Goal: Task Accomplishment & Management: Manage account settings

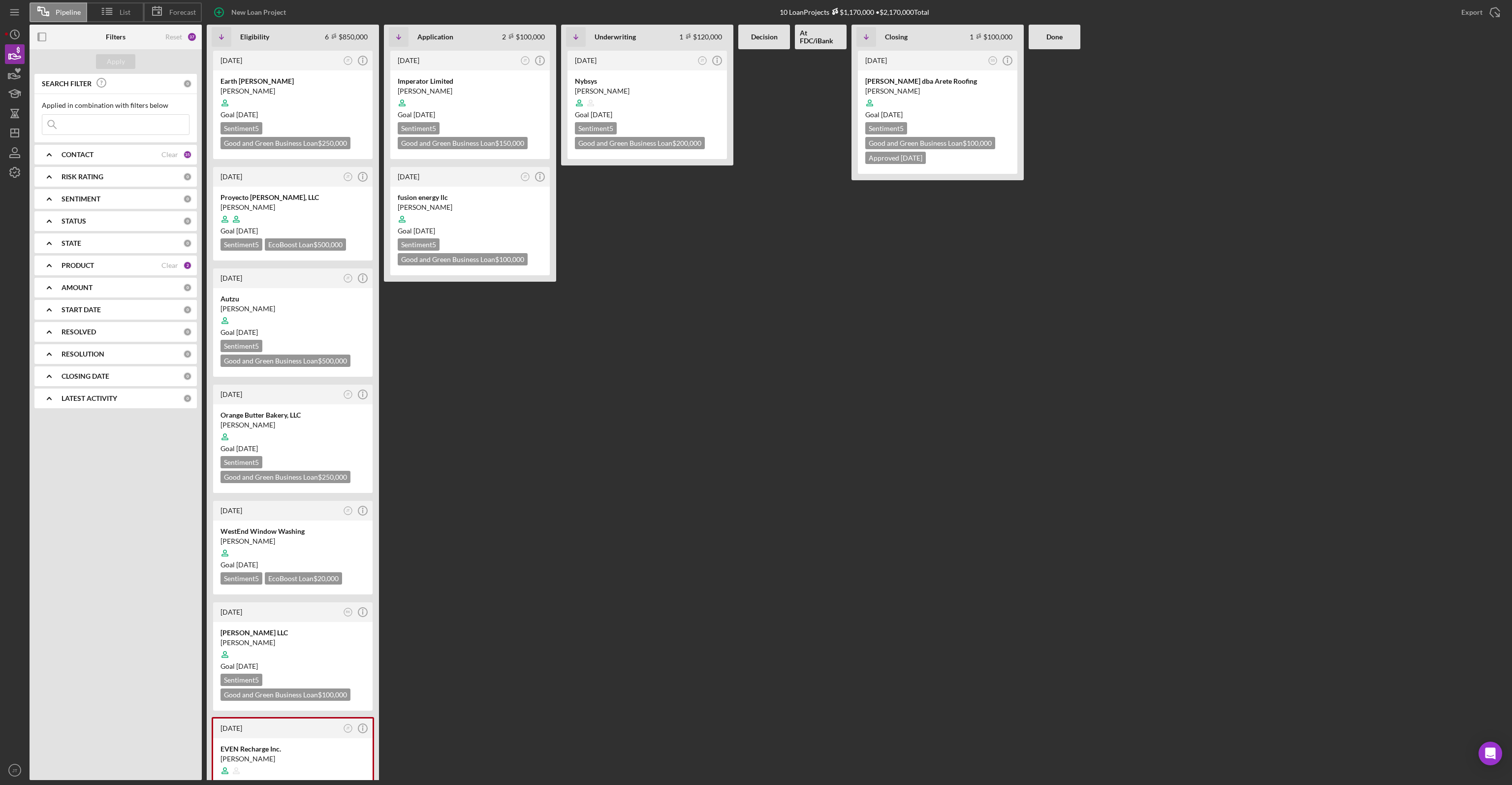
click at [99, 148] on div "CONTACT Clear 35" at bounding box center [127, 155] width 130 height 20
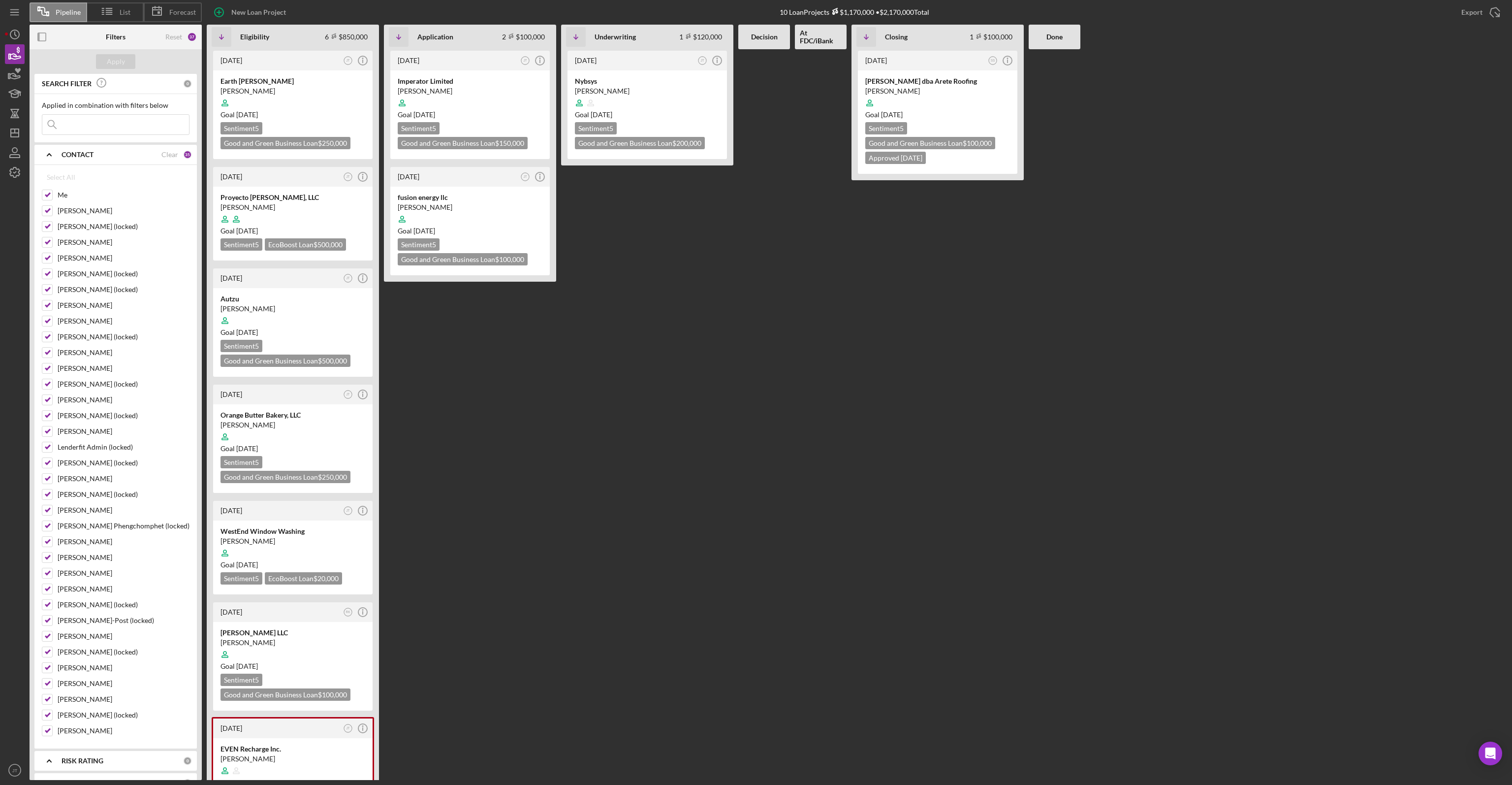
click at [65, 153] on b "CONTACT" at bounding box center [77, 154] width 32 height 8
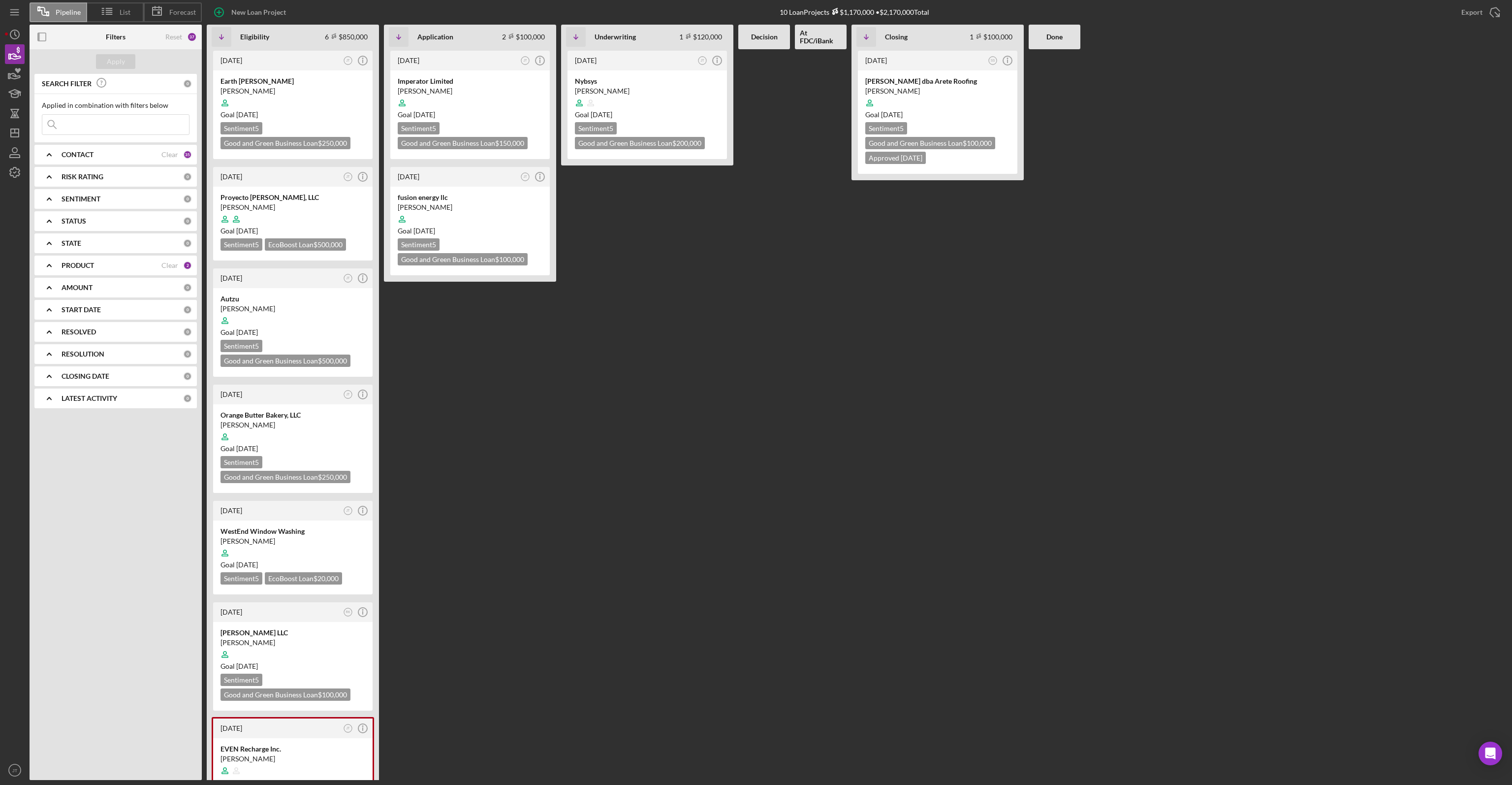
click at [436, 381] on div "[DATE] JT Icon/Info Imperator Limited [PERSON_NAME] Goal [DATE] Sentiment 5 Goo…" at bounding box center [470, 415] width 172 height 730
click at [113, 13] on icon at bounding box center [107, 11] width 25 height 25
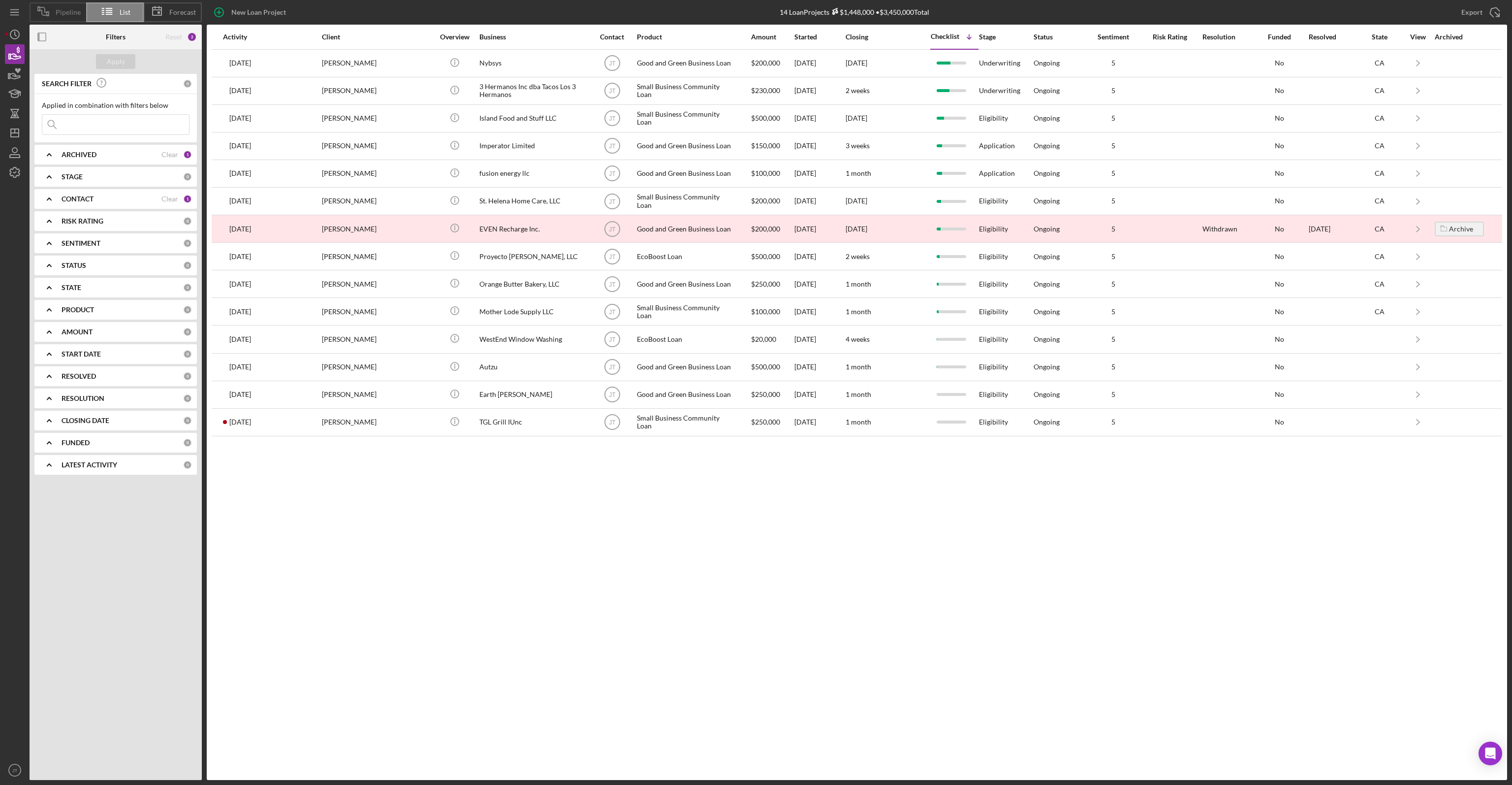
click at [56, 14] on span "Pipeline" at bounding box center [68, 12] width 25 height 8
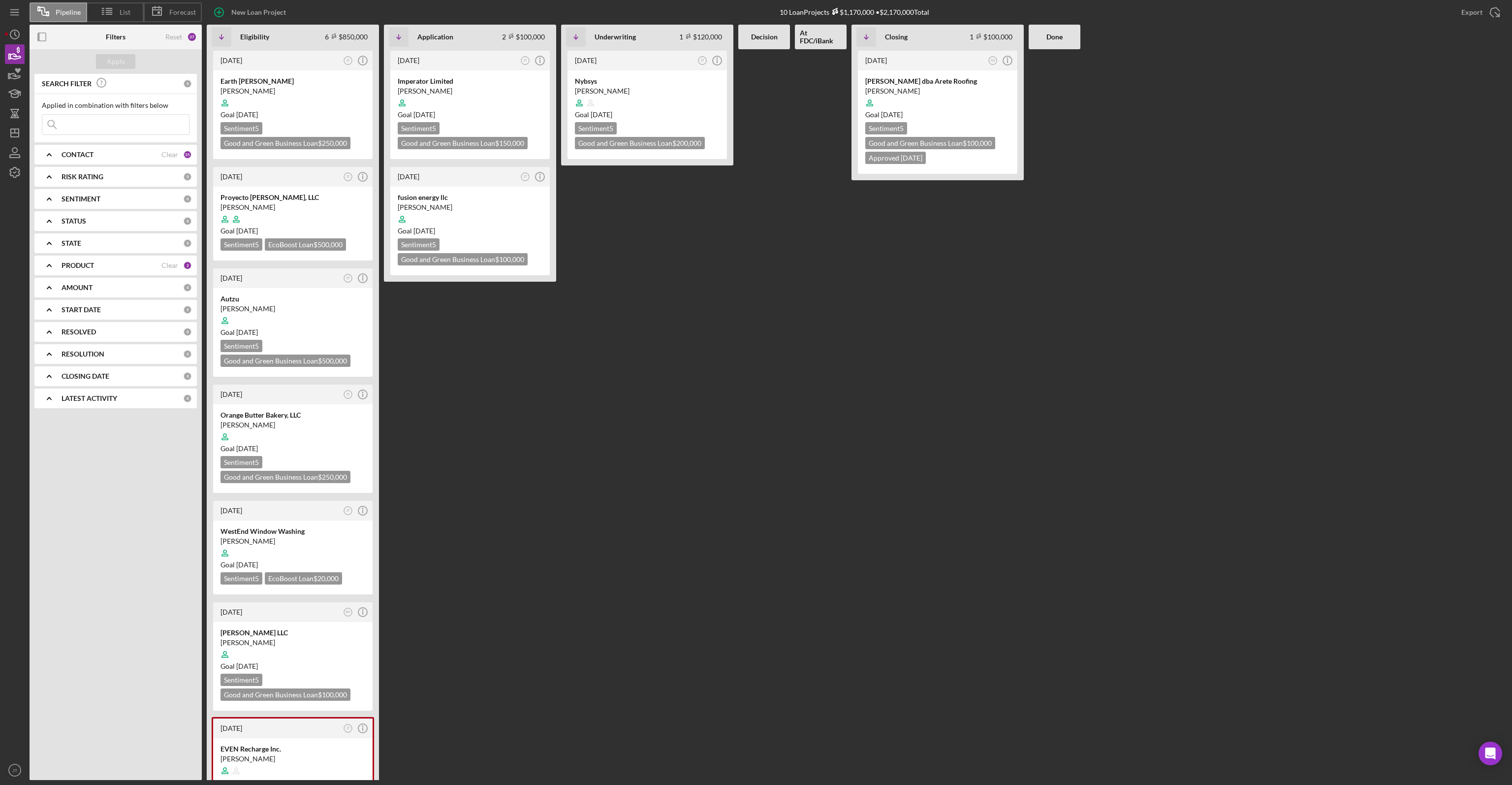
click at [79, 265] on b "PRODUCT" at bounding box center [77, 265] width 32 height 8
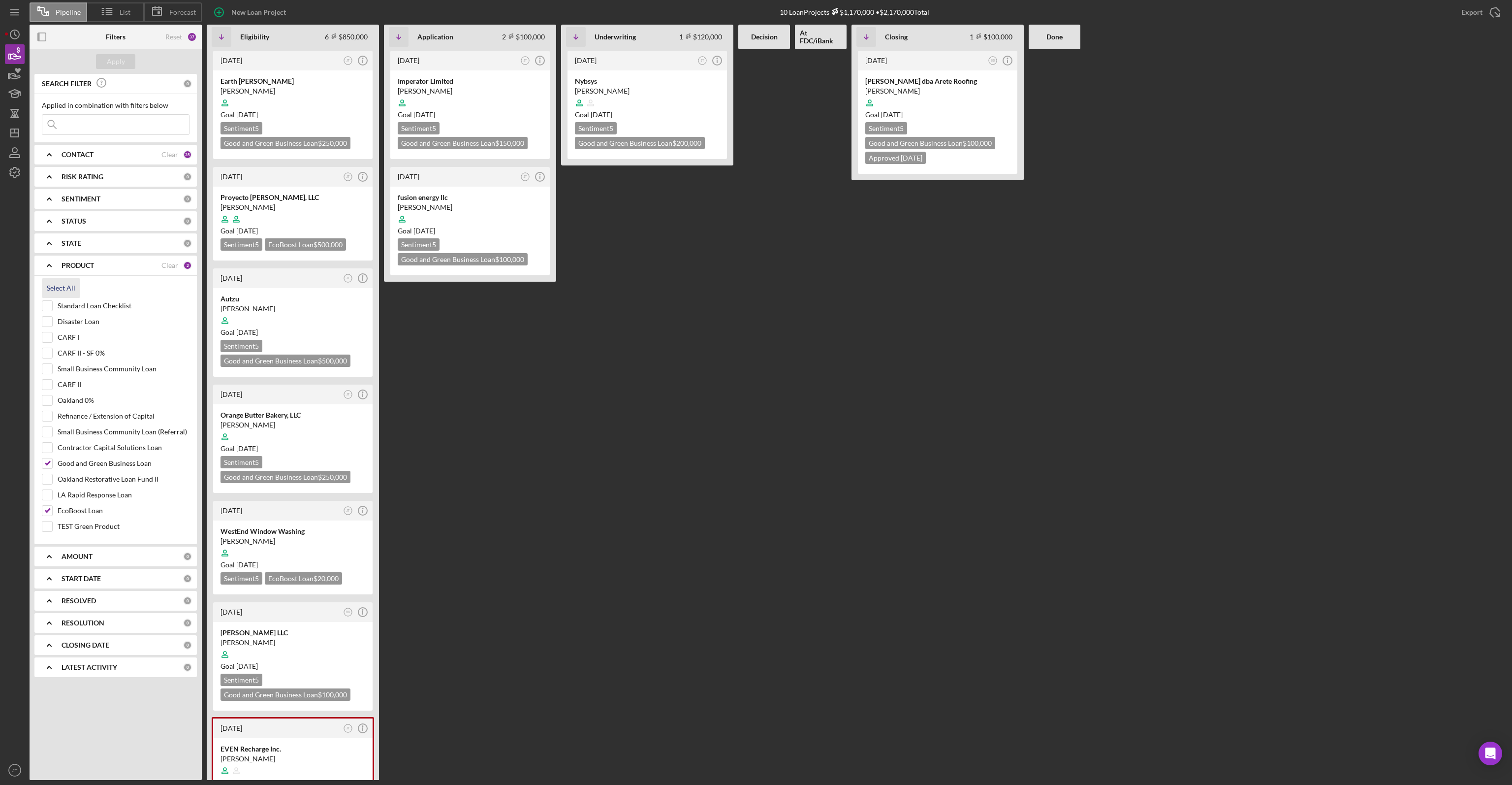
click at [67, 290] on div "Select All" at bounding box center [61, 288] width 29 height 20
checkbox input "true"
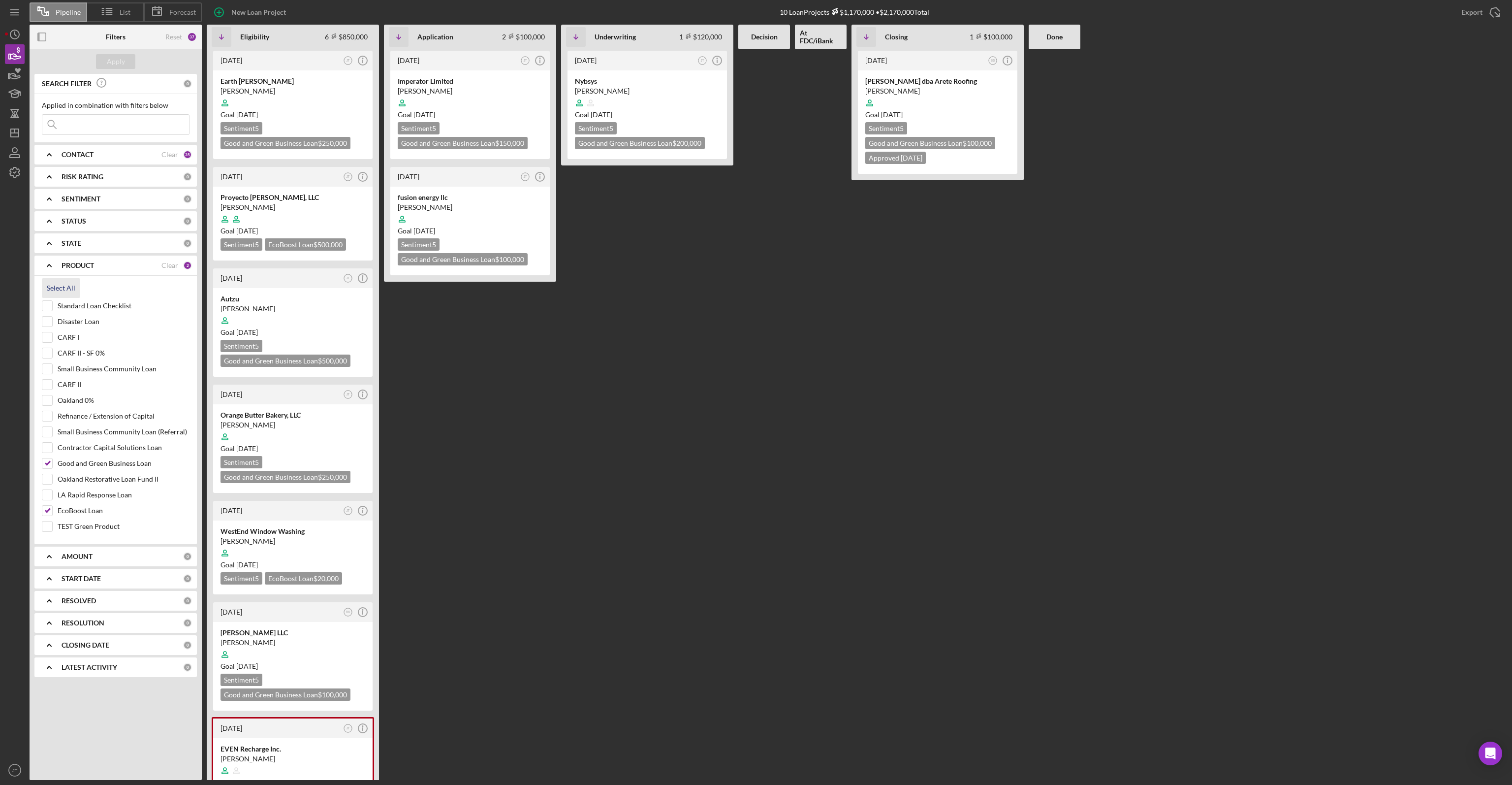
checkbox input "true"
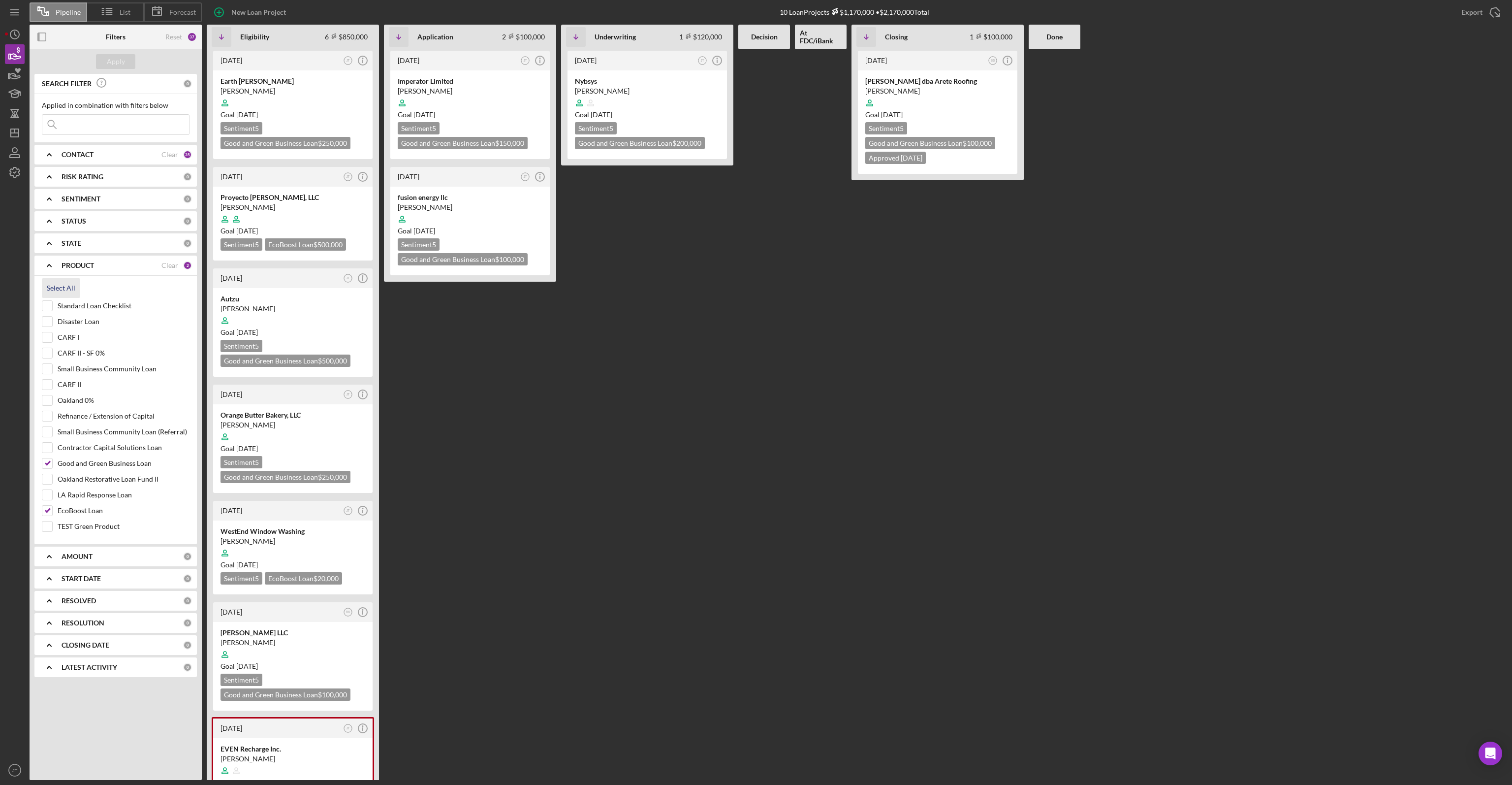
checkbox input "true"
click at [118, 66] on div "Apply" at bounding box center [116, 61] width 18 height 15
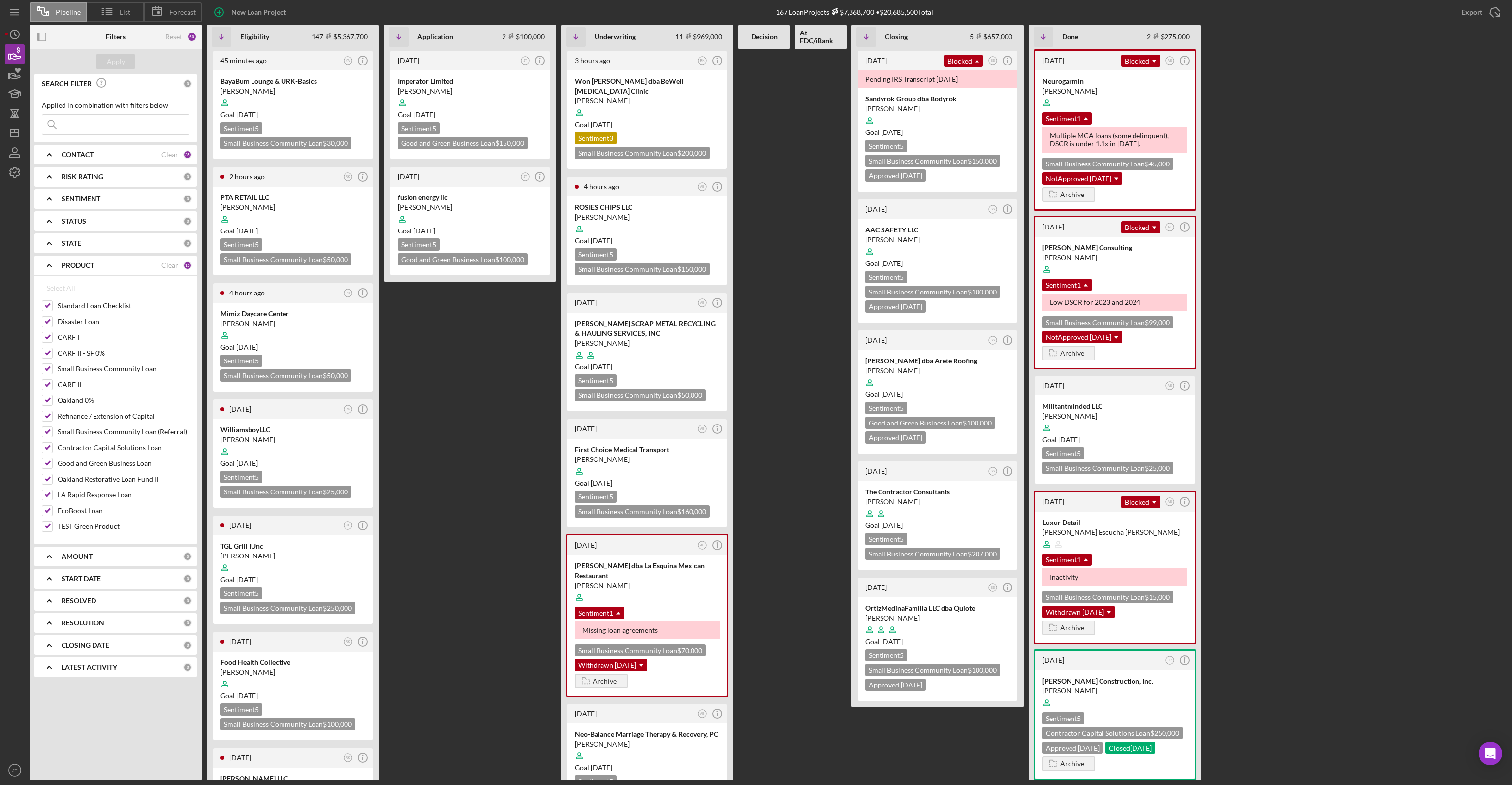
click at [482, 380] on div "[DATE] JT Icon/Info Imperator Limited [PERSON_NAME] Goal [DATE] Sentiment 5 Goo…" at bounding box center [470, 415] width 172 height 730
click at [17, 174] on icon "button" at bounding box center [15, 173] width 25 height 25
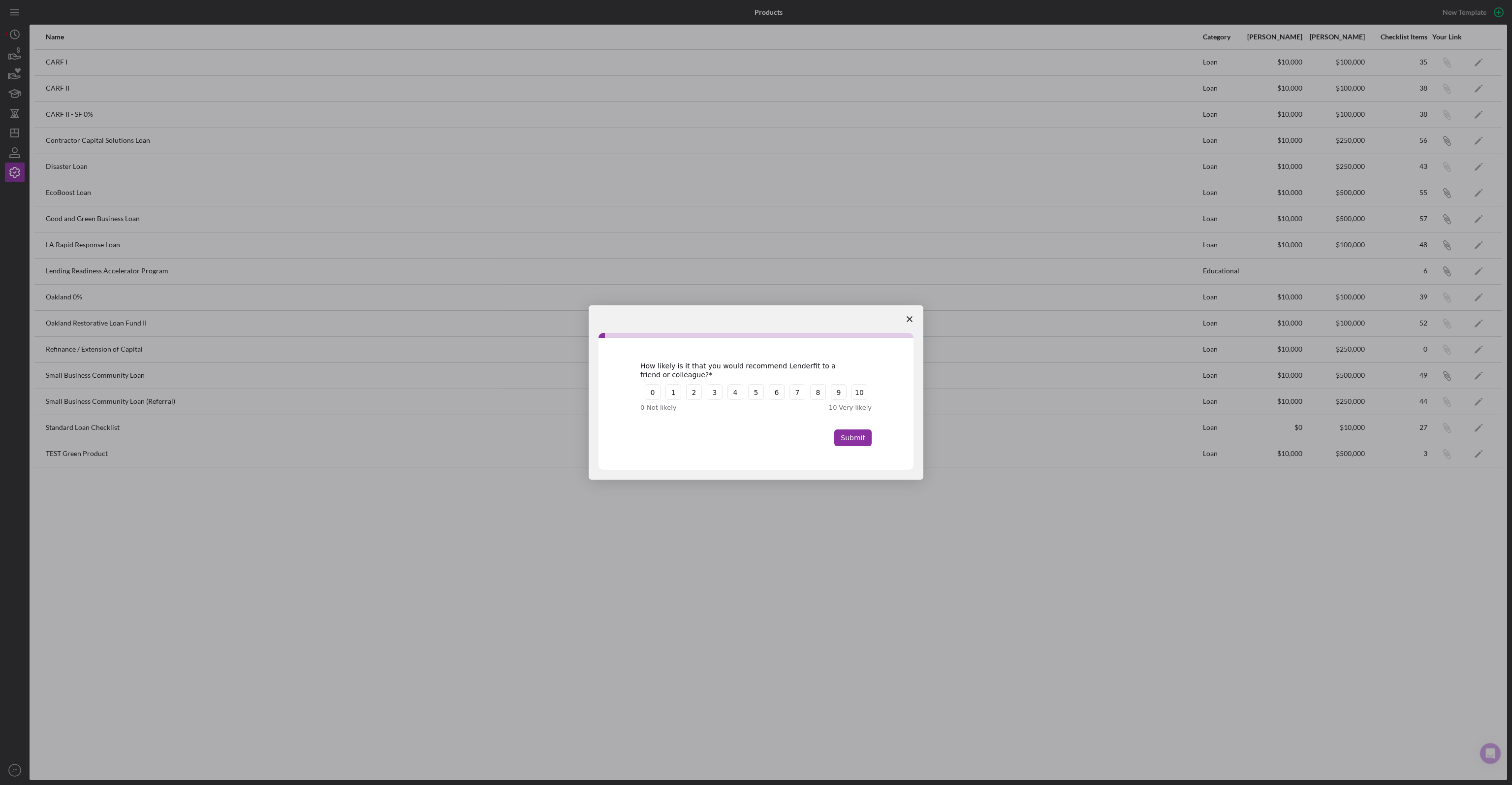
click at [910, 318] on polygon "Close survey" at bounding box center [910, 319] width 6 height 6
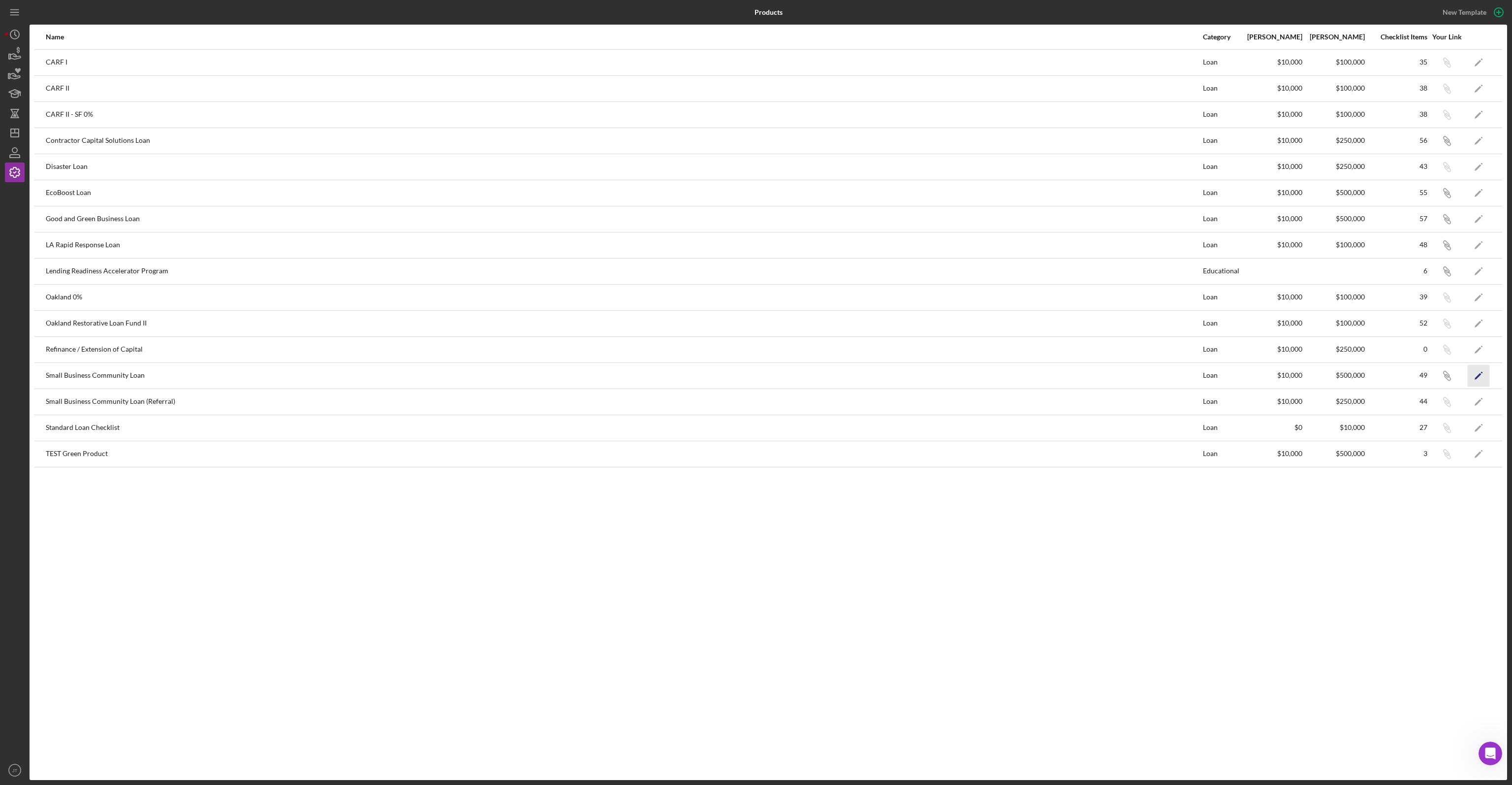
click at [1475, 371] on icon "Icon/Edit" at bounding box center [1479, 376] width 22 height 22
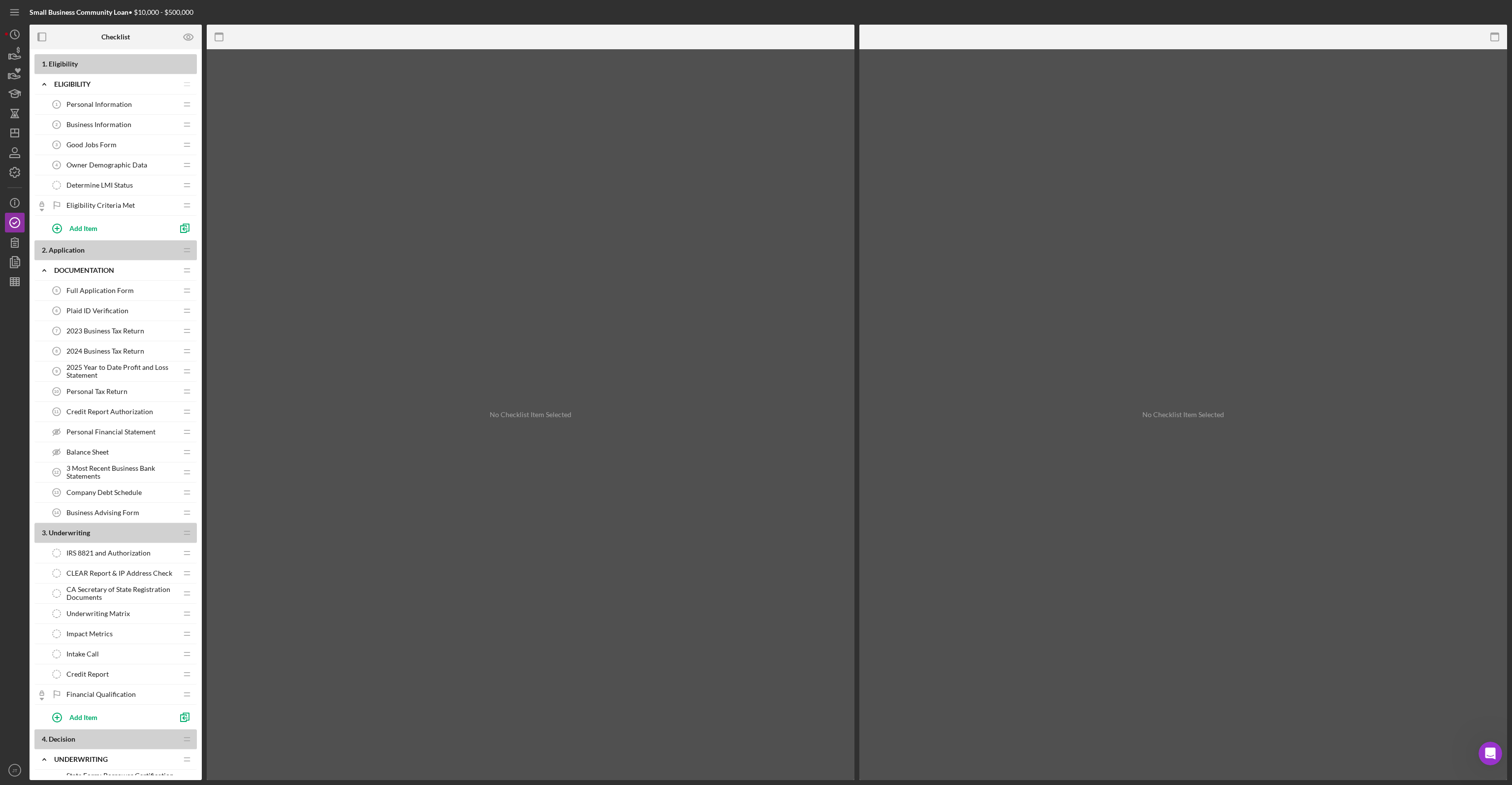
click at [90, 100] on span "Personal Information" at bounding box center [99, 104] width 66 height 8
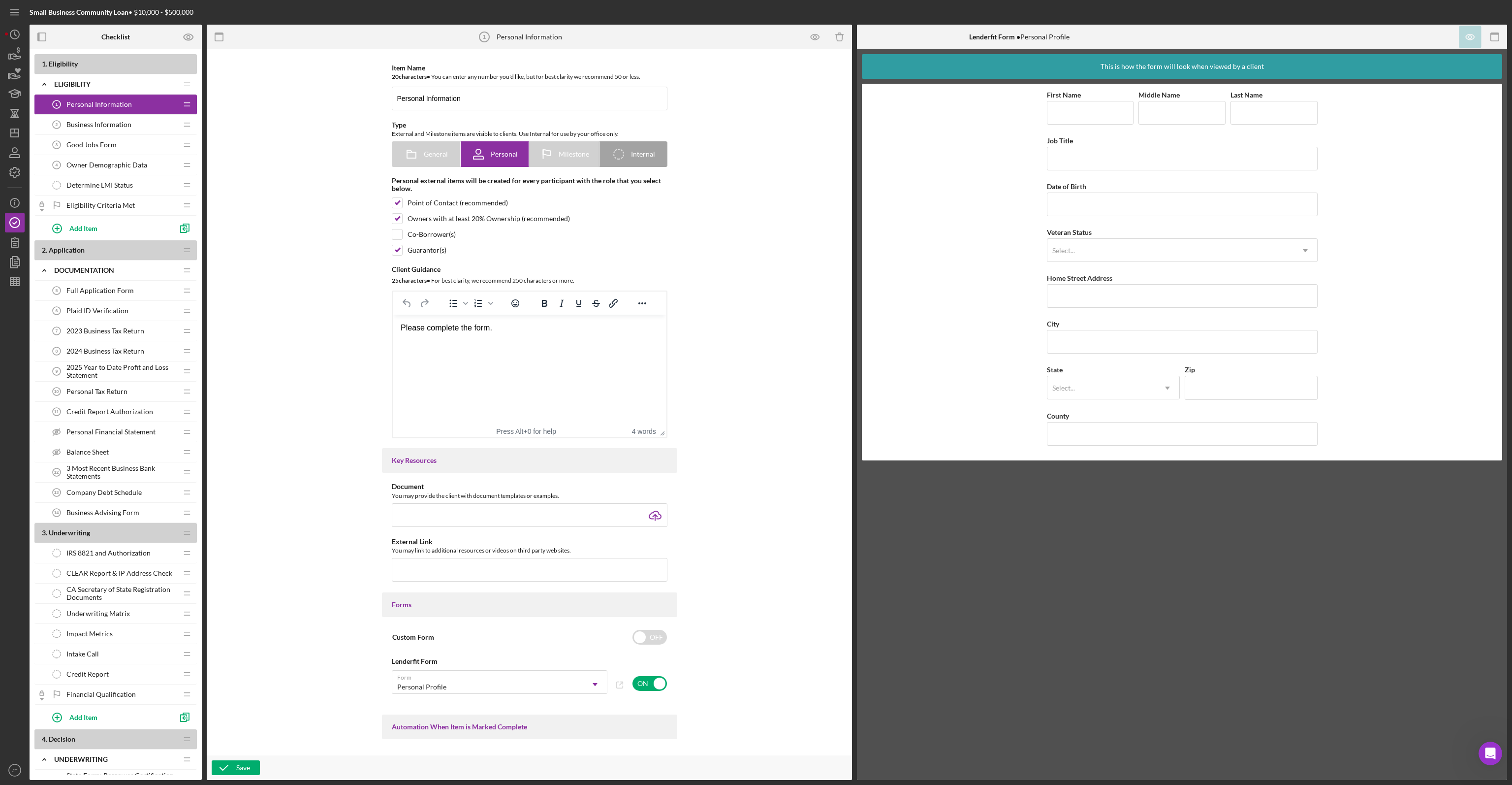
click at [57, 185] on icon "Determine LMI Status" at bounding box center [57, 186] width 20 height 20
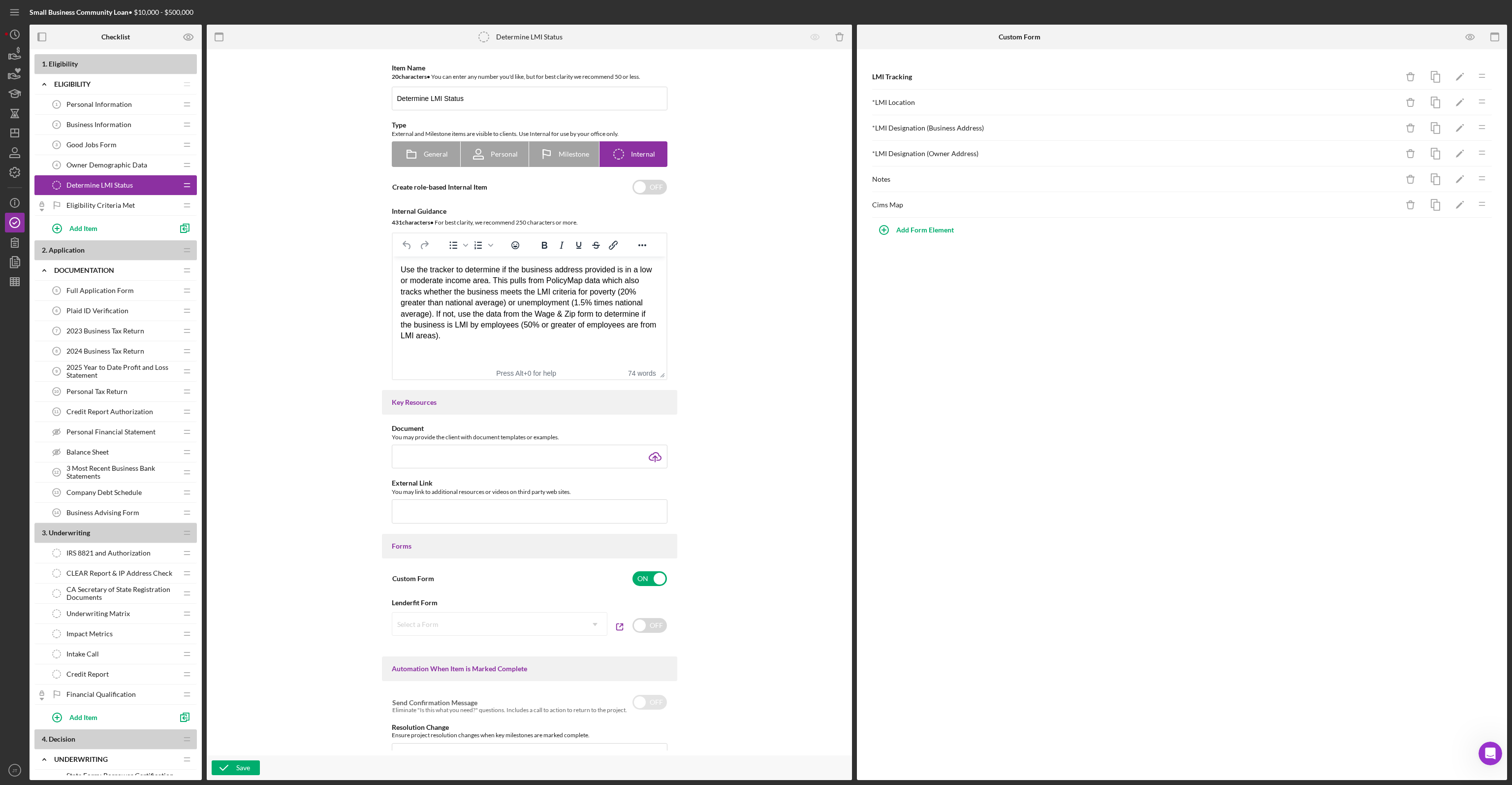
click at [87, 112] on div "Personal Information 1 Personal Information" at bounding box center [112, 105] width 130 height 20
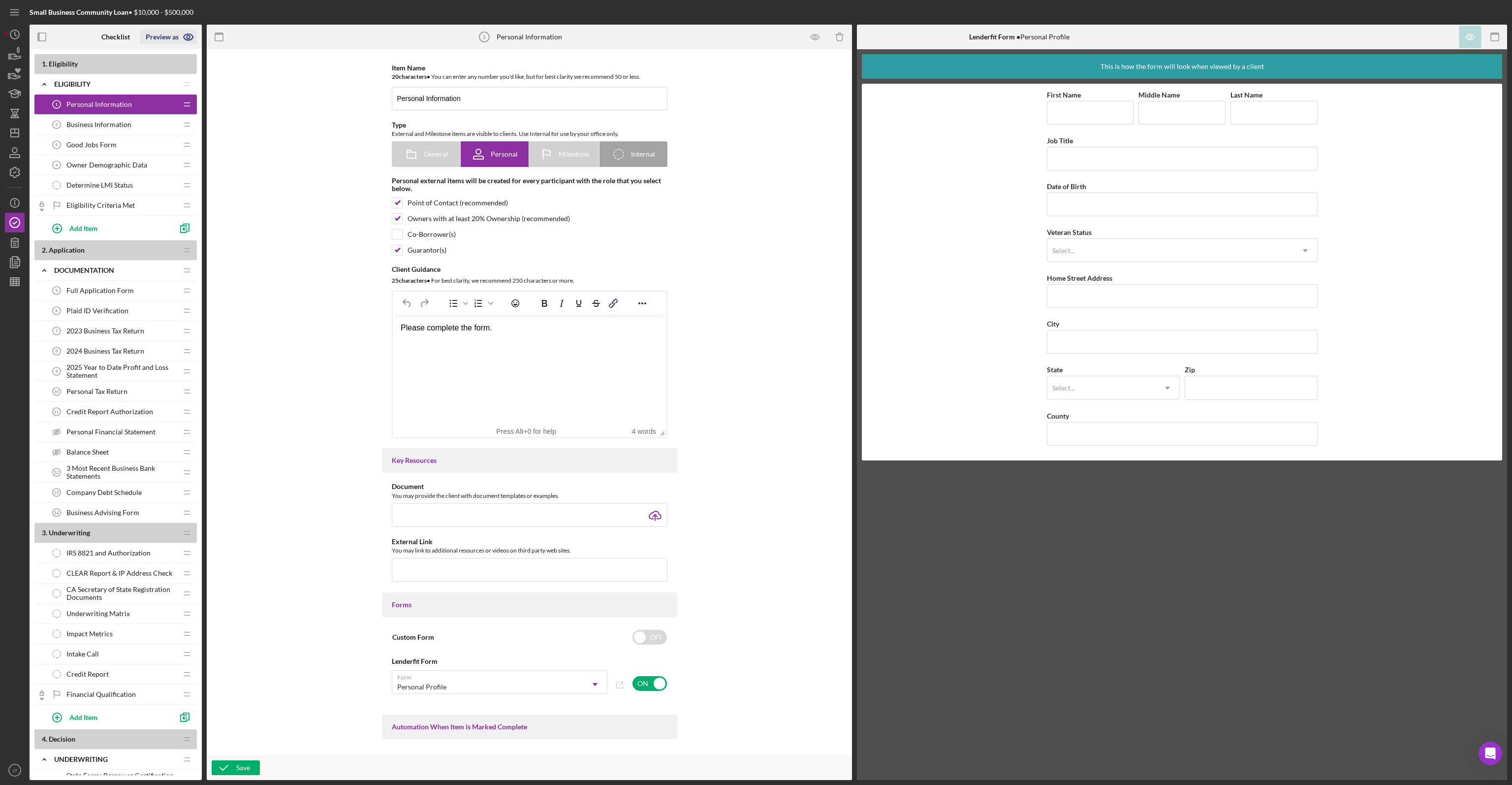
click at [187, 38] on icon "button" at bounding box center [188, 36] width 3 height 3
click at [173, 59] on link "Point of Contact" at bounding box center [171, 60] width 60 height 20
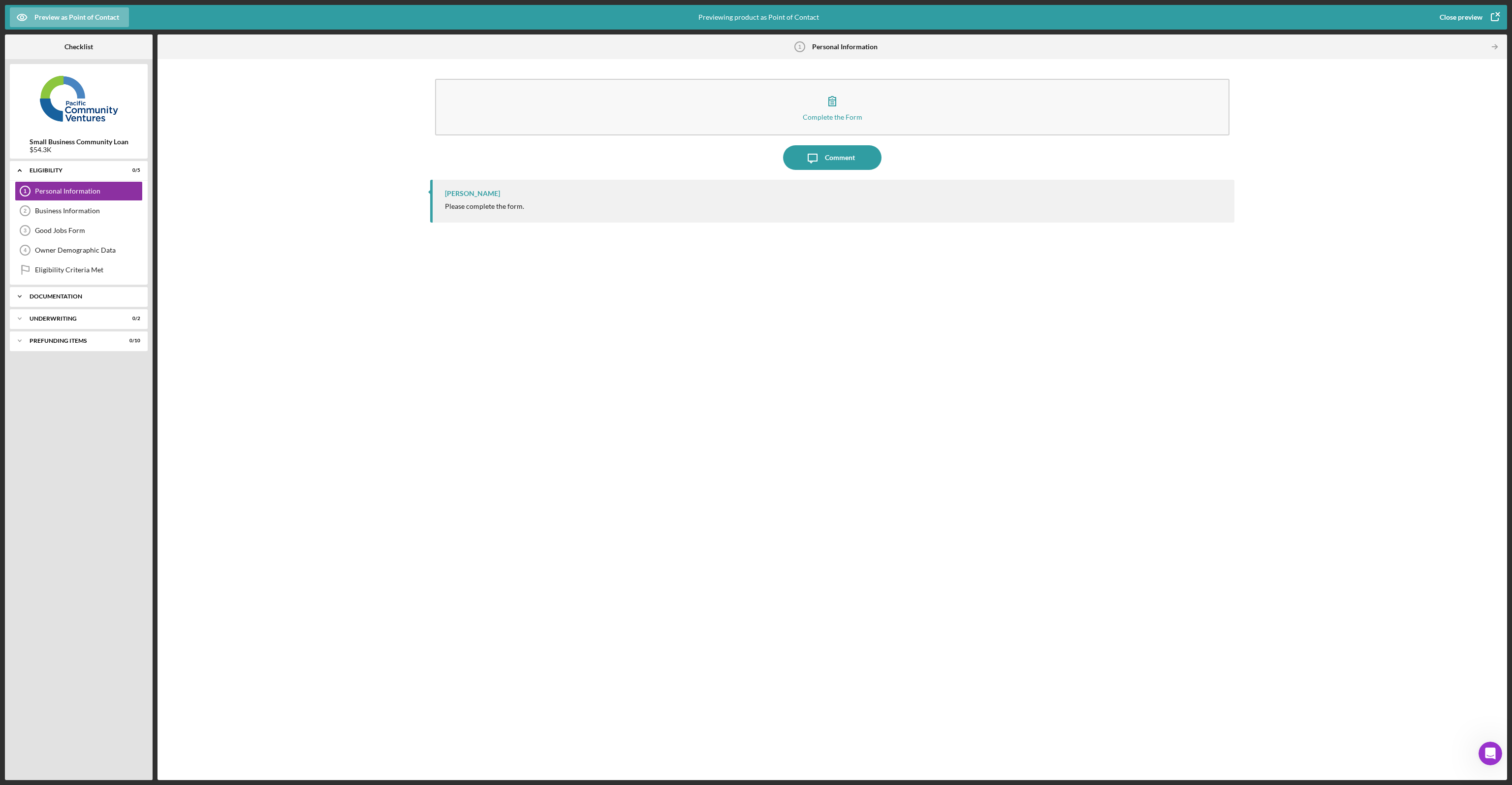
click at [47, 295] on div "Documentation" at bounding box center [82, 297] width 106 height 6
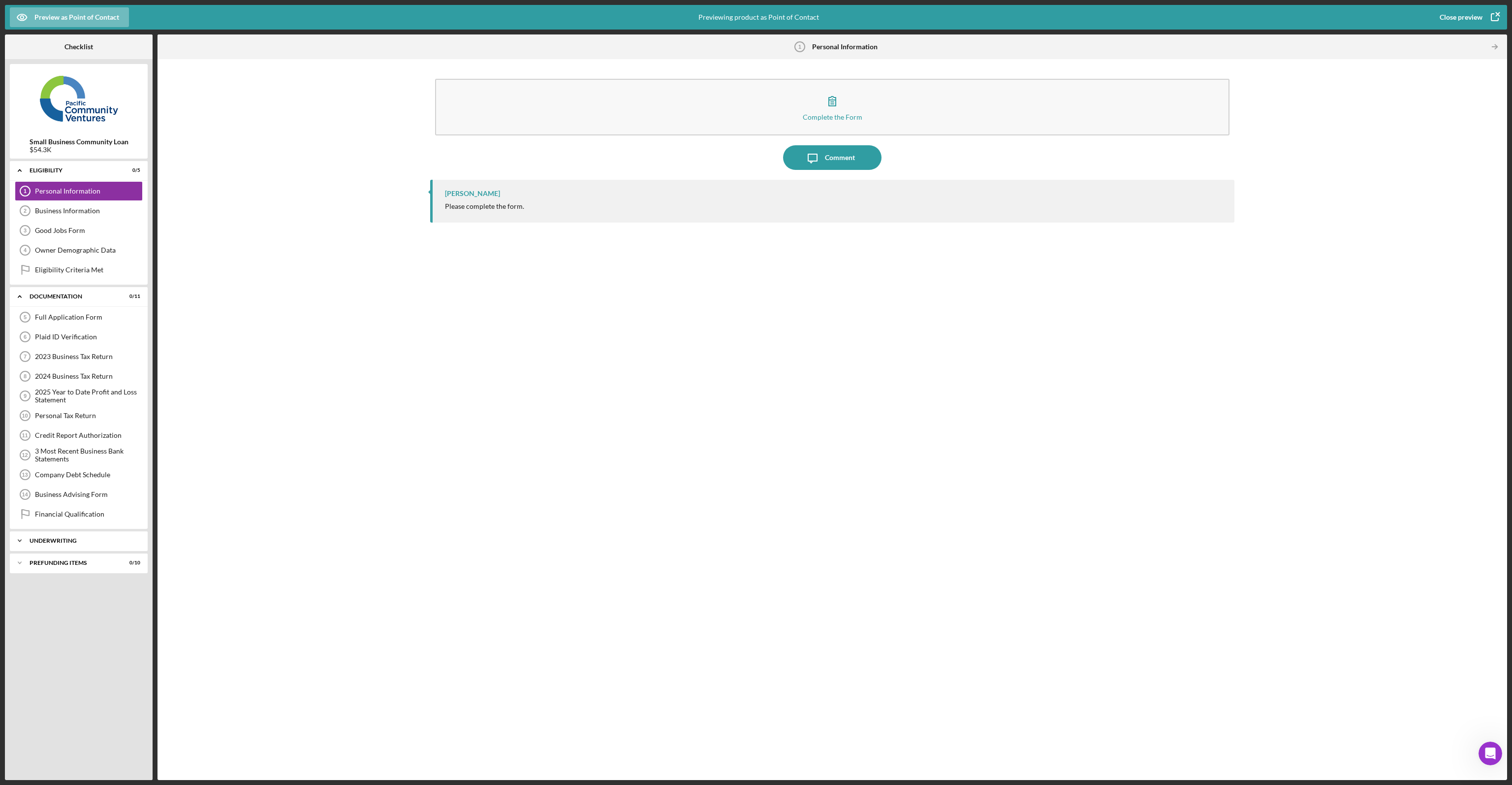
click at [54, 545] on div "Icon/Expander Underwriting 0 / 2" at bounding box center [79, 541] width 138 height 20
click at [48, 607] on div "Icon/Expander Prefunding Items 0 / 10" at bounding box center [79, 608] width 138 height 20
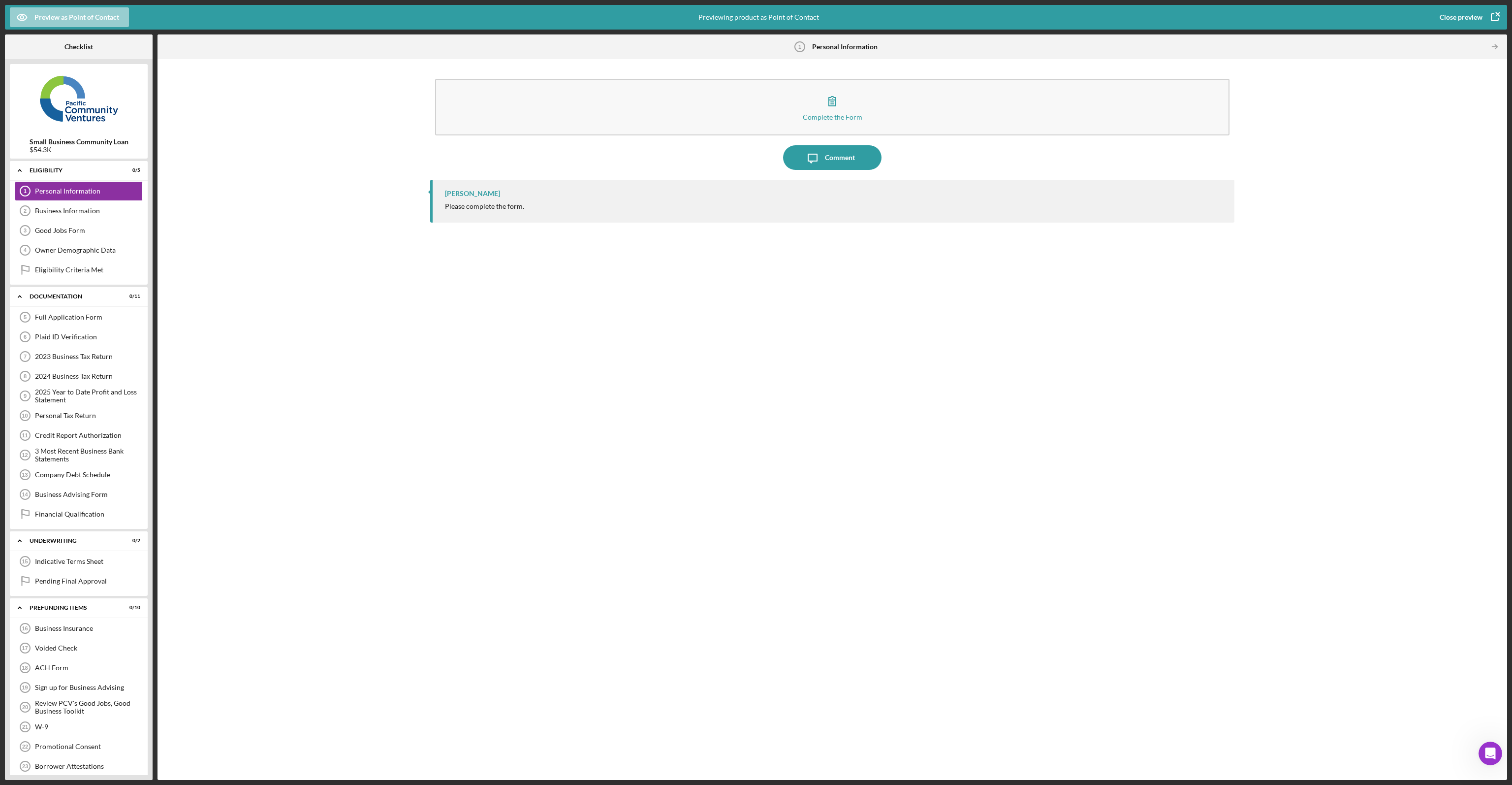
click at [52, 22] on div "Preview as Point of Contact" at bounding box center [77, 18] width 85 height 20
click at [220, 113] on div "Complete the Form Form Icon/Message Comment [PERSON_NAME] Please complete the f…" at bounding box center [832, 419] width 1340 height 711
click at [1463, 9] on div "Close preview" at bounding box center [1461, 18] width 43 height 20
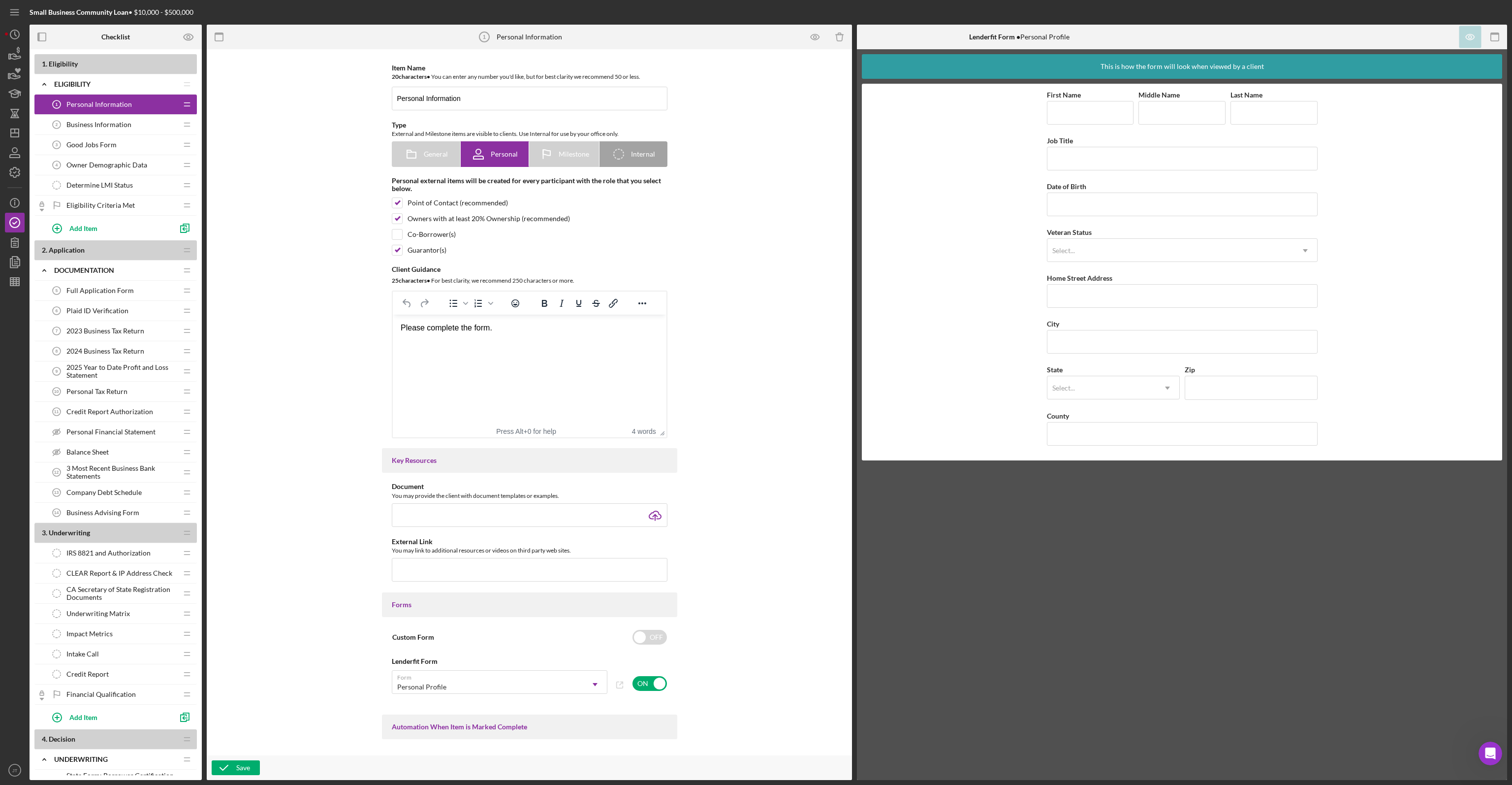
click at [99, 123] on span "Business Information" at bounding box center [99, 124] width 65 height 8
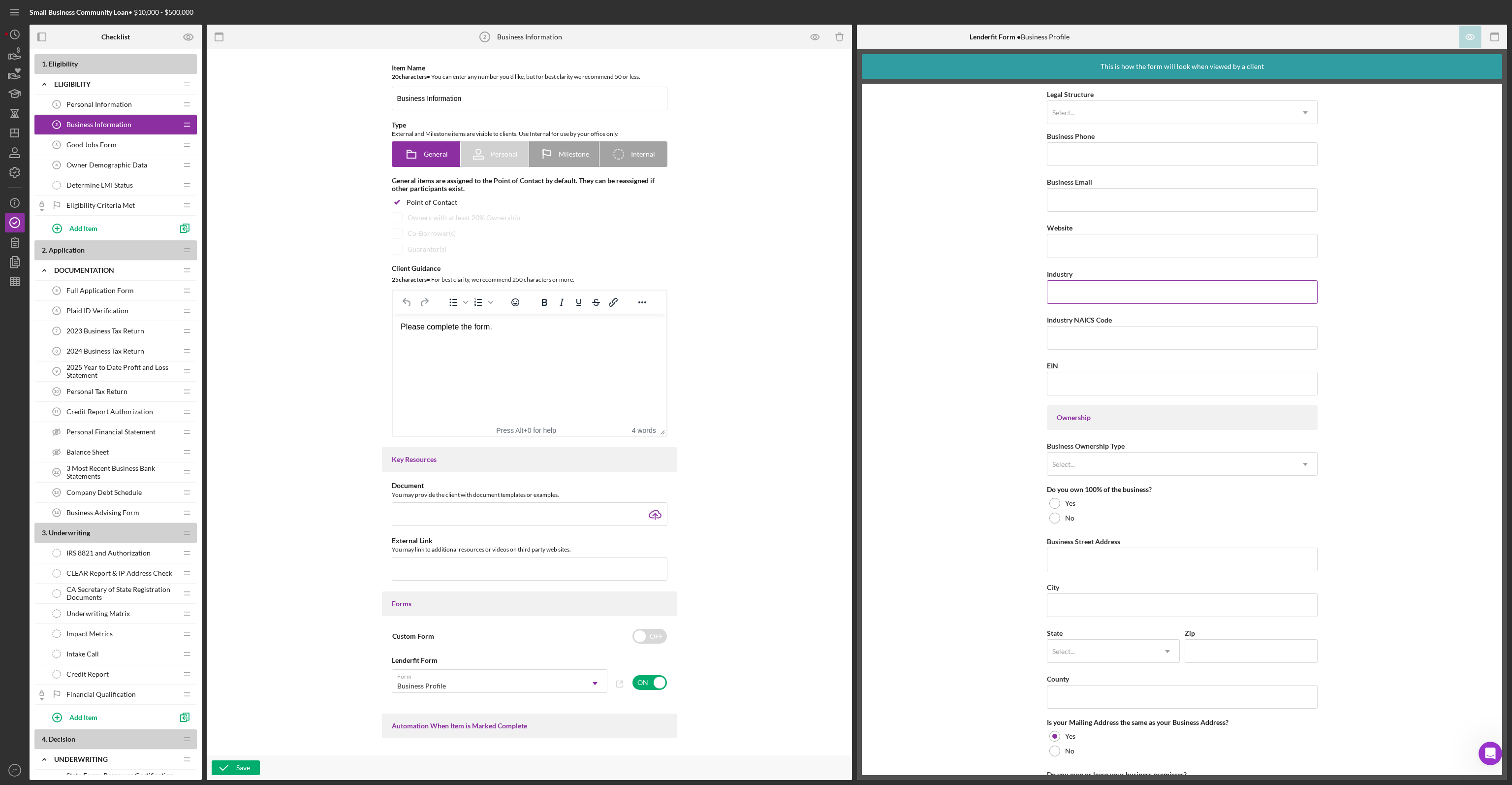
scroll to position [246, 0]
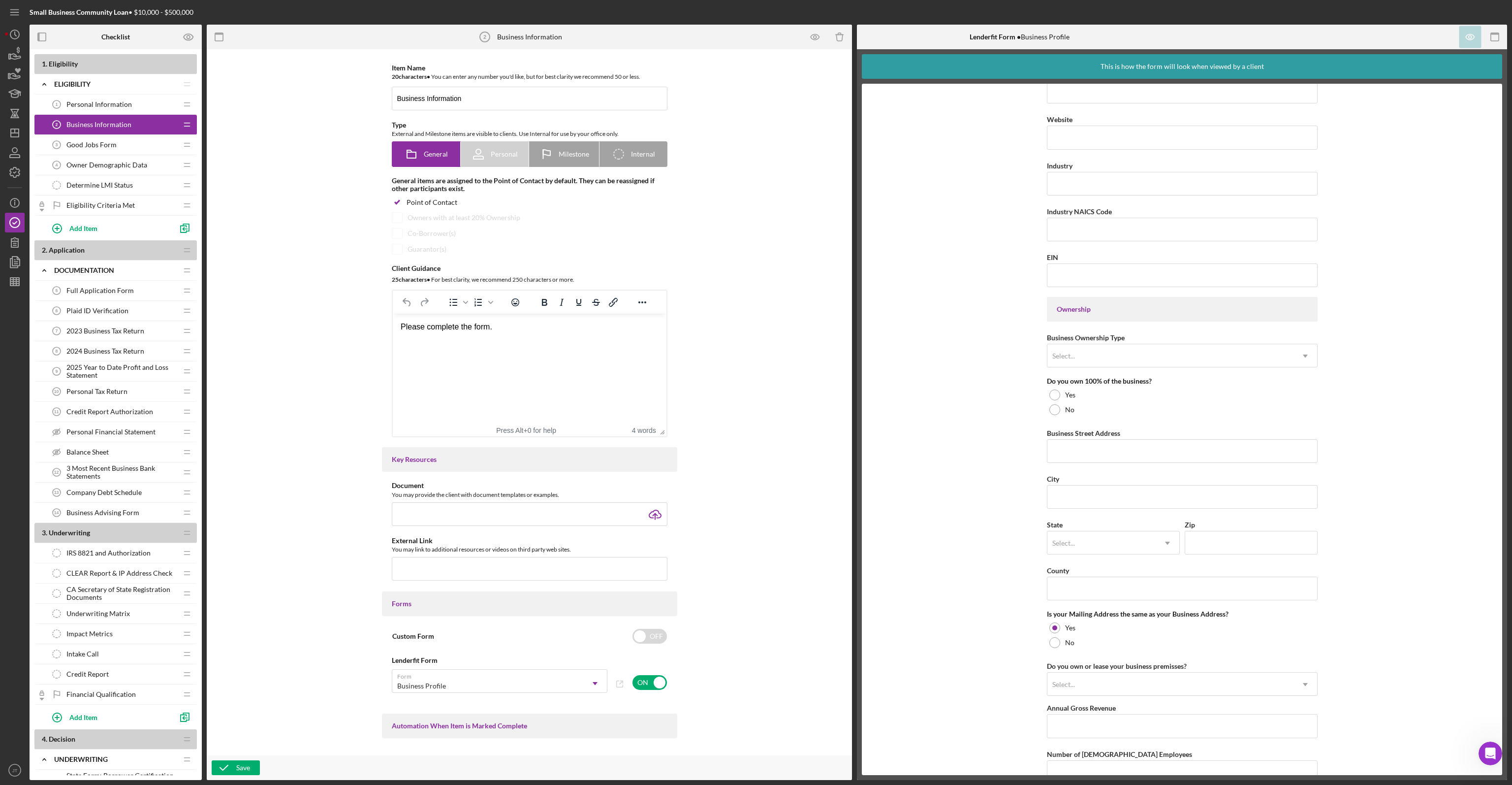
click at [119, 143] on div "Good Jobs Form 3 Good Jobs Form" at bounding box center [112, 145] width 130 height 20
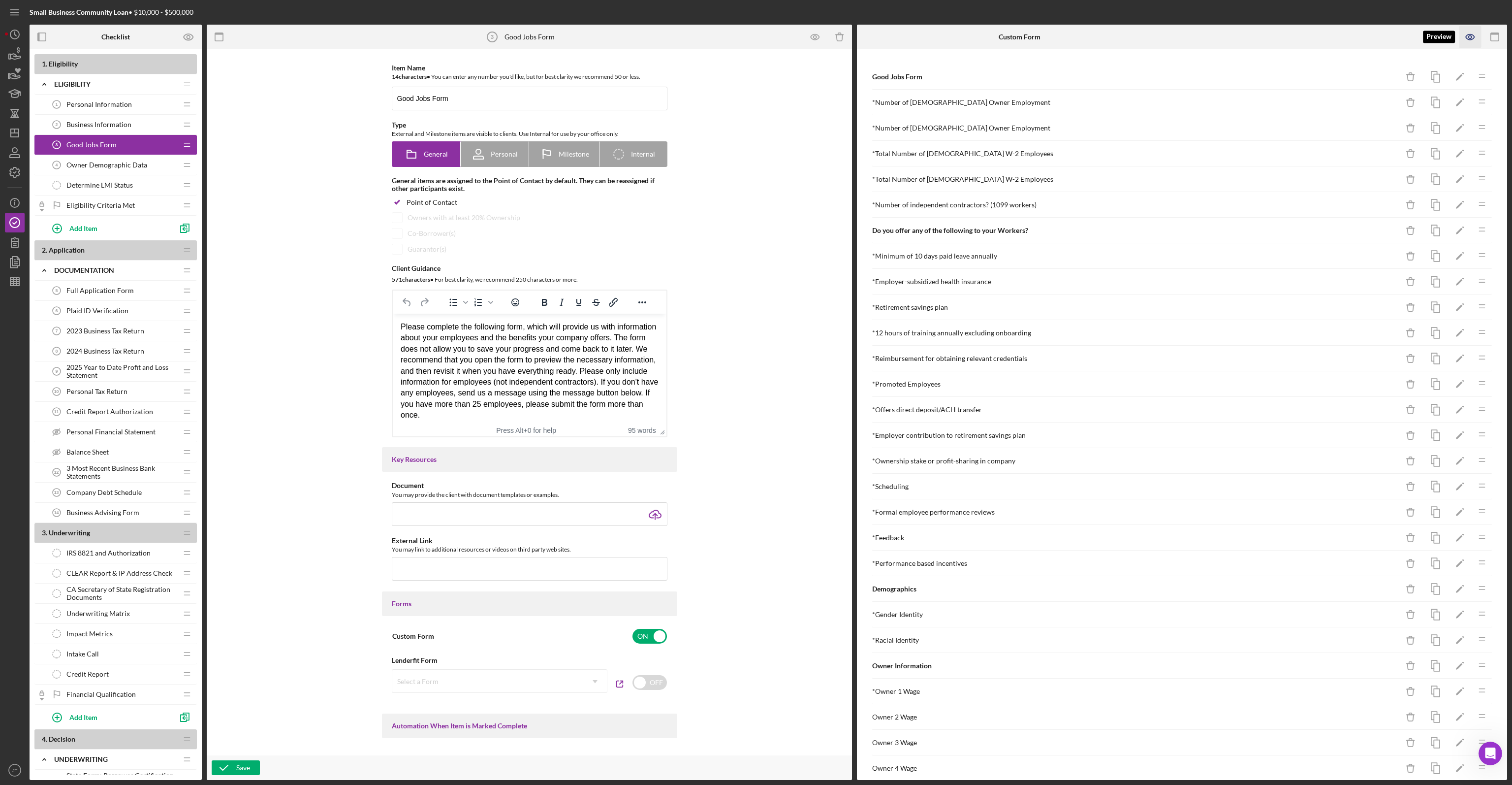
click at [1473, 44] on icon "button" at bounding box center [1470, 37] width 22 height 22
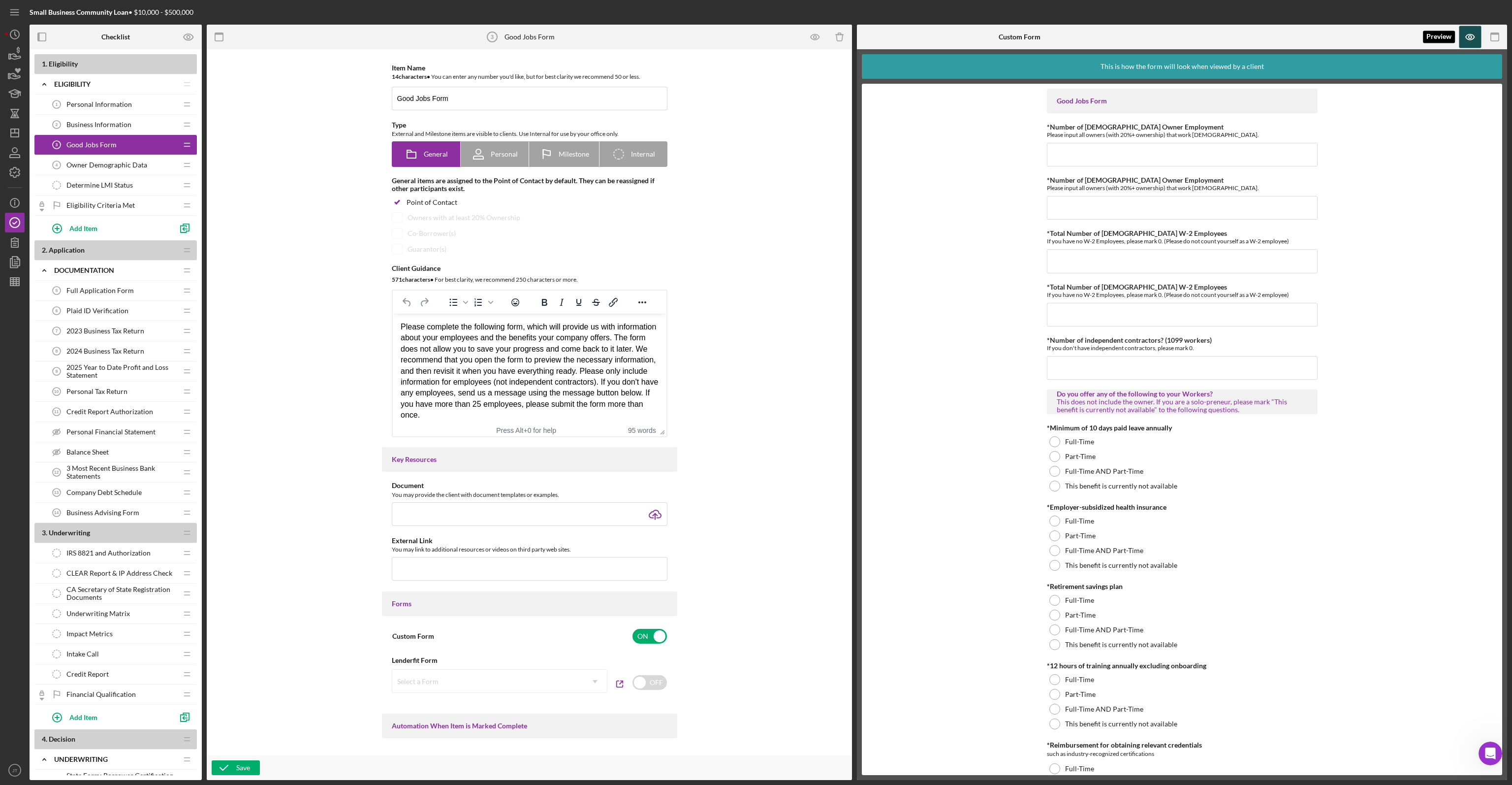
click at [1479, 36] on icon "button" at bounding box center [1470, 37] width 22 height 22
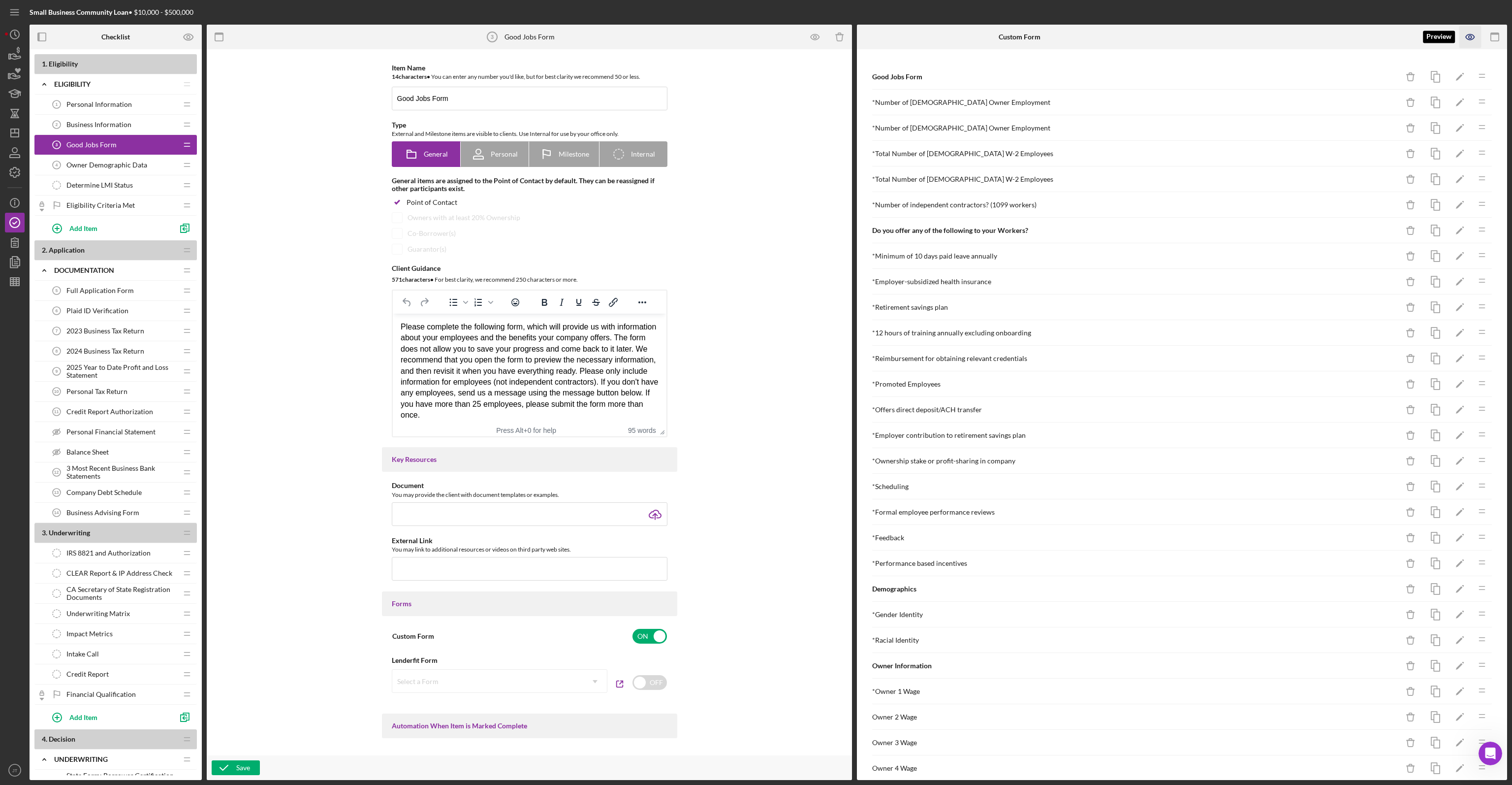
click at [1465, 39] on icon "button" at bounding box center [1470, 37] width 22 height 22
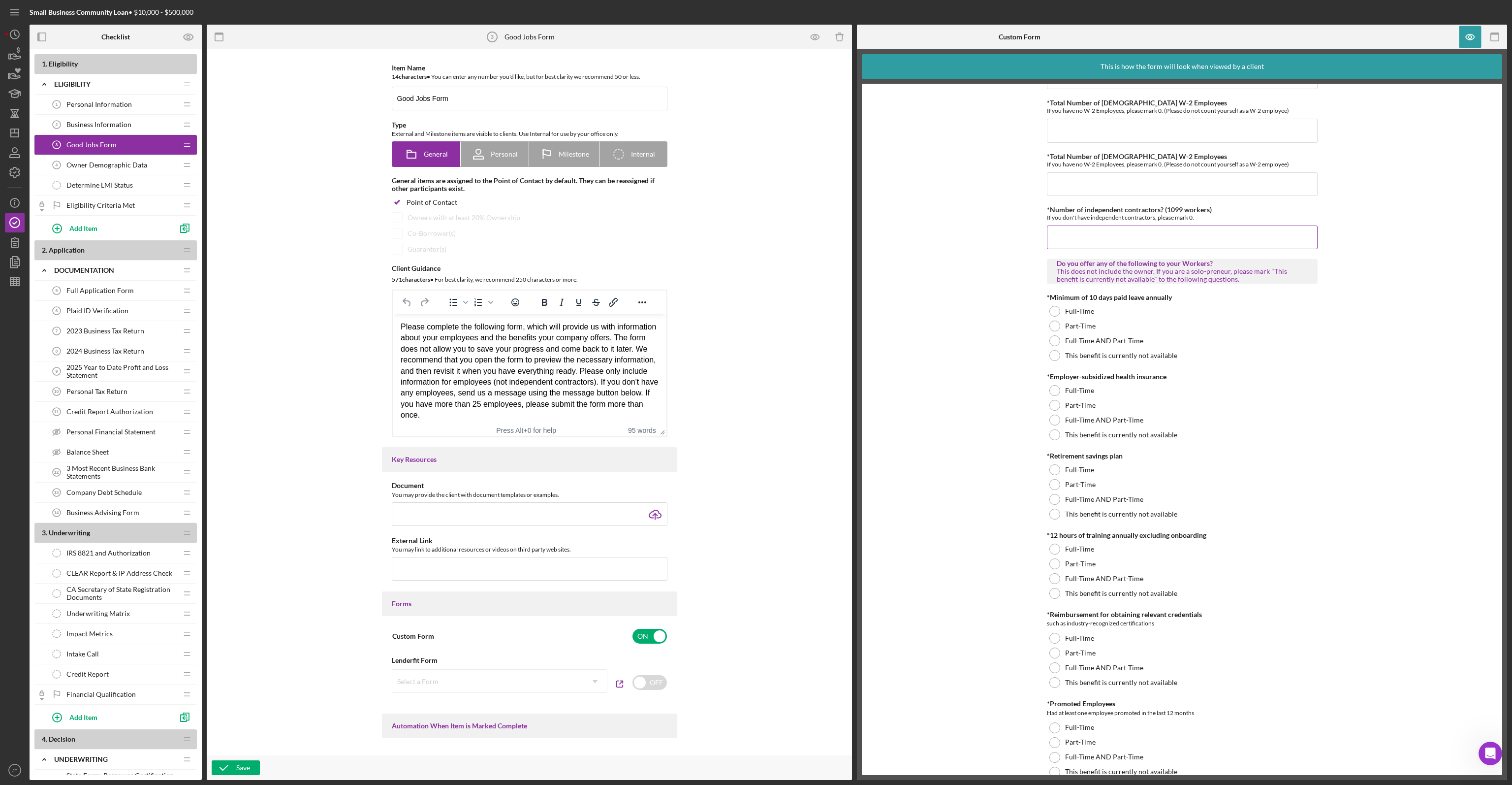
scroll to position [148, 0]
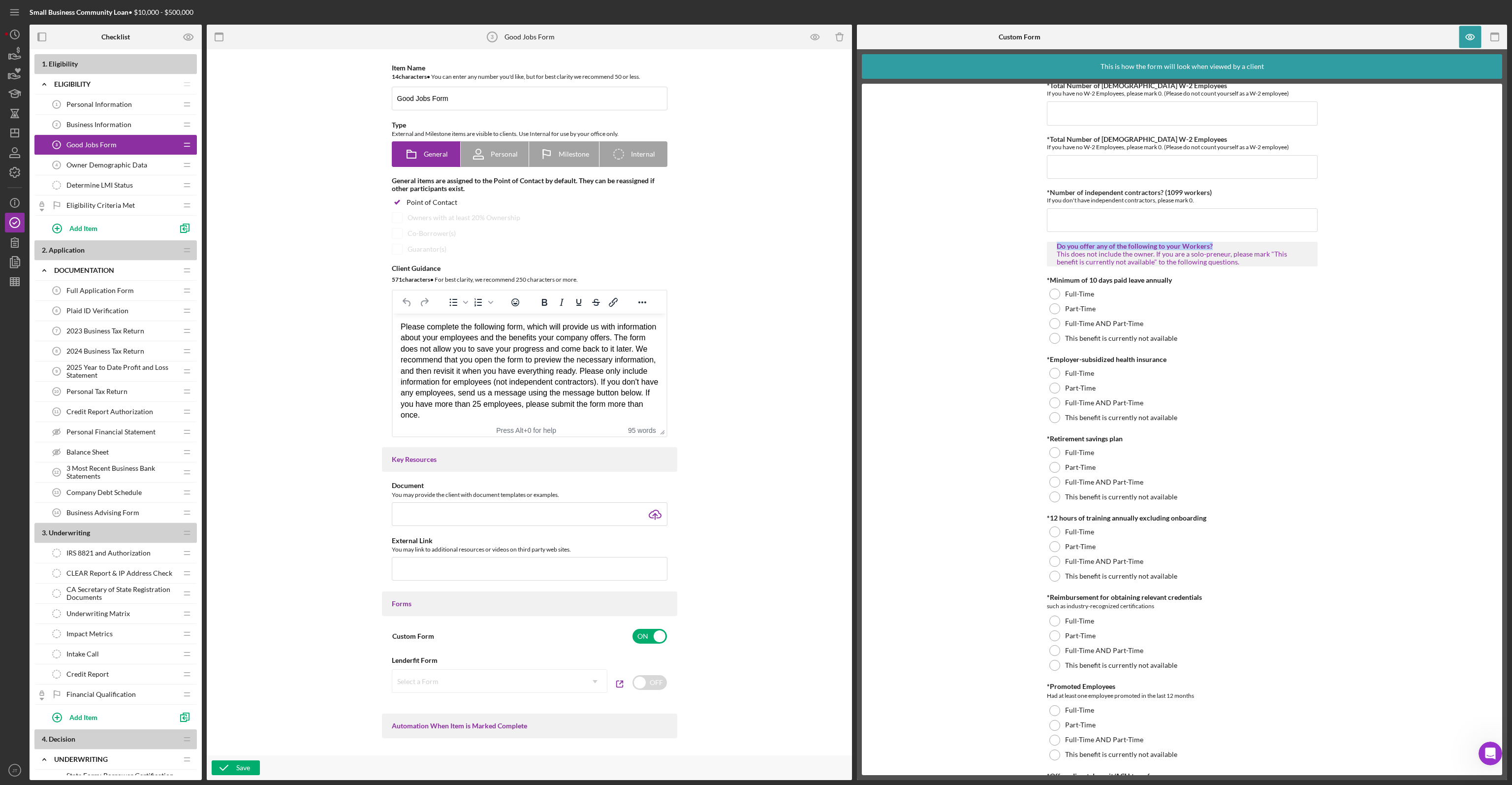
drag, startPoint x: 1213, startPoint y: 245, endPoint x: 1047, endPoint y: 247, distance: 166.0
click at [1047, 247] on div "Do you offer any of the following to your Workers? This does not include the ow…" at bounding box center [1182, 254] width 271 height 25
click at [1243, 261] on div "This does not include the owner. If you are a solo-preneur, please mark "This b…" at bounding box center [1182, 258] width 251 height 16
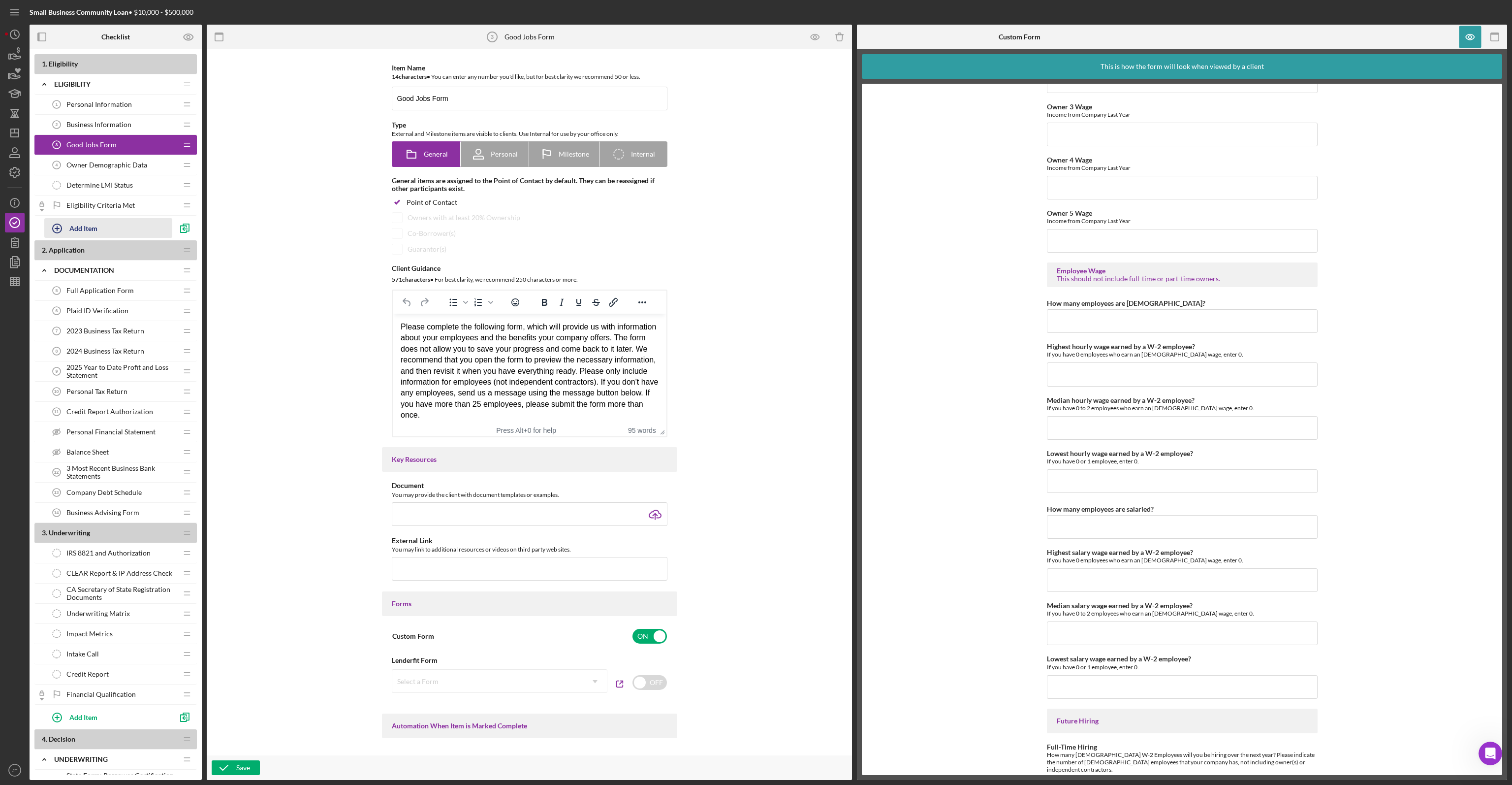
scroll to position [1786, 0]
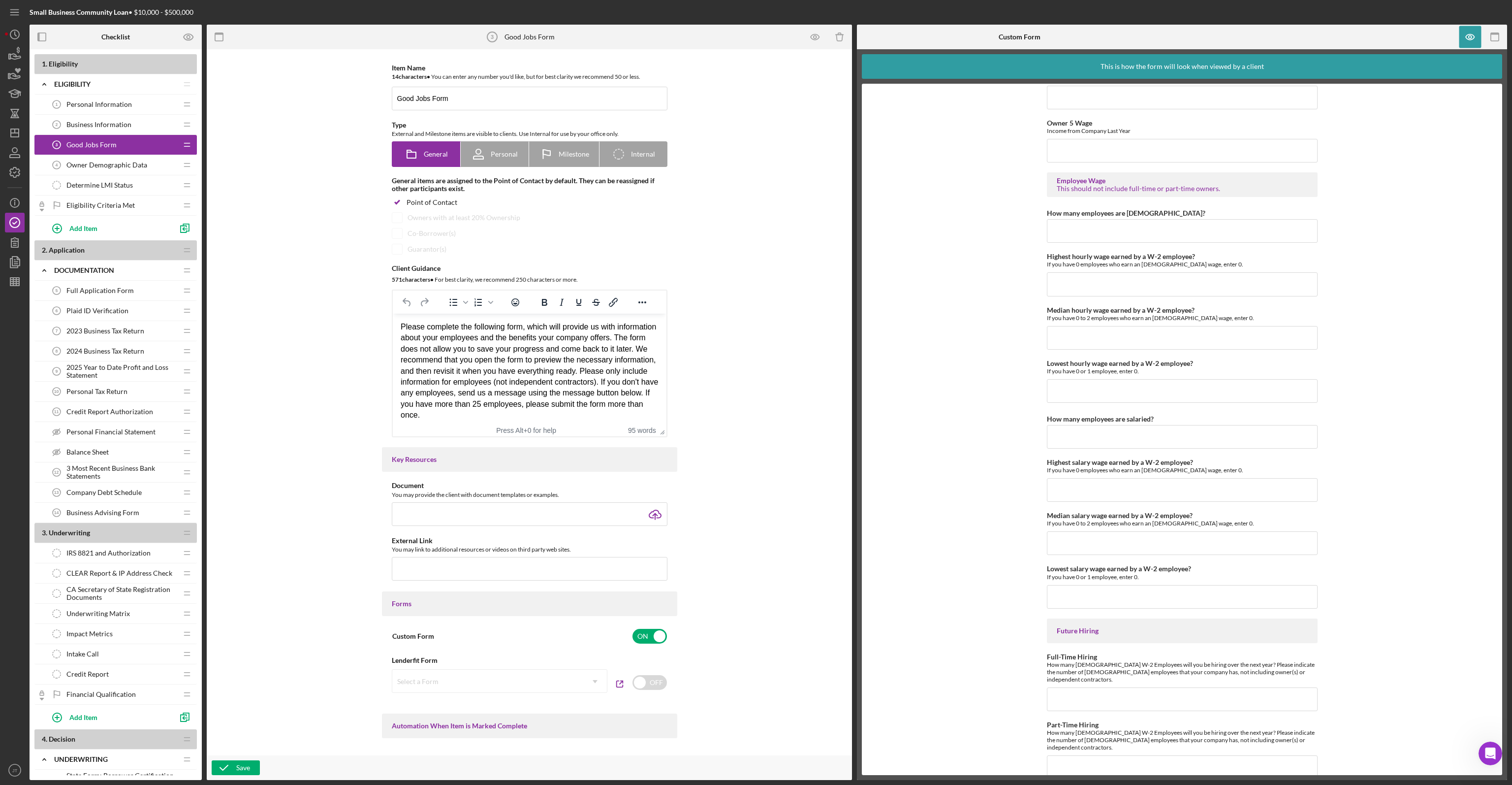
click at [126, 166] on span "Owner Demographic Data" at bounding box center [107, 164] width 81 height 8
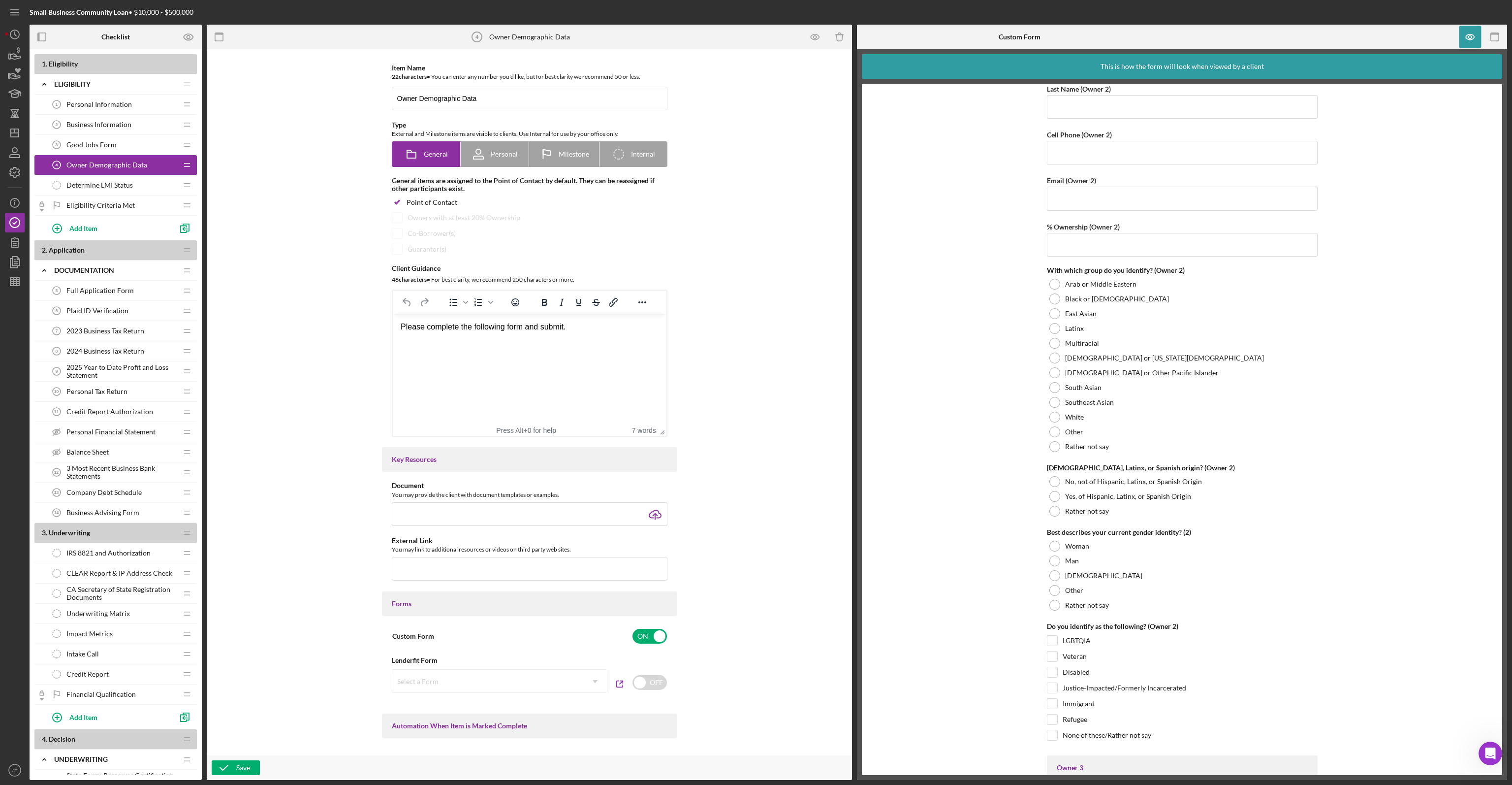
scroll to position [1133, 0]
click at [89, 189] on div "Determine LMI Status Determine LMI Status" at bounding box center [112, 186] width 130 height 20
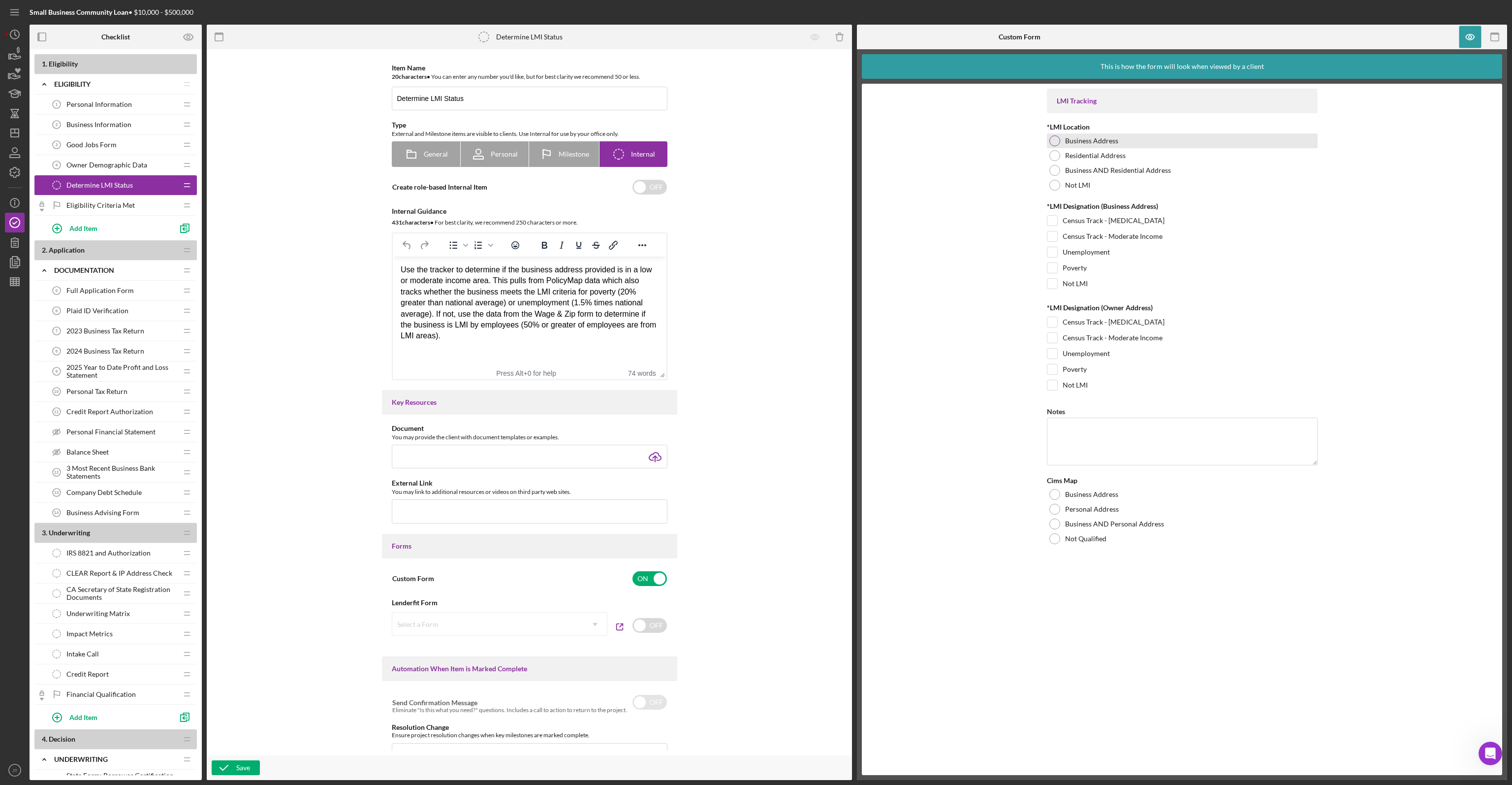
click at [1055, 144] on div at bounding box center [1055, 141] width 11 height 11
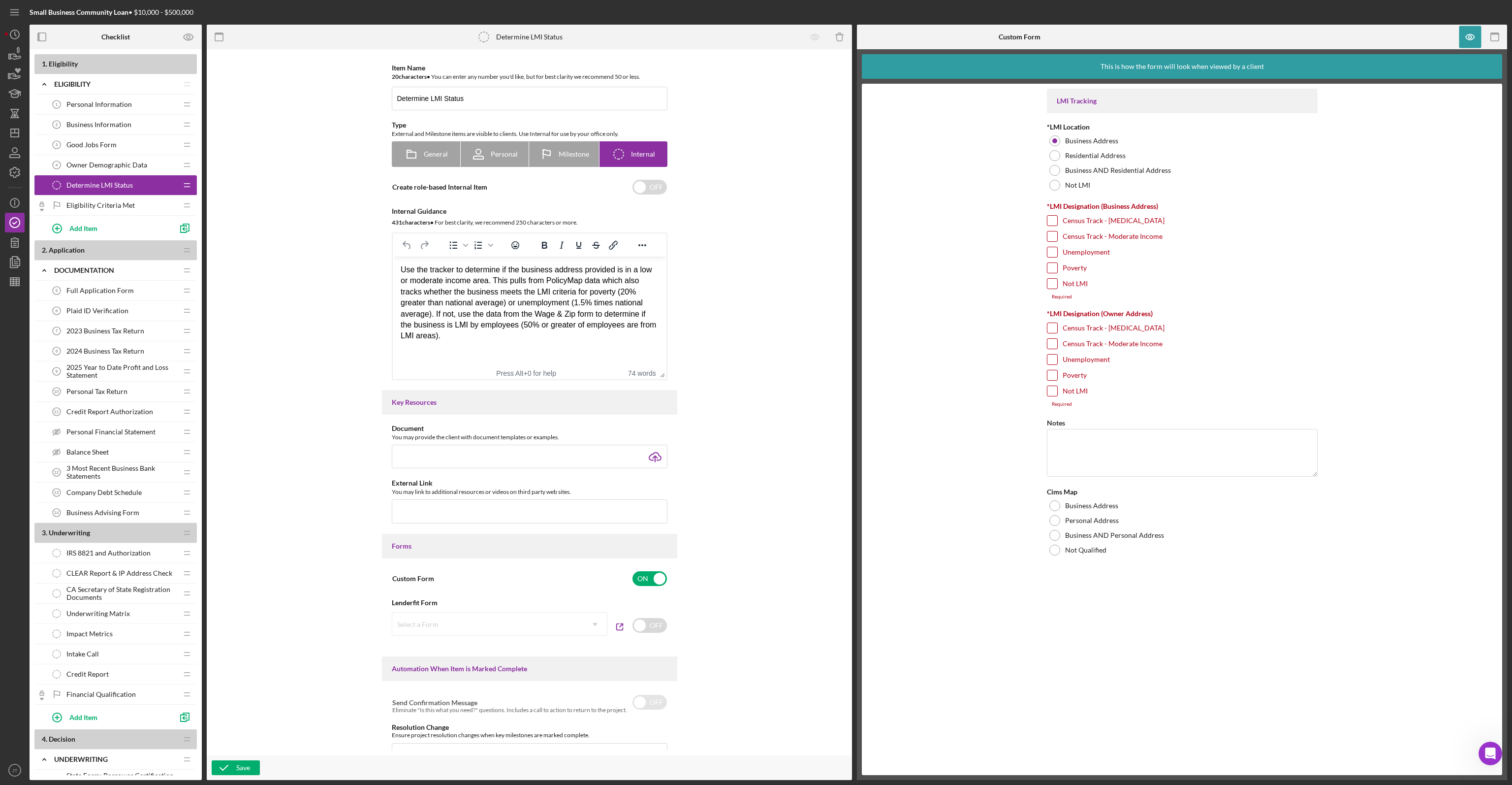
click at [1059, 220] on div "Census Track - [MEDICAL_DATA]" at bounding box center [1182, 223] width 271 height 16
click at [1051, 221] on input "Census Track - [MEDICAL_DATA]" at bounding box center [1052, 220] width 10 height 10
checkbox input "true"
click at [459, 335] on div "Use the tracker to determine if the business address provided is in a low or mo…" at bounding box center [529, 303] width 258 height 78
click at [109, 203] on span "Eligibility Criteria Met" at bounding box center [100, 205] width 69 height 8
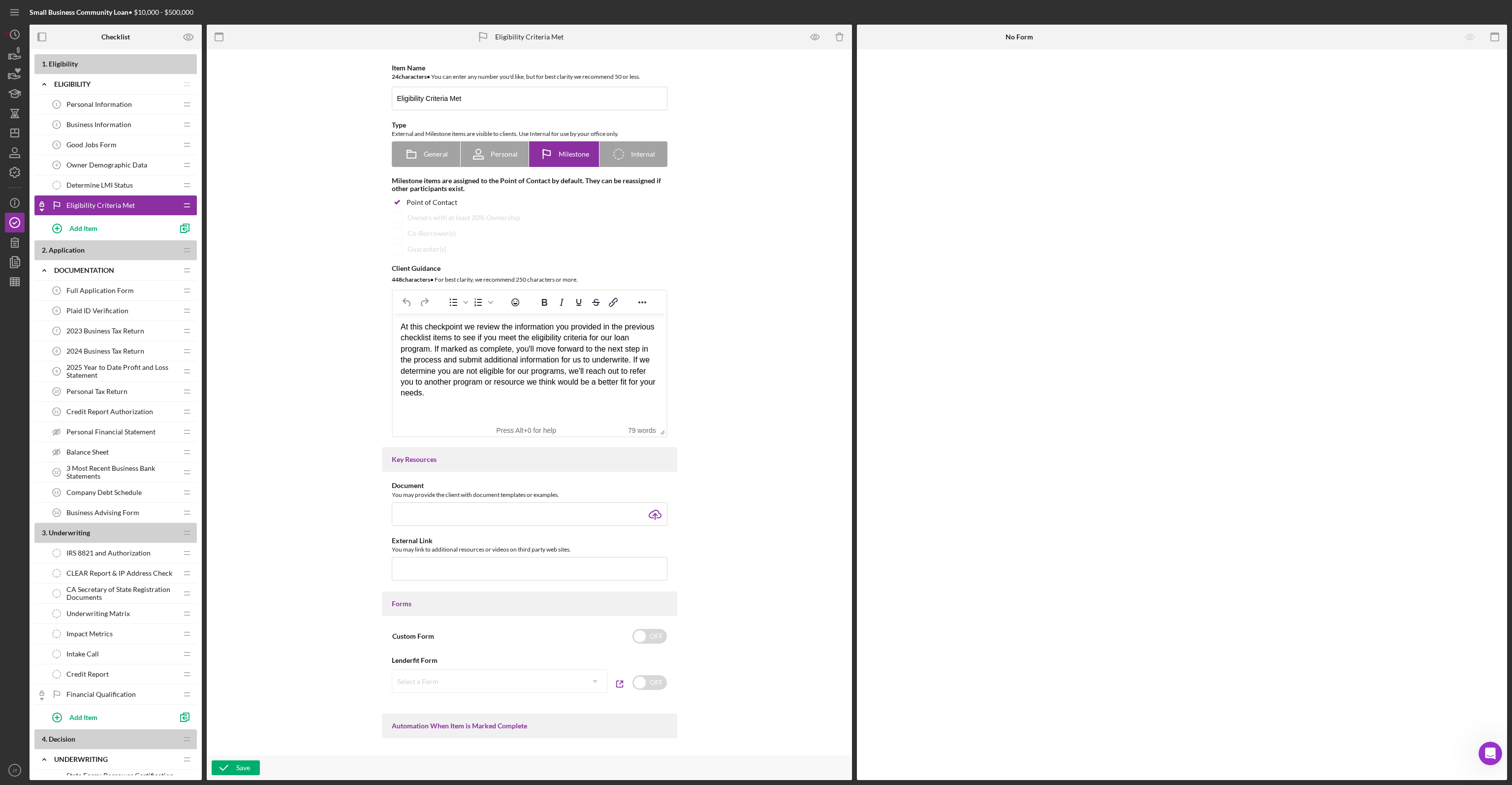
click at [109, 288] on span "Full Application Form" at bounding box center [100, 290] width 68 height 8
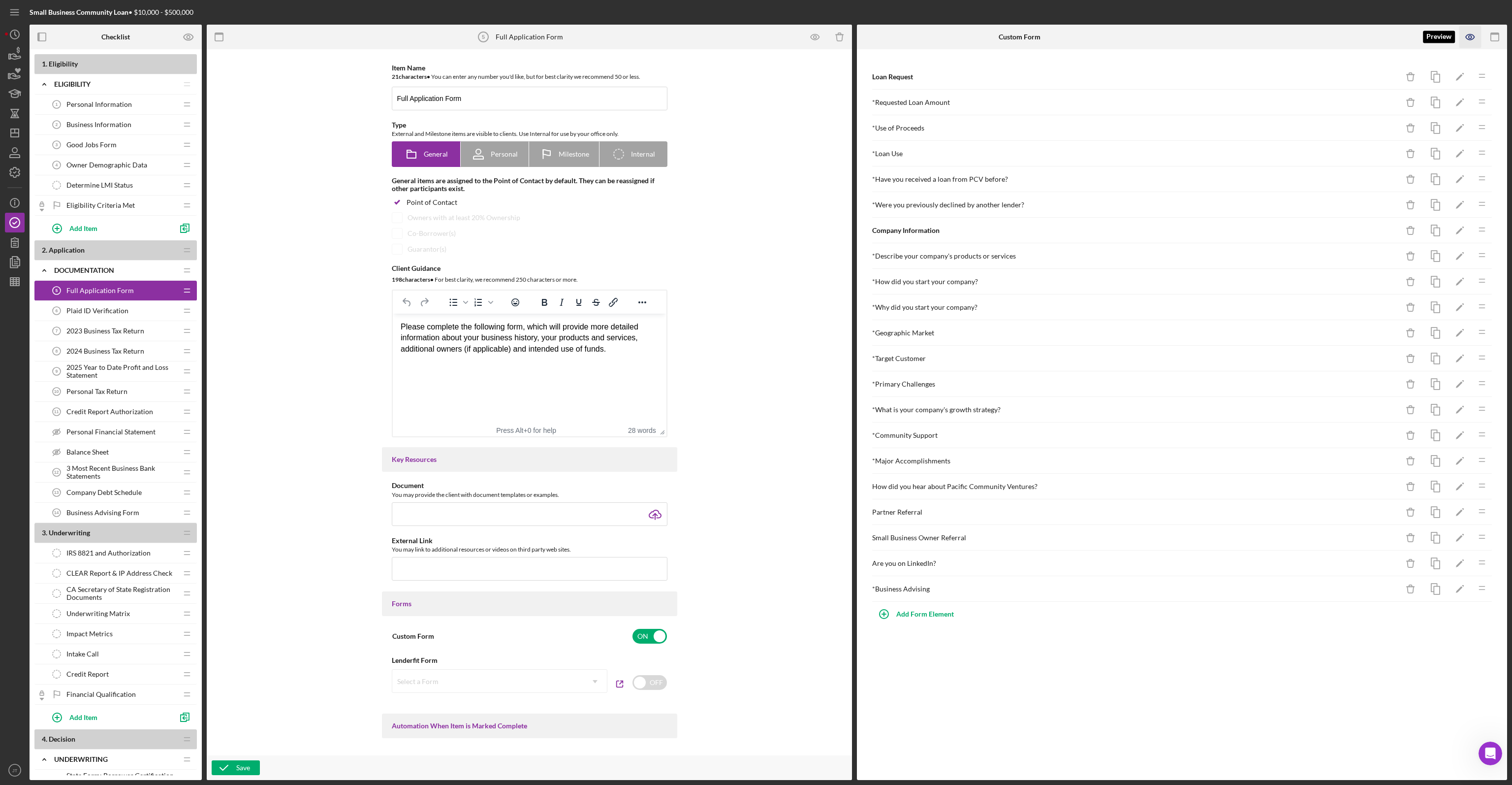
click at [1466, 38] on icon "button" at bounding box center [1470, 37] width 9 height 5
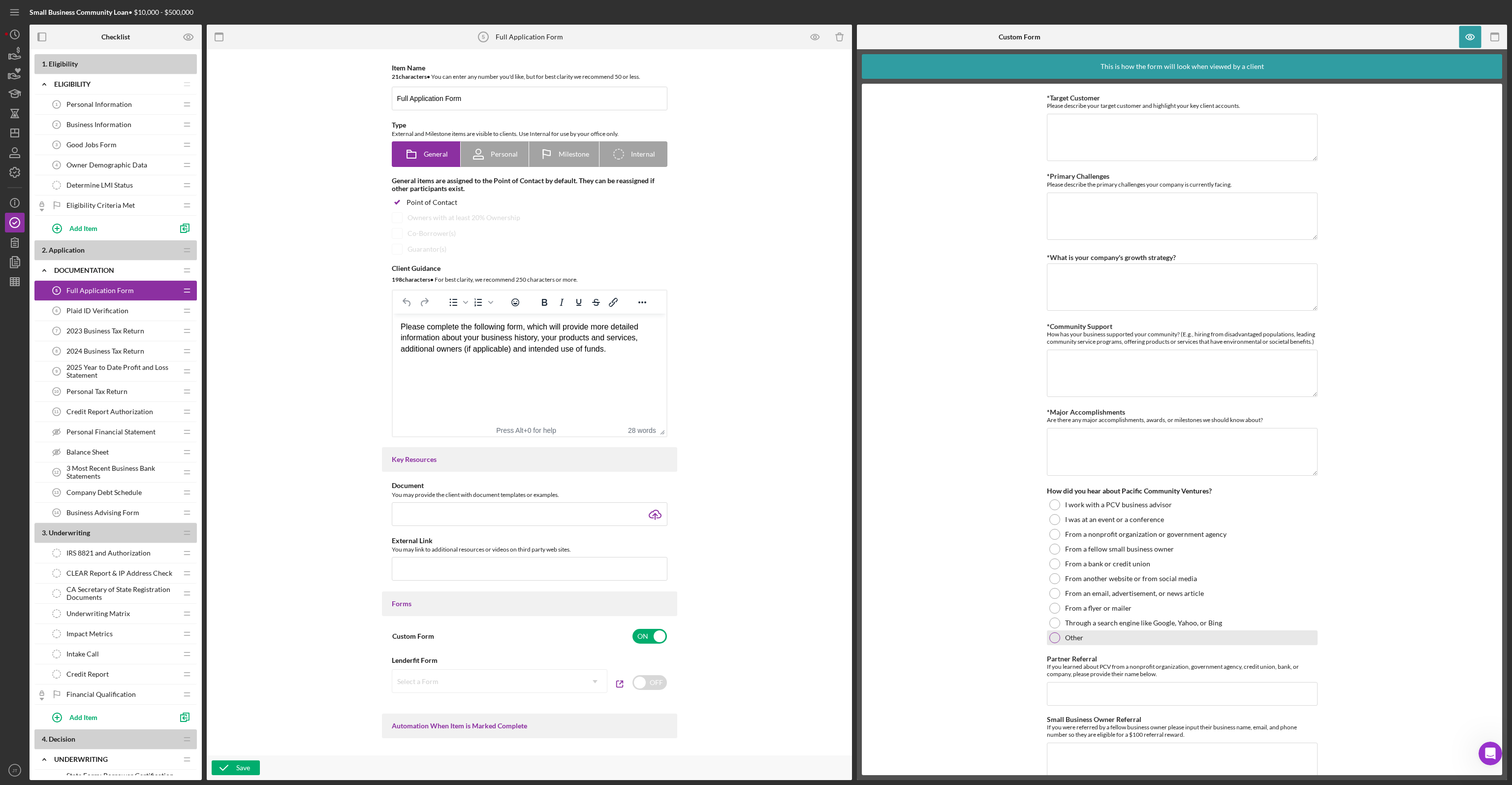
scroll to position [932, 0]
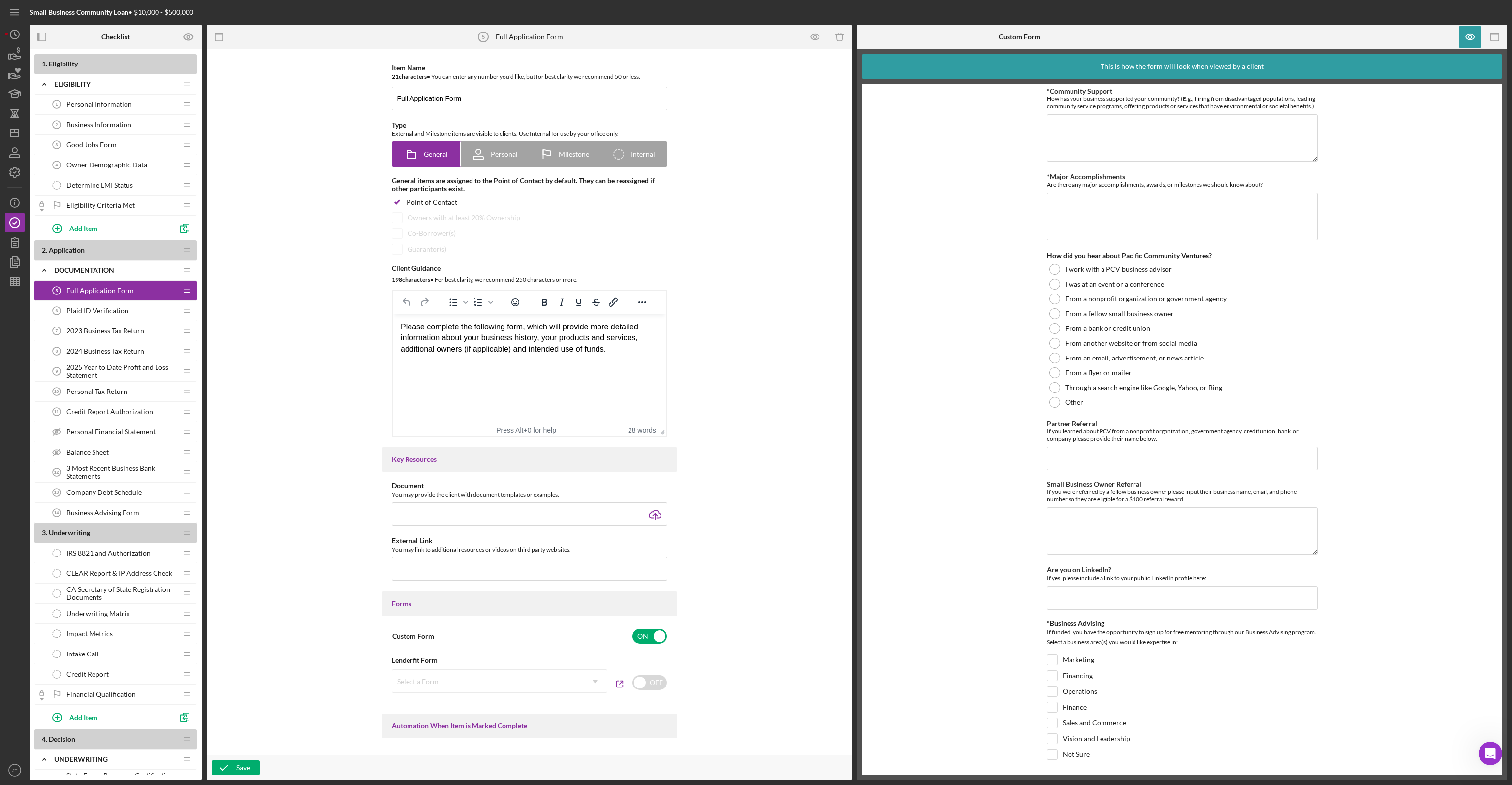
click at [117, 309] on span "Plaid ID Verification" at bounding box center [97, 310] width 62 height 8
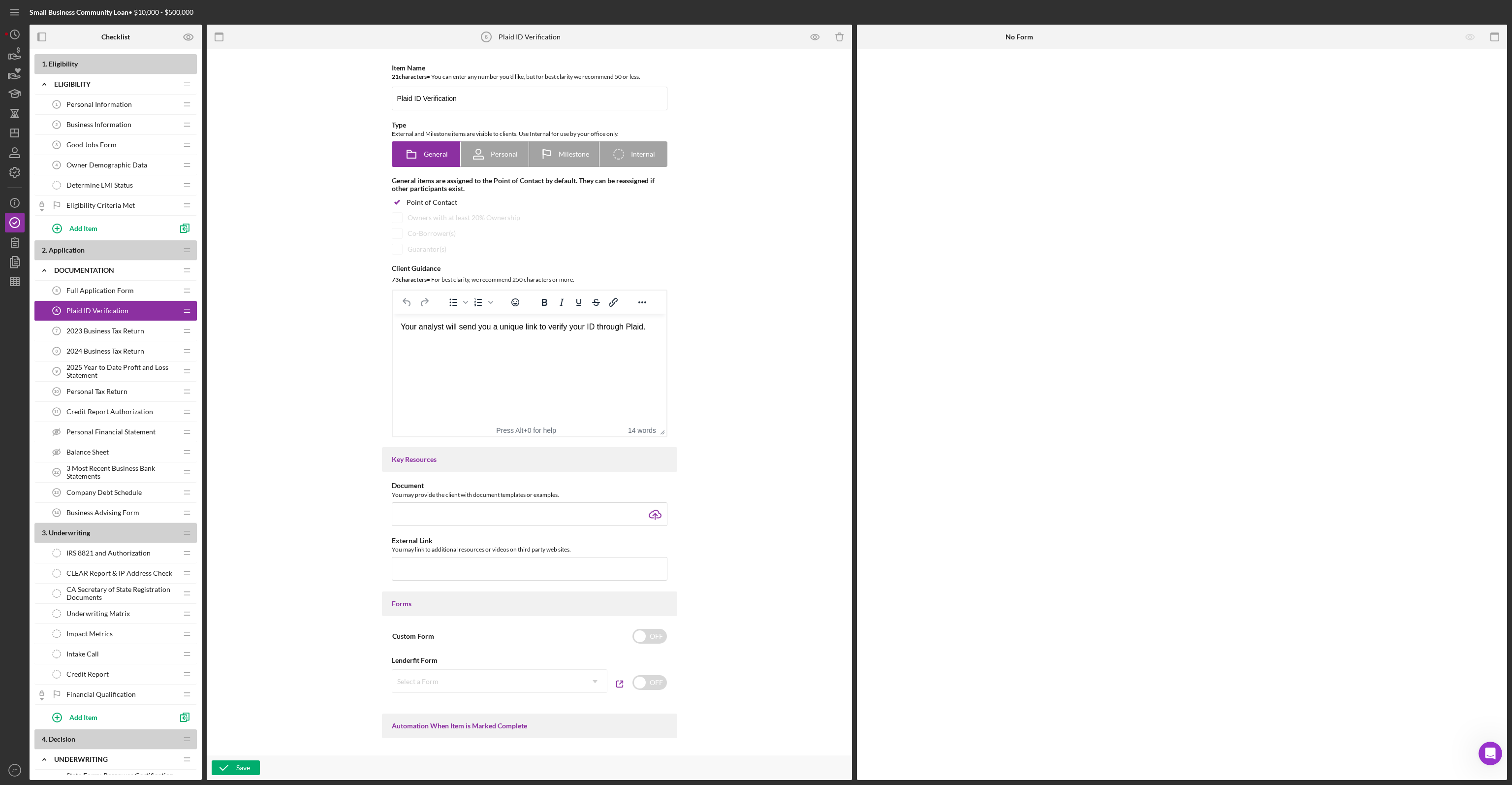
click at [120, 327] on span "2023 Business Tax Return" at bounding box center [105, 331] width 77 height 8
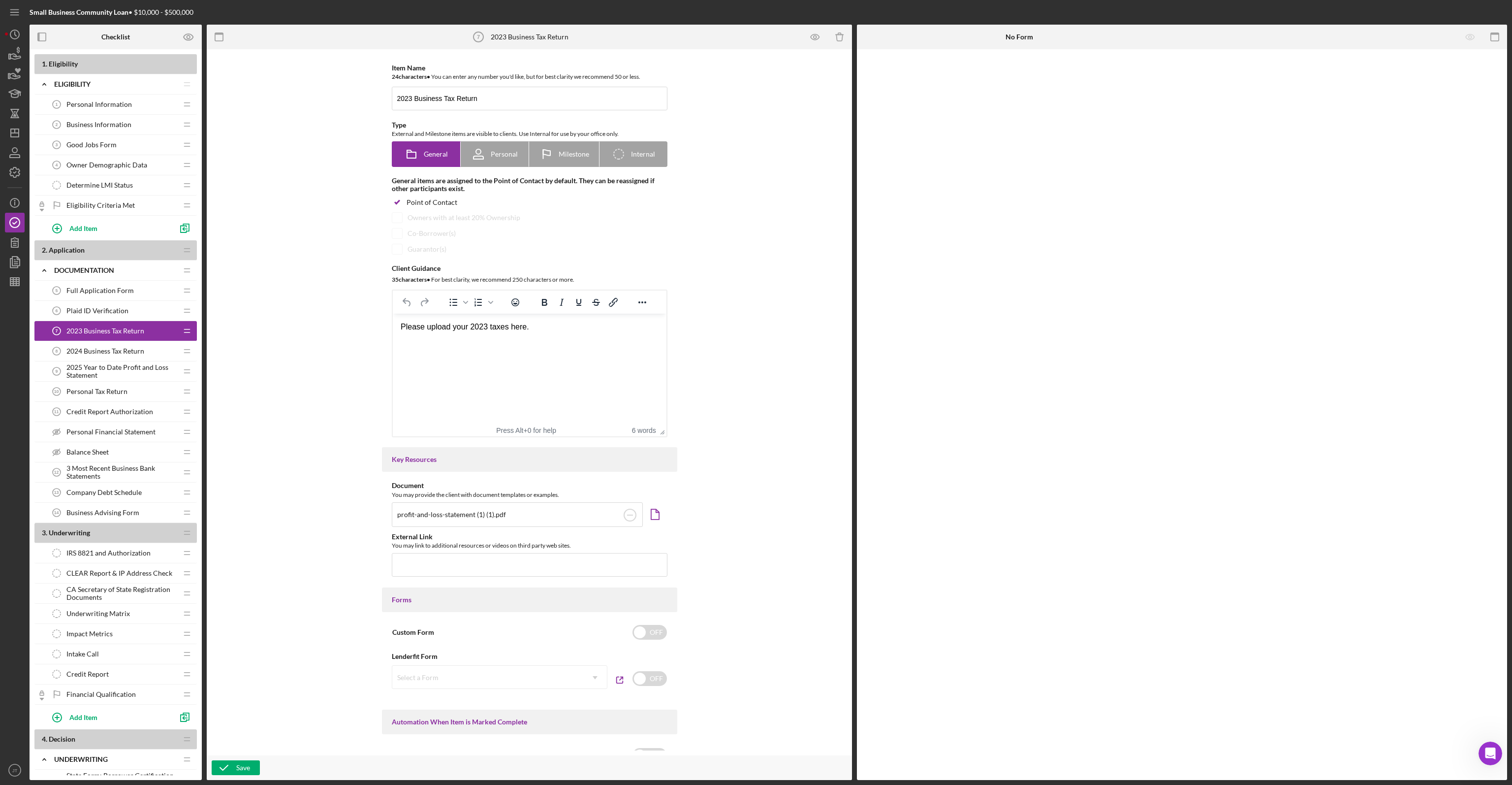
click at [107, 372] on span "2025 Year to Date Profit and Loss Statement" at bounding box center [122, 371] width 111 height 16
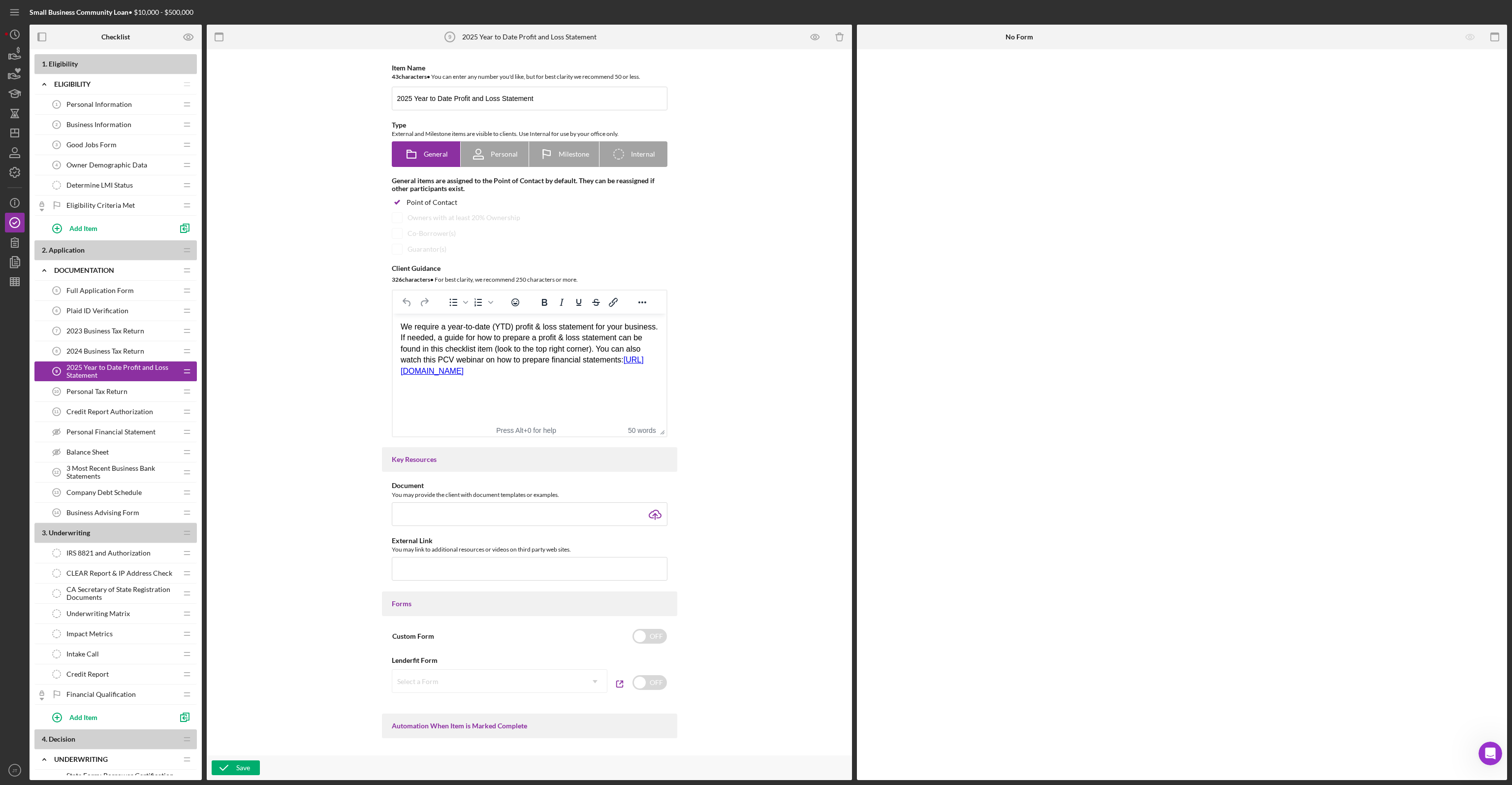
click at [124, 389] on span "Personal Tax Return" at bounding box center [97, 391] width 61 height 8
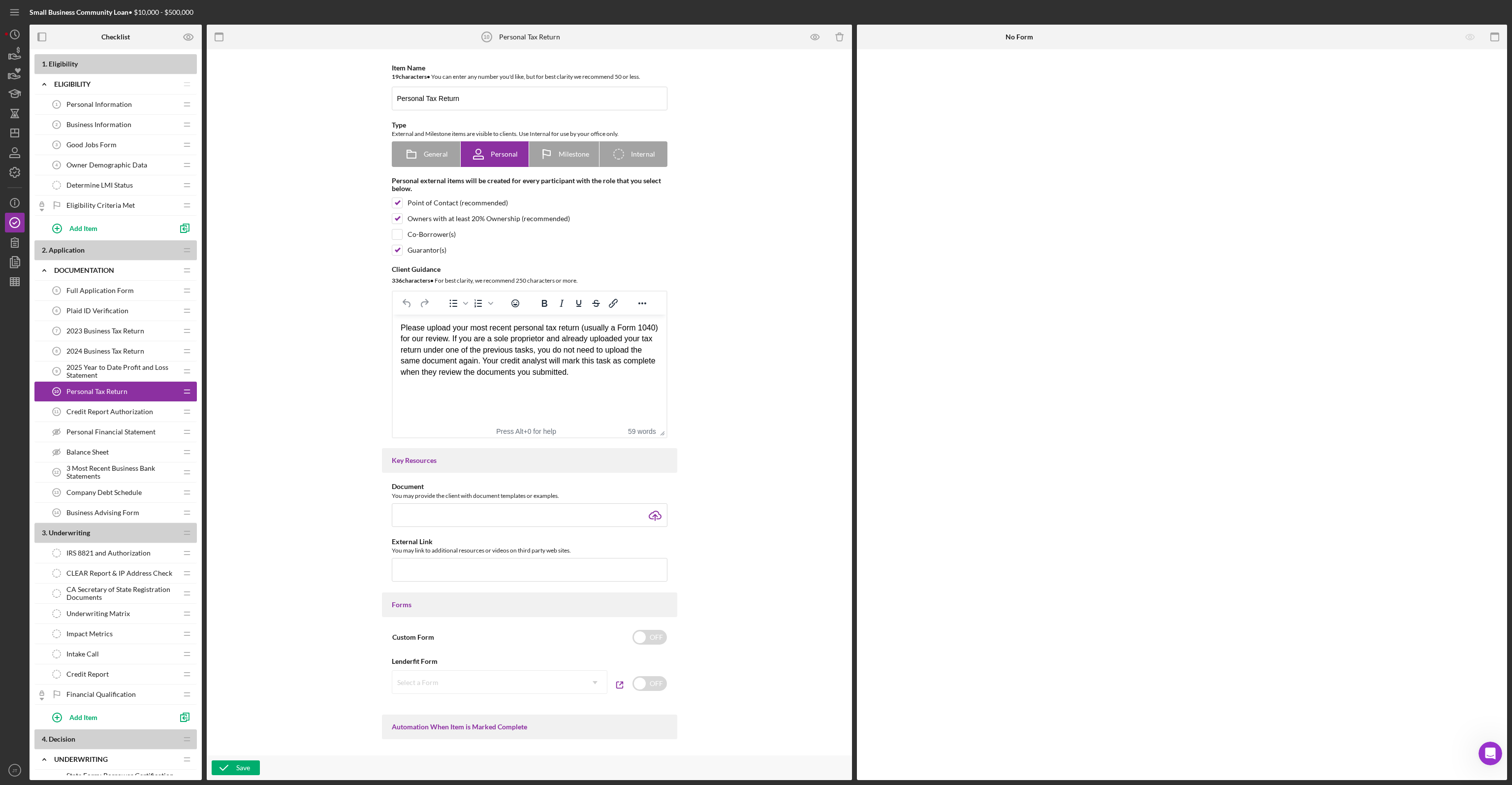
click at [105, 407] on span "Credit Report Authorization" at bounding box center [110, 411] width 87 height 8
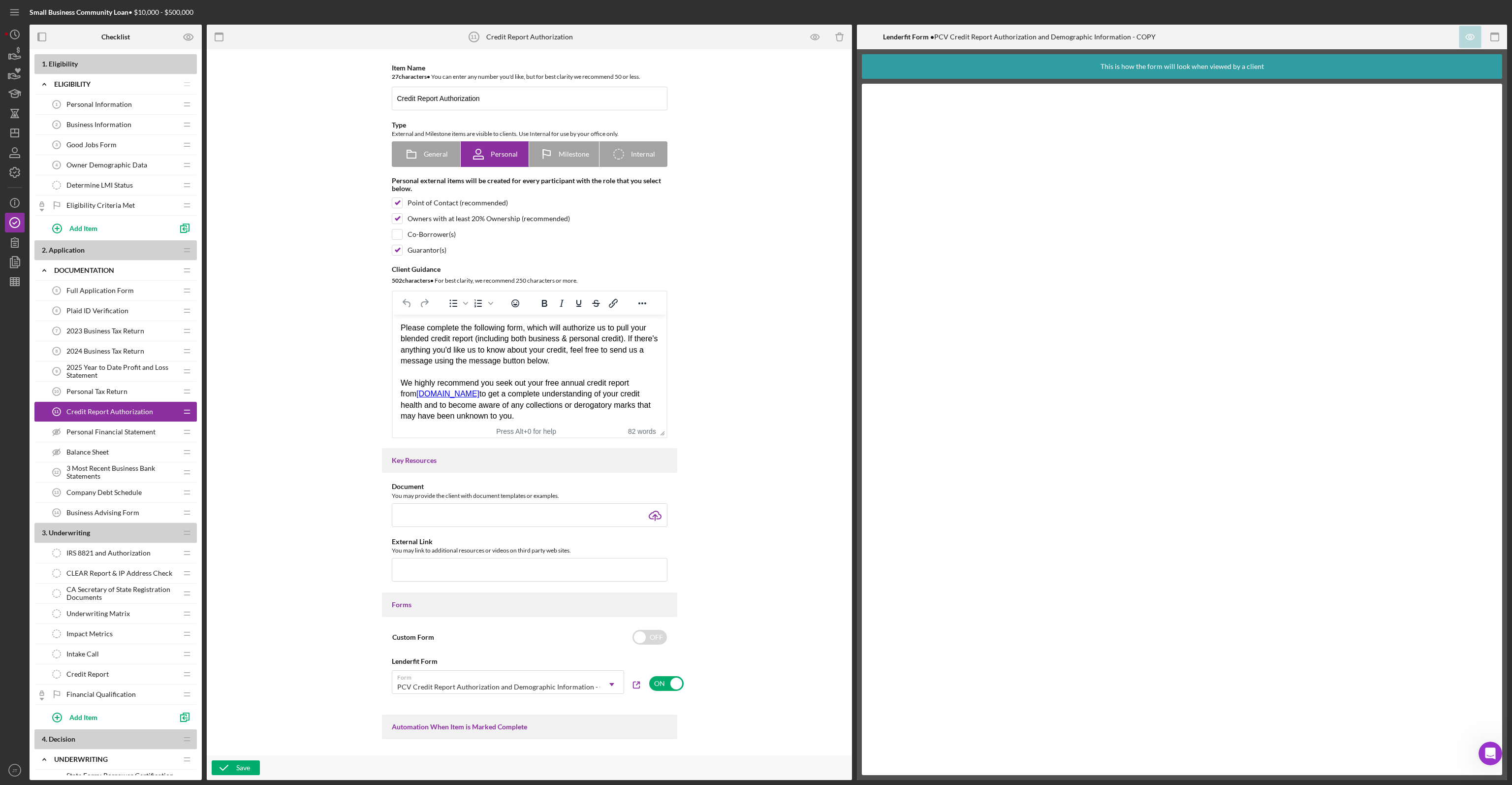
click at [133, 430] on span "Personal Financial Statement" at bounding box center [111, 432] width 89 height 8
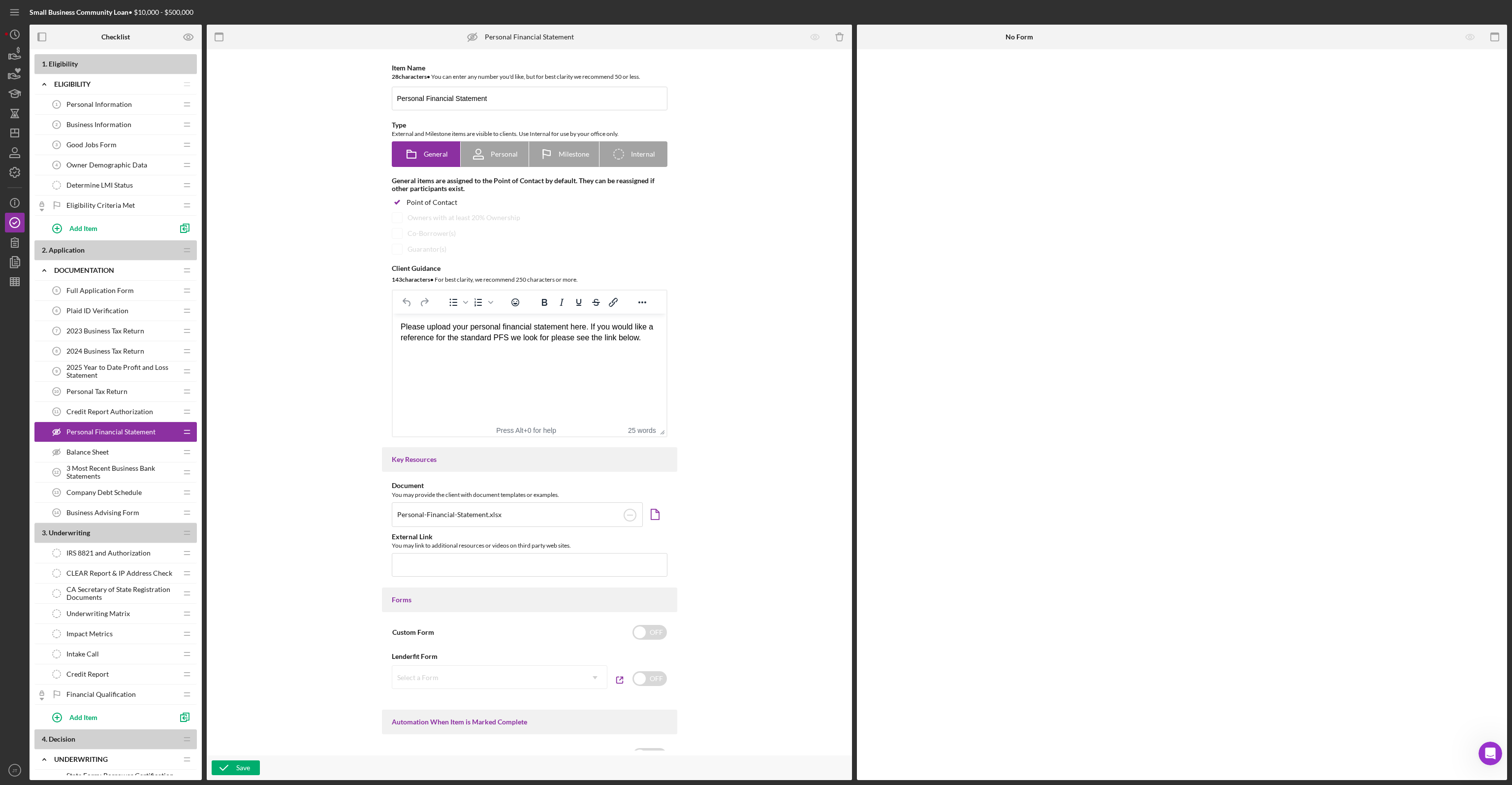
click at [94, 444] on div "Balance Sheet Balance Sheet" at bounding box center [112, 452] width 130 height 20
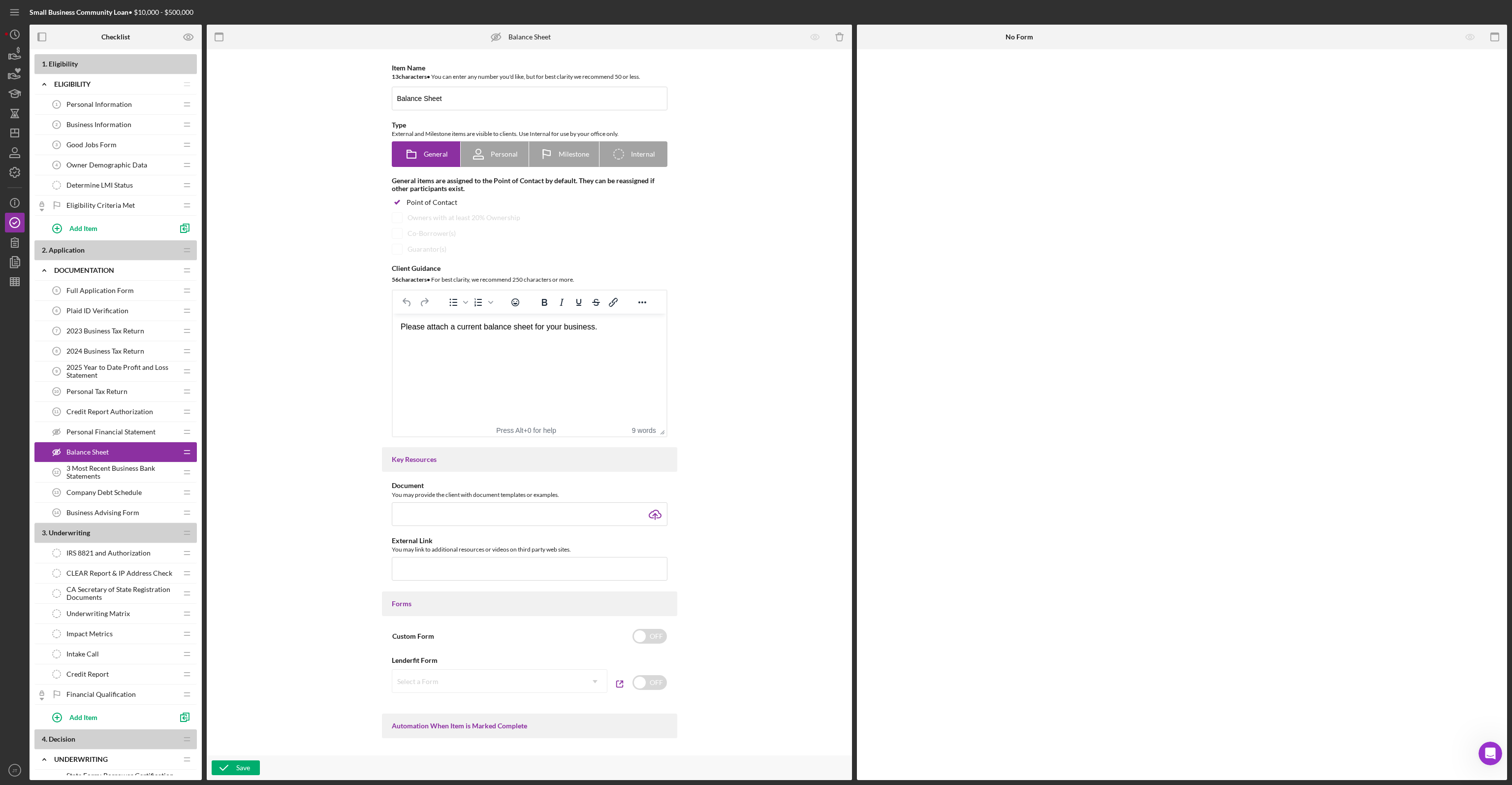
click at [123, 470] on span "3 Most Recent Business Bank Statements" at bounding box center [122, 472] width 111 height 16
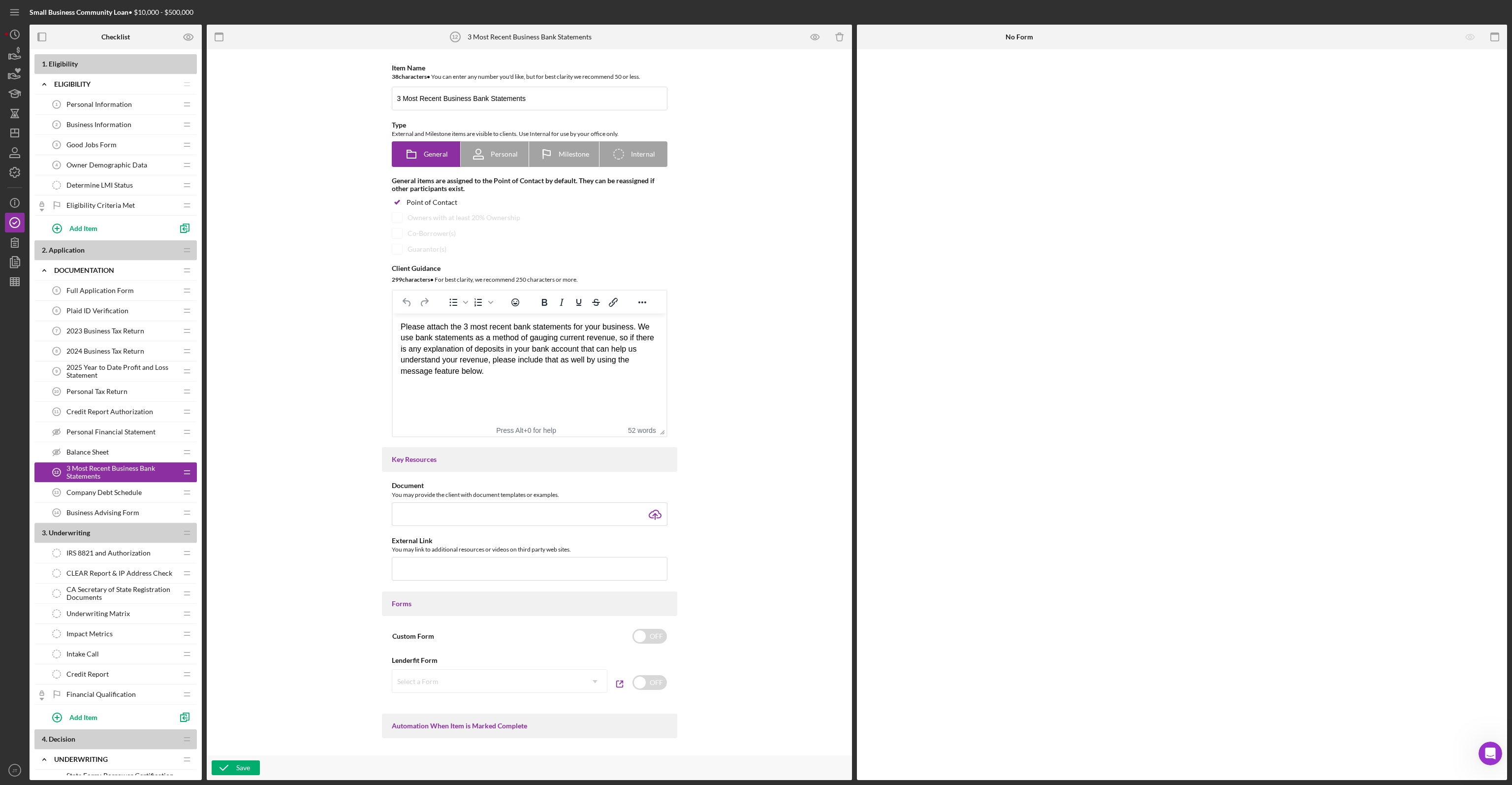
click at [101, 493] on span "Company Debt Schedule" at bounding box center [104, 492] width 75 height 8
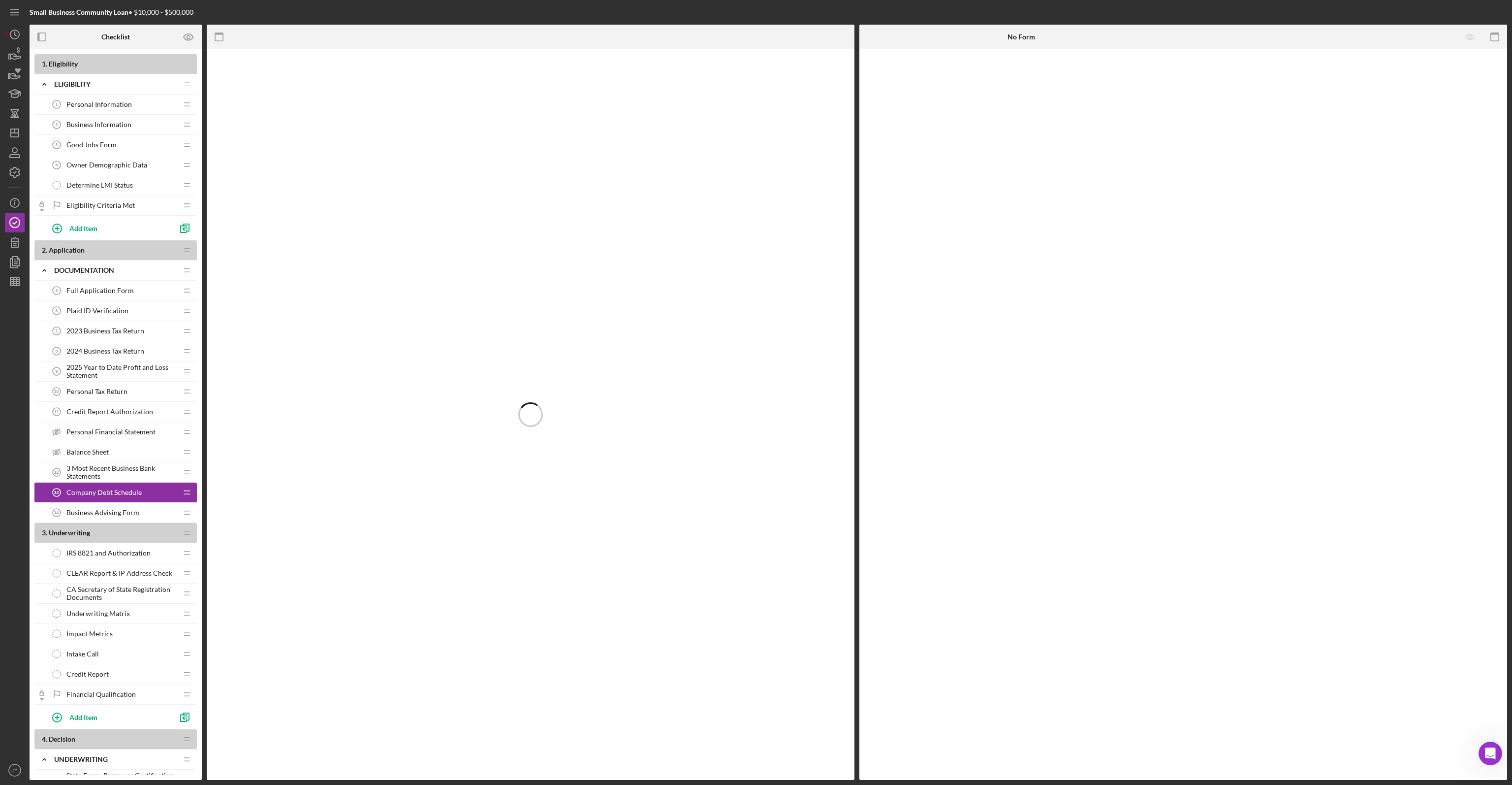
click at [110, 475] on span "3 Most Recent Business Bank Statements" at bounding box center [122, 472] width 111 height 16
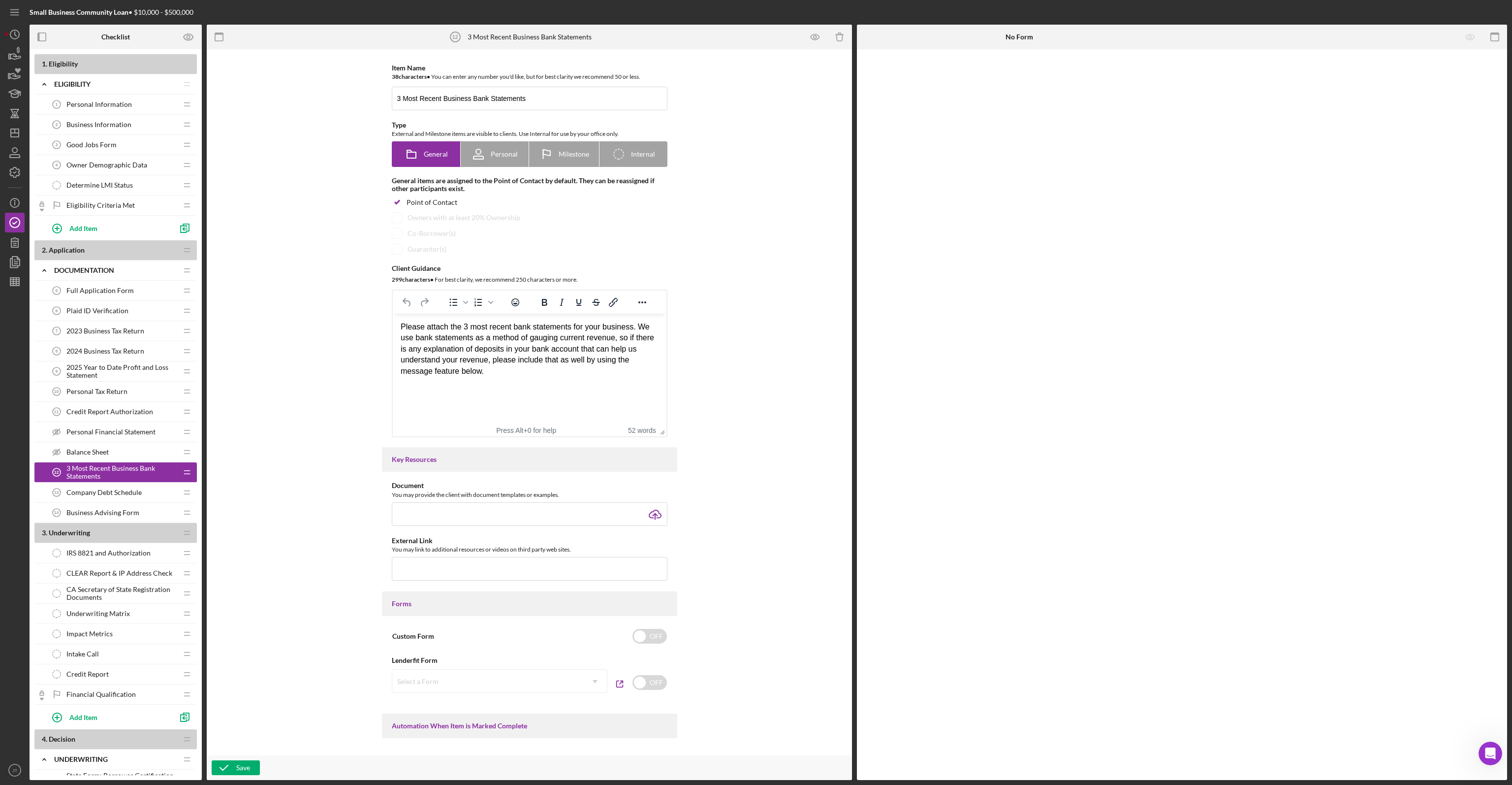
click at [143, 493] on div "Company Debt Schedule 13 Company Debt Schedule" at bounding box center [112, 493] width 130 height 20
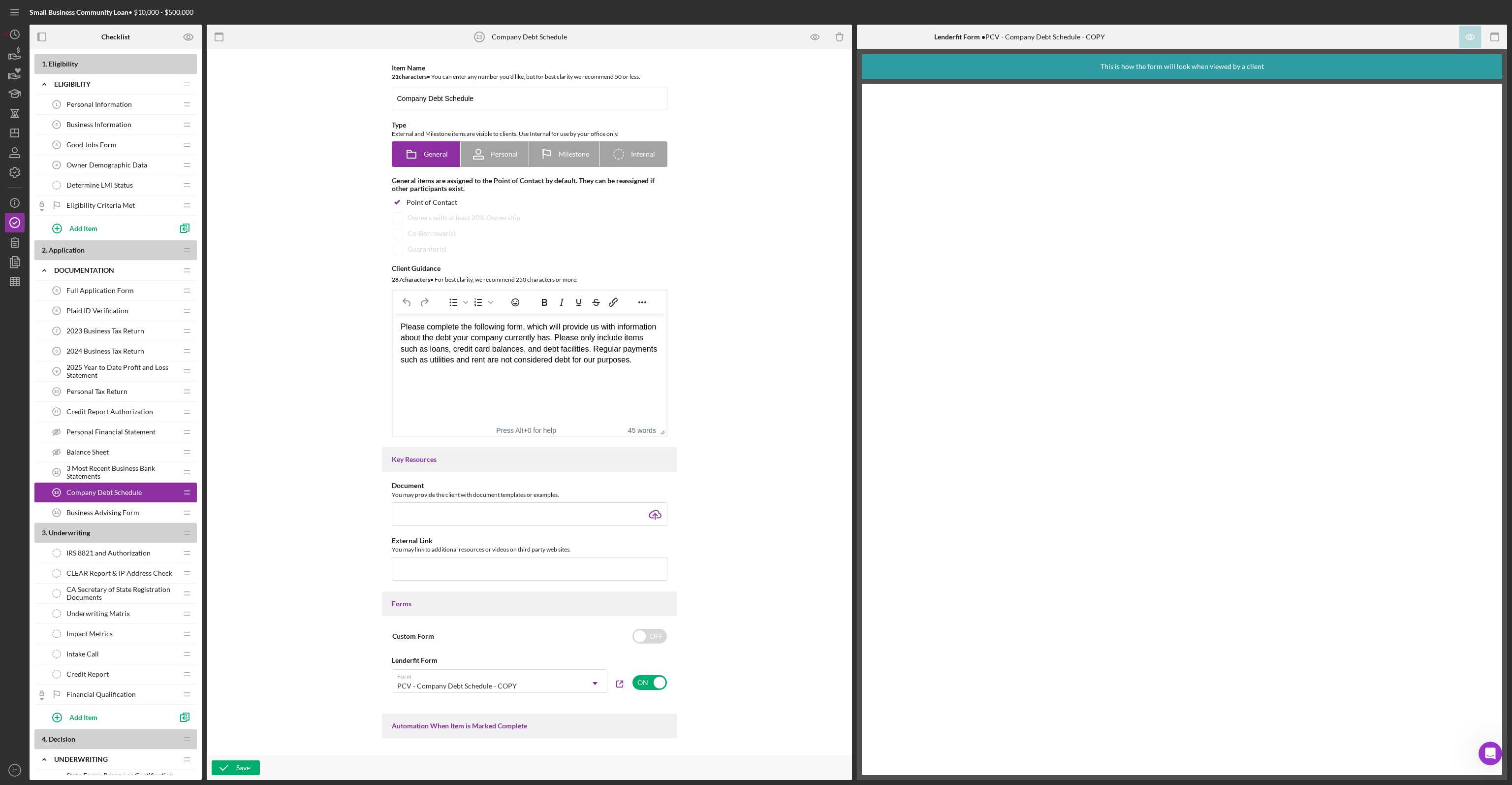
click at [104, 519] on div "Business Advising Form 14 Business Advising Form" at bounding box center [112, 513] width 130 height 20
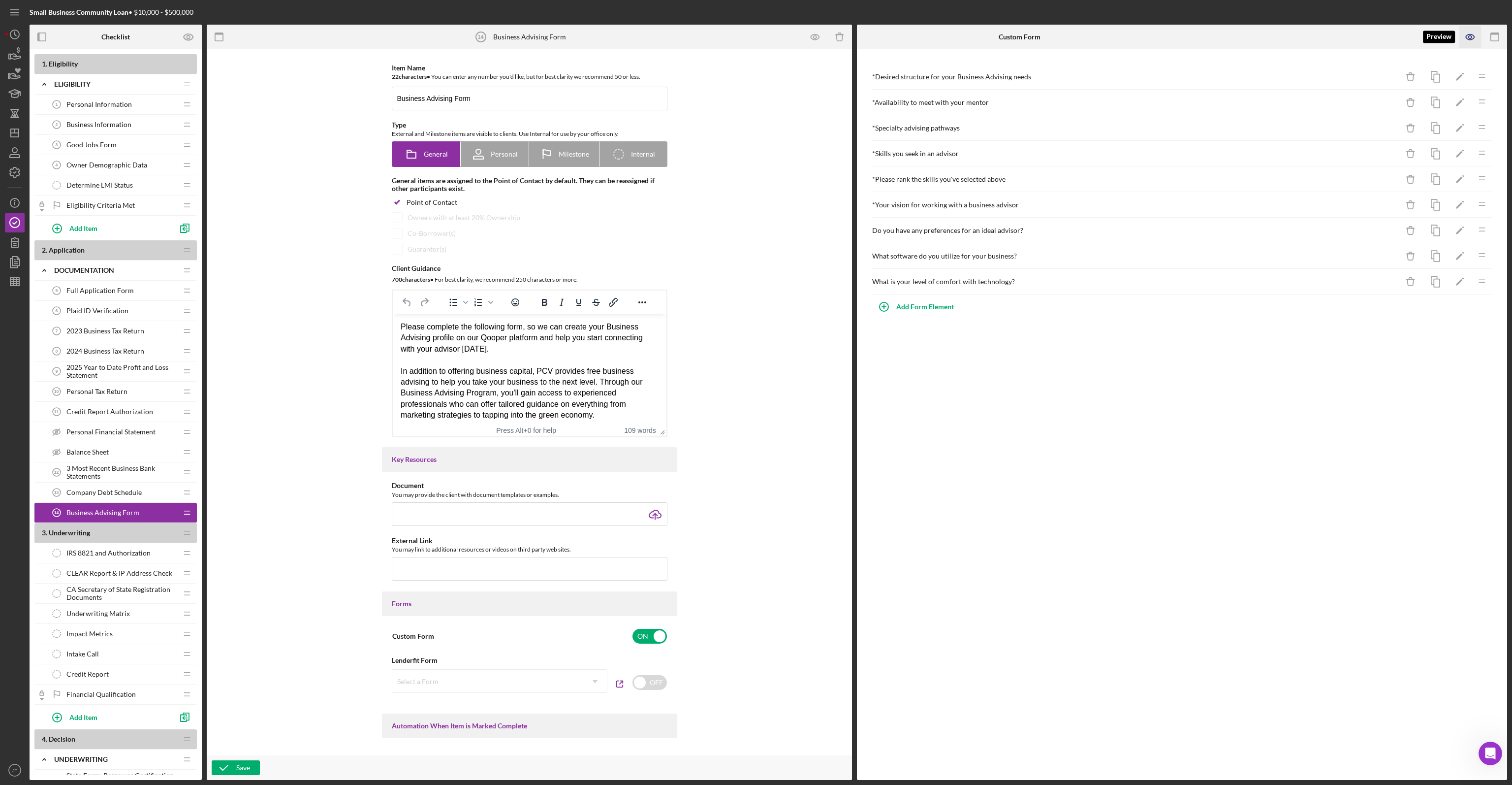
click at [1466, 38] on icon "button" at bounding box center [1470, 37] width 9 height 5
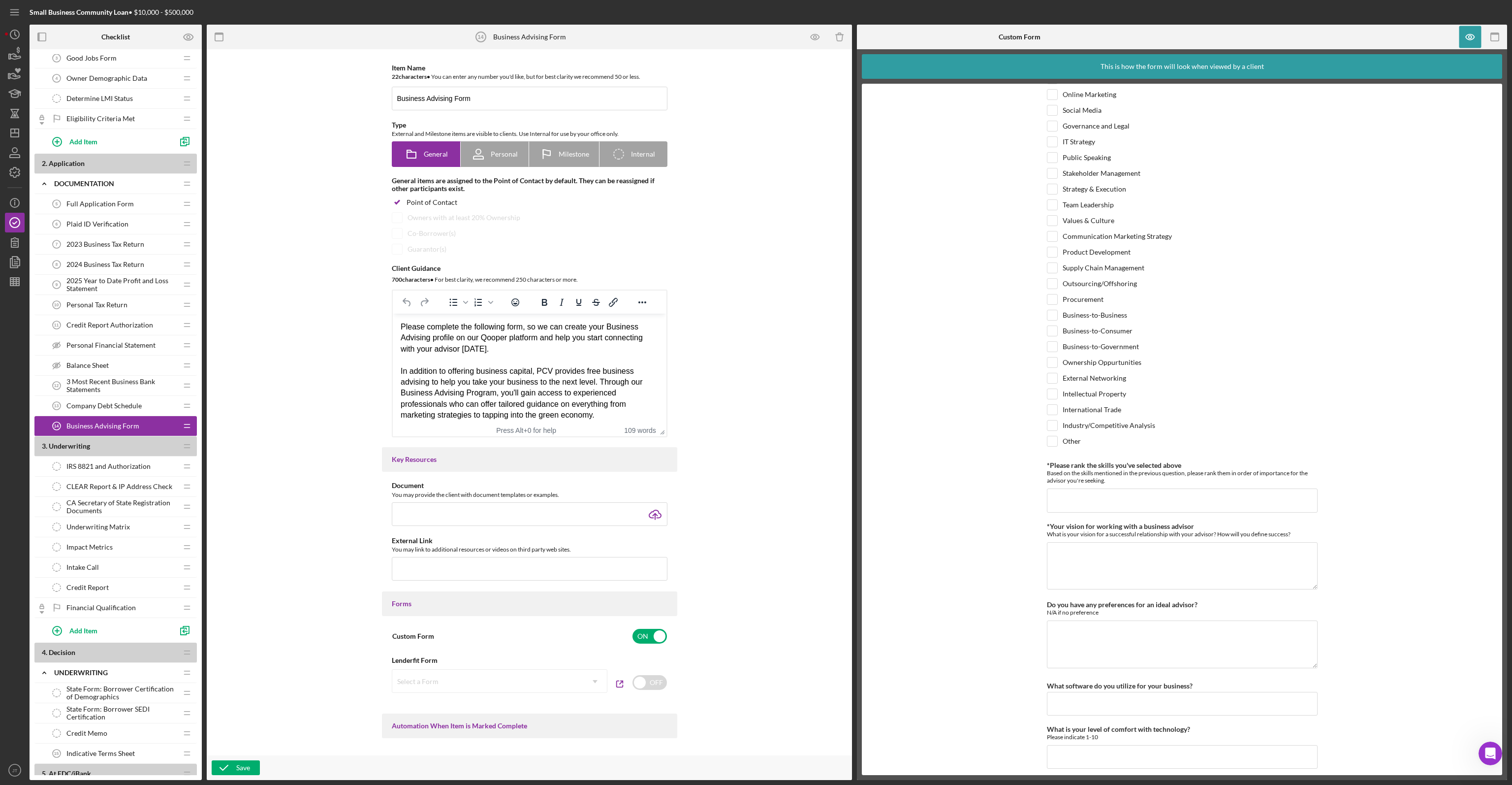
scroll to position [99, 0]
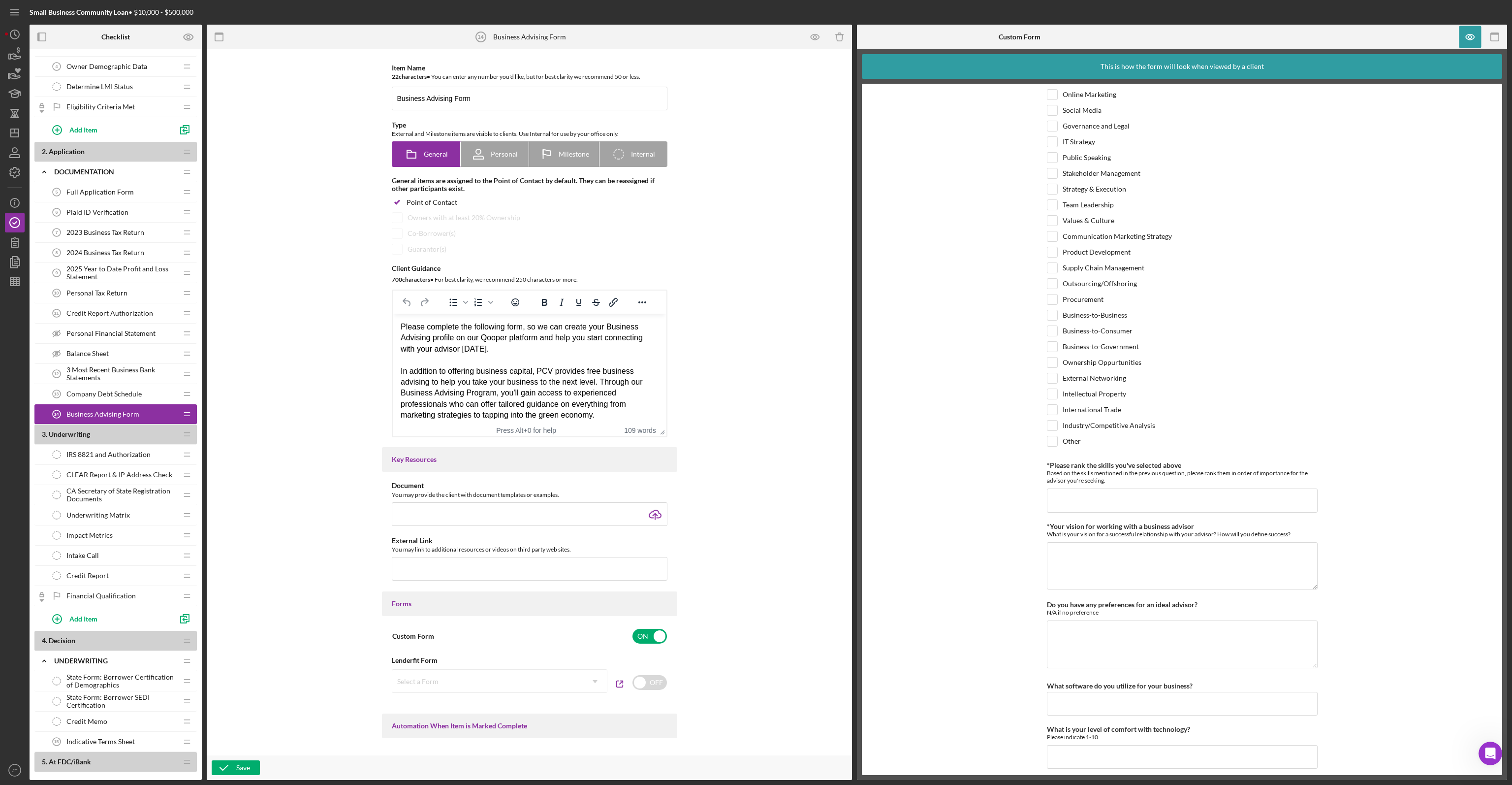
click at [125, 452] on span "IRS 8821 and Authorization" at bounding box center [108, 454] width 84 height 8
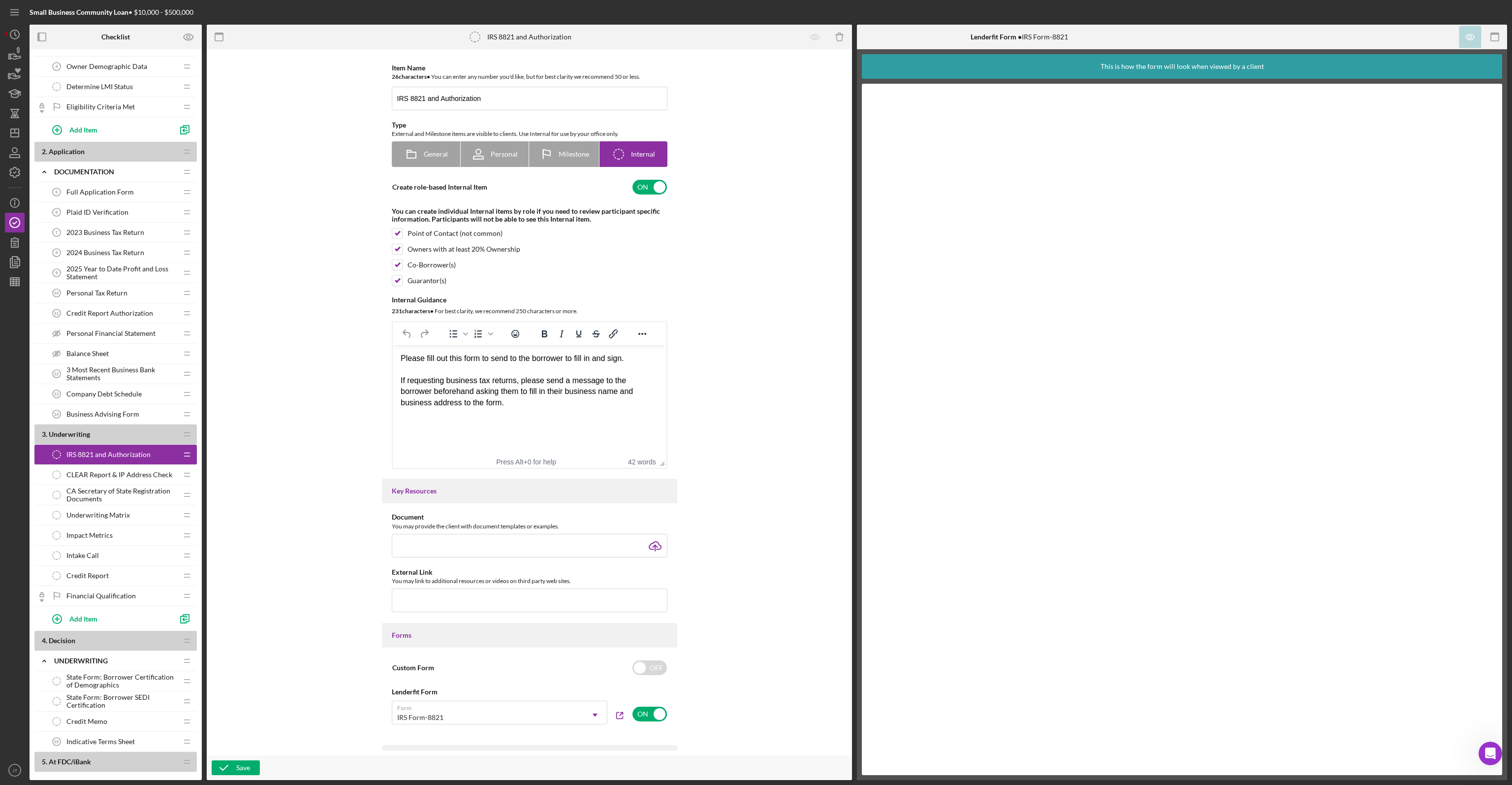
click at [134, 480] on div "CLEAR Report & IP Address Check CLEAR Report & IP Address Check" at bounding box center [112, 475] width 130 height 20
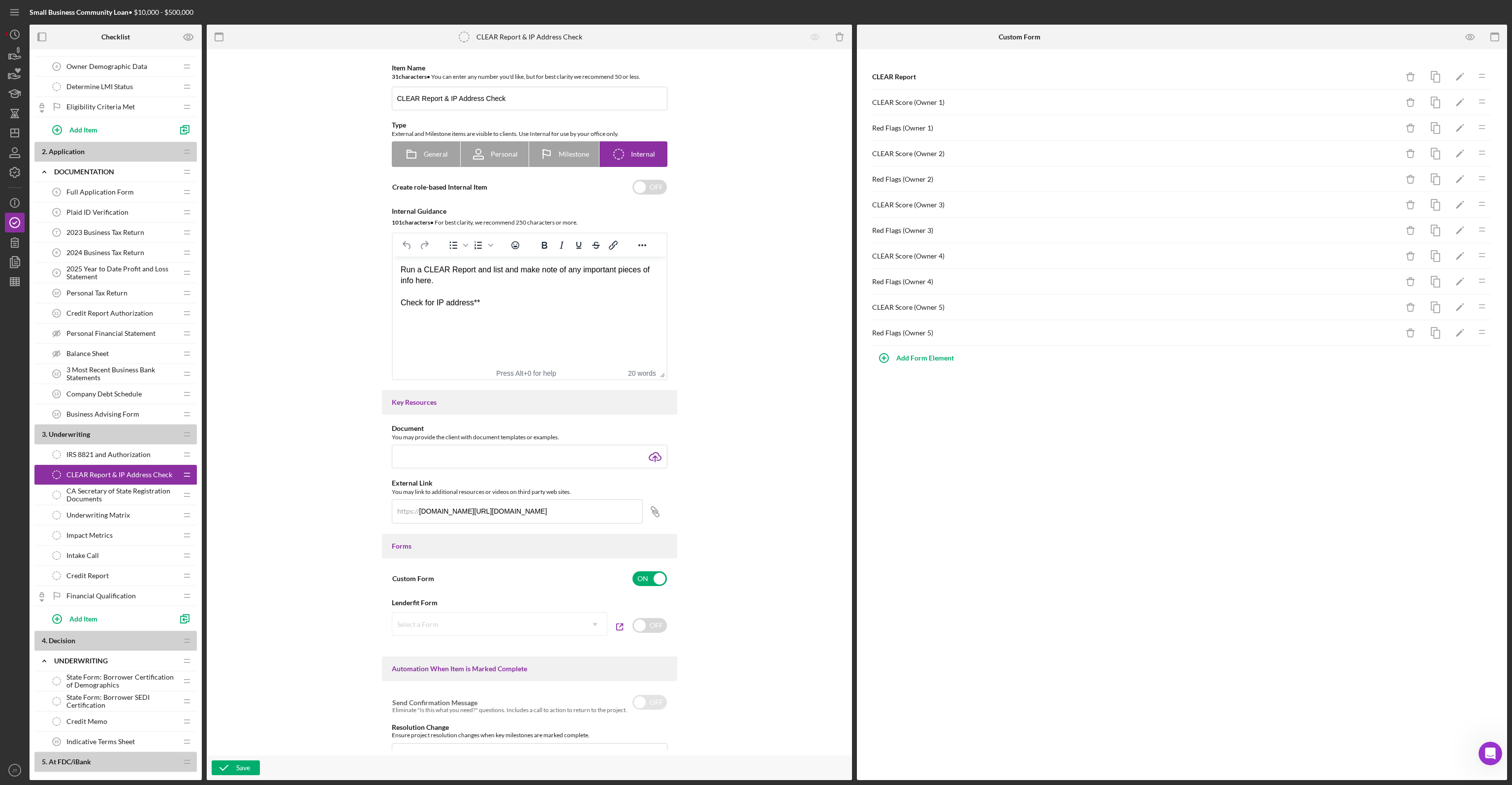
click at [95, 496] on span "CA Secretary of State Registration Documents" at bounding box center [122, 494] width 111 height 16
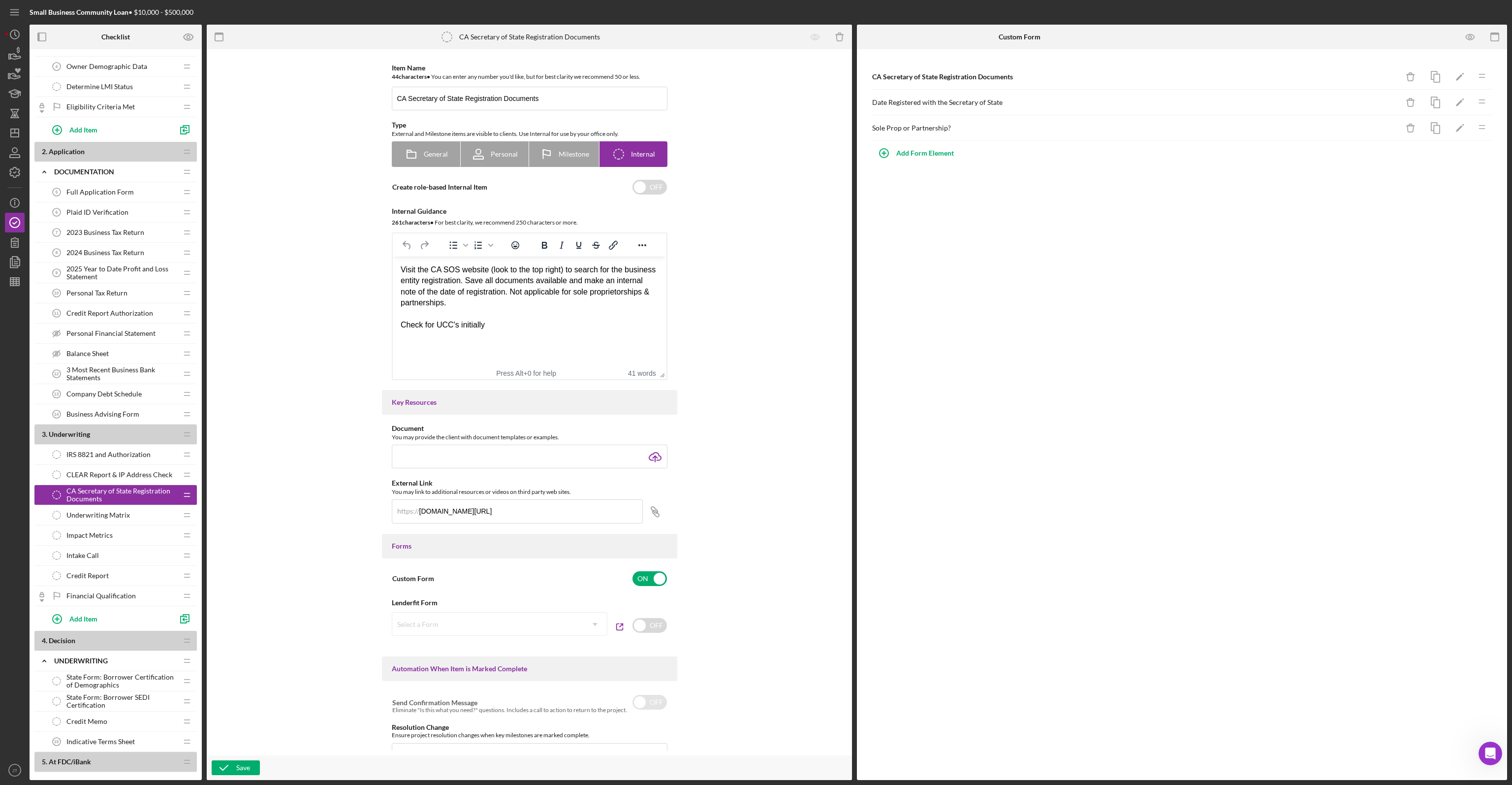
click at [116, 520] on div "Underwriting Matrix Underwriting Matrix" at bounding box center [112, 515] width 130 height 20
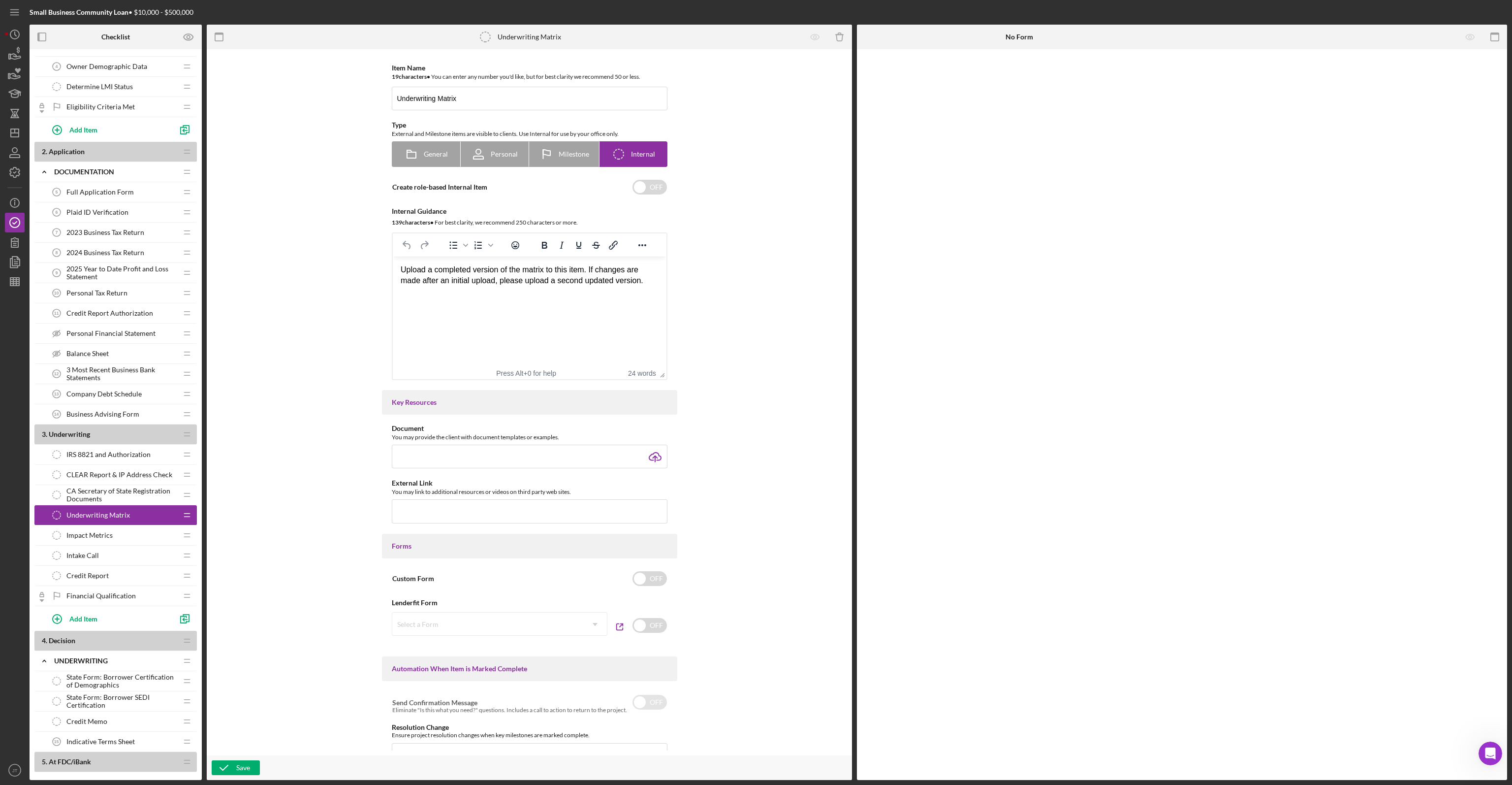
click at [130, 531] on div "Impact Metrics Impact Metrics" at bounding box center [112, 535] width 130 height 20
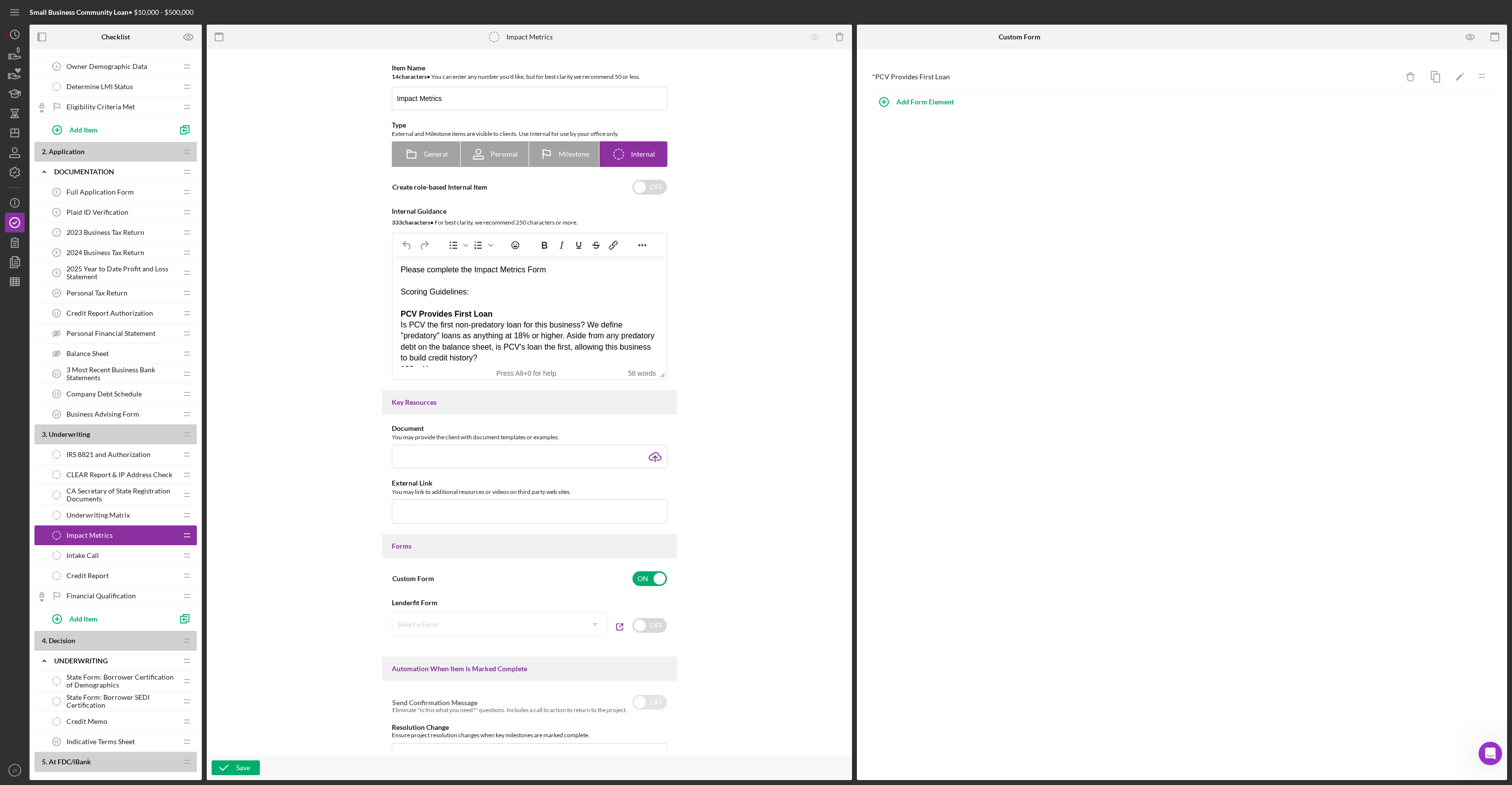
click at [103, 554] on div "Intake Call Intake Call" at bounding box center [112, 555] width 130 height 20
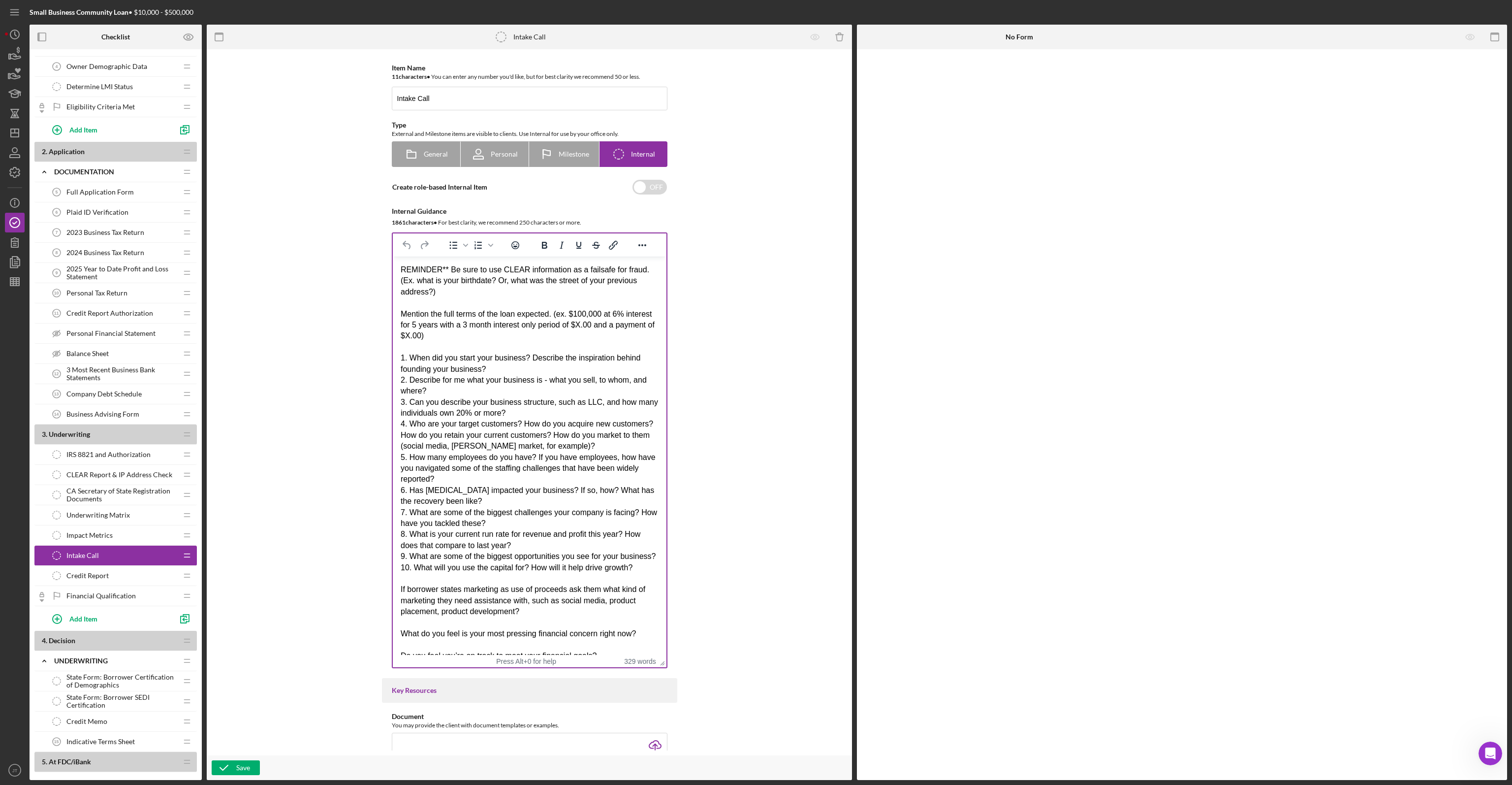
drag, startPoint x: 663, startPoint y: 376, endPoint x: 679, endPoint y: 710, distance: 334.4
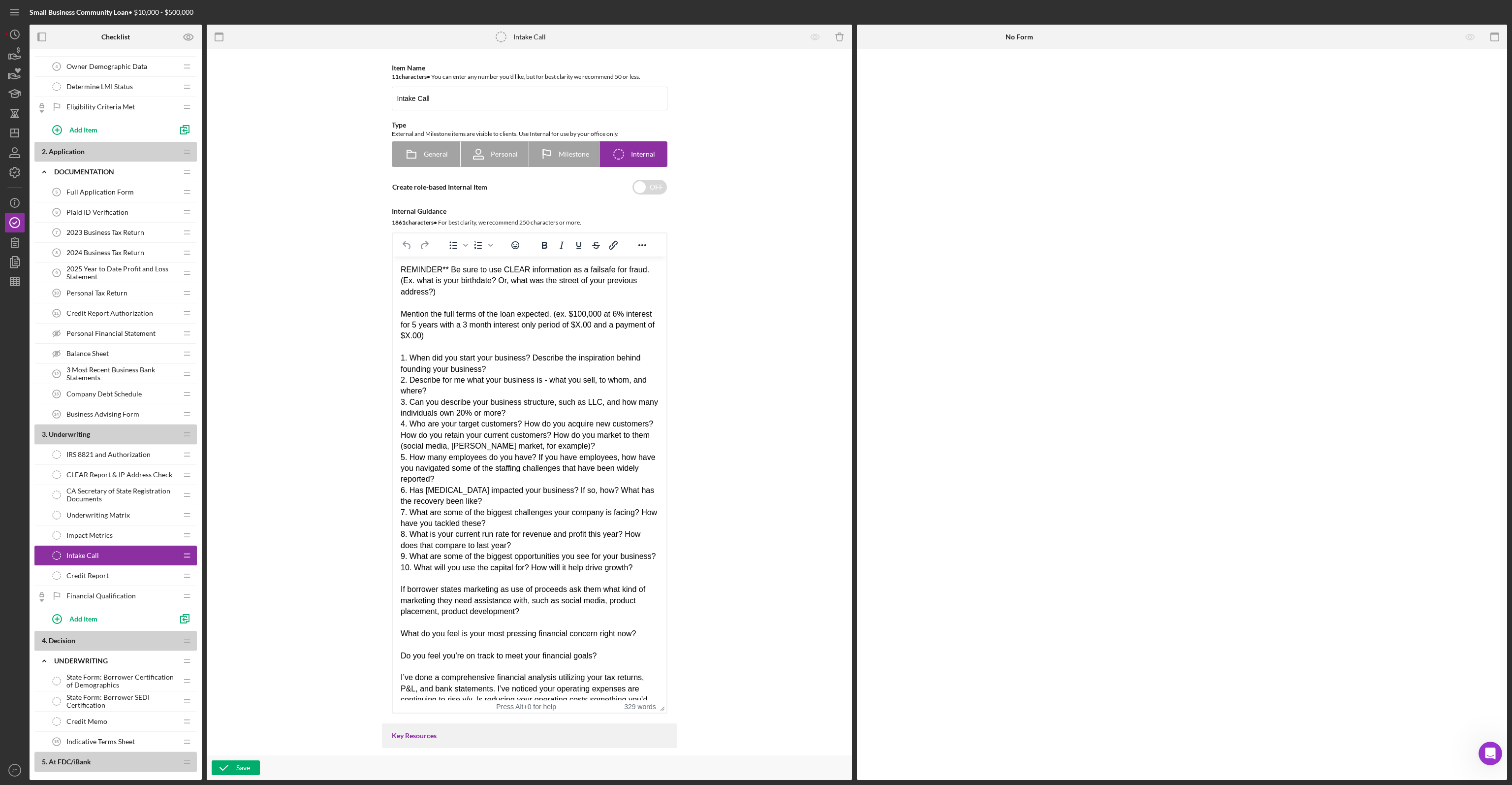
click at [496, 570] on p "REMINDER** Be sure to use CLEAR information as a failsafe for fraud. (Ex. what …" at bounding box center [529, 490] width 258 height 452
click at [122, 575] on div "Credit Report Credit Report" at bounding box center [112, 575] width 130 height 20
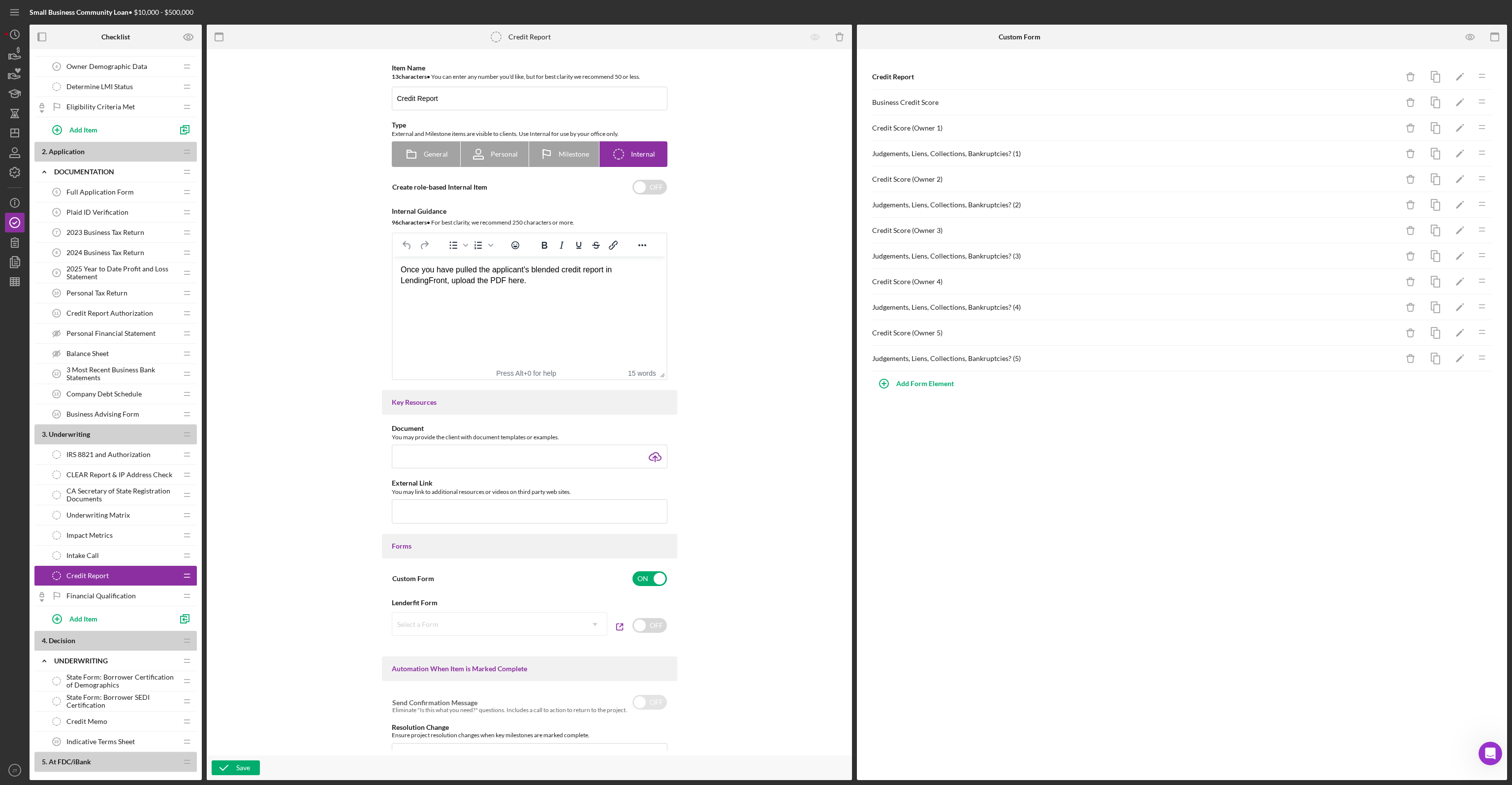
click at [107, 587] on div "Financial Qualification Financial Qualification" at bounding box center [112, 596] width 130 height 20
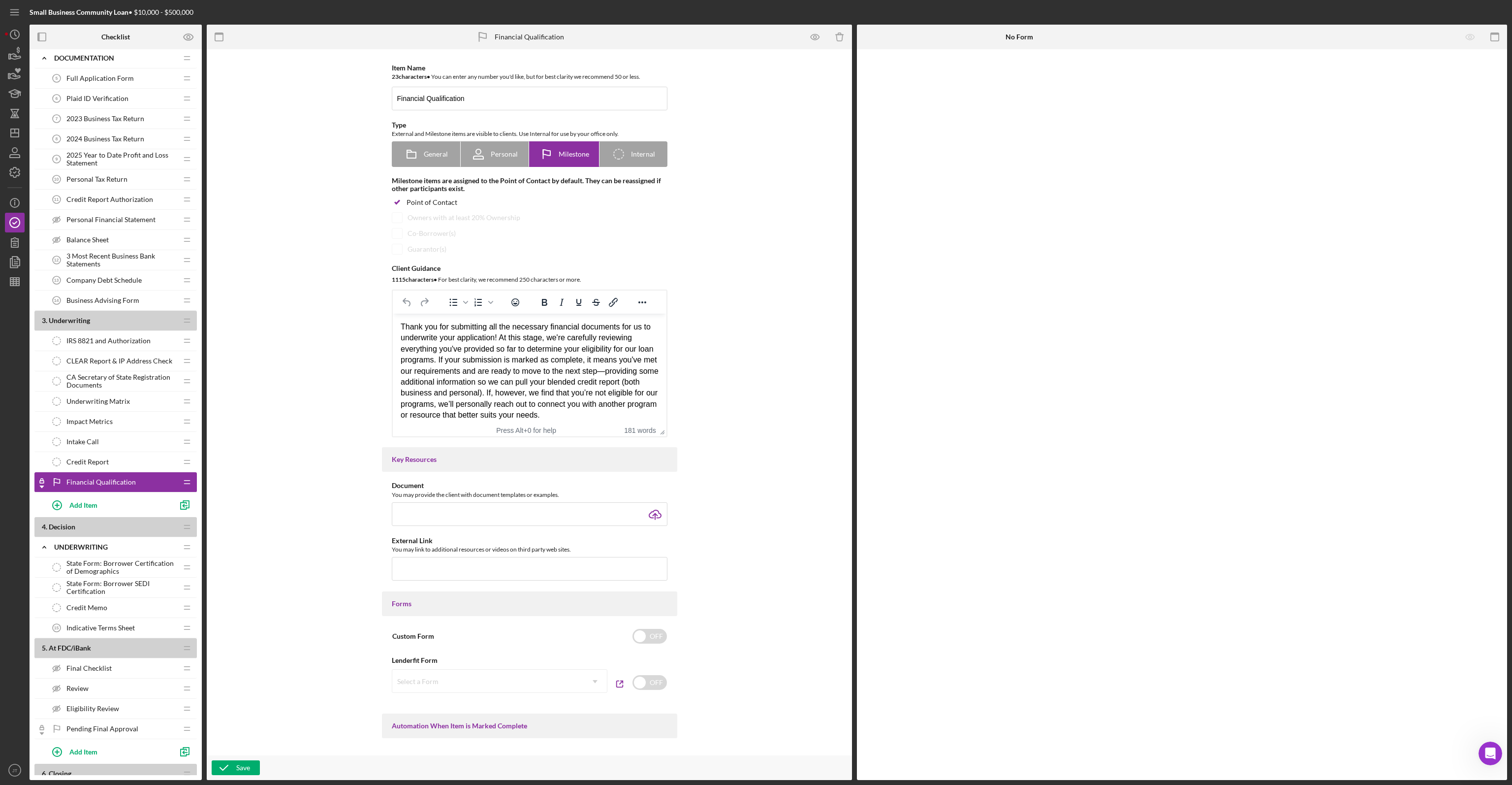
scroll to position [295, 0]
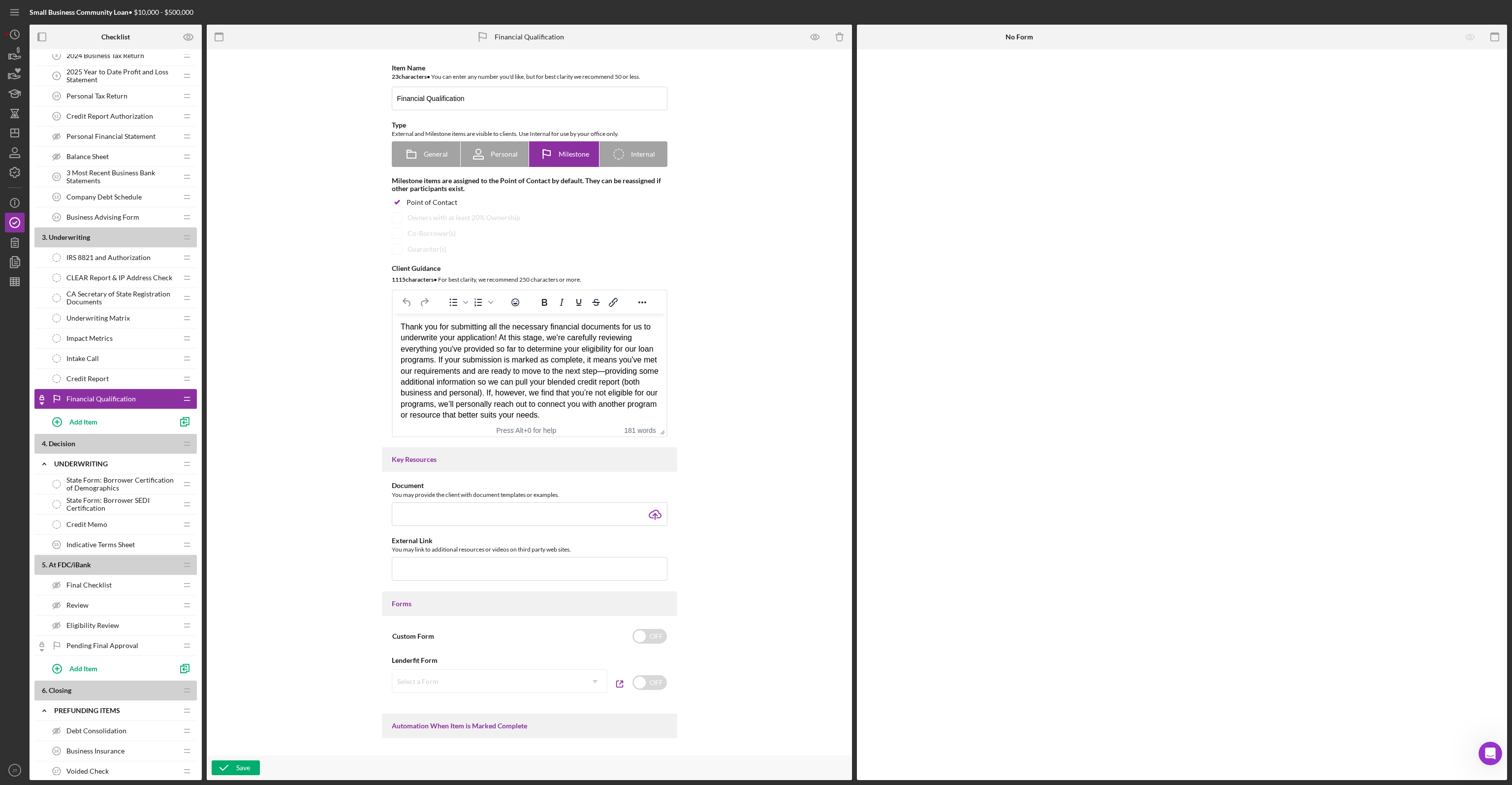
click at [117, 484] on span "State Form: Borrower Certification of Demographics" at bounding box center [122, 484] width 111 height 16
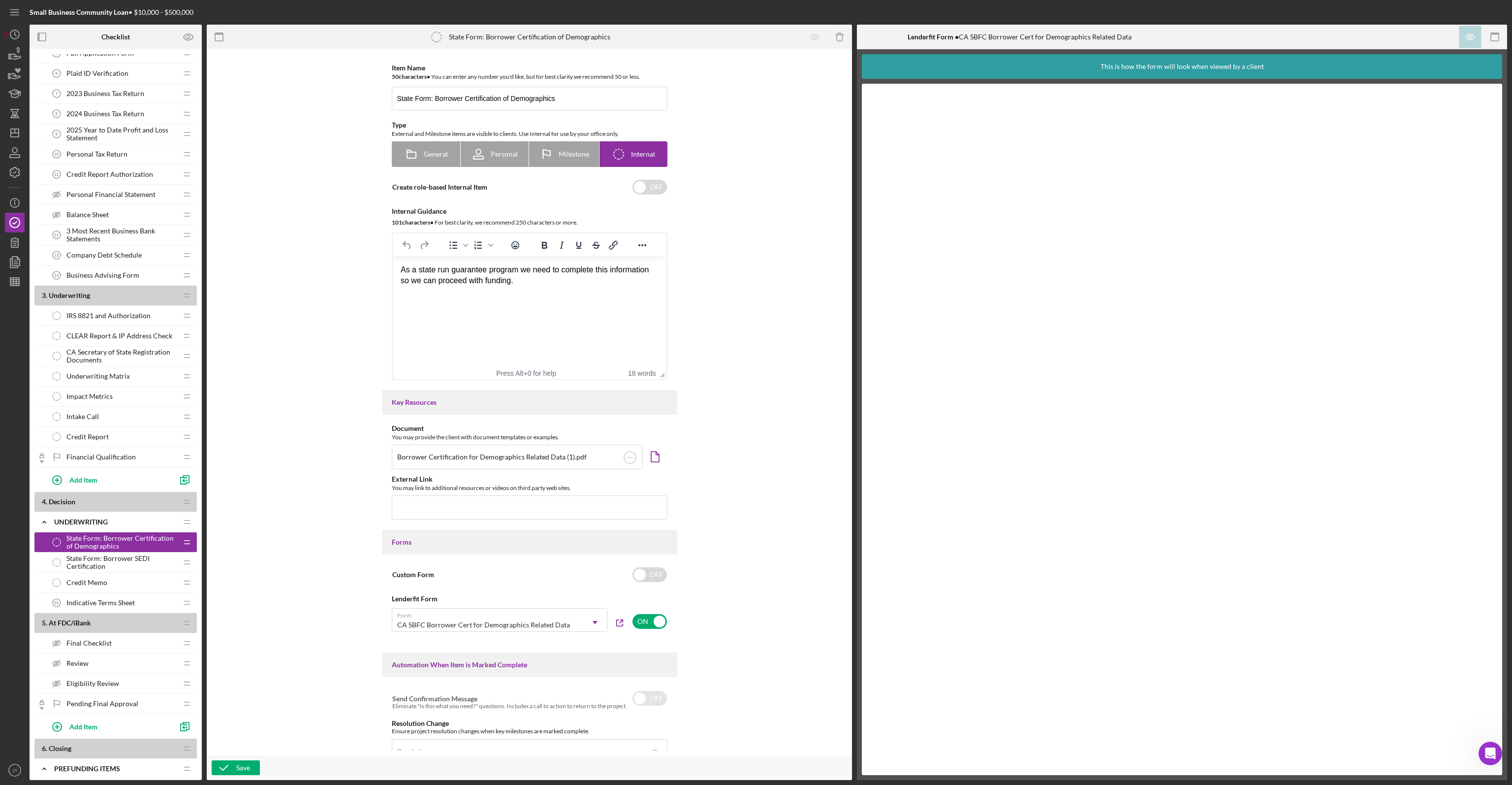
scroll to position [197, 0]
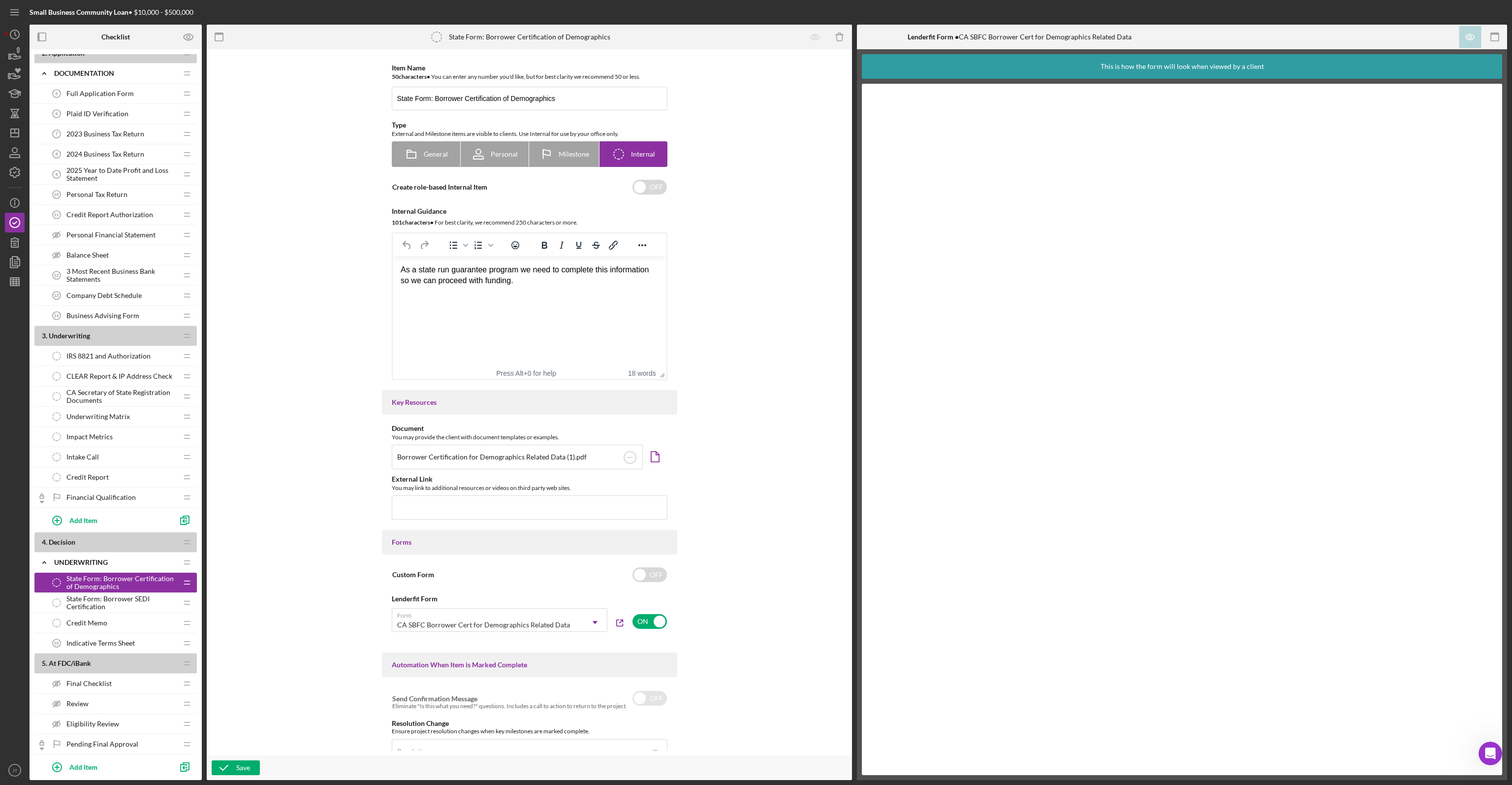
click at [118, 453] on div "Intake Call Intake Call" at bounding box center [112, 457] width 130 height 20
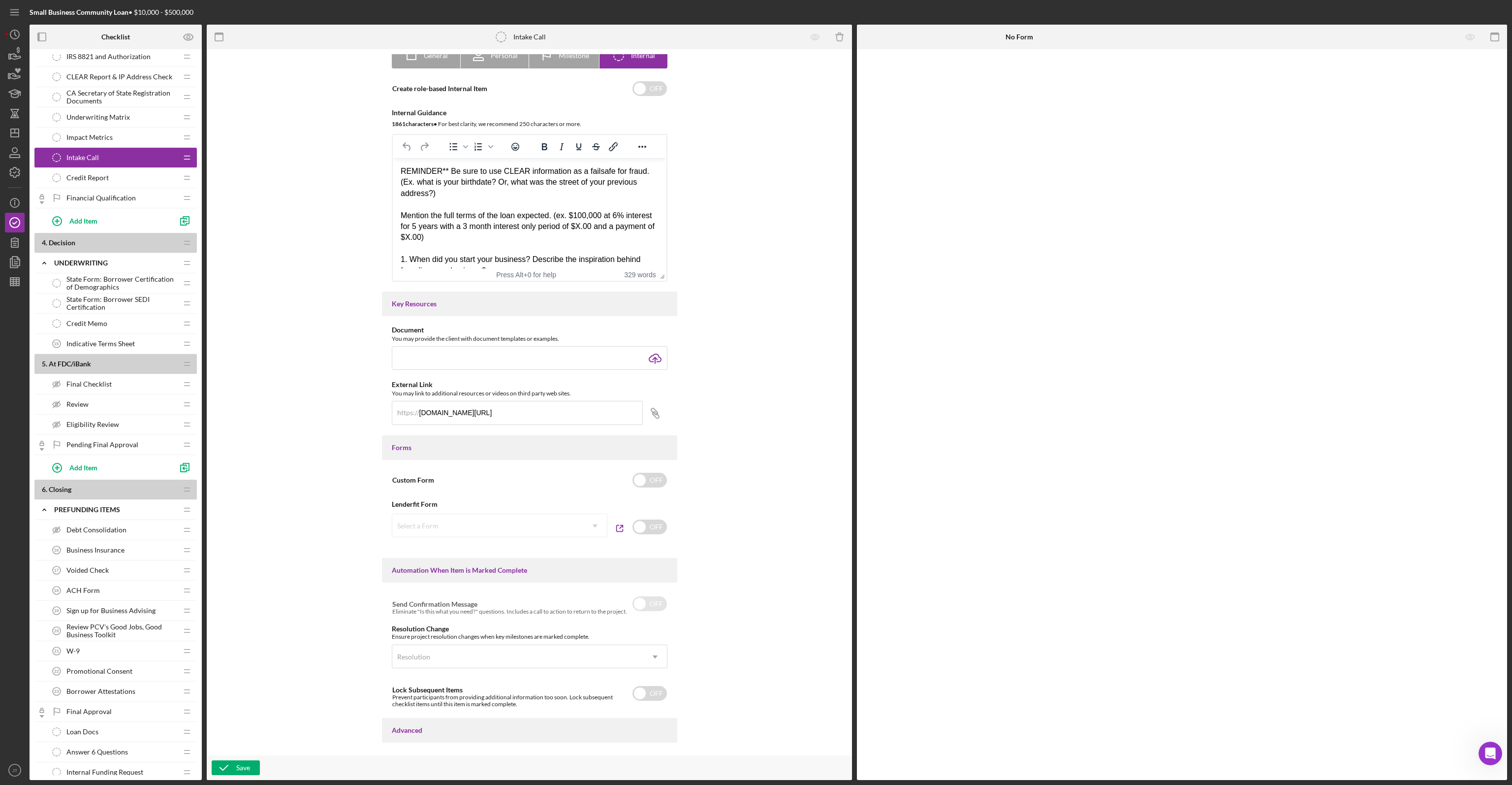
scroll to position [541, 0]
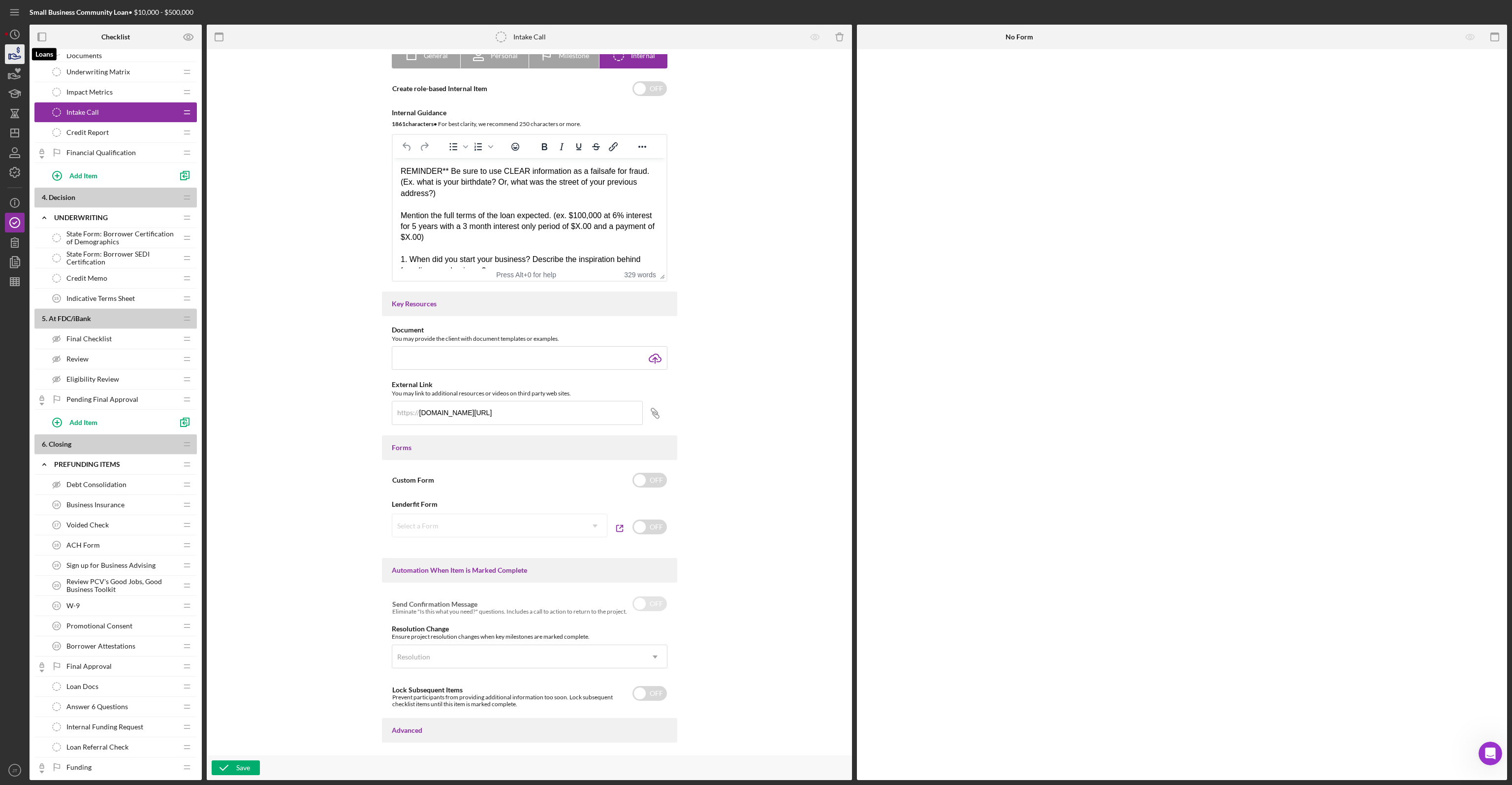
click at [19, 55] on icon "button" at bounding box center [15, 54] width 25 height 25
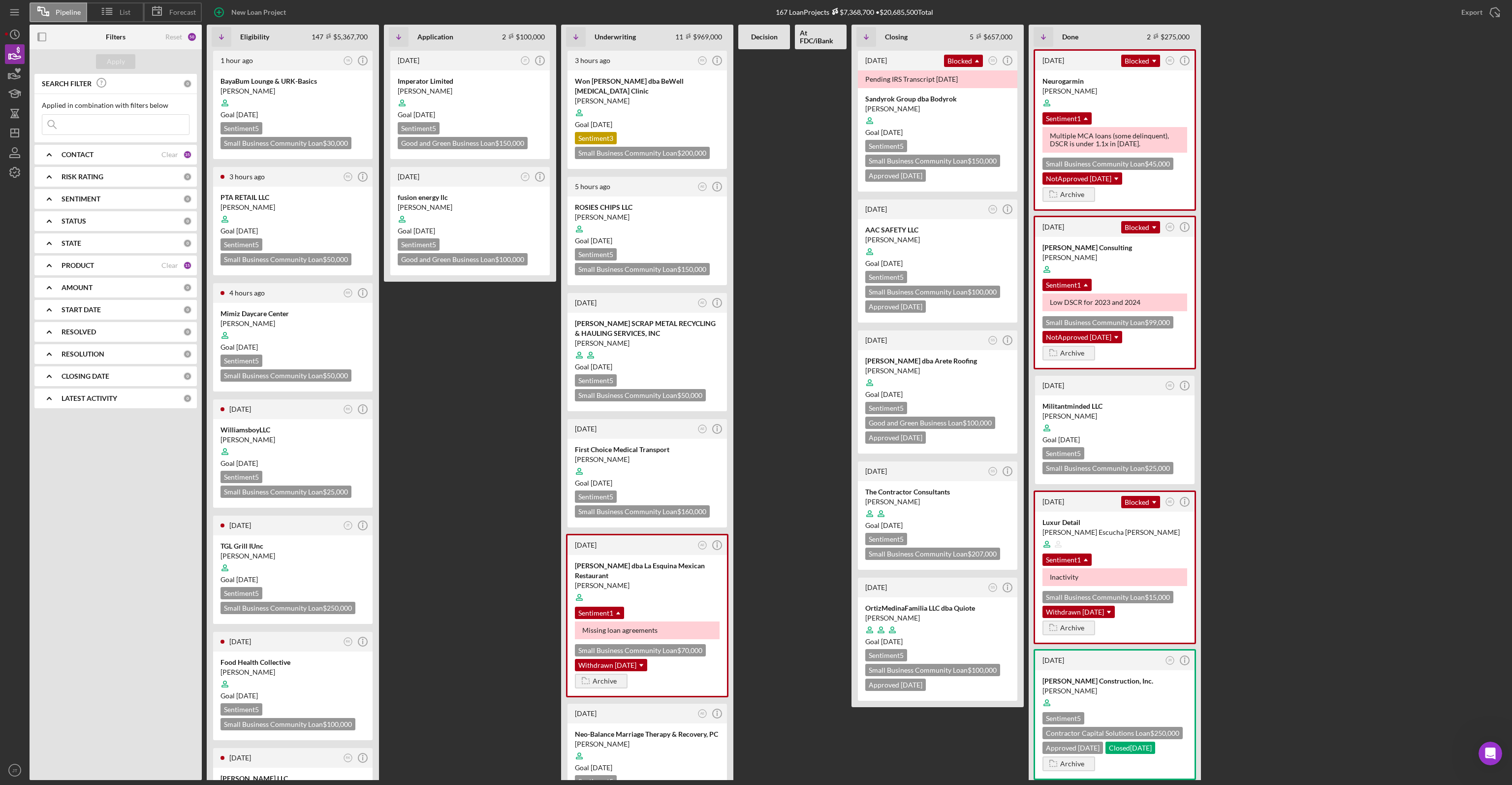
click at [107, 156] on div "CONTACT" at bounding box center [112, 154] width 100 height 8
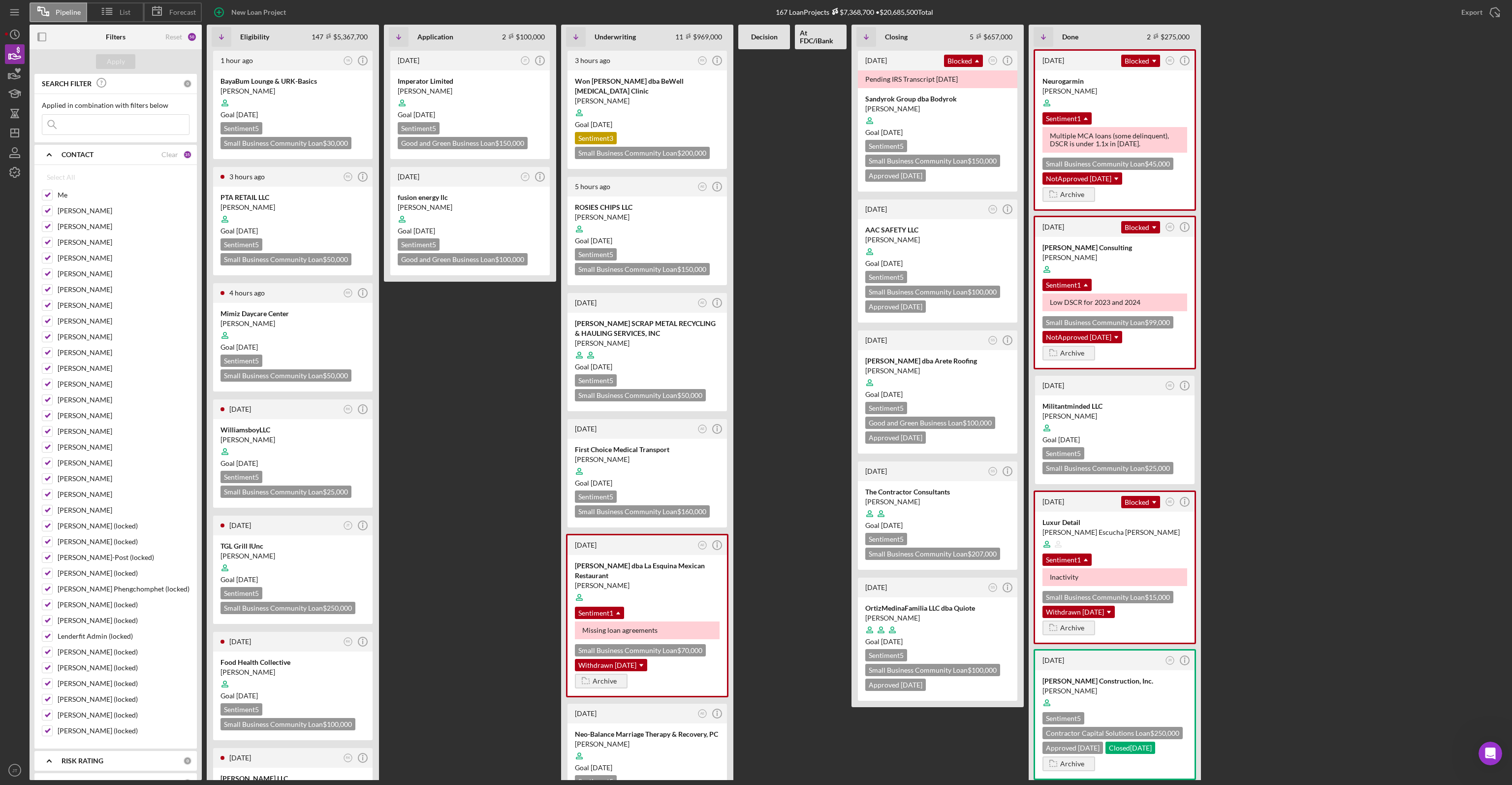
click at [157, 153] on div "CONTACT" at bounding box center [112, 154] width 100 height 8
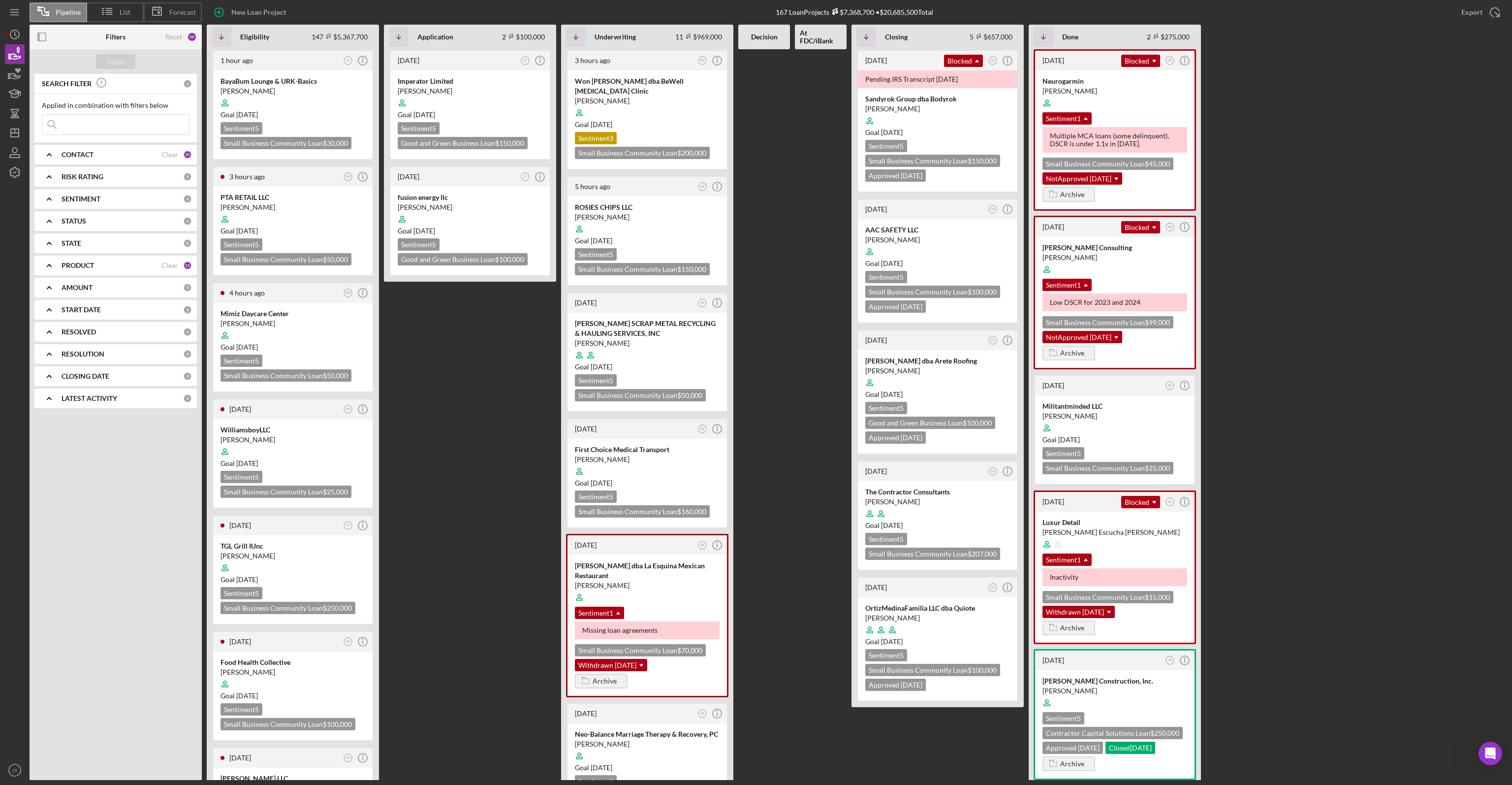
click at [80, 151] on b "CONTACT" at bounding box center [77, 154] width 32 height 8
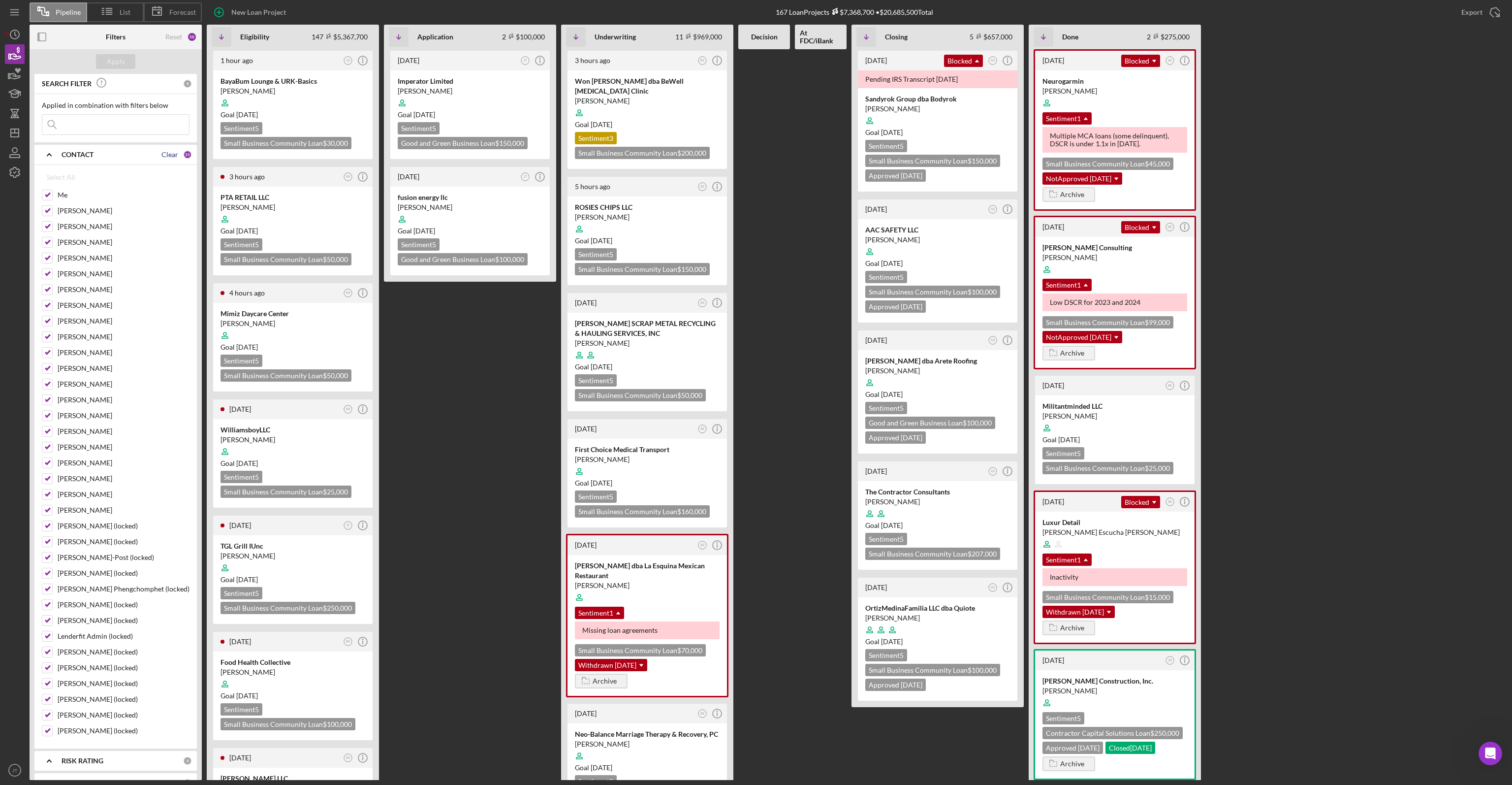
click at [165, 154] on div "Clear" at bounding box center [170, 154] width 17 height 8
checkbox input "false"
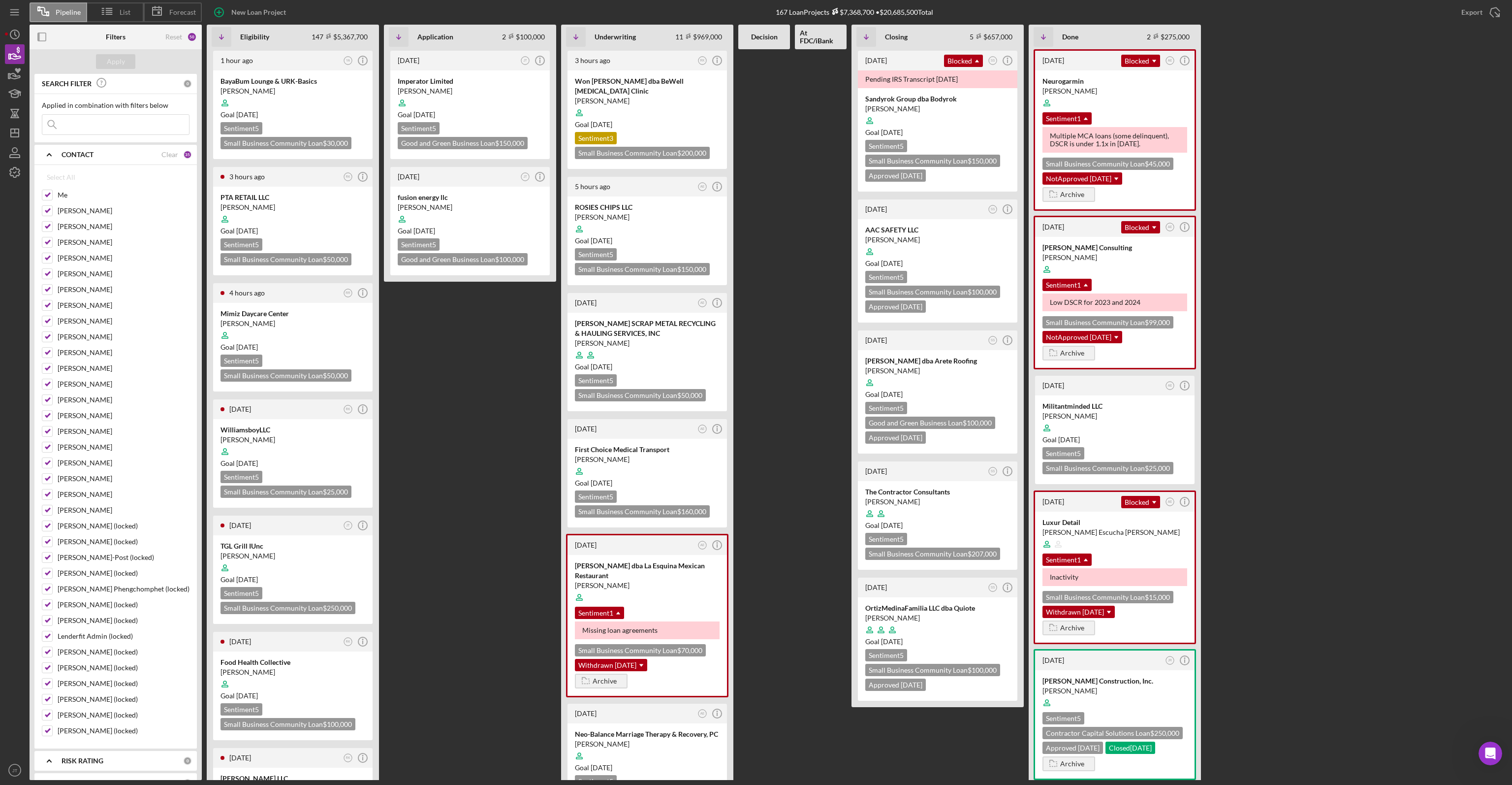
checkbox input "false"
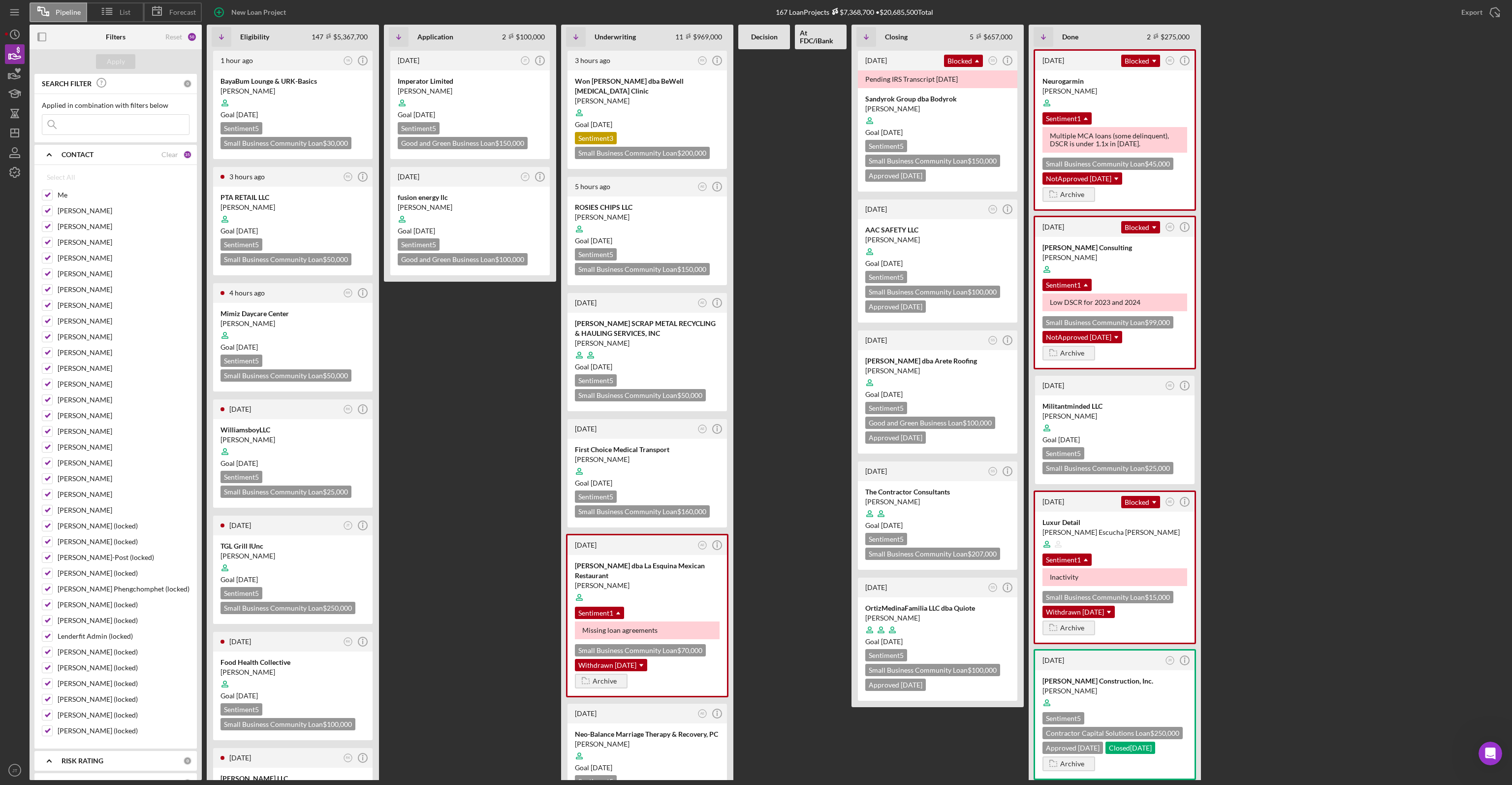
checkbox input "false"
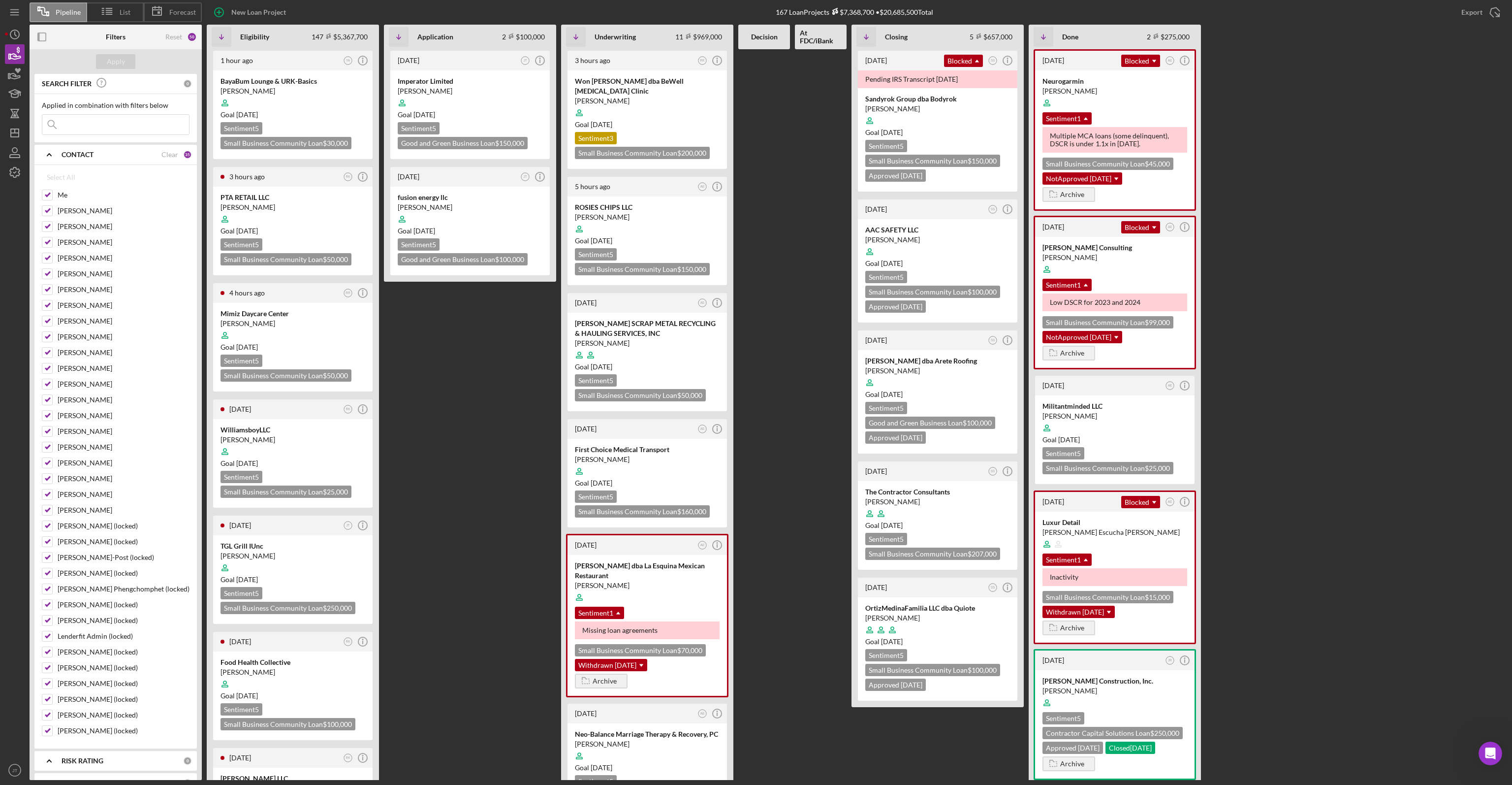
checkbox input "false"
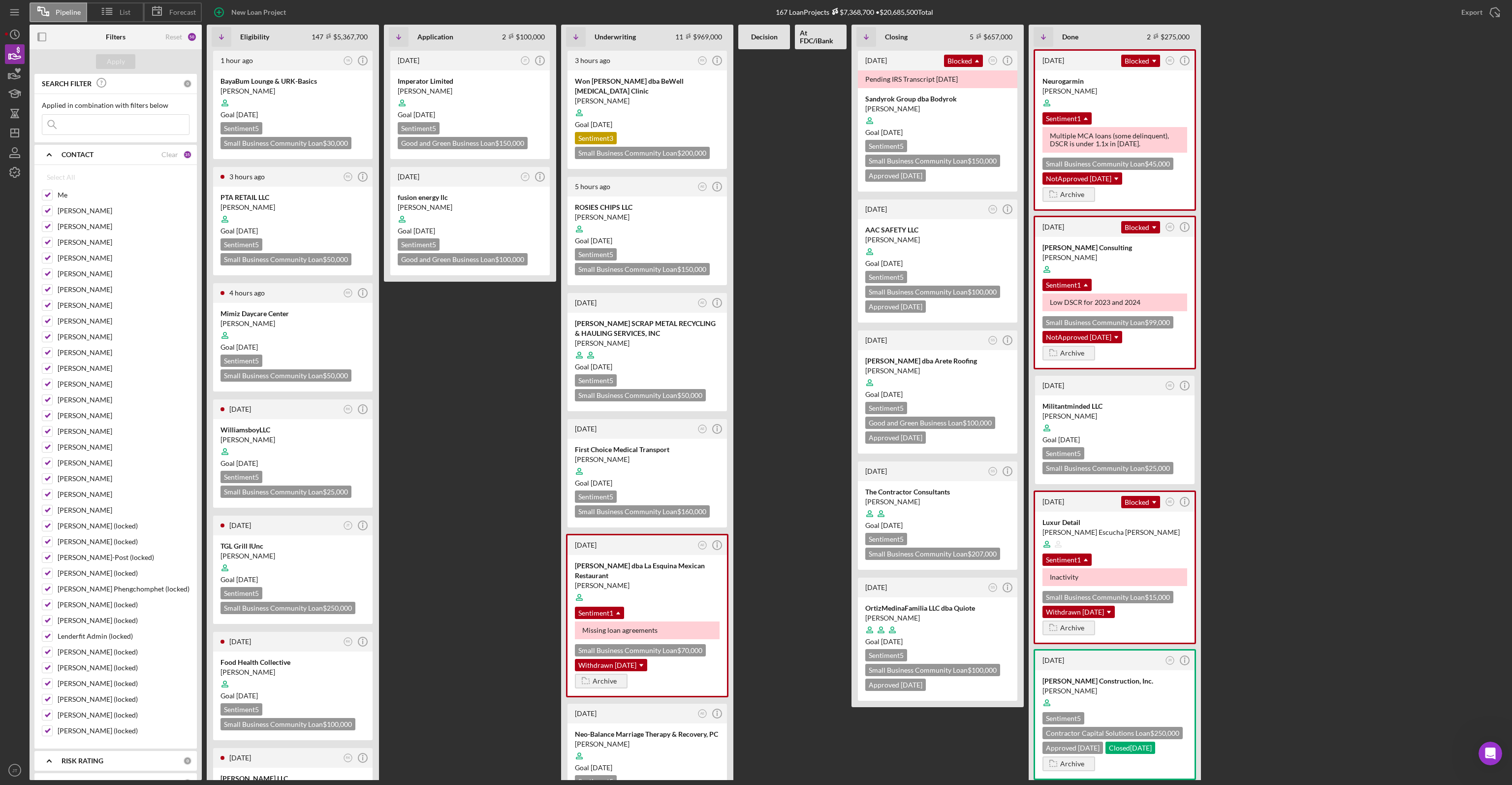
checkbox input "false"
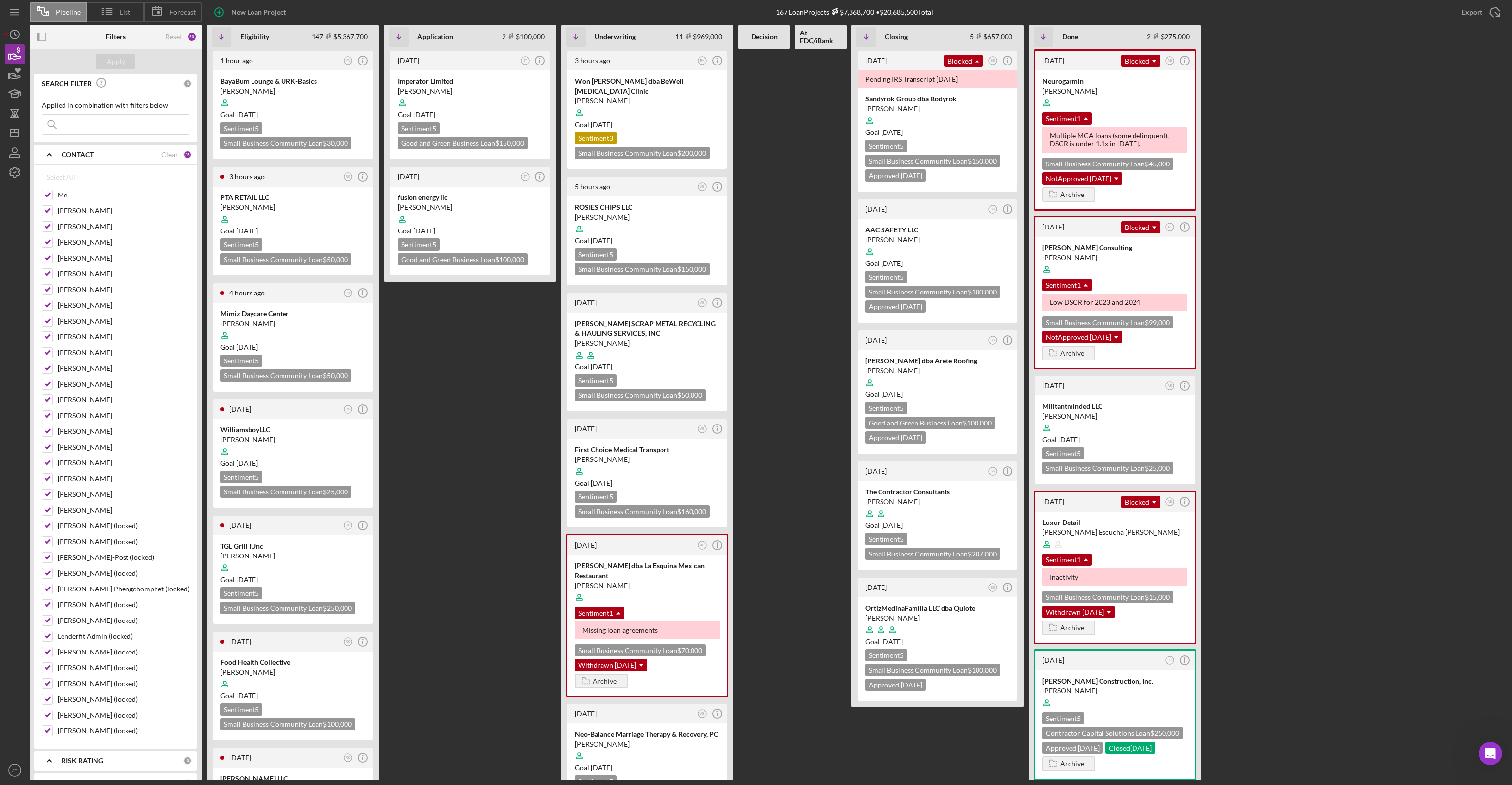
checkbox input "false"
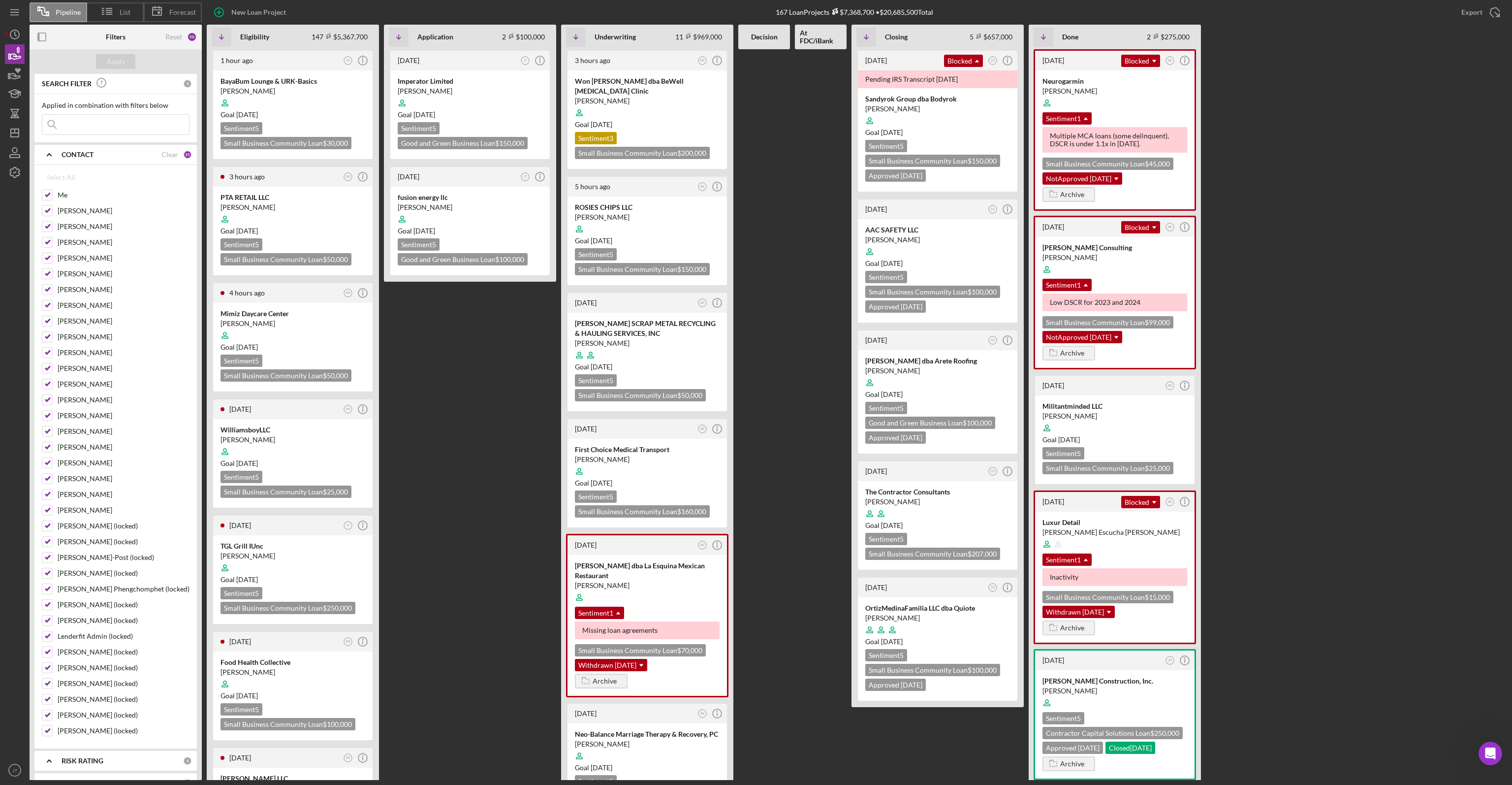
checkbox input "false"
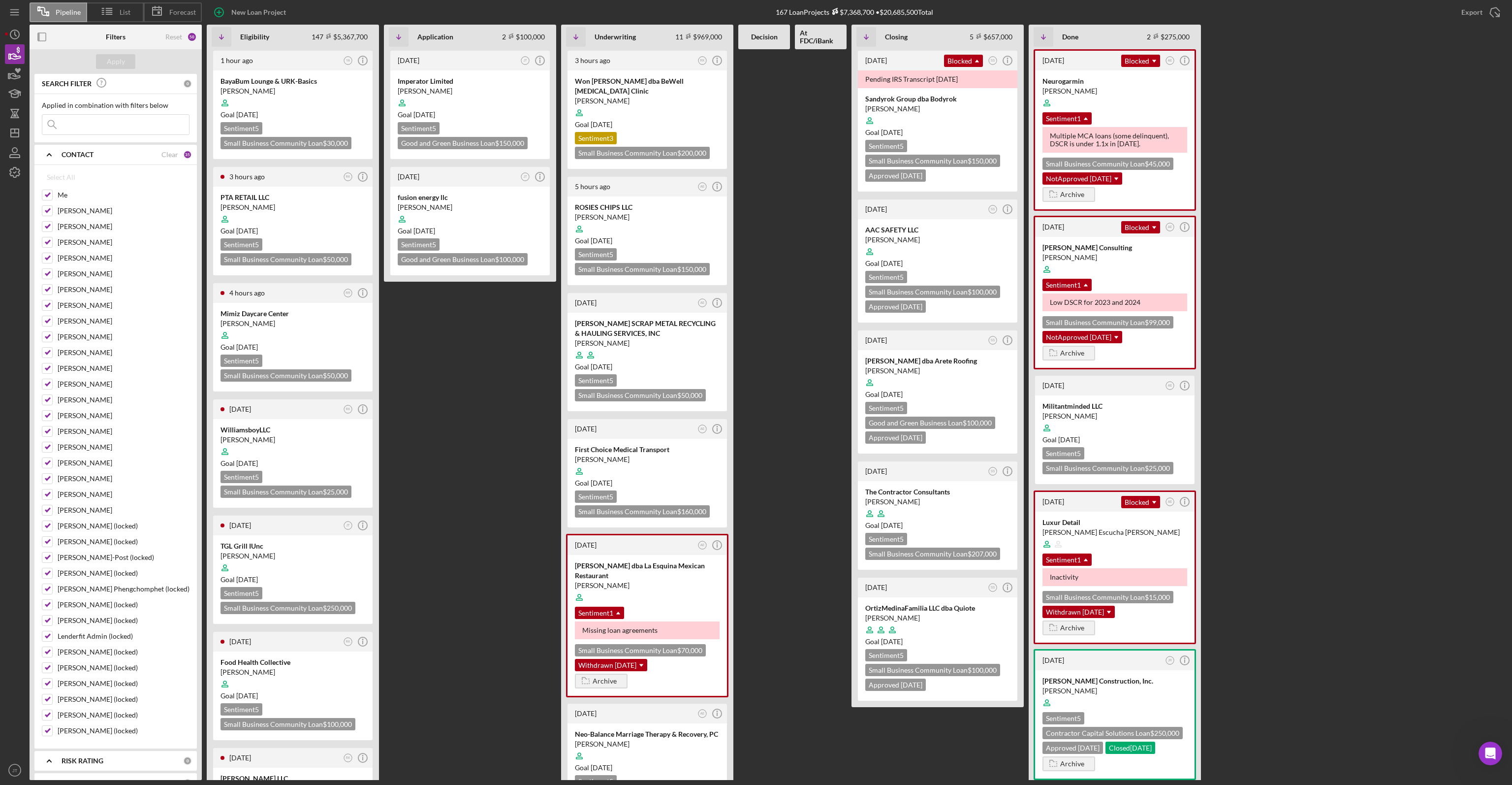
checkbox input "false"
click at [86, 153] on b "CONTACT" at bounding box center [77, 154] width 32 height 8
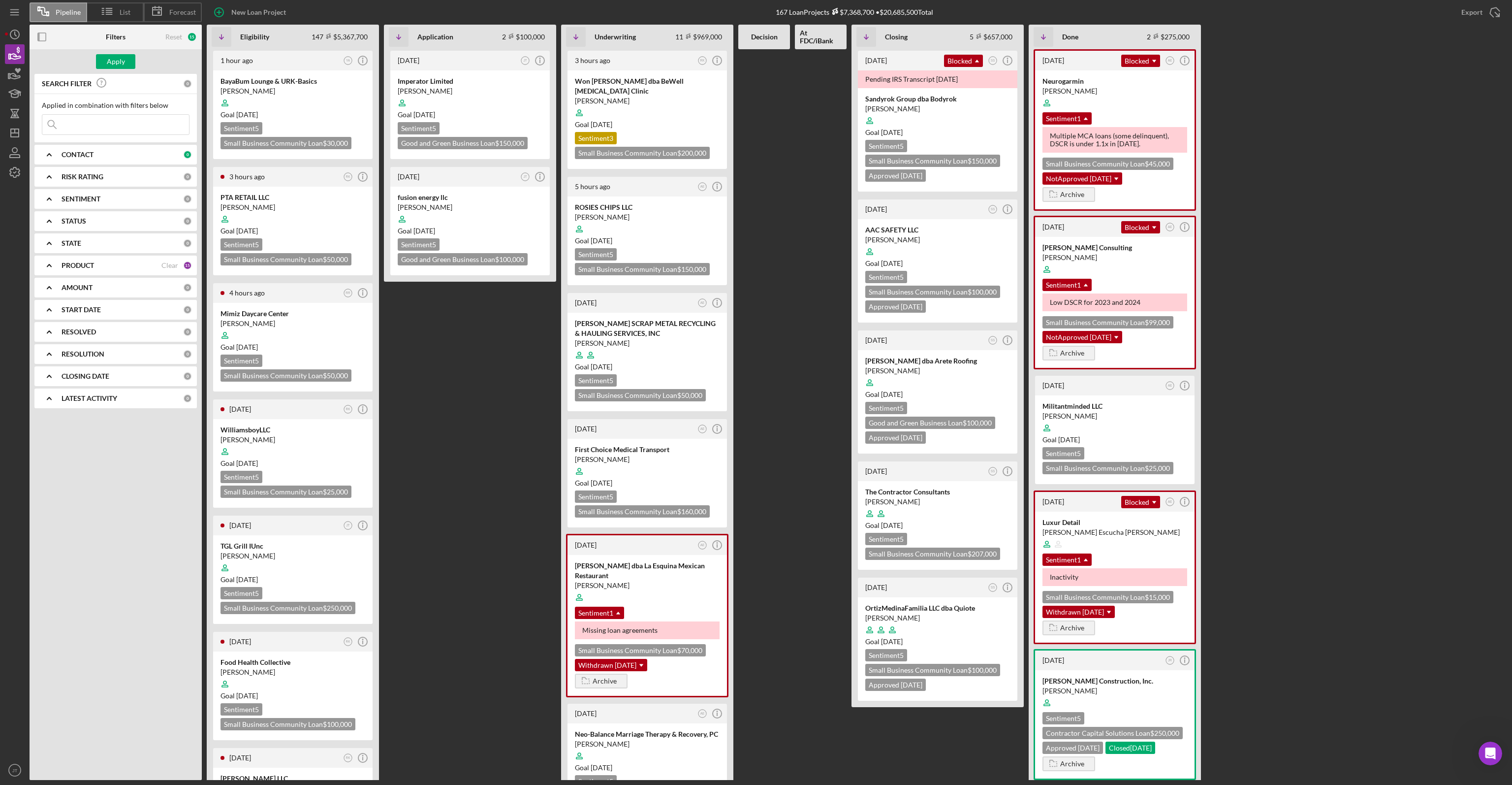
click at [90, 156] on b "CONTACT" at bounding box center [77, 154] width 32 height 8
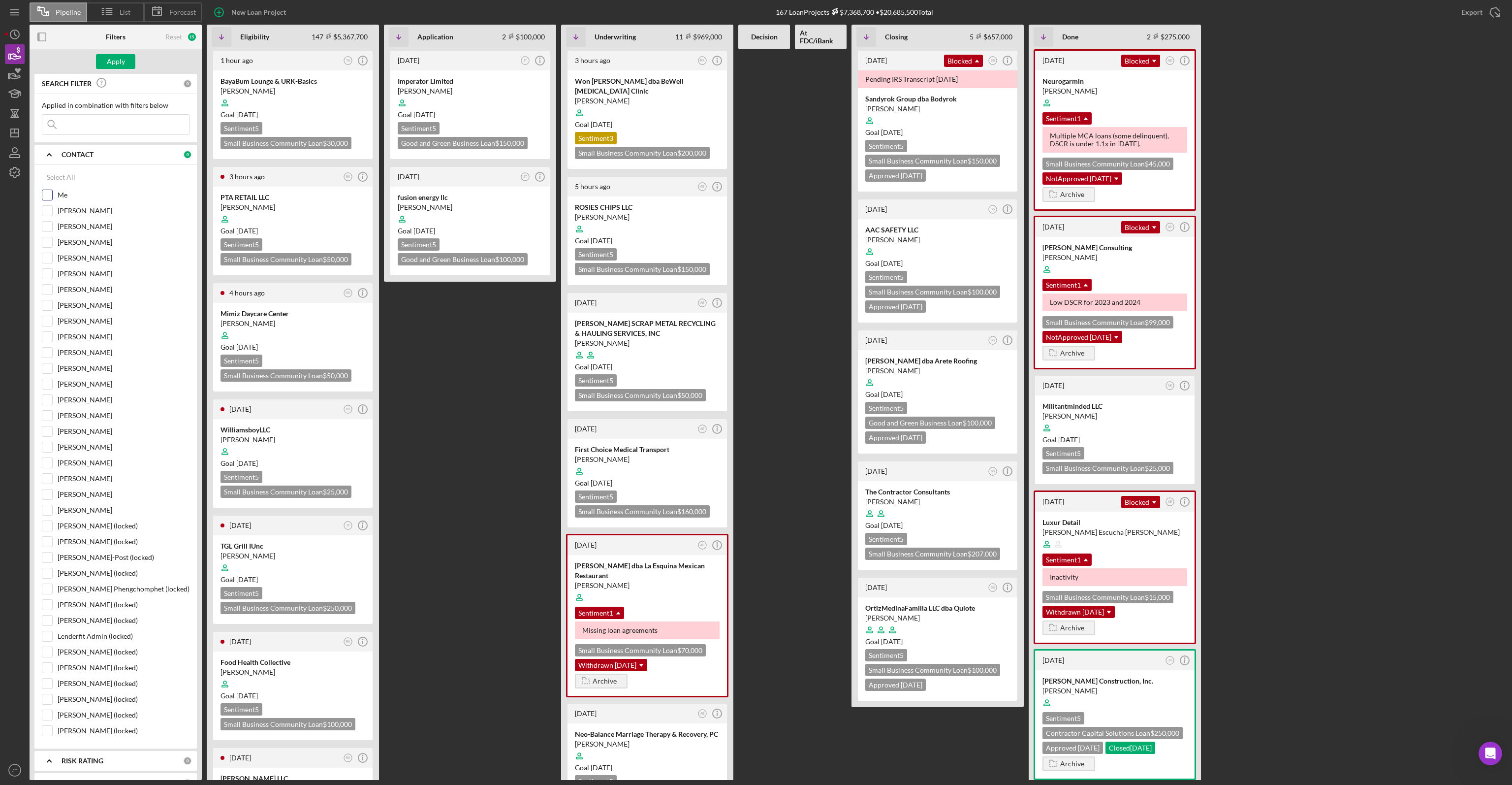
click at [52, 191] on input "Me" at bounding box center [47, 195] width 10 height 10
checkbox input "true"
click at [113, 62] on div "Apply" at bounding box center [116, 61] width 18 height 15
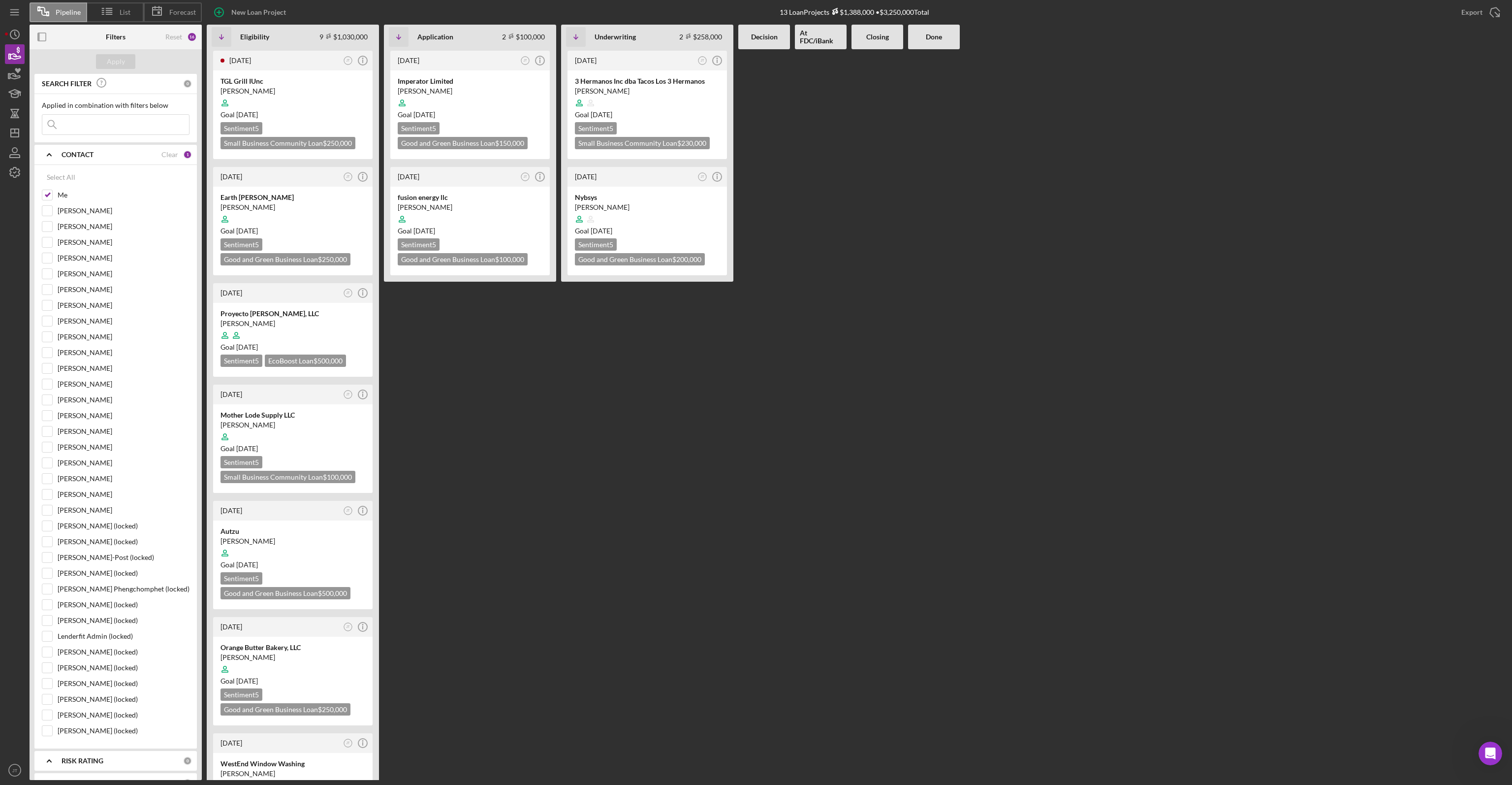
click at [51, 156] on icon "Icon/Expander" at bounding box center [49, 154] width 25 height 25
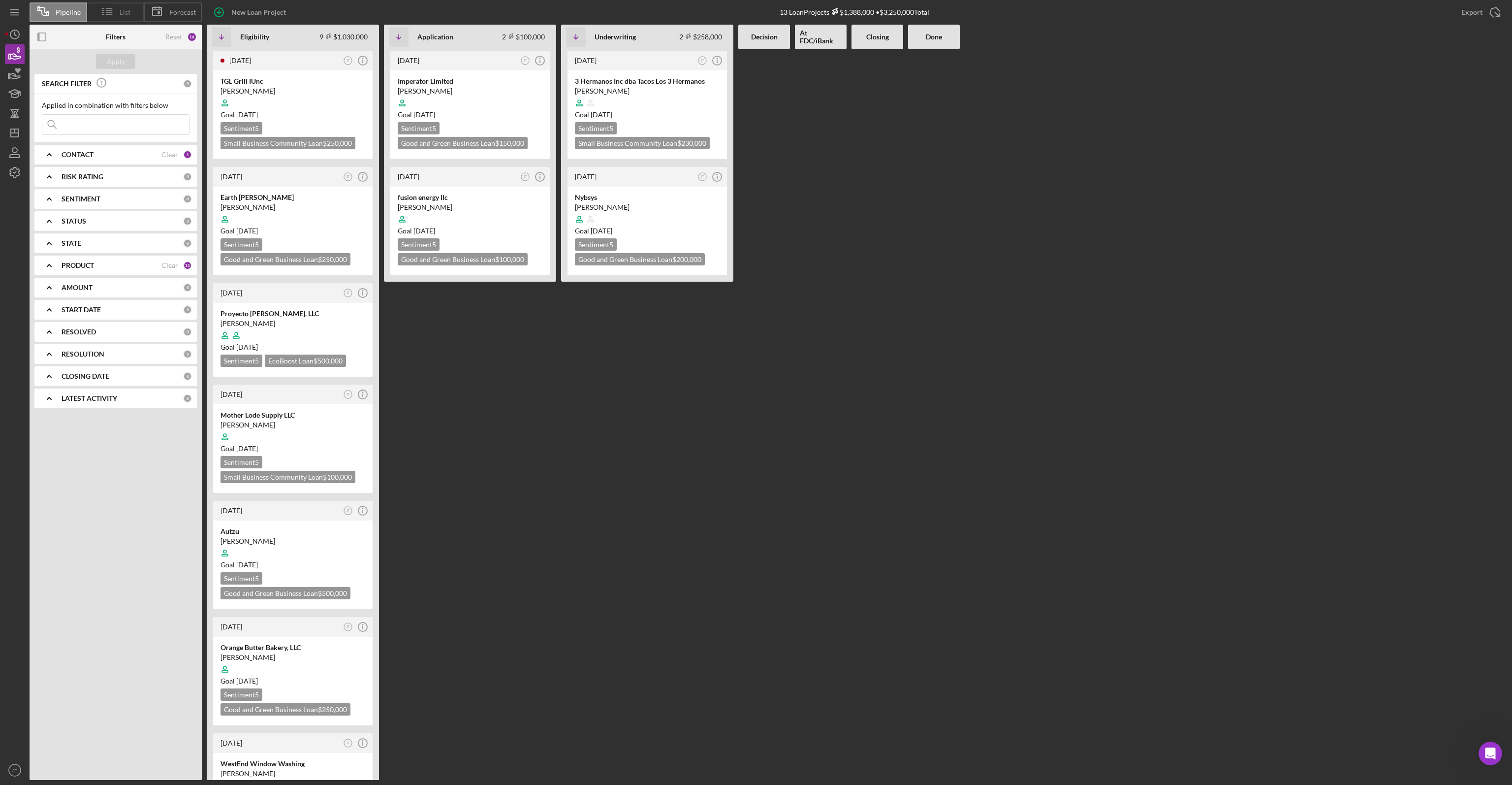
click at [118, 17] on icon at bounding box center [107, 11] width 25 height 25
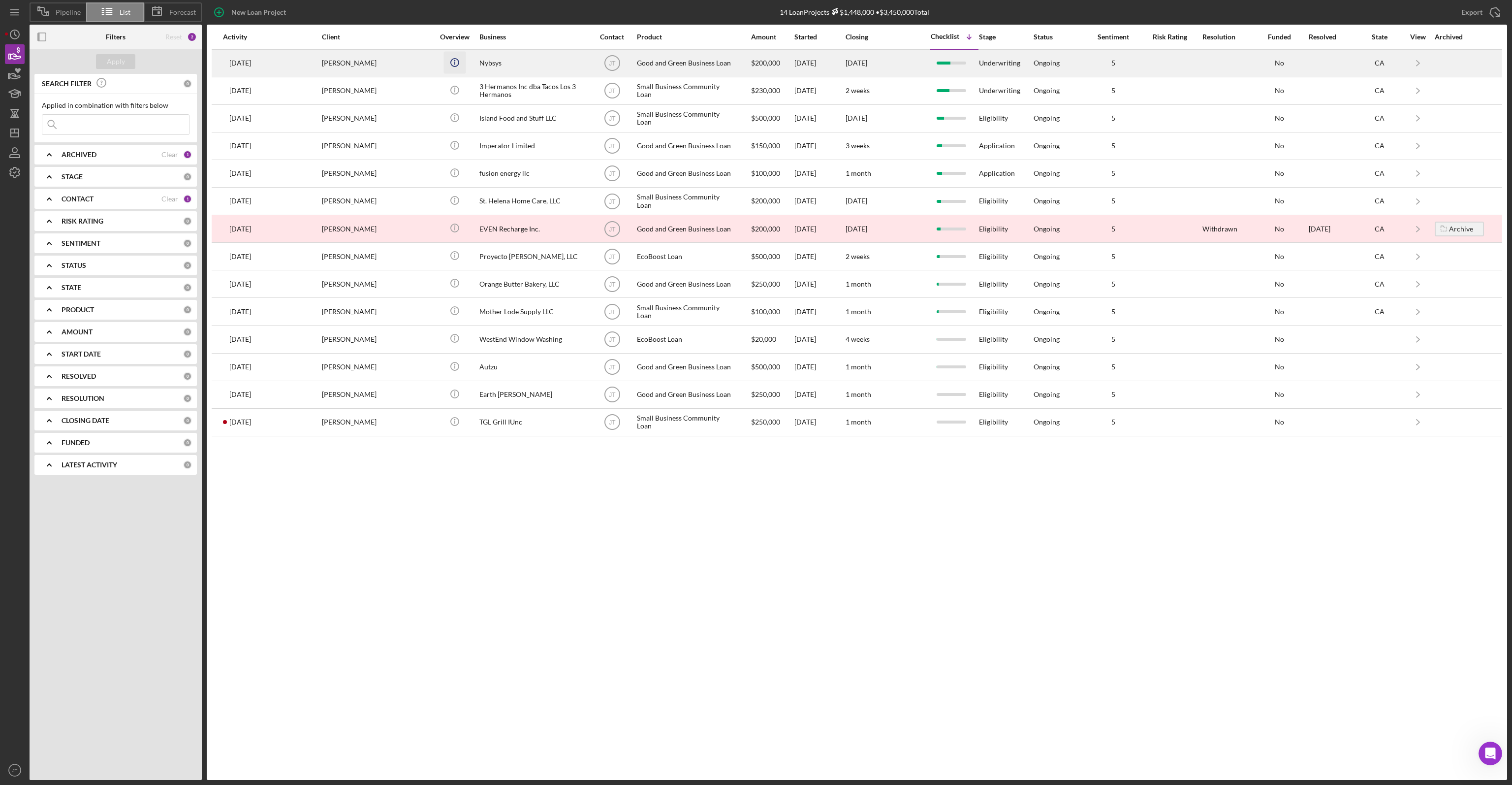
click at [457, 61] on icon "Icon/Info" at bounding box center [455, 62] width 22 height 22
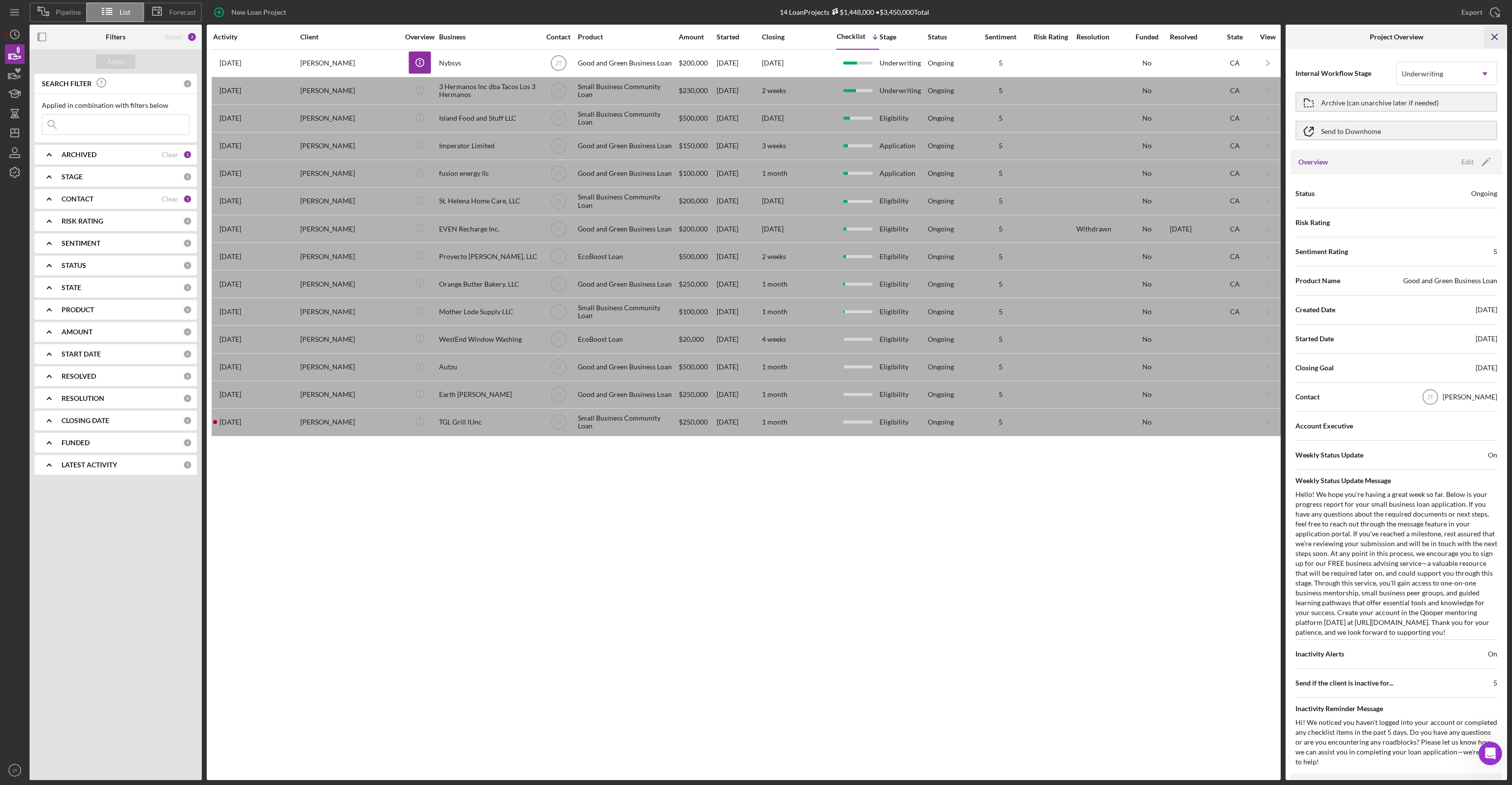
click at [1497, 39] on line "button" at bounding box center [1494, 36] width 5 height 5
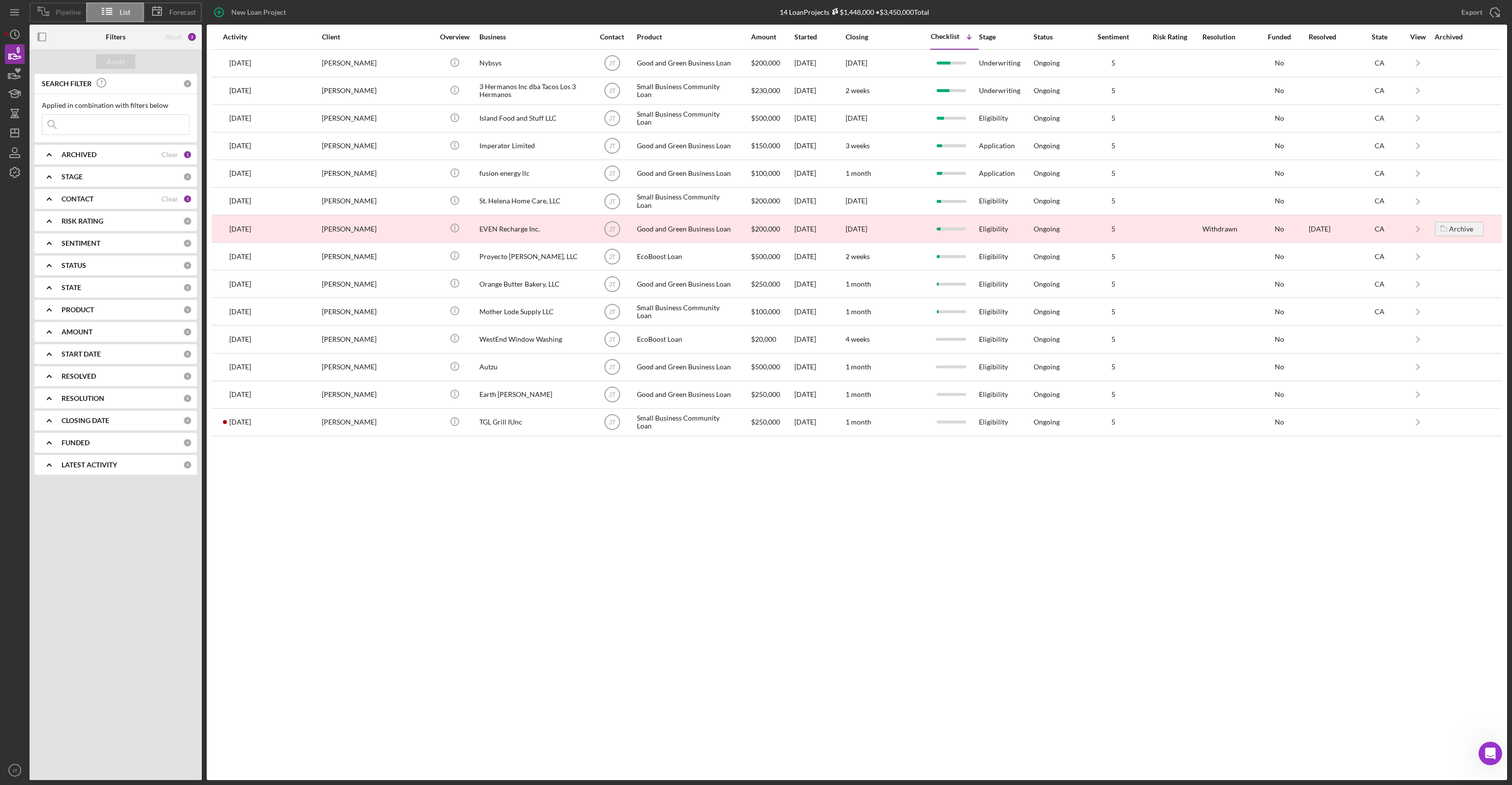
click at [61, 14] on span "Pipeline" at bounding box center [68, 12] width 25 height 8
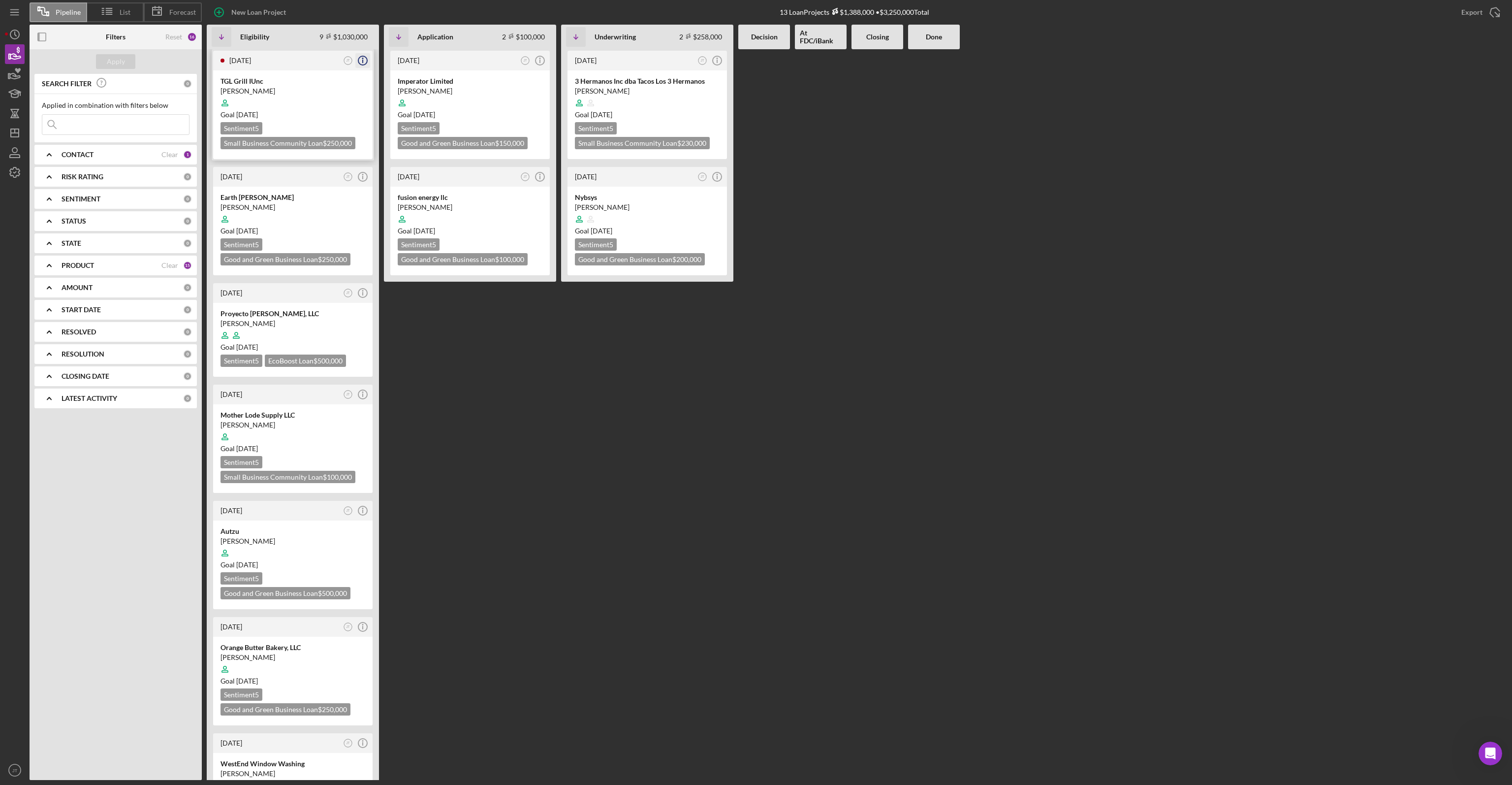
click at [366, 62] on icon "Icon/Info" at bounding box center [363, 60] width 25 height 25
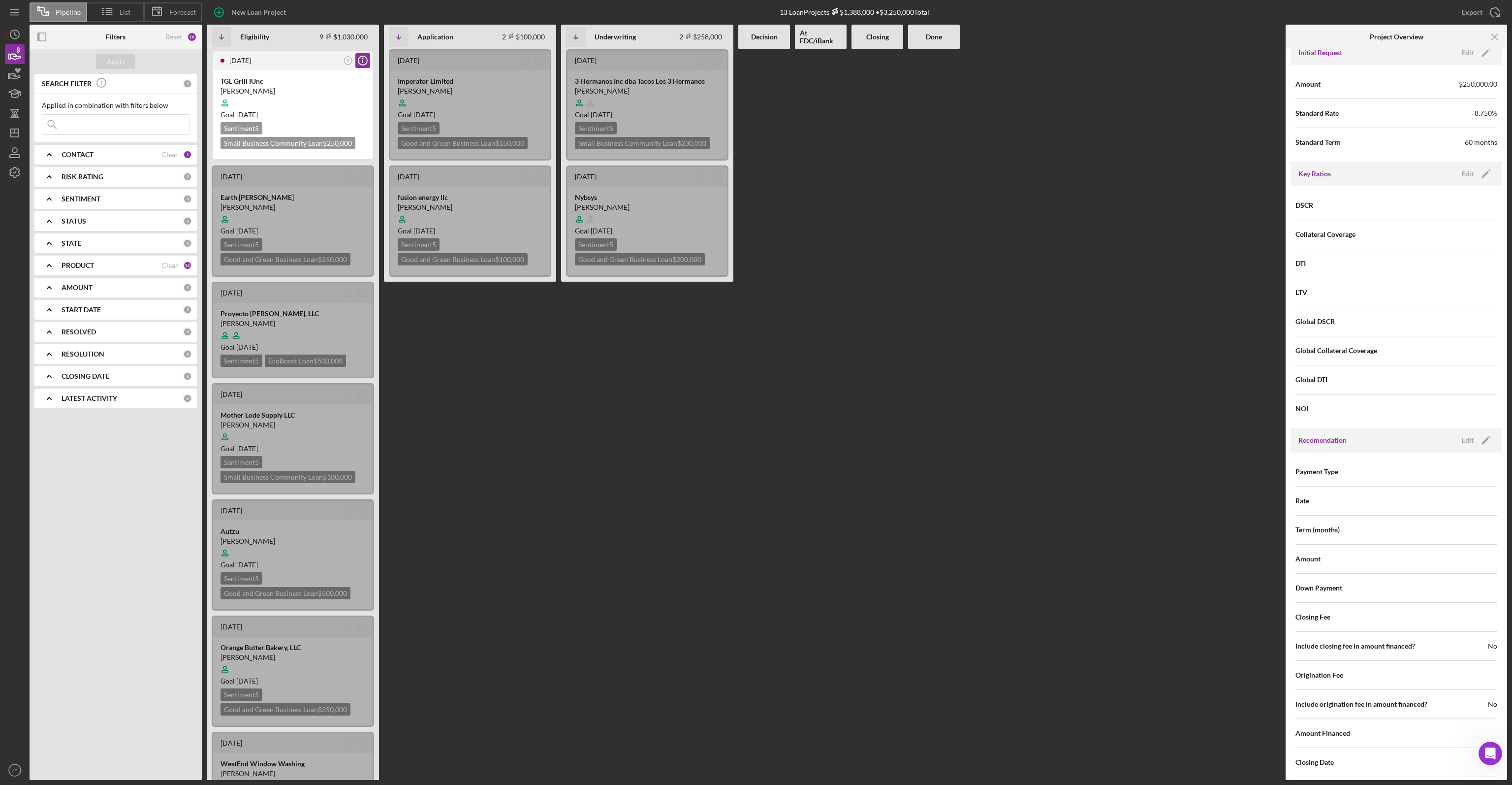
scroll to position [788, 0]
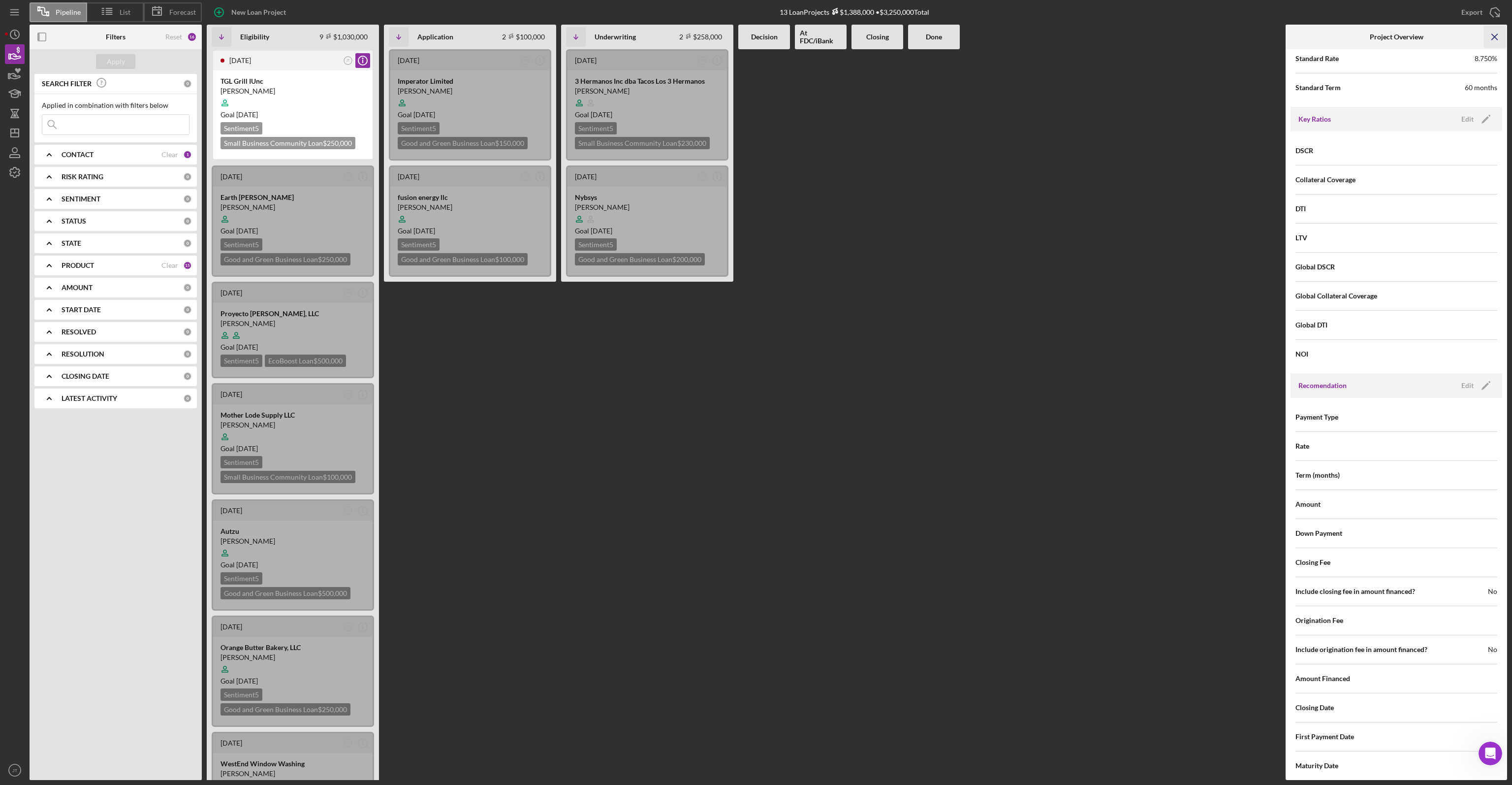
click at [1496, 39] on line "button" at bounding box center [1494, 36] width 5 height 5
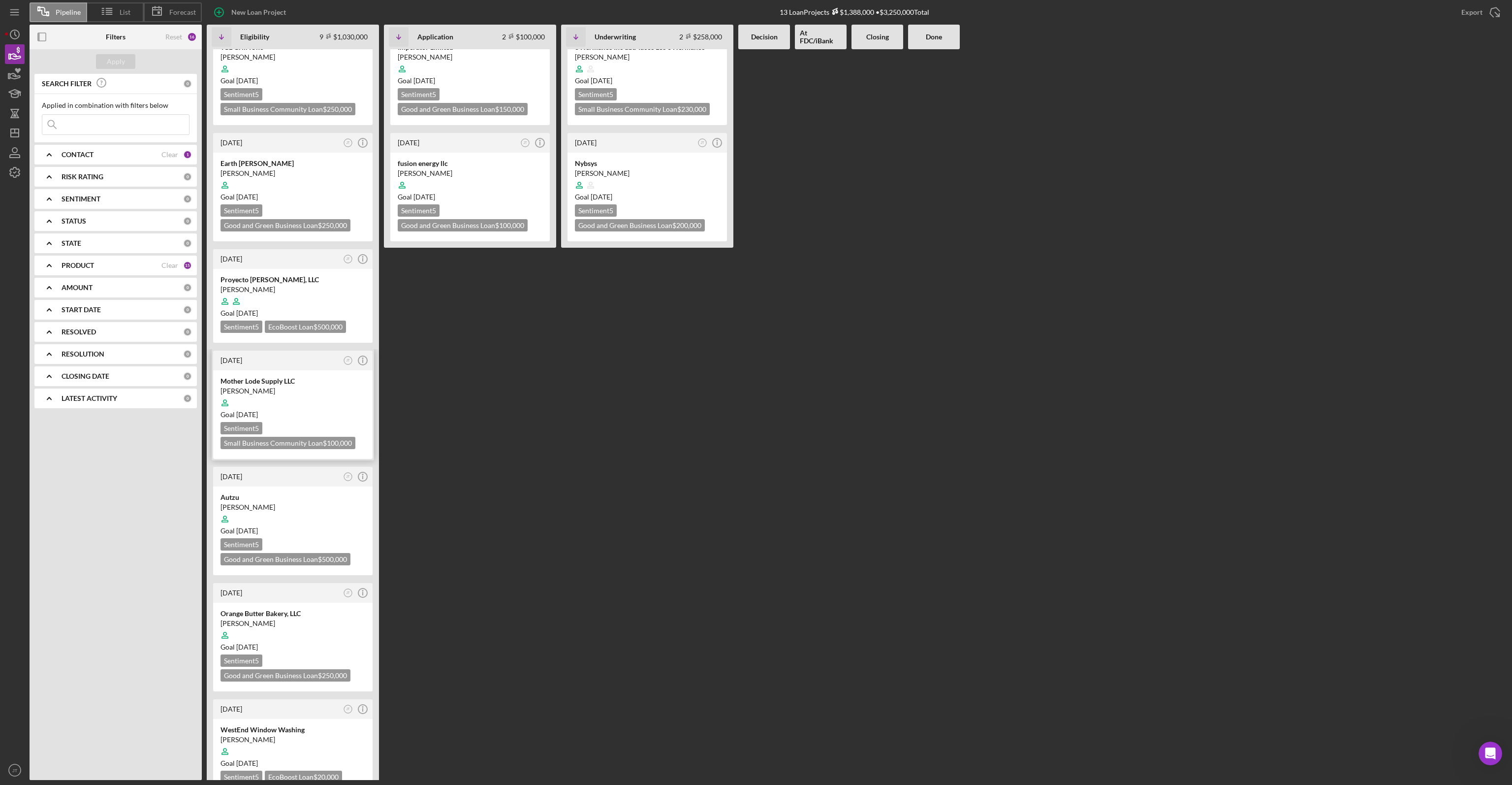
scroll to position [0, 0]
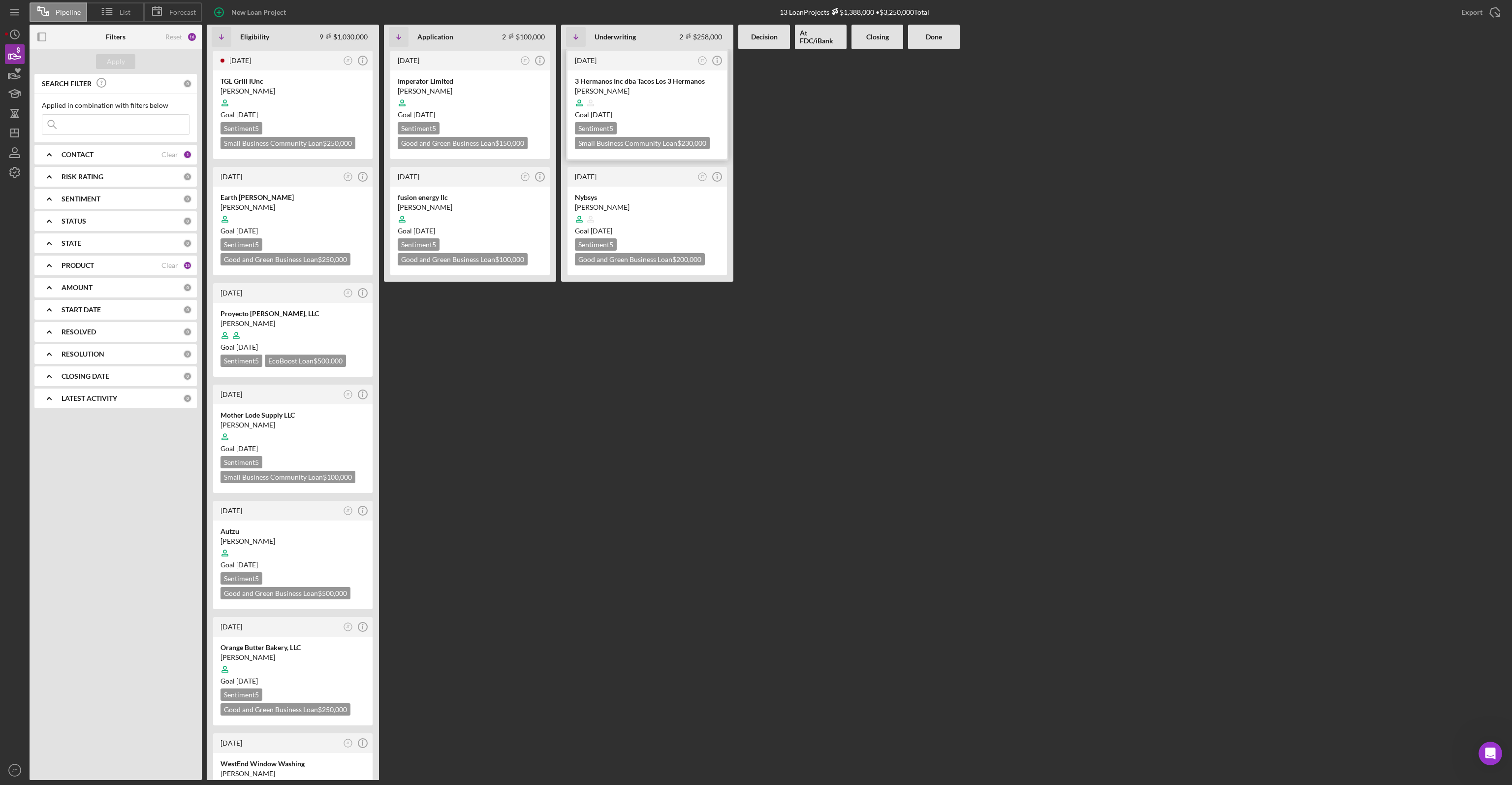
click at [680, 100] on div at bounding box center [647, 103] width 145 height 19
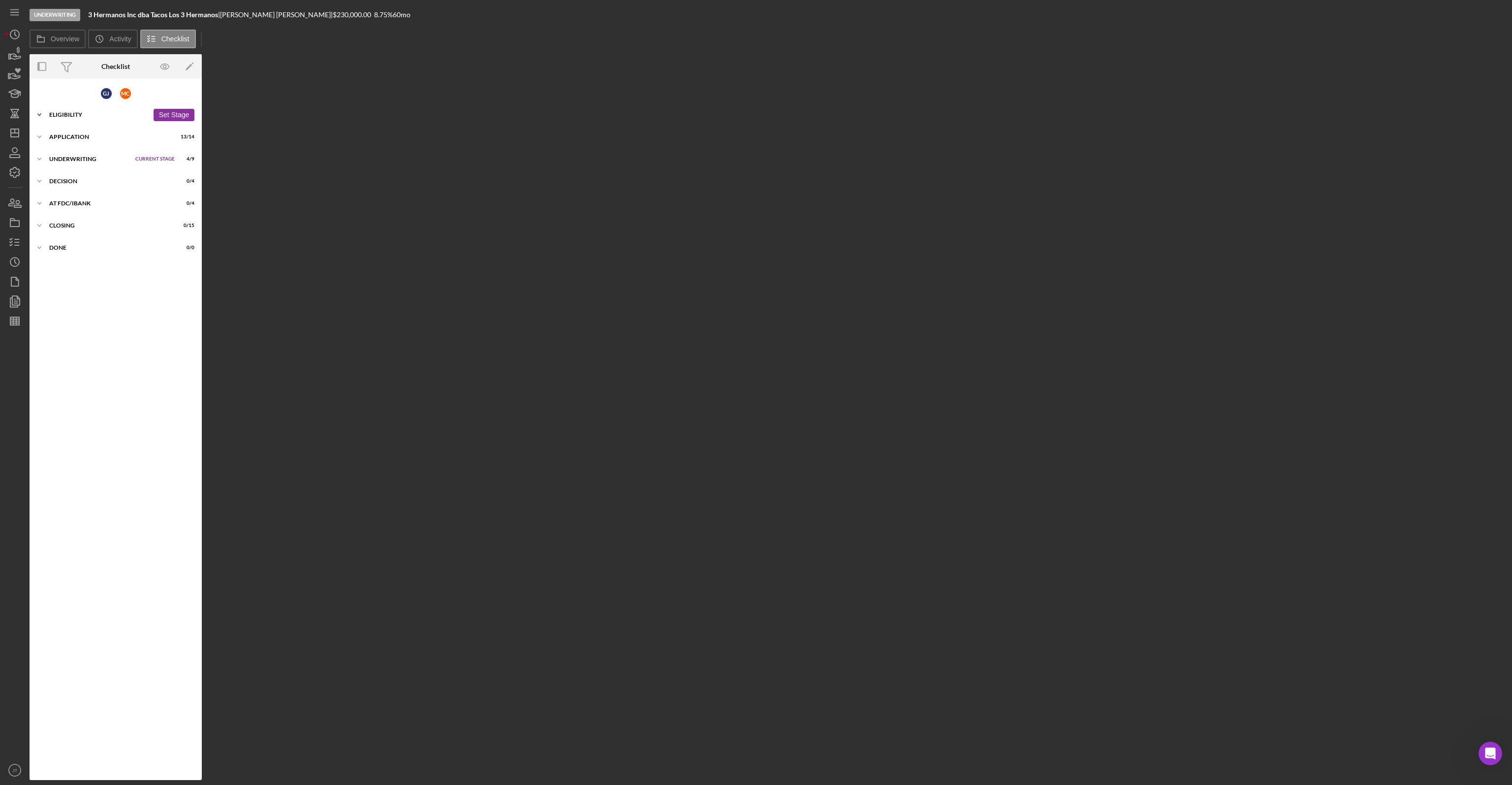
click at [69, 120] on div "Icon/Expander Eligibility 6 / 7 Set Stage" at bounding box center [115, 115] width 172 height 20
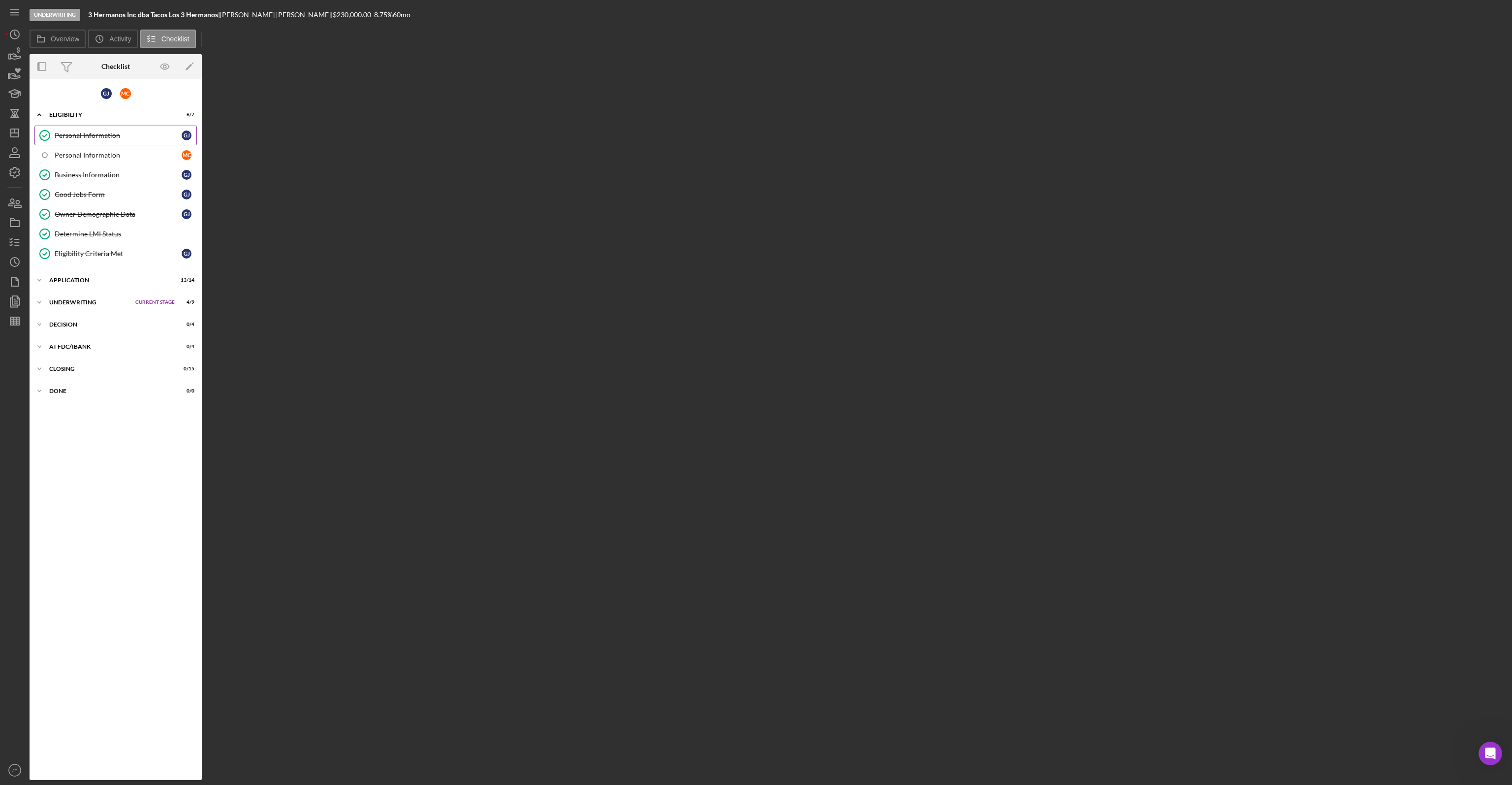
click at [92, 134] on div "Personal Information" at bounding box center [118, 135] width 127 height 8
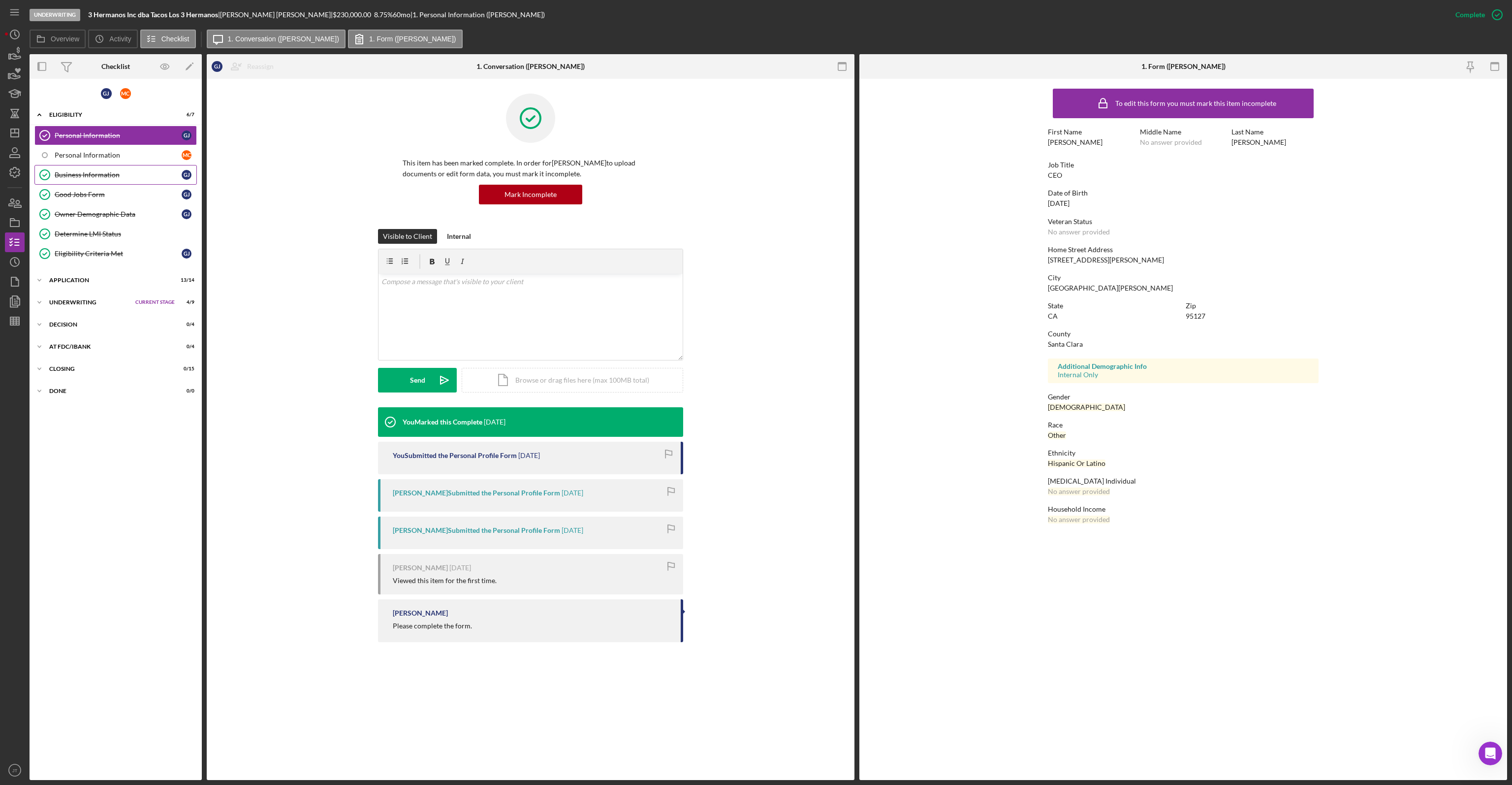
click at [86, 178] on link "Business Information Business Information [PERSON_NAME]" at bounding box center [116, 175] width 163 height 20
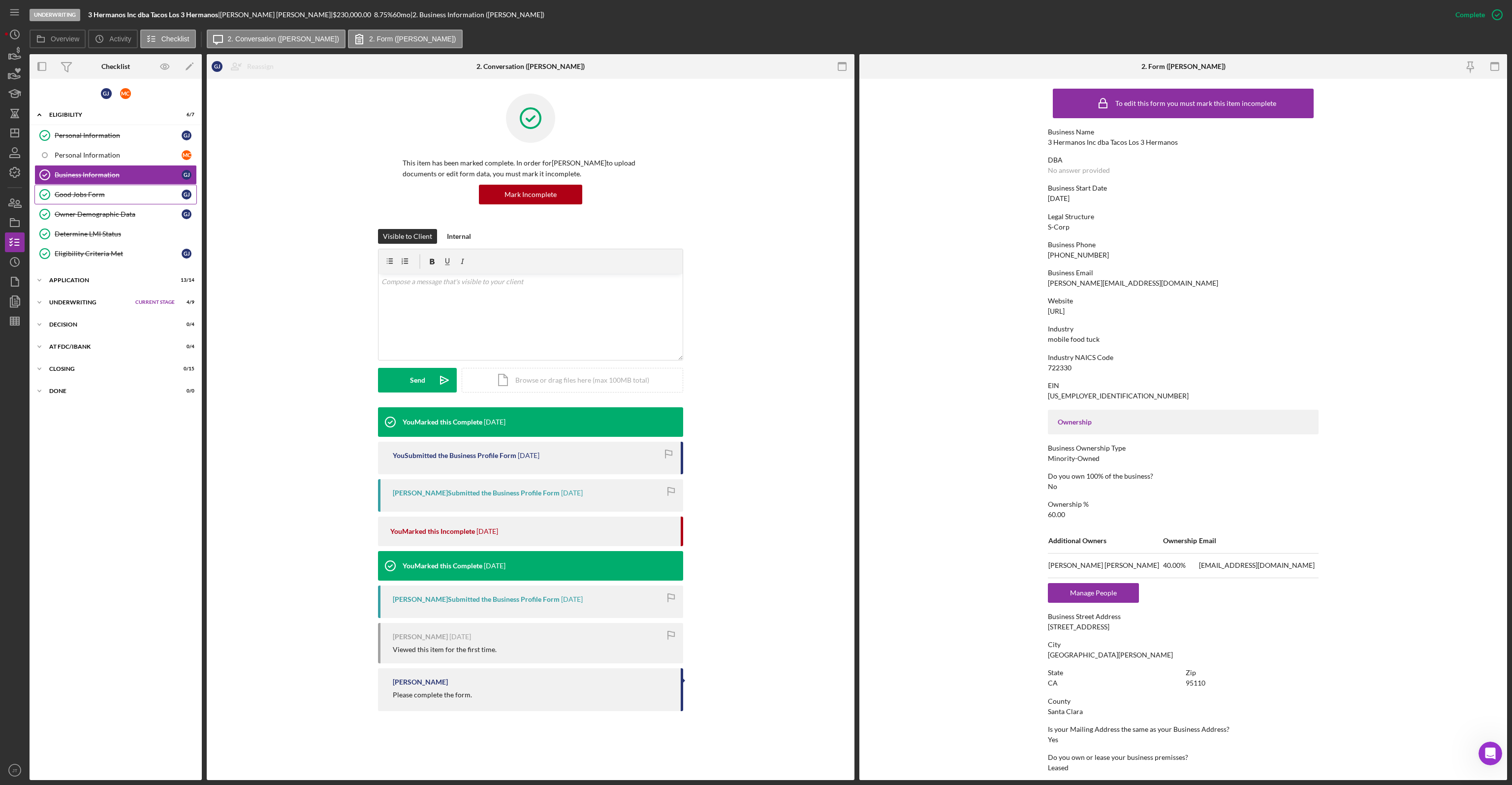
click at [101, 193] on div "Good Jobs Form" at bounding box center [118, 194] width 127 height 8
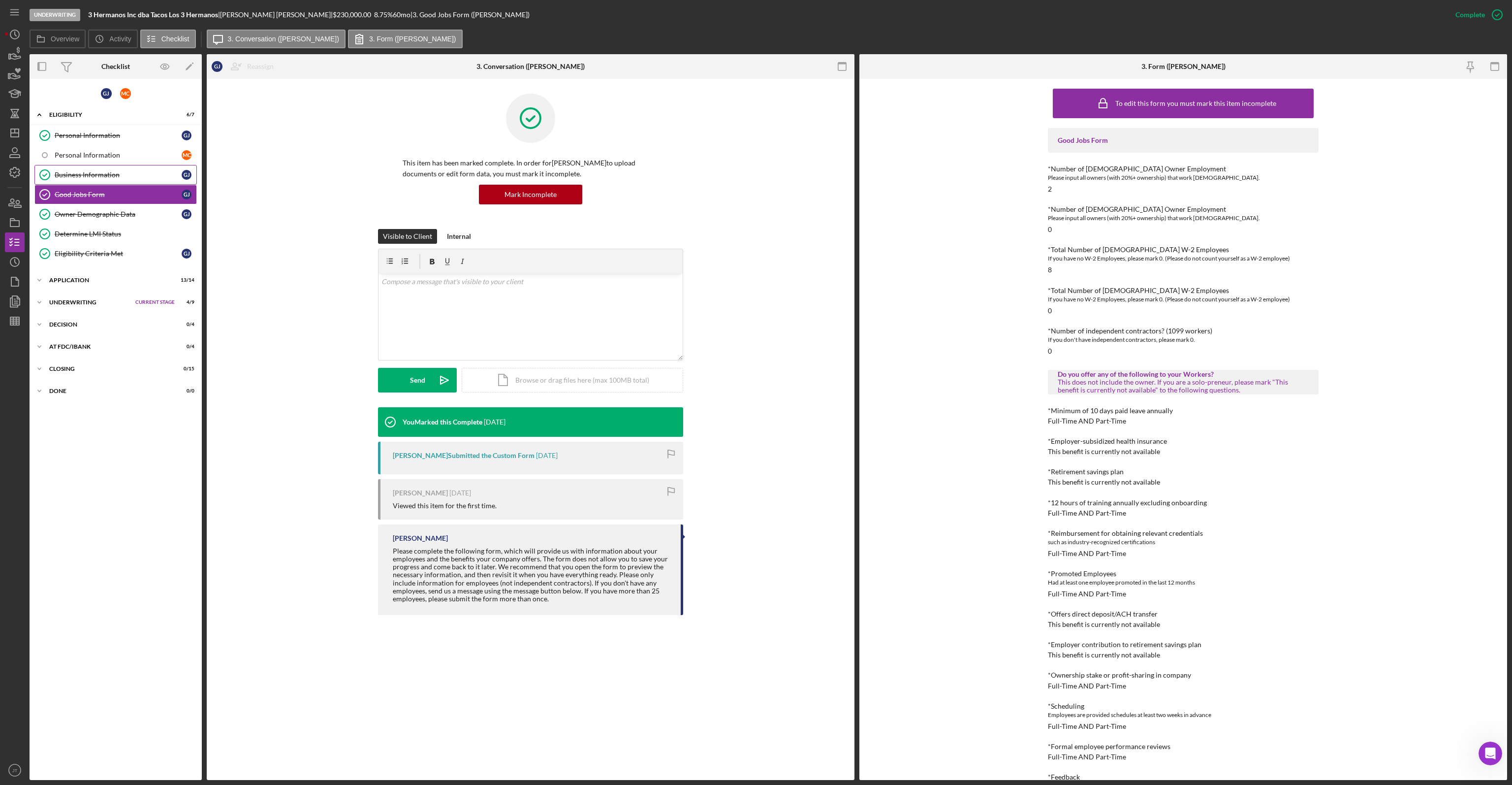
click at [122, 178] on link "Business Information Business Information [PERSON_NAME]" at bounding box center [116, 175] width 163 height 20
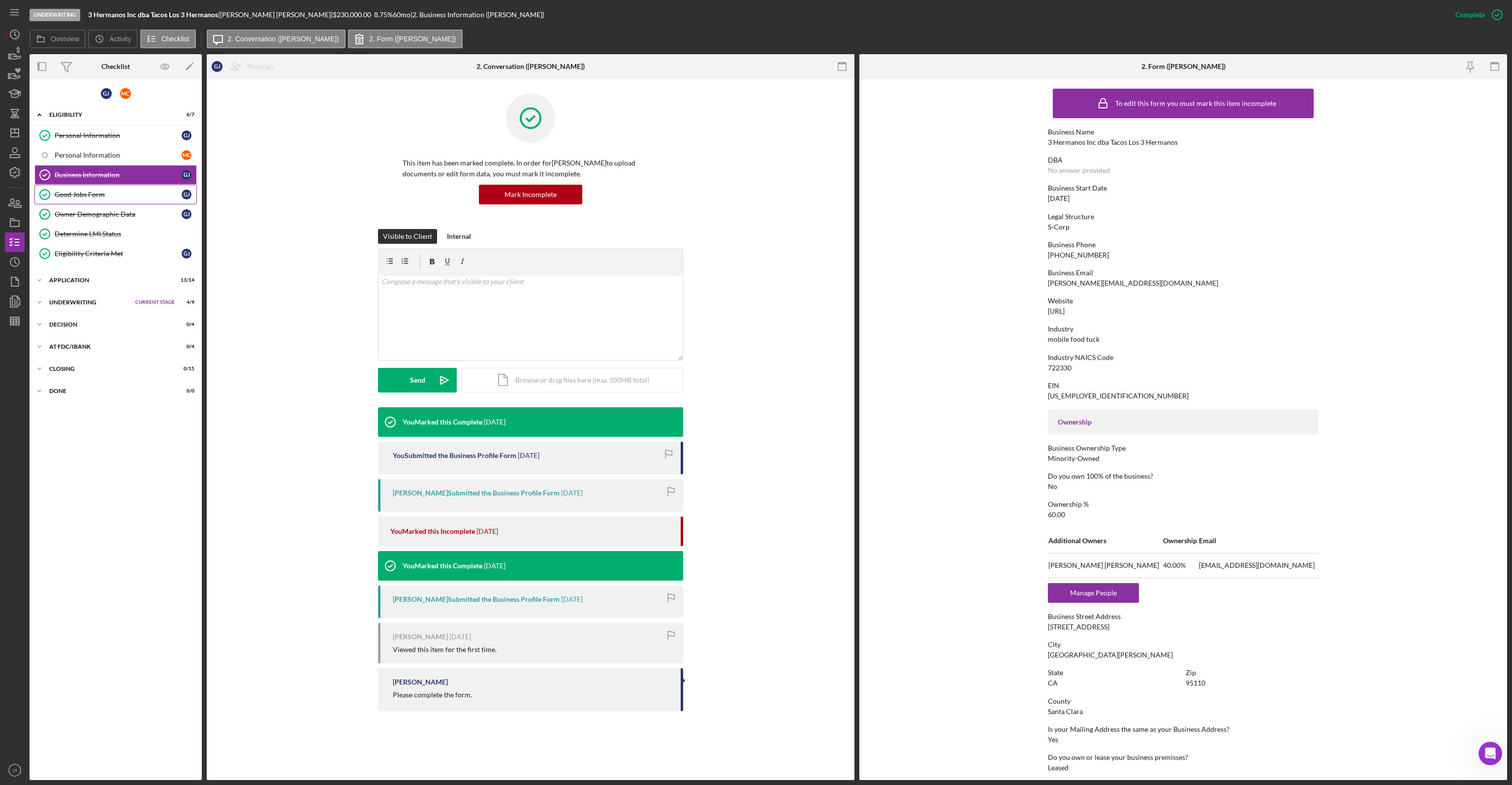
click at [128, 199] on link "Good Jobs Form Good Jobs Form [PERSON_NAME]" at bounding box center [116, 194] width 163 height 20
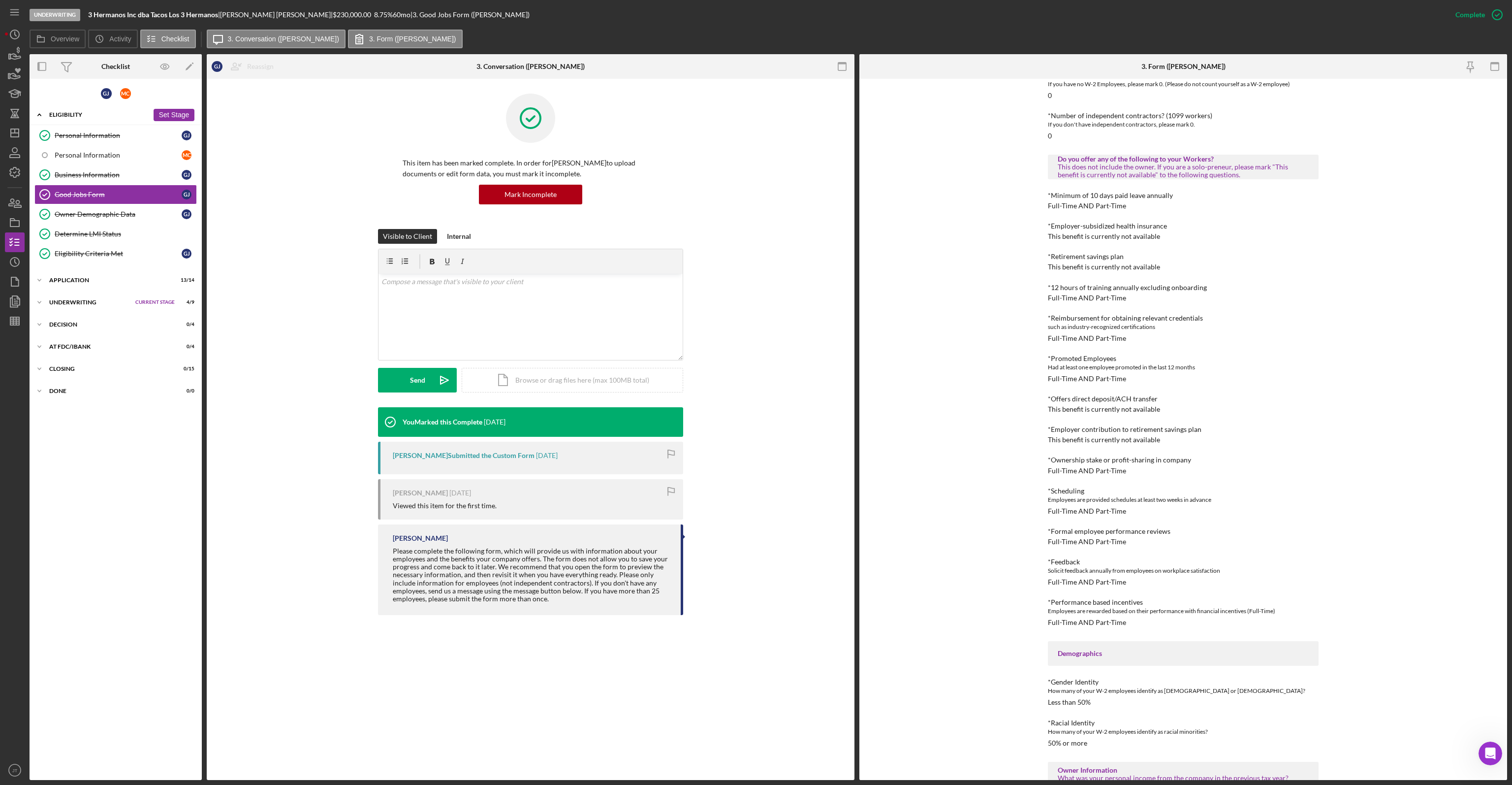
scroll to position [246, 0]
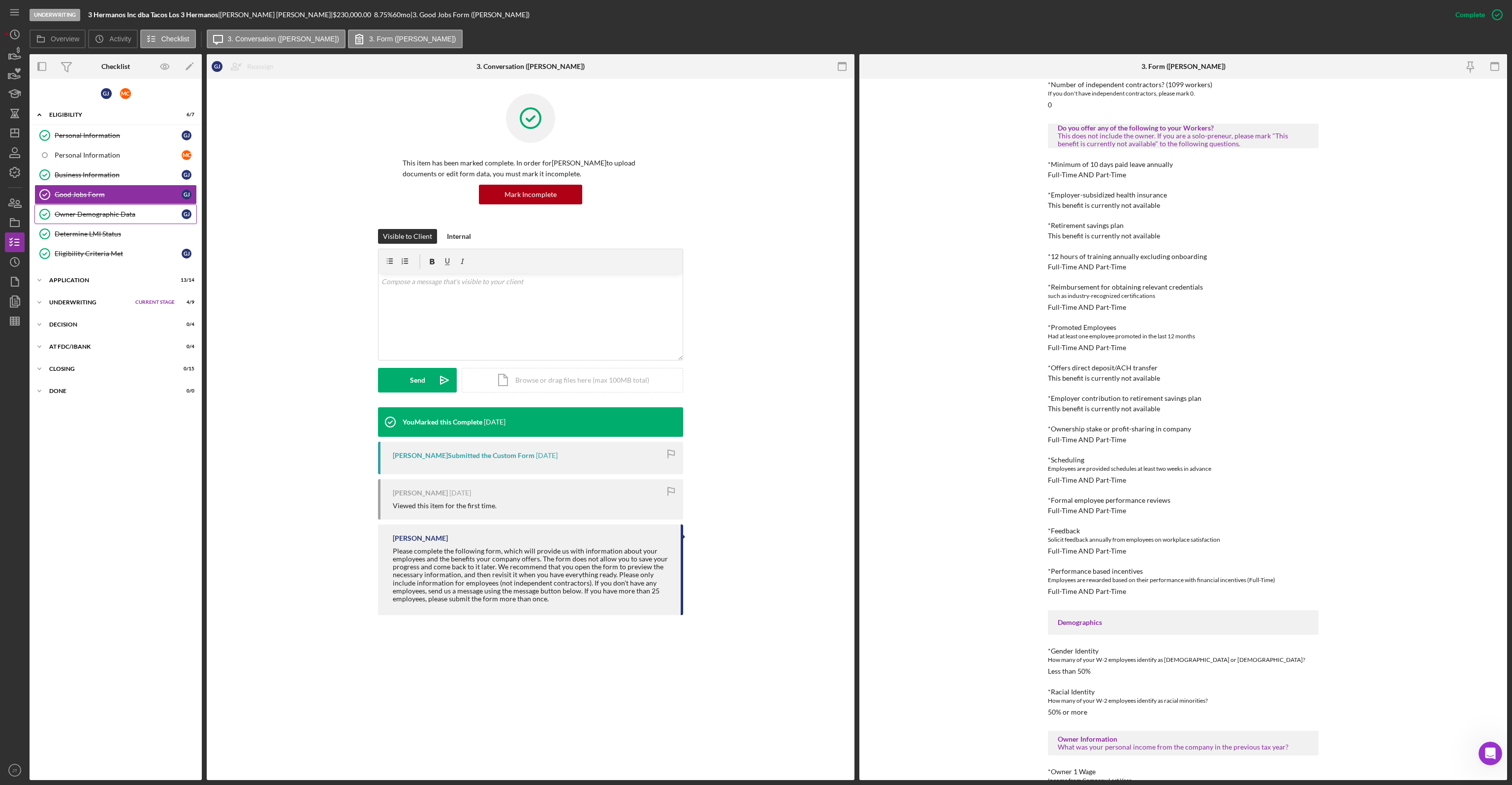
click at [124, 220] on link "Owner Demographic Data Owner Demographic Data [PERSON_NAME]" at bounding box center [116, 214] width 163 height 20
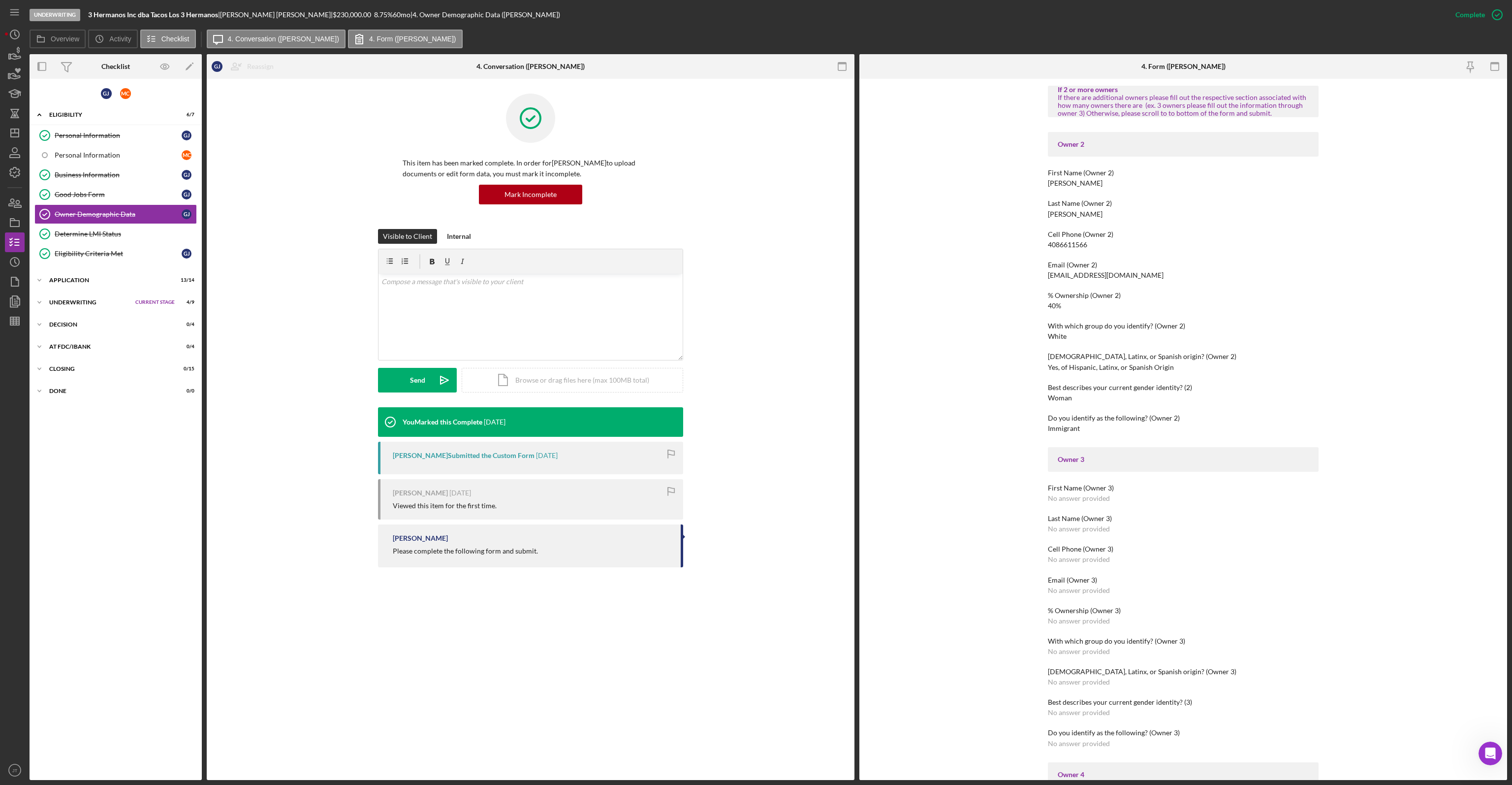
scroll to position [541, 0]
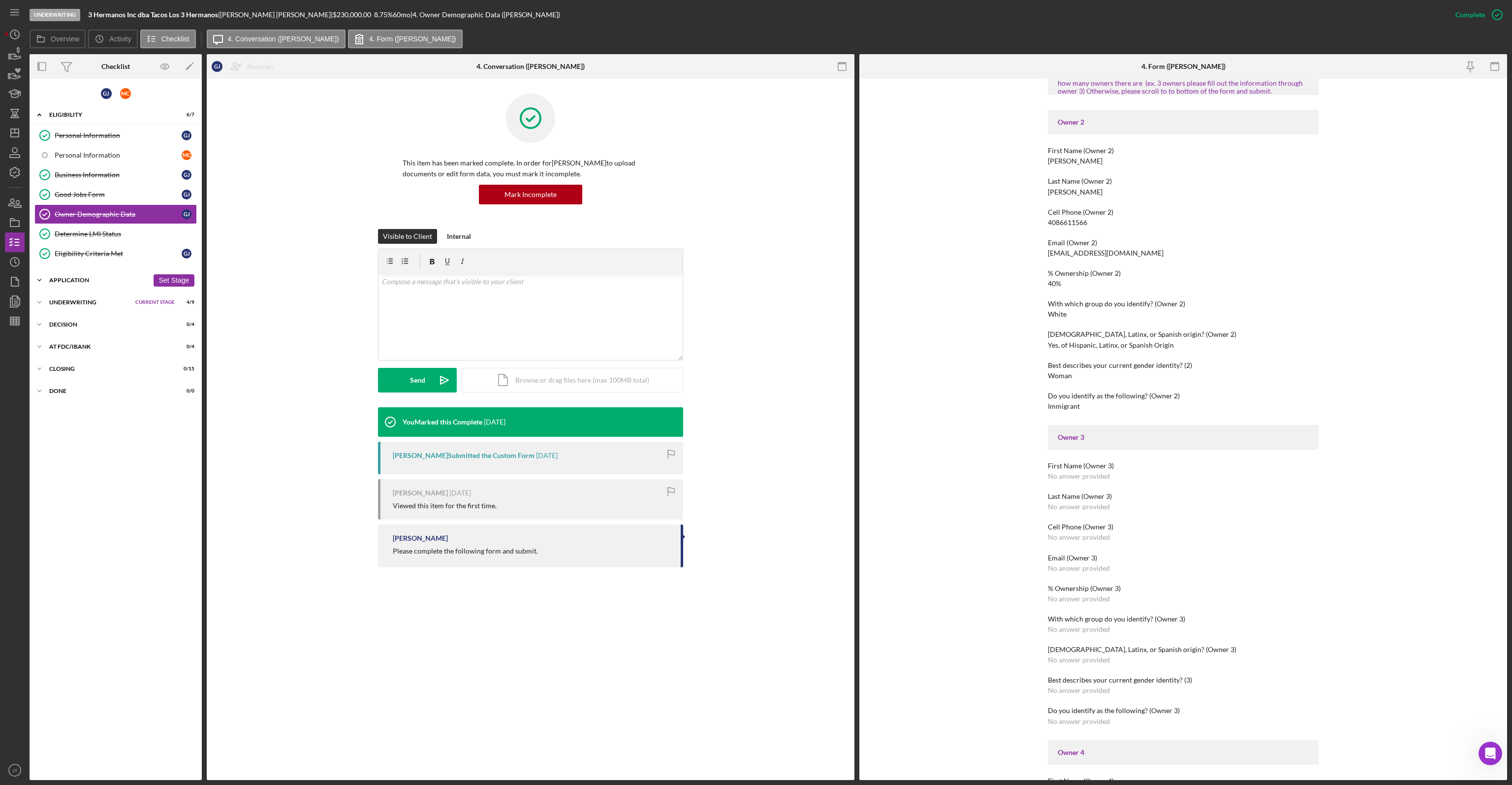
click at [87, 270] on div "Icon/Expander Application 13 / 14 Set Stage" at bounding box center [115, 280] width 172 height 20
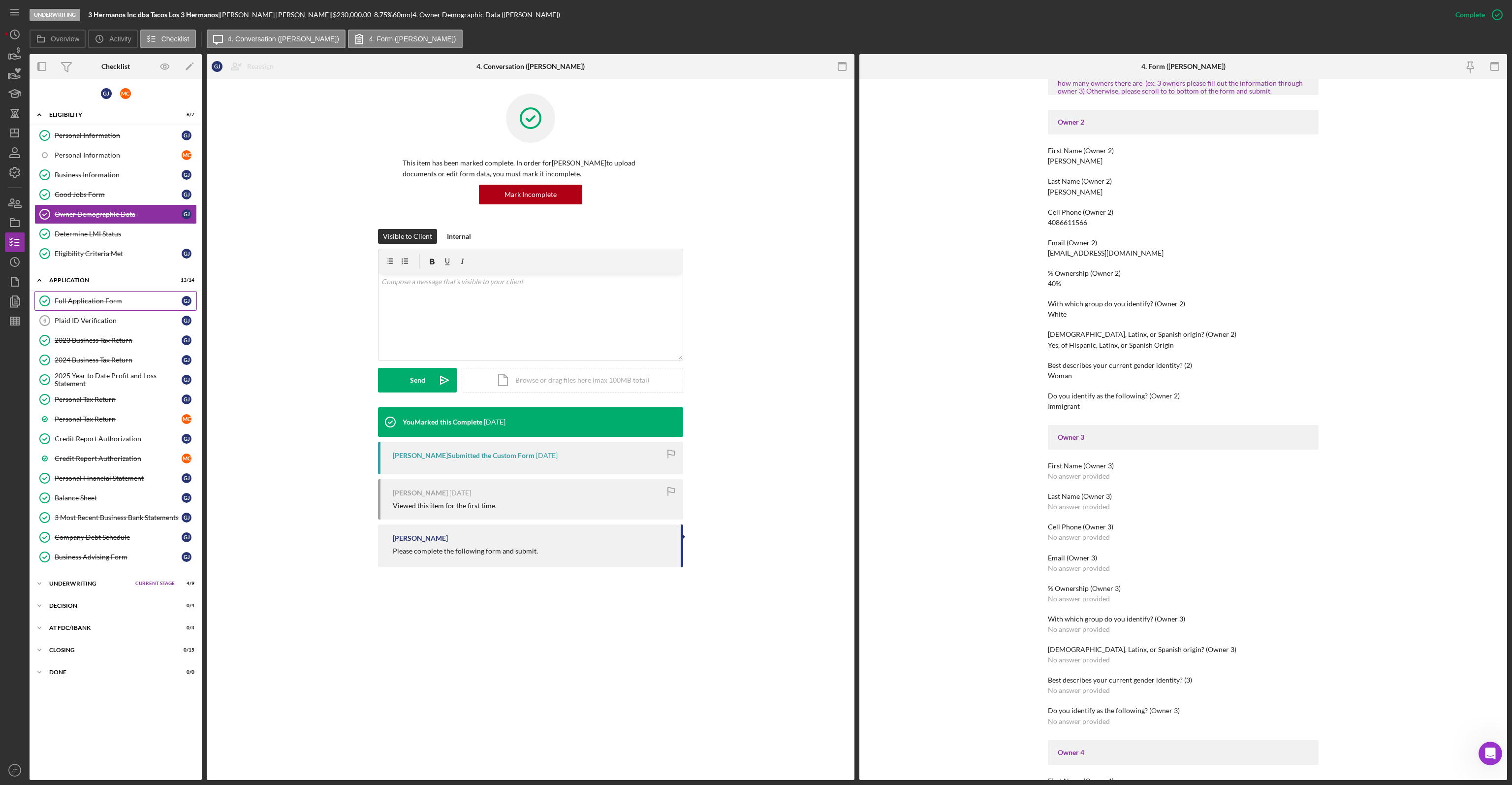
click at [110, 297] on div "Full Application Form" at bounding box center [118, 301] width 127 height 8
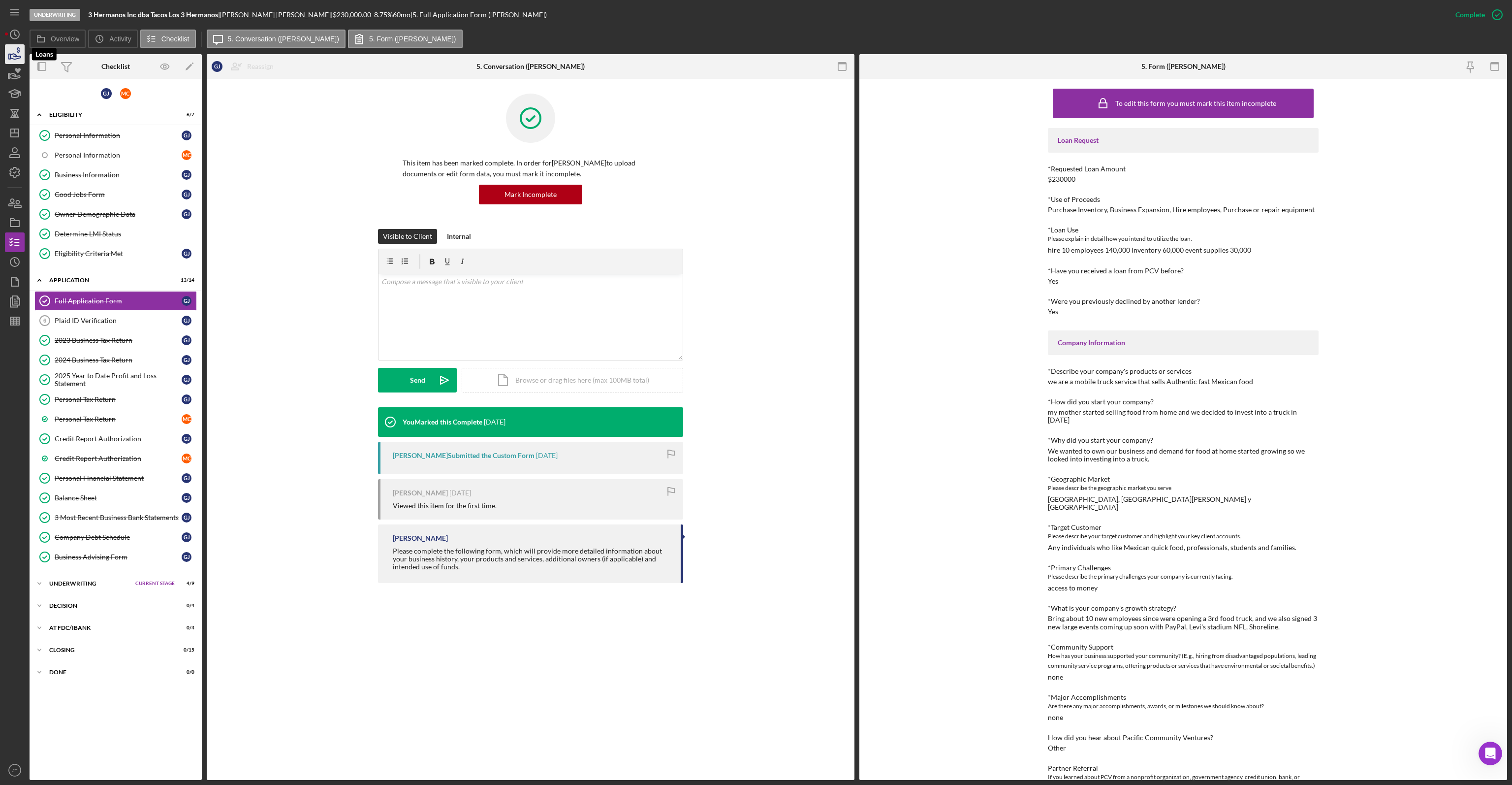
click at [12, 57] on icon "button" at bounding box center [15, 54] width 25 height 25
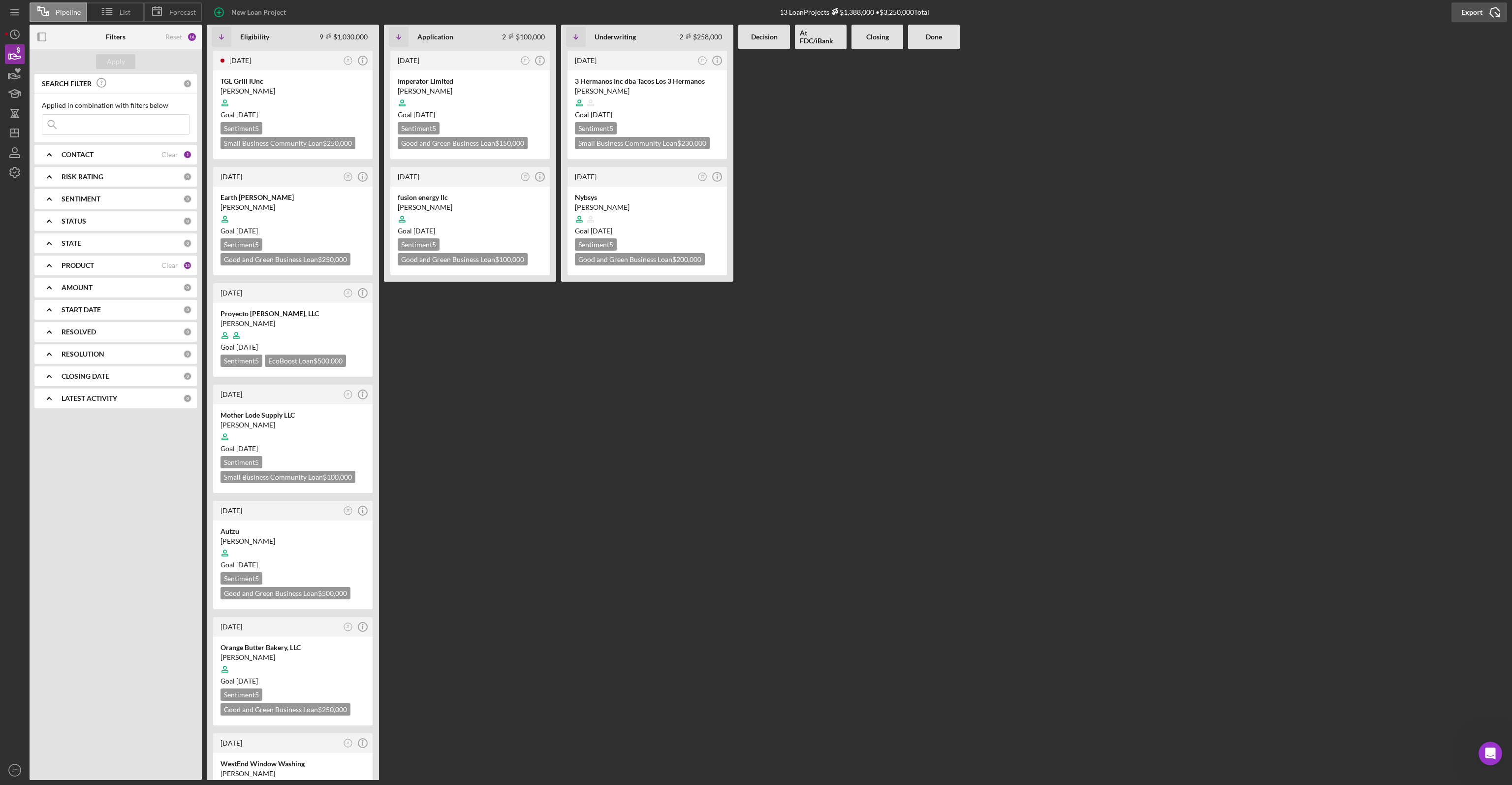
click at [1486, 20] on icon "Icon/Export" at bounding box center [1495, 12] width 25 height 25
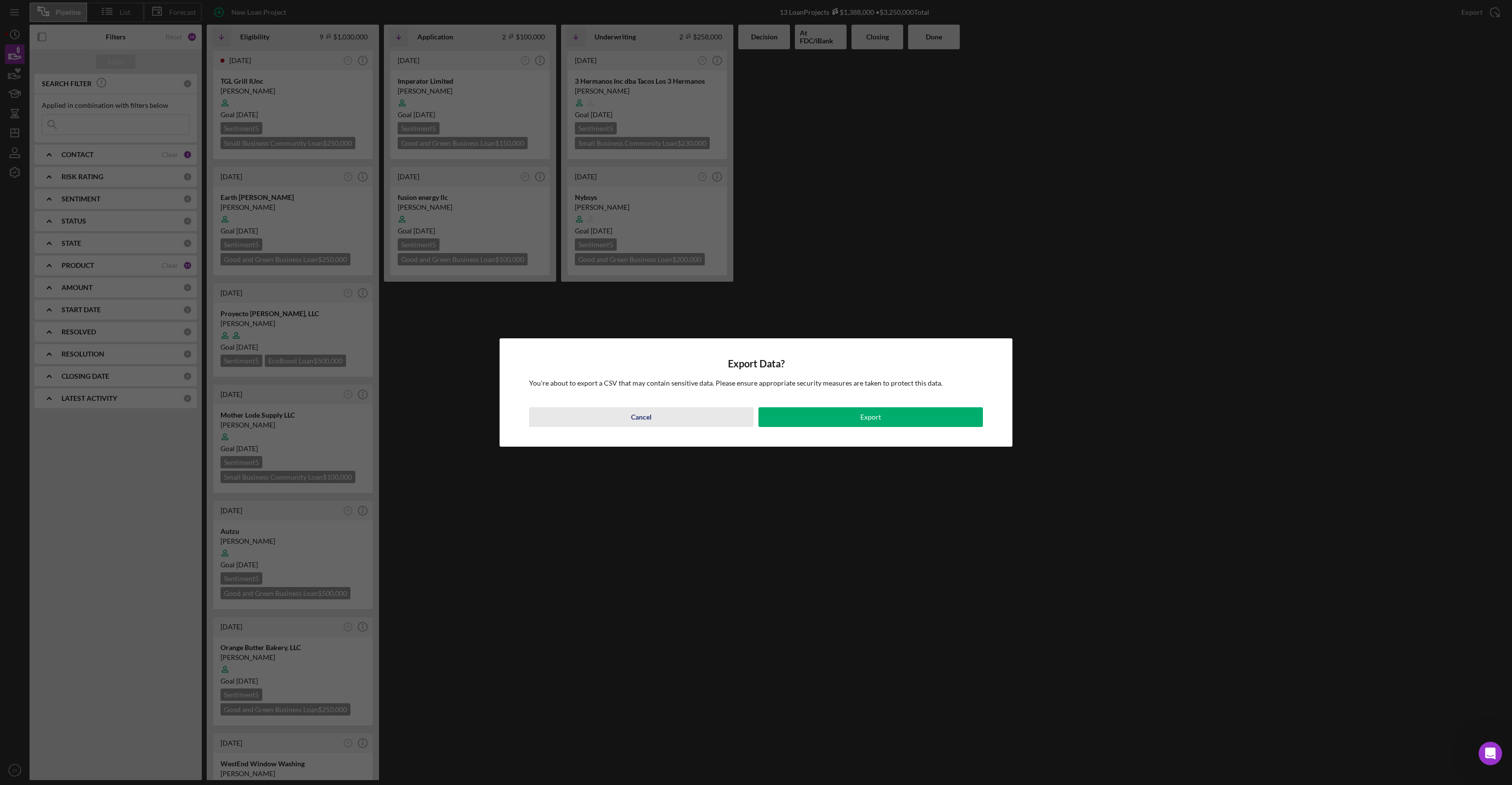
click at [632, 413] on div "Cancel" at bounding box center [641, 417] width 21 height 20
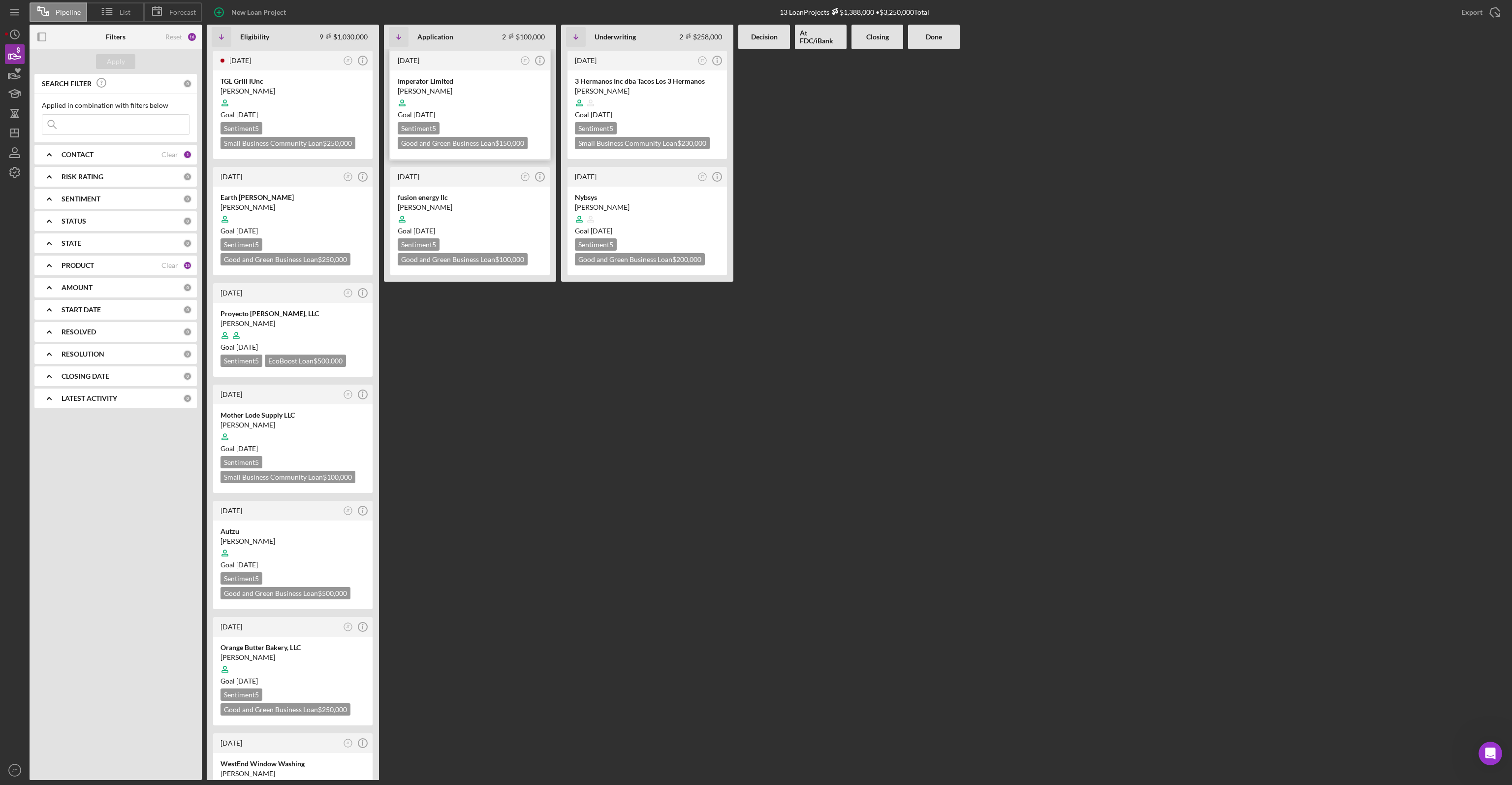
click at [516, 91] on div "[PERSON_NAME]" at bounding box center [470, 91] width 145 height 10
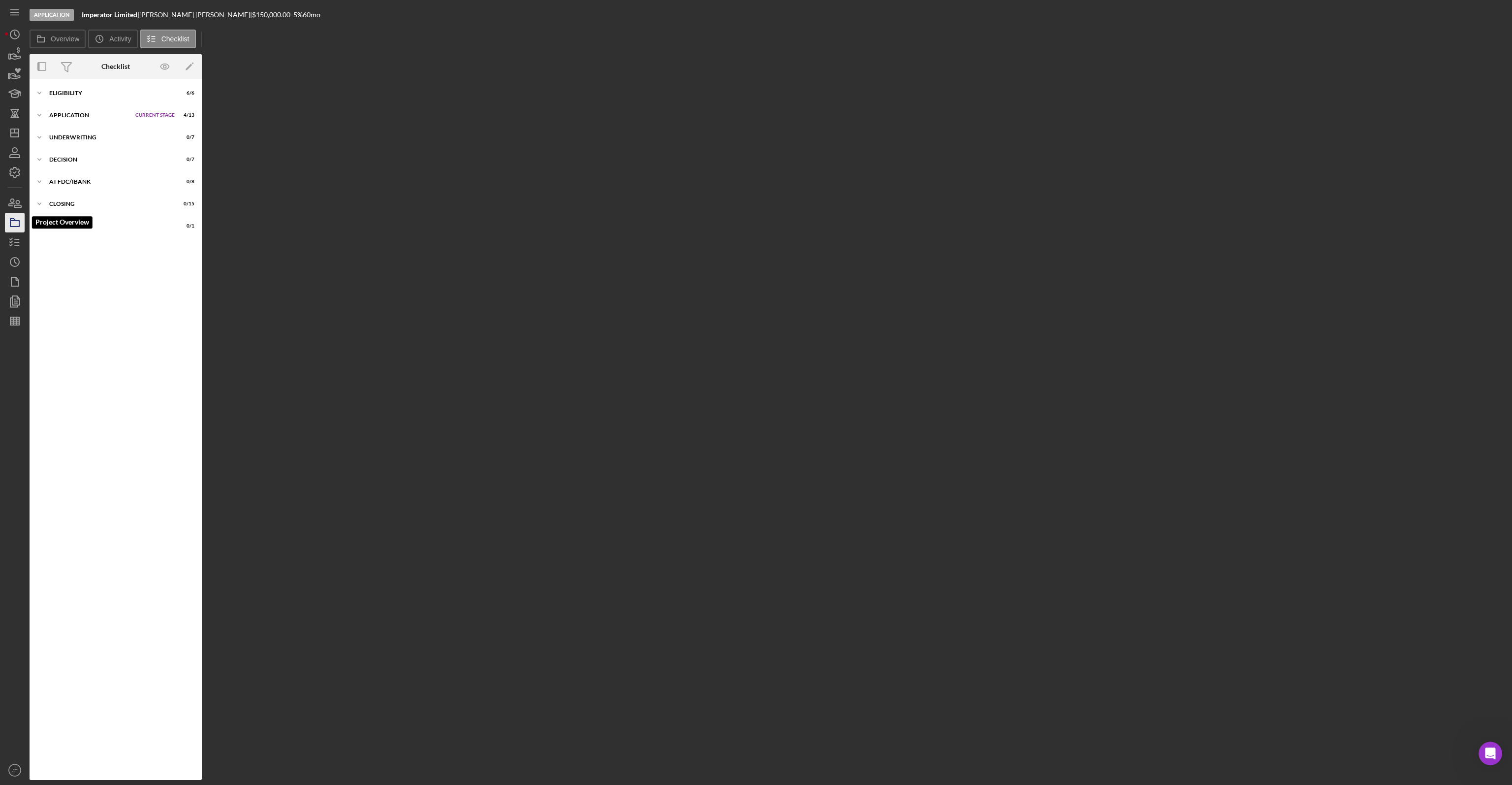
click at [13, 223] on icon "button" at bounding box center [15, 223] width 25 height 25
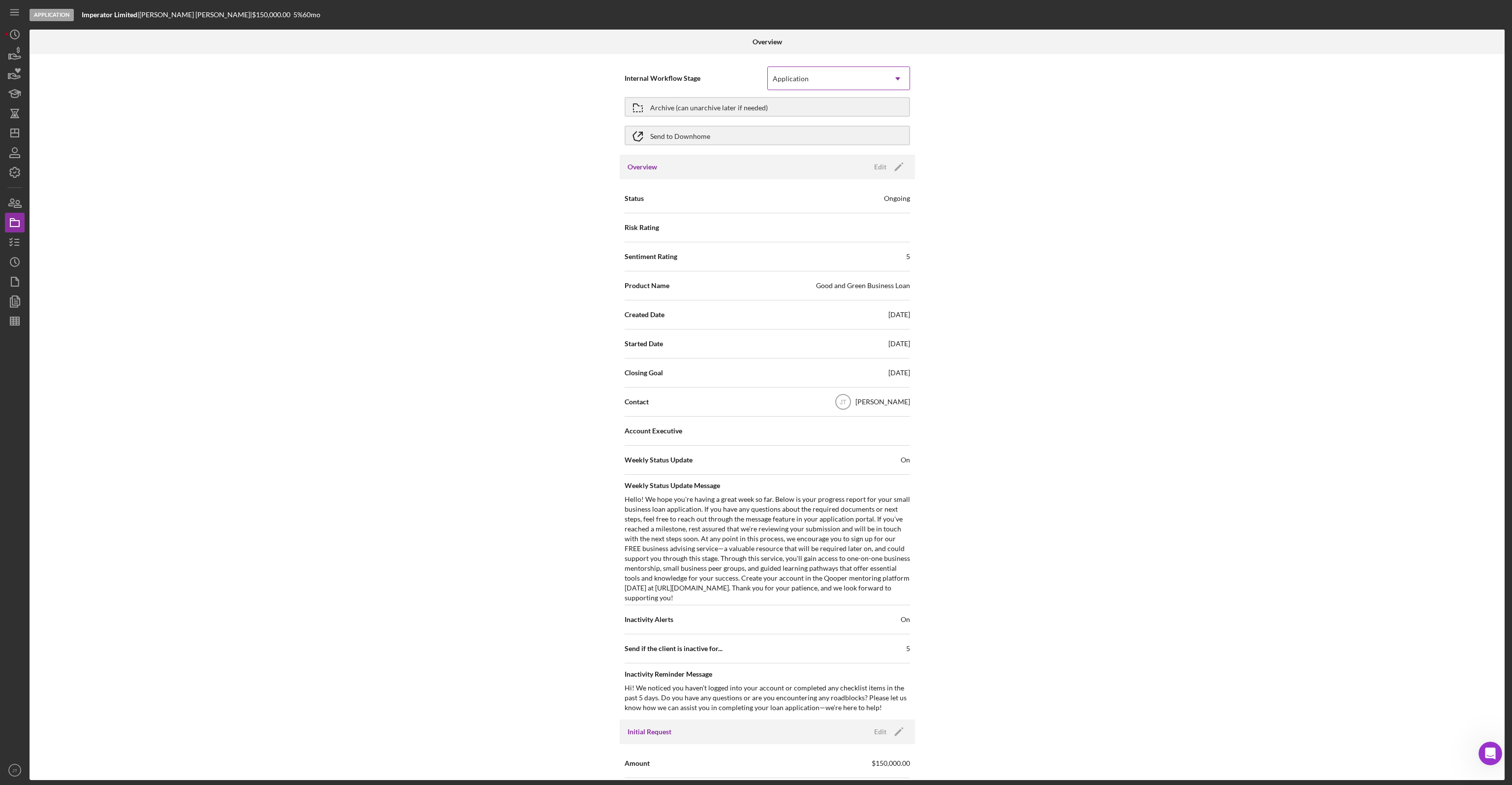
click at [886, 89] on icon "Icon/Dropdown Arrow" at bounding box center [897, 79] width 23 height 23
click at [1002, 76] on div "Internal Workflow Stage Application Icon/Dropdown Arrow Archive (can unarchive …" at bounding box center [767, 417] width 1475 height 726
click at [16, 55] on icon "button" at bounding box center [15, 54] width 25 height 25
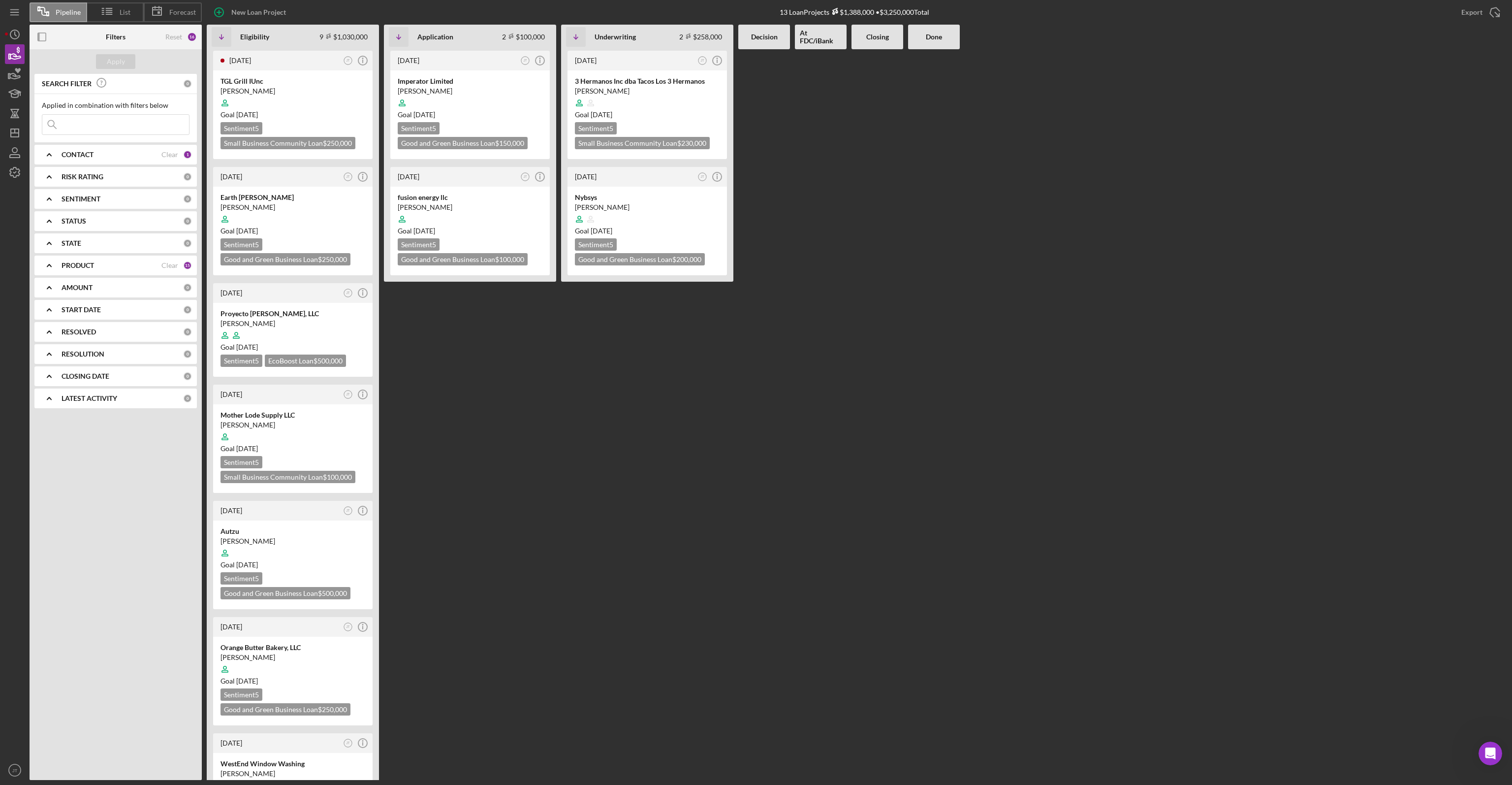
click at [660, 401] on div "[DATE] JT Icon/Info 3 Hermanos Inc dba Tacos Los 3 Hermanos [PERSON_NAME] Goal …" at bounding box center [647, 415] width 172 height 730
click at [14, 762] on icon "JT" at bounding box center [15, 770] width 20 height 25
click at [51, 340] on div "Organization Settings" at bounding box center [59, 343] width 108 height 20
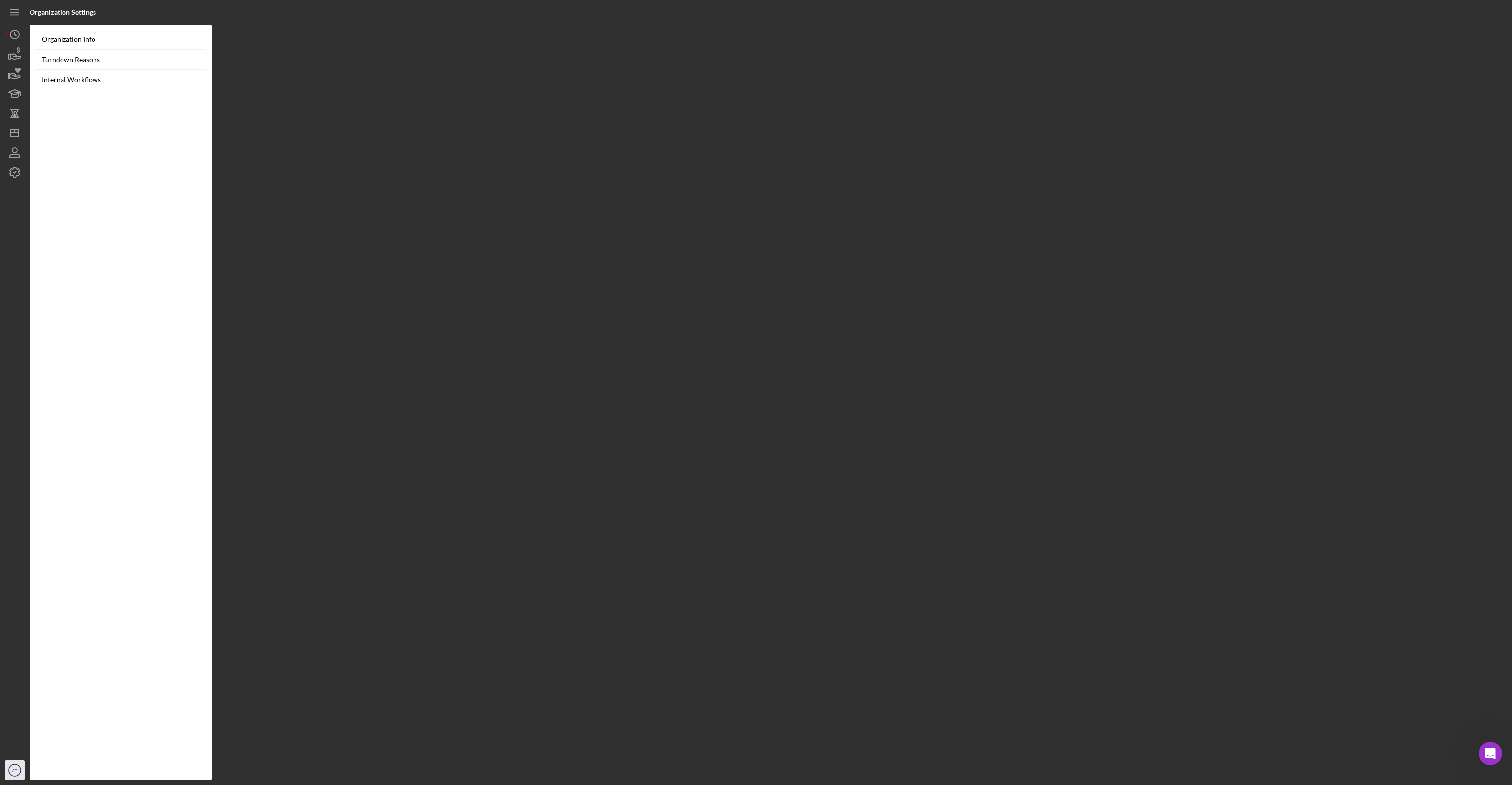
click at [10, 766] on circle "button" at bounding box center [15, 770] width 12 height 12
click at [43, 363] on div "Permissions" at bounding box center [59, 363] width 108 height 20
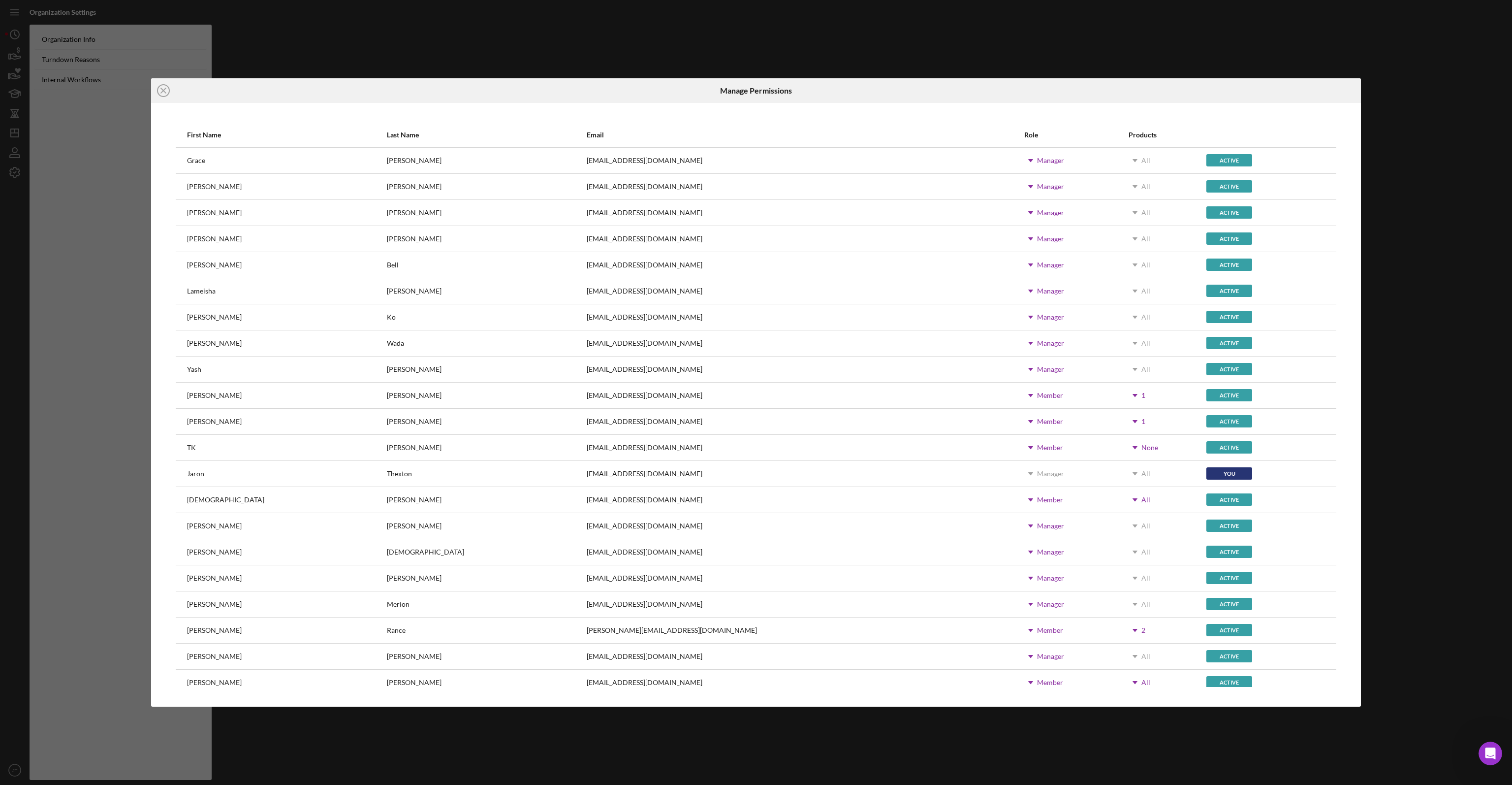
click at [626, 56] on div "Icon/Close Manage Permissions First Name Last Name Email Role Products [PERSON_…" at bounding box center [756, 392] width 1512 height 785
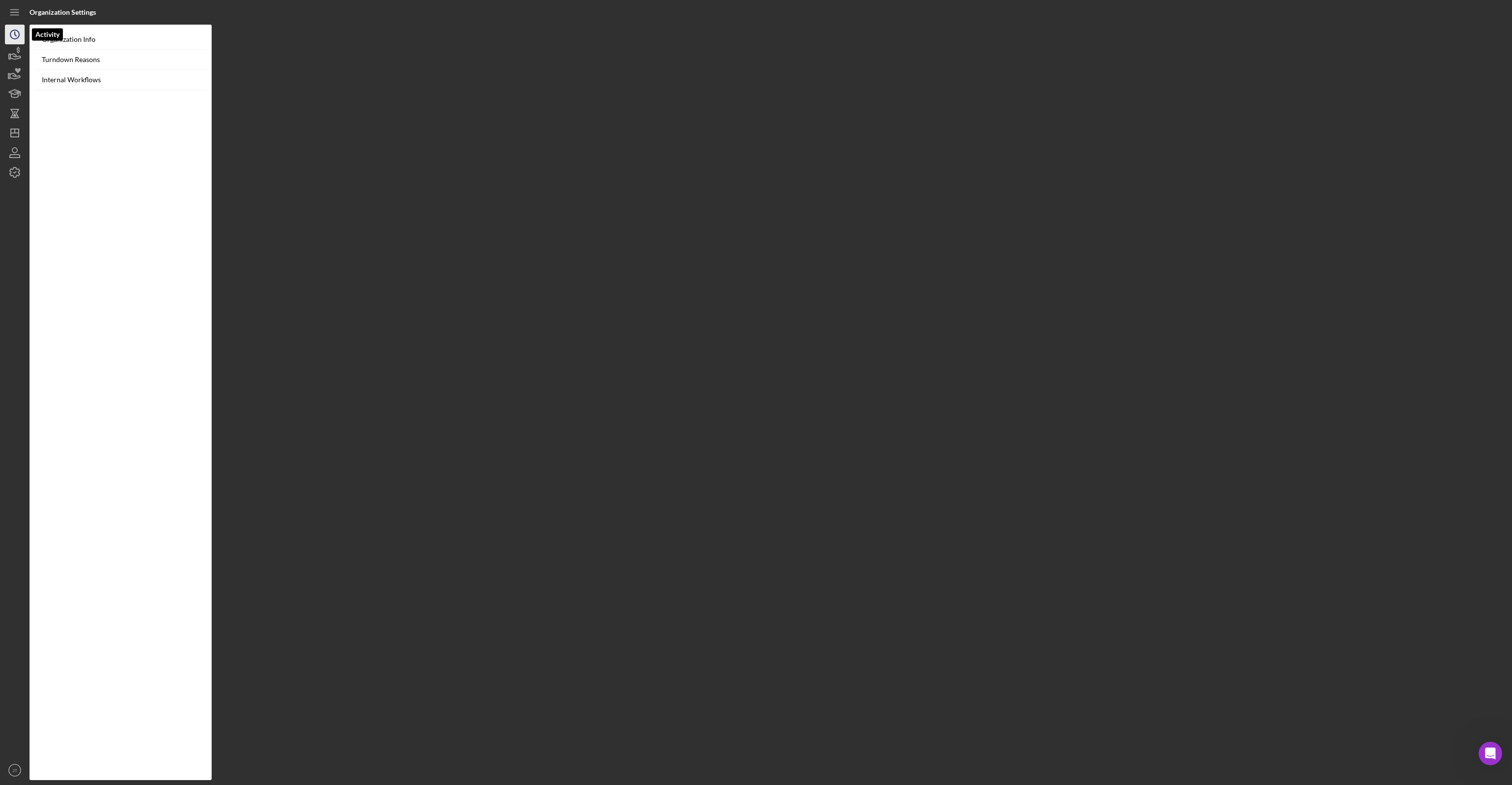
click at [22, 34] on icon "Icon/History" at bounding box center [15, 35] width 25 height 25
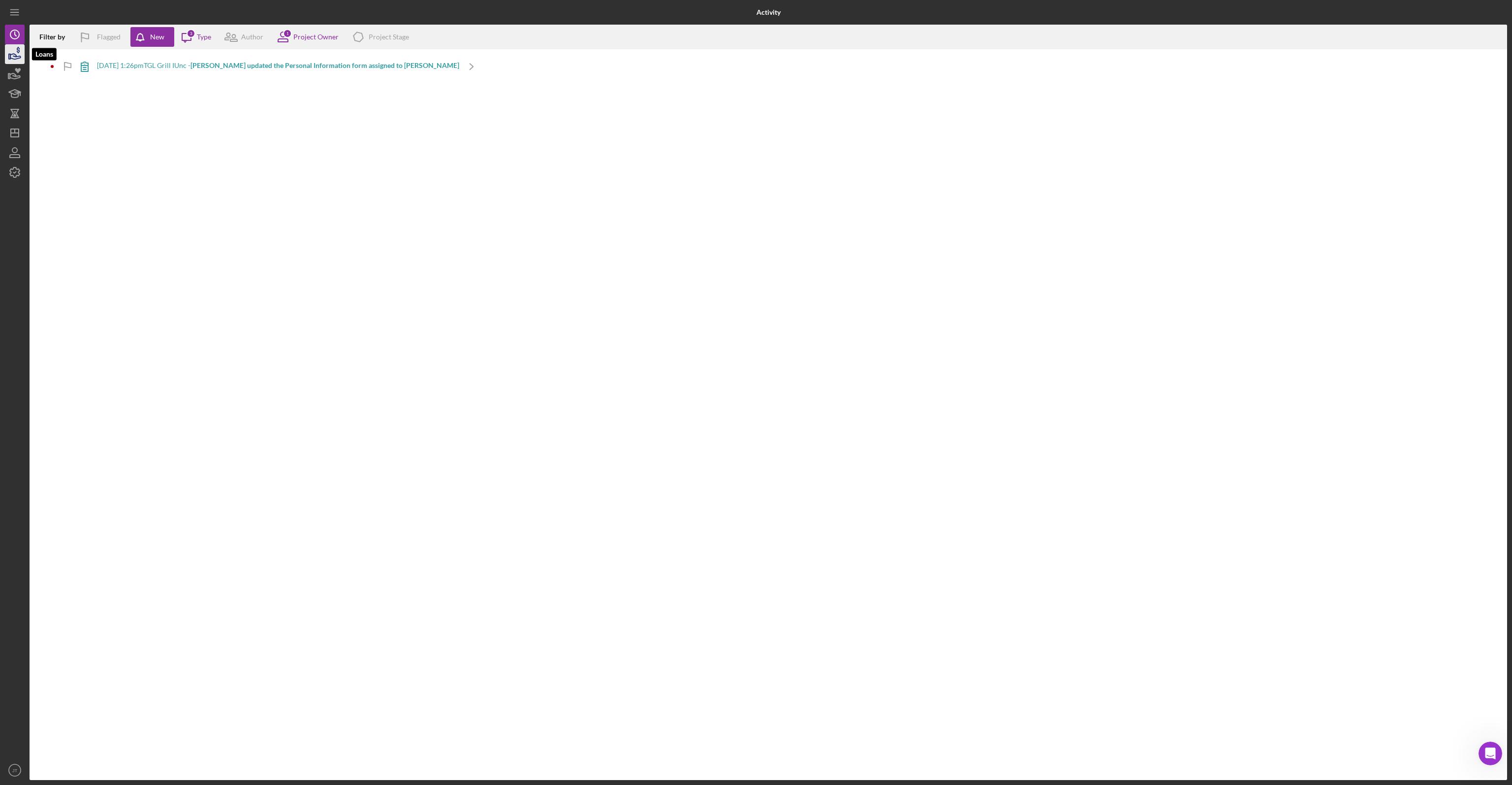
click at [12, 50] on icon "button" at bounding box center [15, 54] width 25 height 25
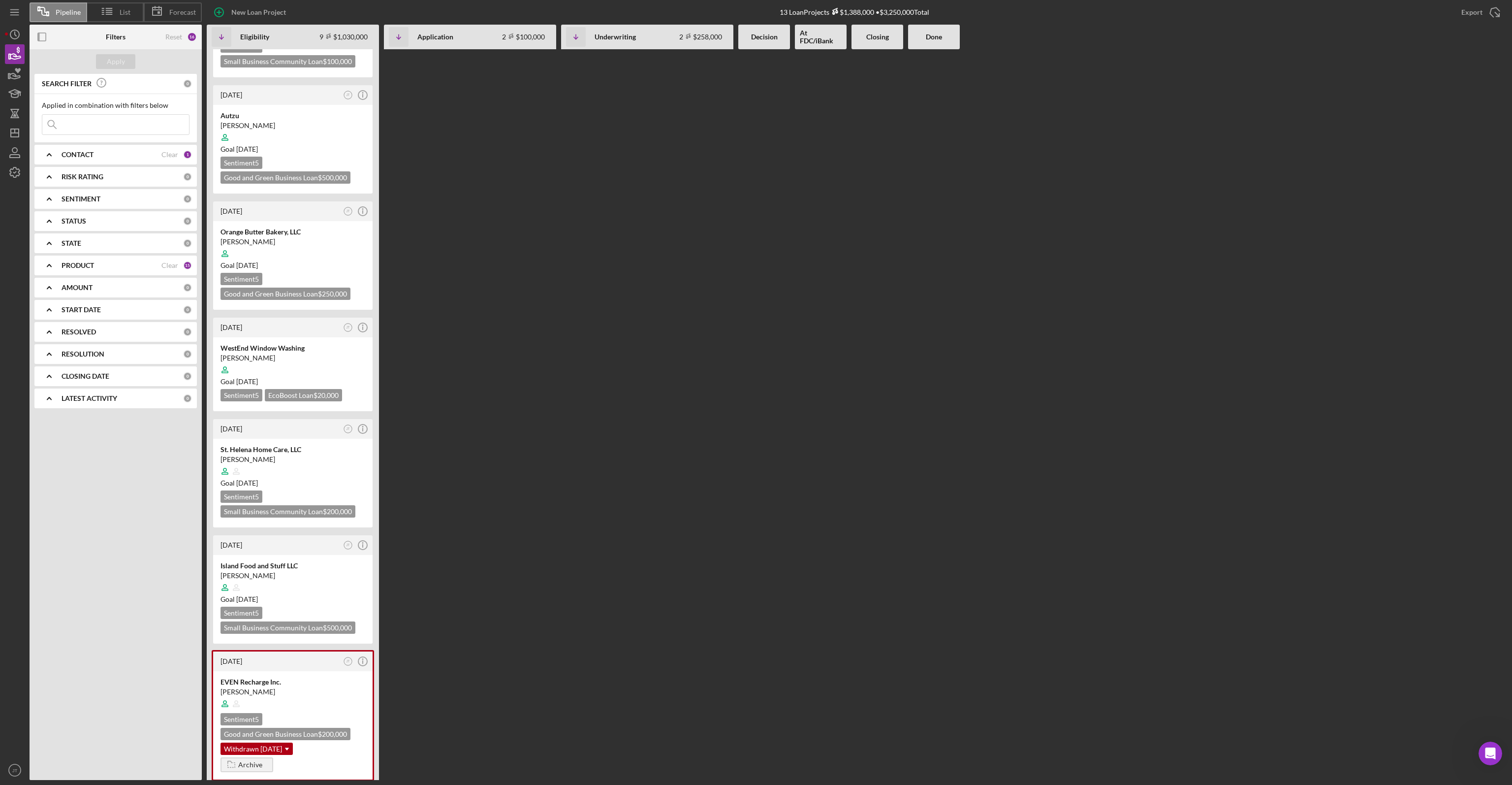
click at [525, 374] on div "[DATE] JT Icon/Info TGL Grill IUnc [PERSON_NAME] Goal [DATE] Sentiment 5 Small …" at bounding box center [856, 415] width 1300 height 730
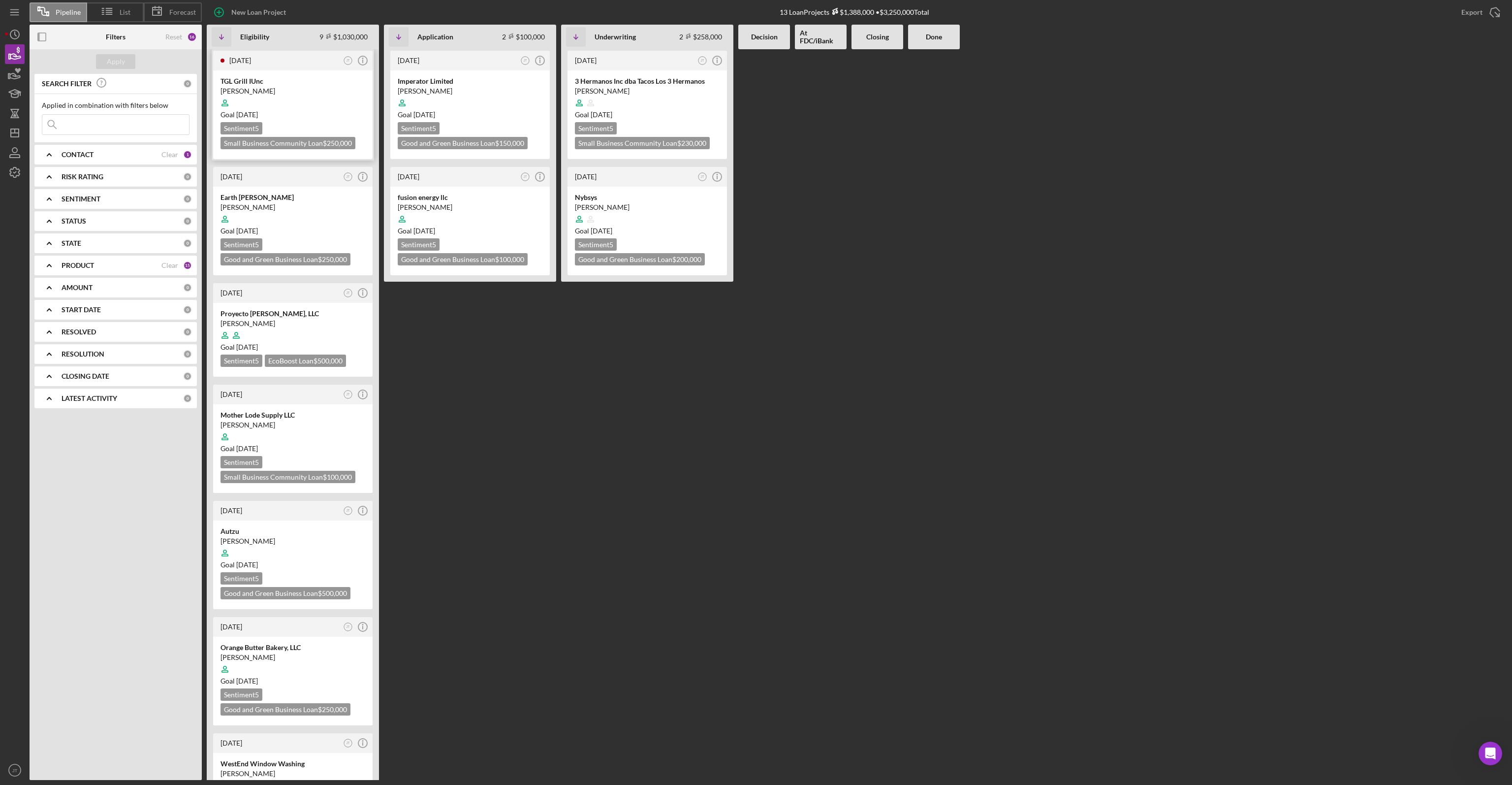
click at [295, 87] on div "[PERSON_NAME]" at bounding box center [293, 91] width 145 height 10
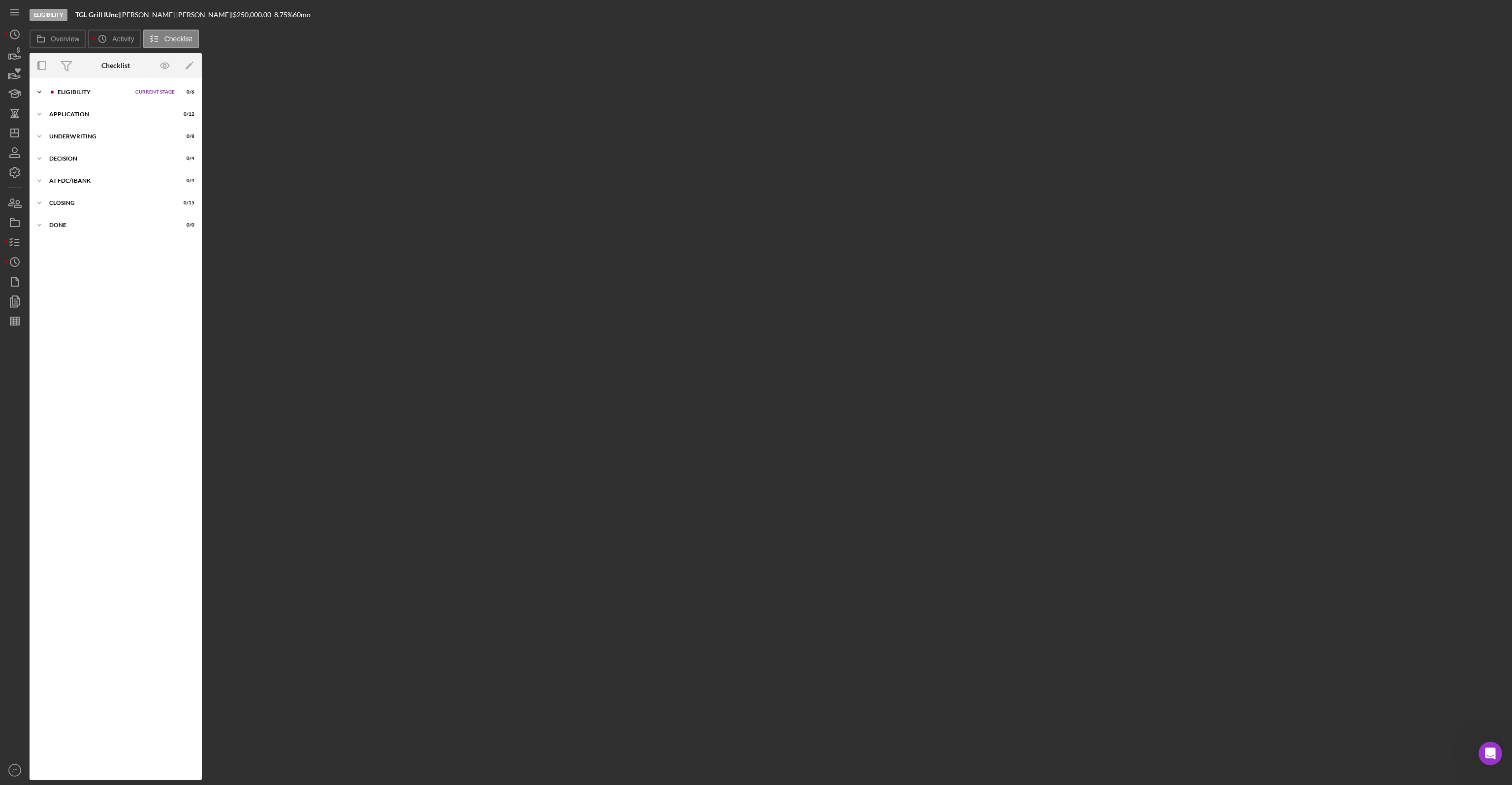
click at [77, 90] on div "Eligibility" at bounding box center [94, 92] width 73 height 6
click at [92, 103] on link "1 Personal Information M L" at bounding box center [116, 113] width 163 height 20
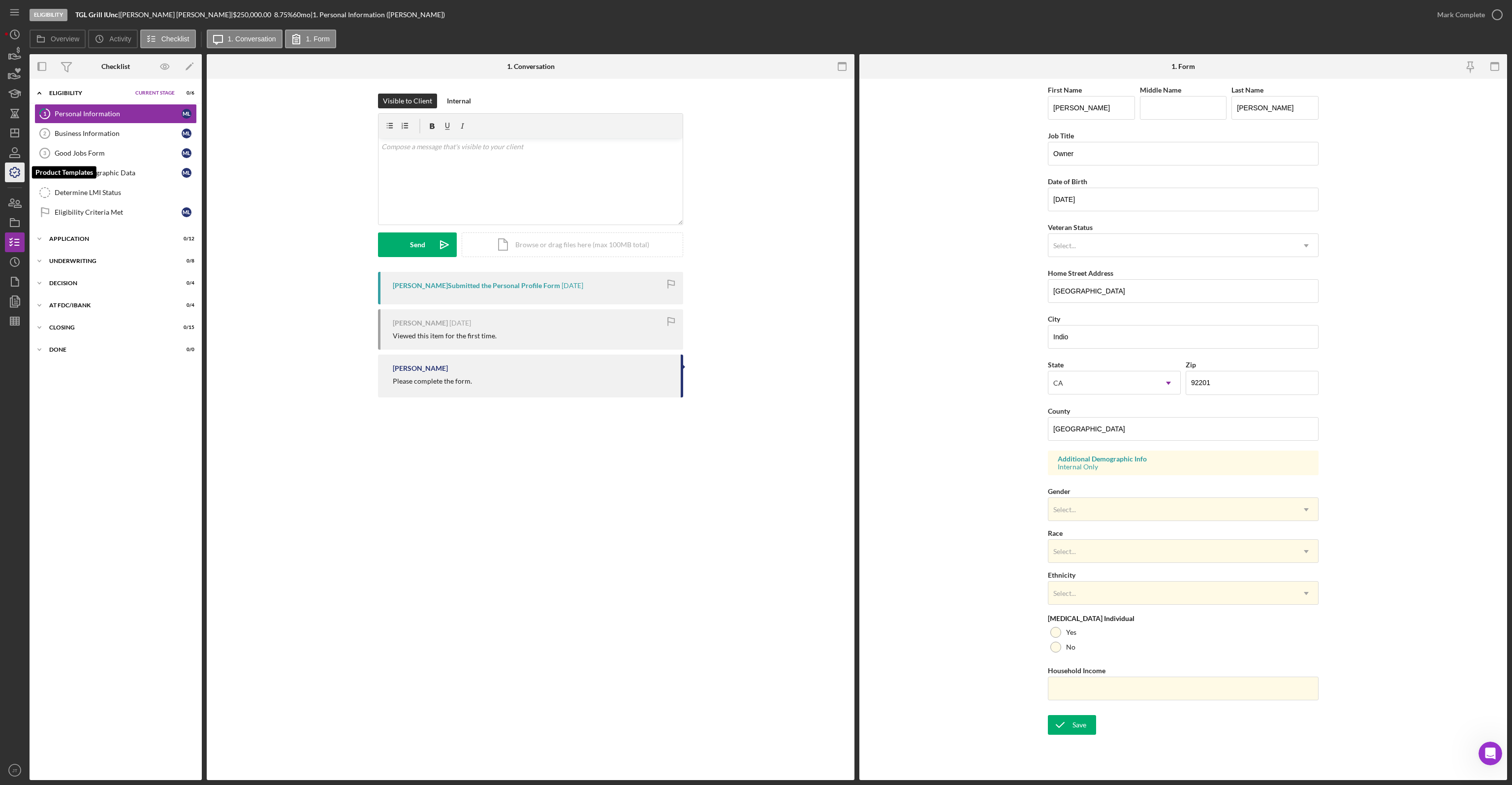
click at [17, 175] on icon "button" at bounding box center [15, 173] width 25 height 25
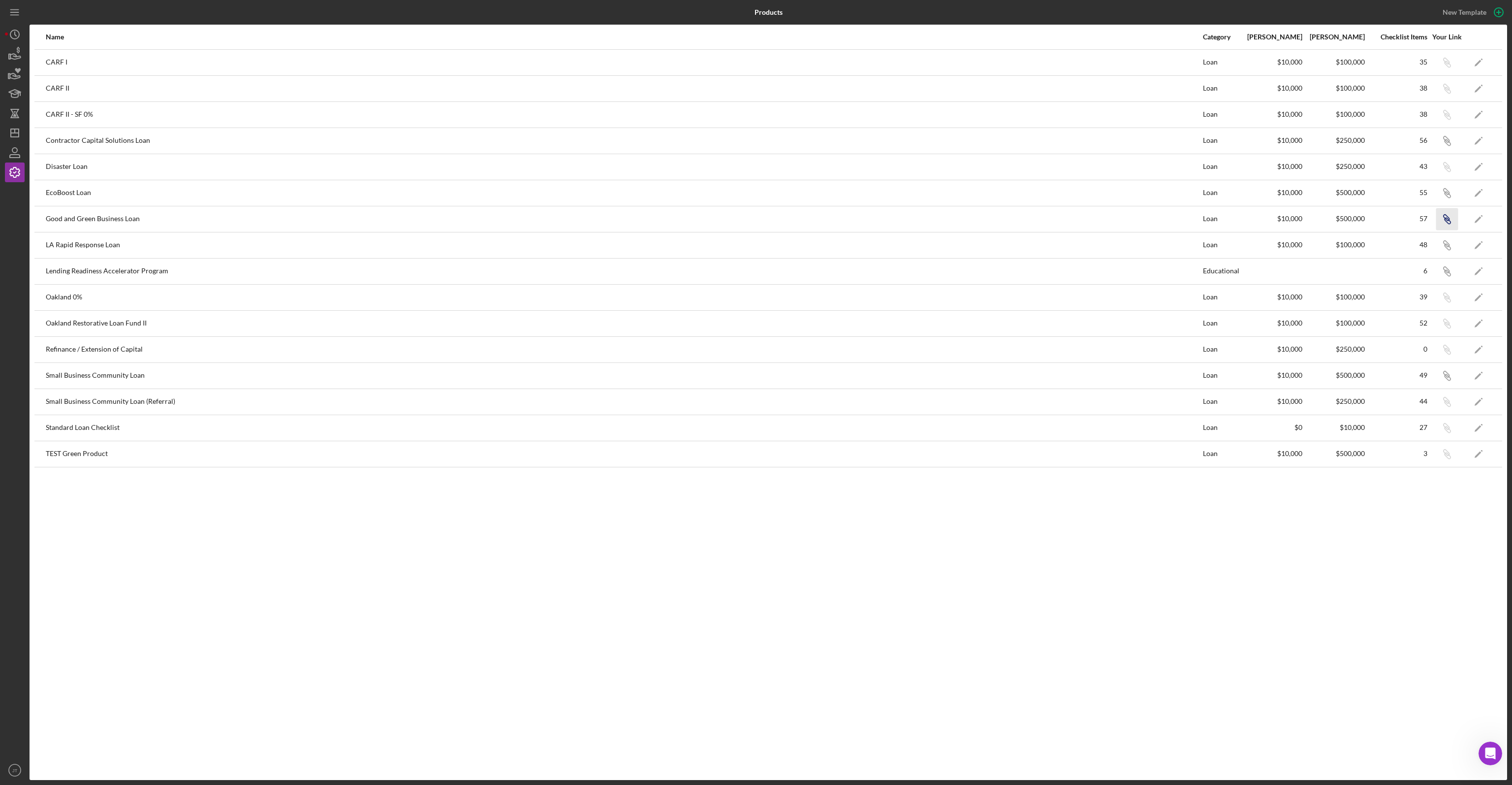
click at [1449, 67] on icon "button" at bounding box center [1447, 64] width 6 height 6
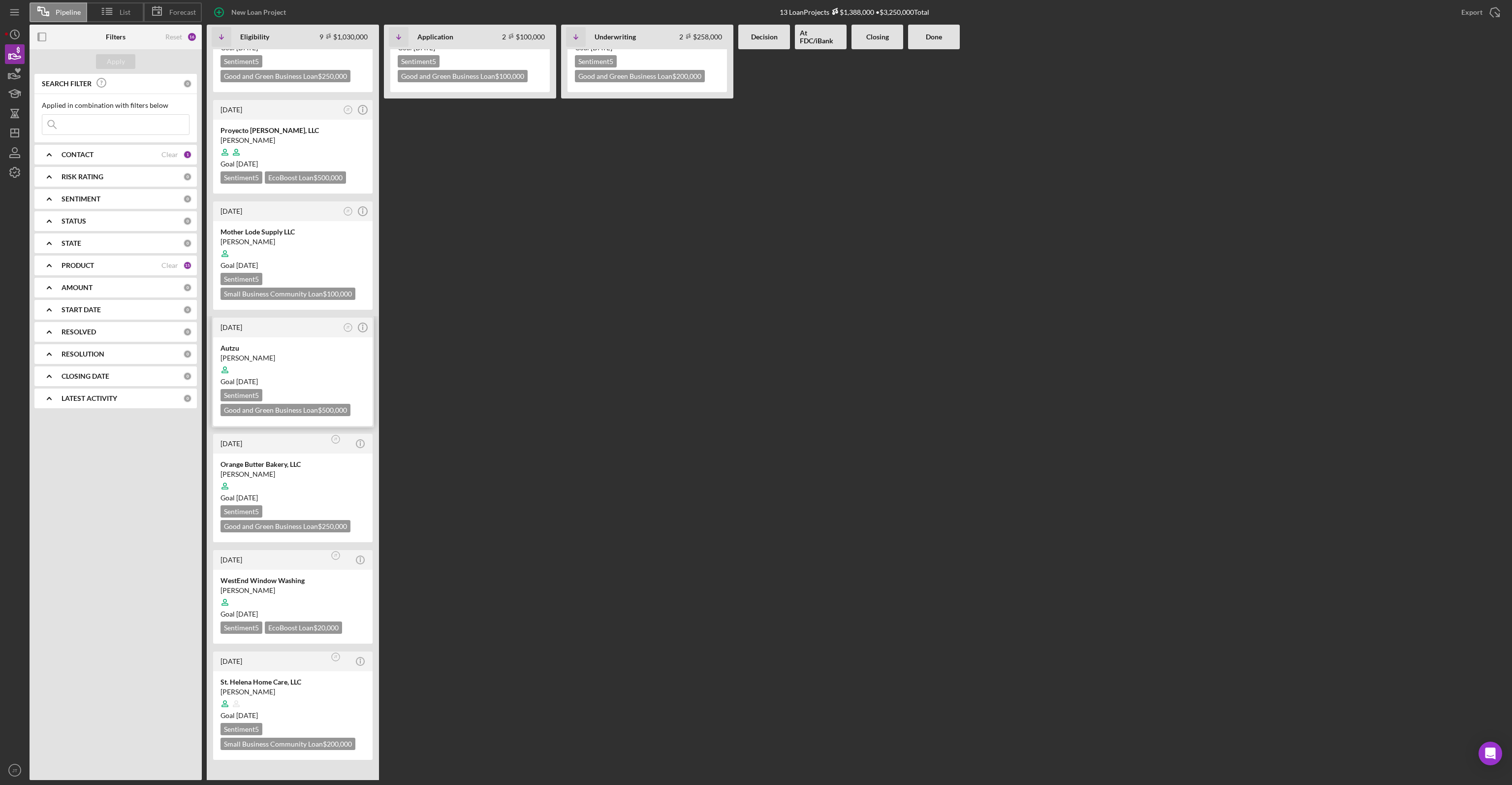
scroll to position [120, 0]
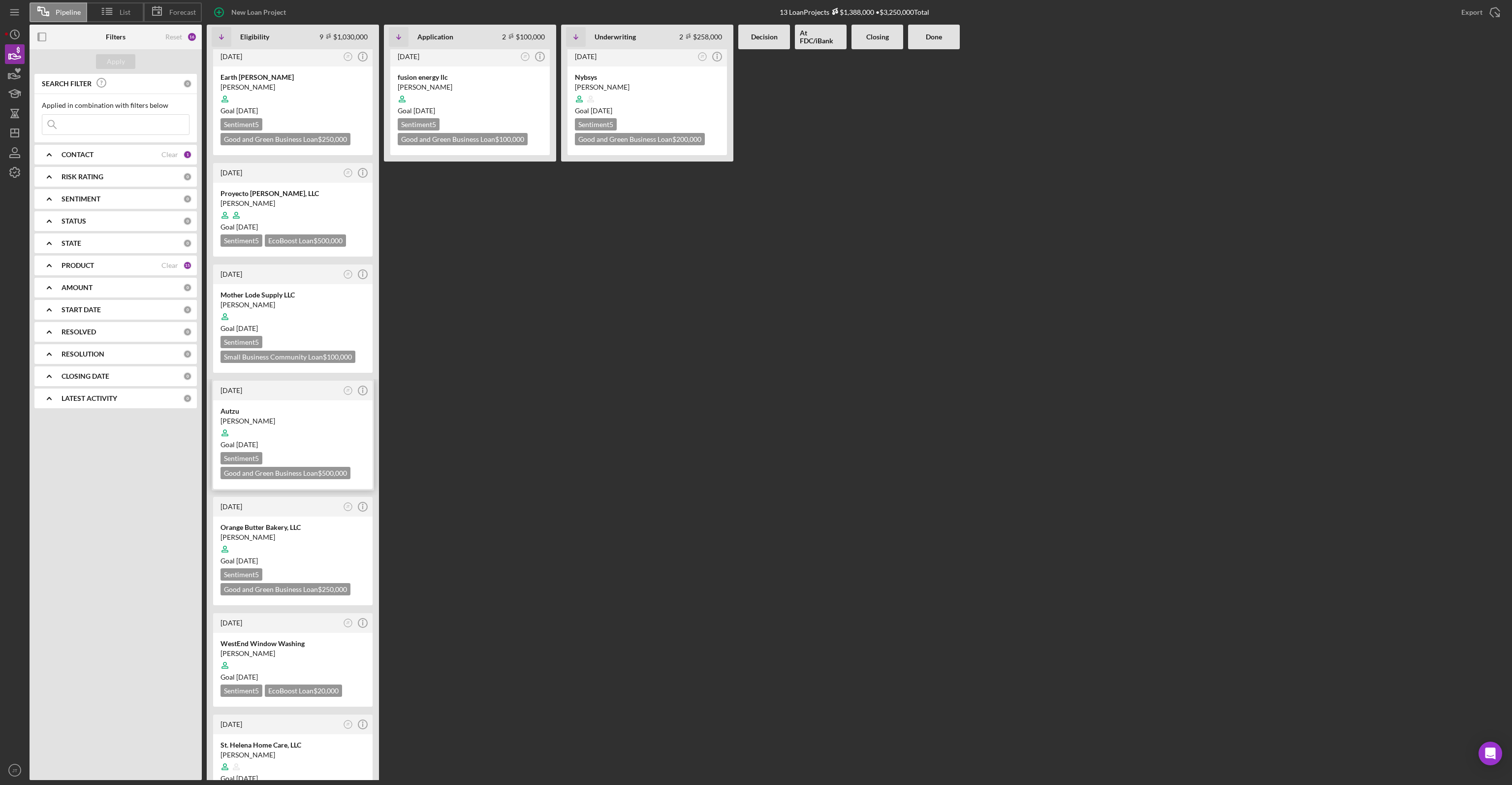
click at [303, 426] on div at bounding box center [293, 433] width 145 height 19
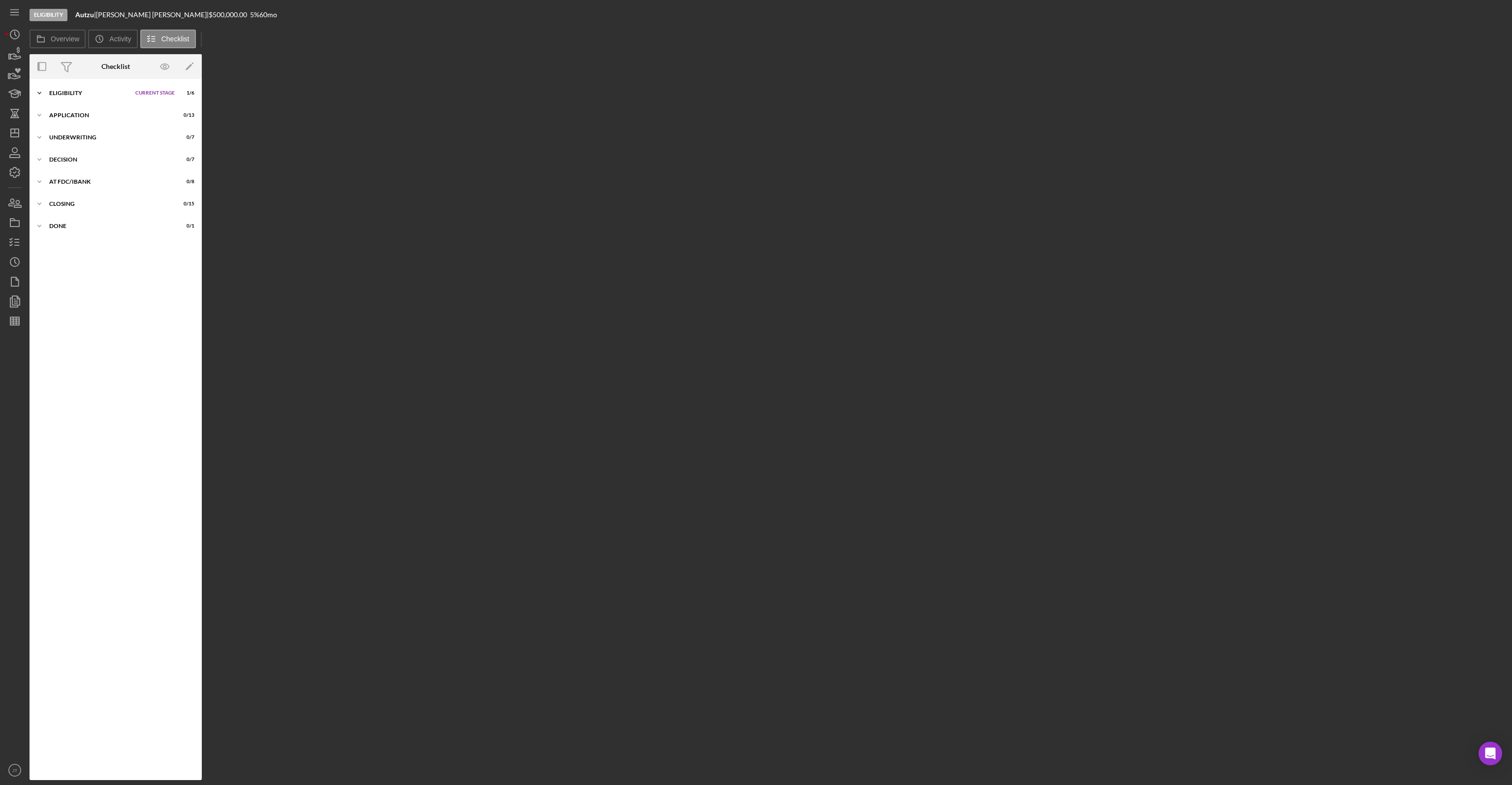
click at [97, 99] on div "Icon/Expander Eligibility Current Stage 1 / 6 Set Stage" at bounding box center [115, 93] width 172 height 20
click at [95, 122] on link "1 Personal Information J L" at bounding box center [116, 114] width 163 height 20
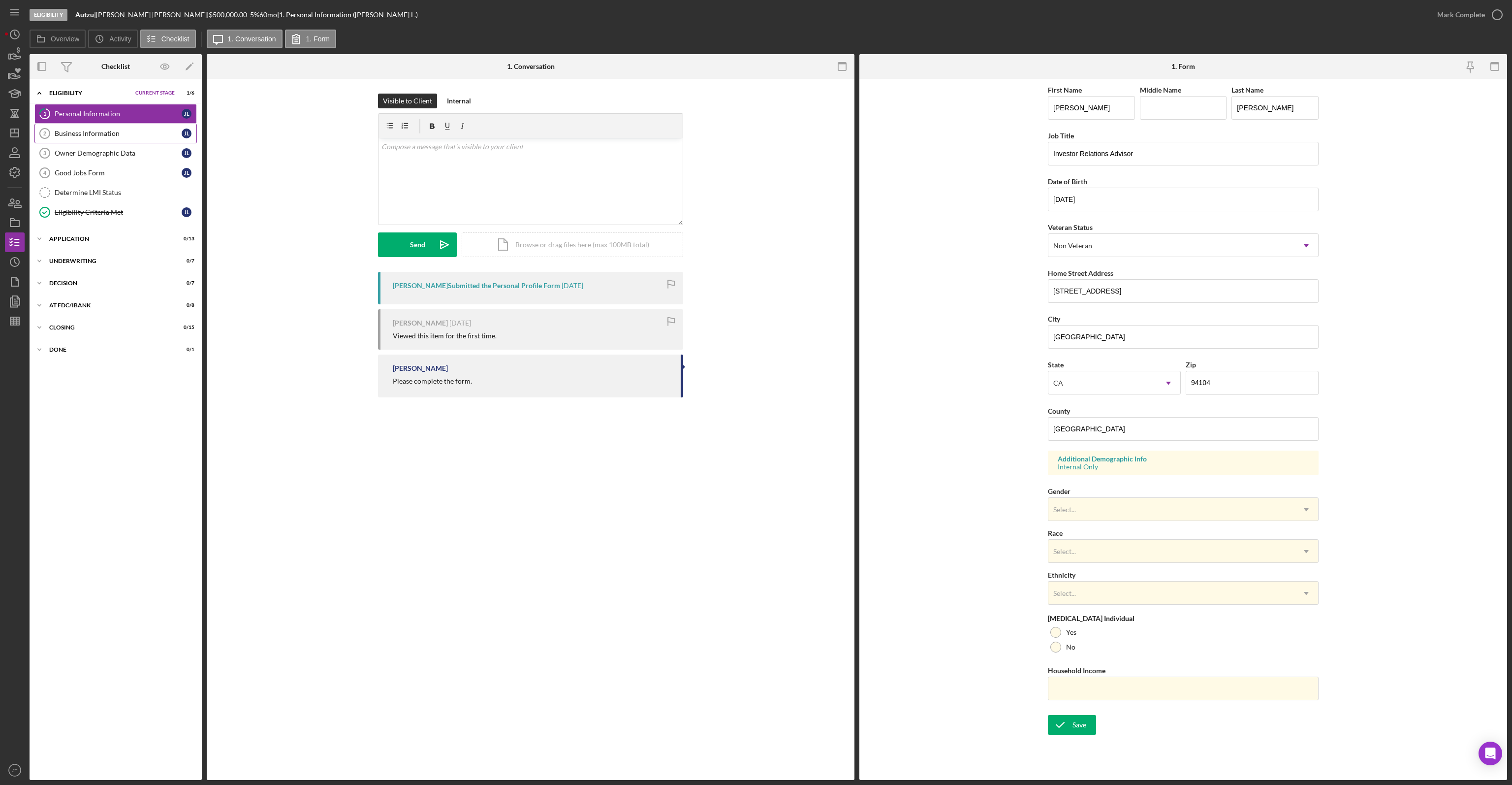
click at [108, 139] on link "Business Information 2 Business Information J L" at bounding box center [116, 133] width 163 height 20
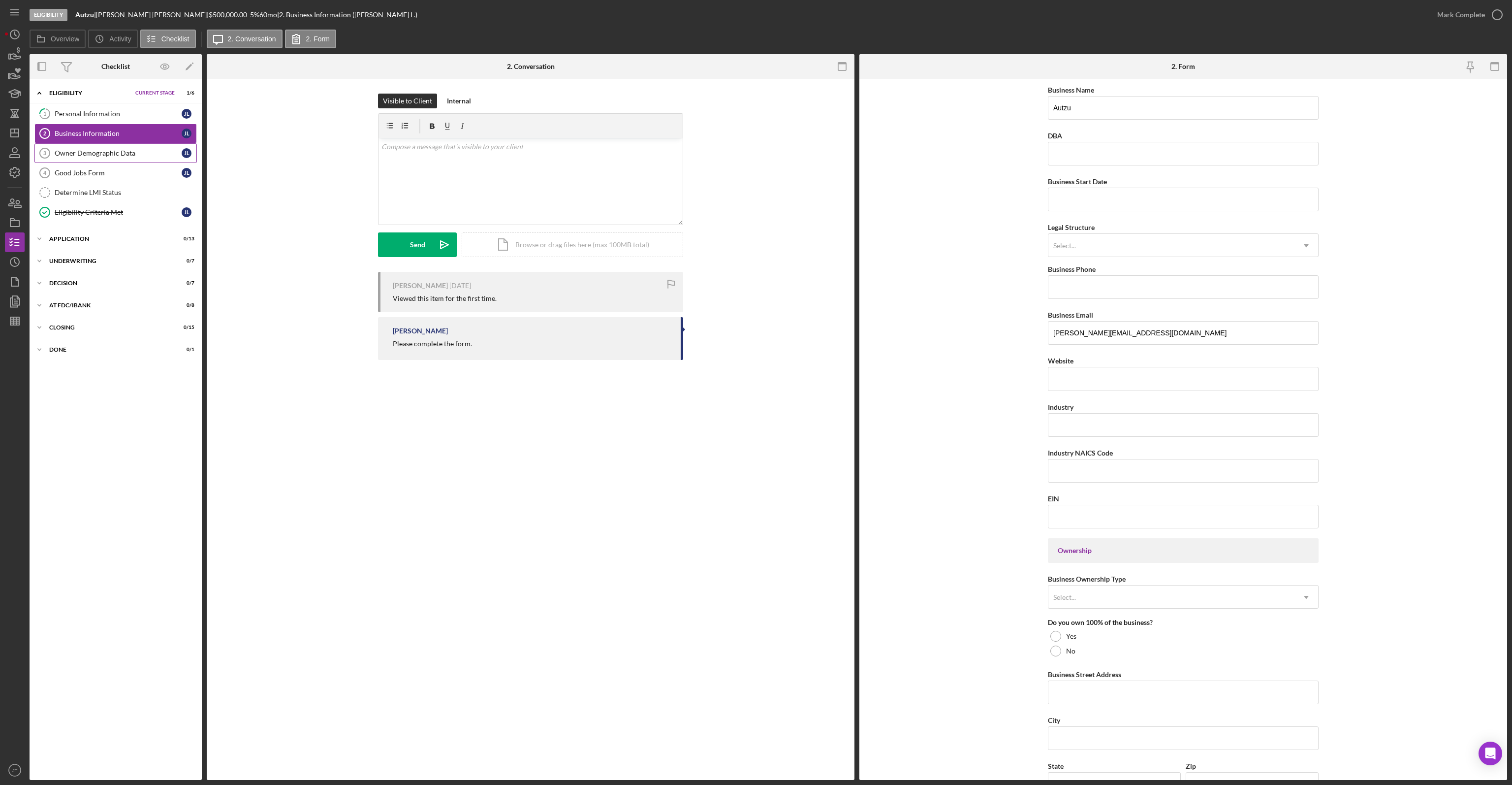
click at [109, 159] on link "Owner Demographic Data 3 Owner Demographic Data J L" at bounding box center [116, 153] width 163 height 20
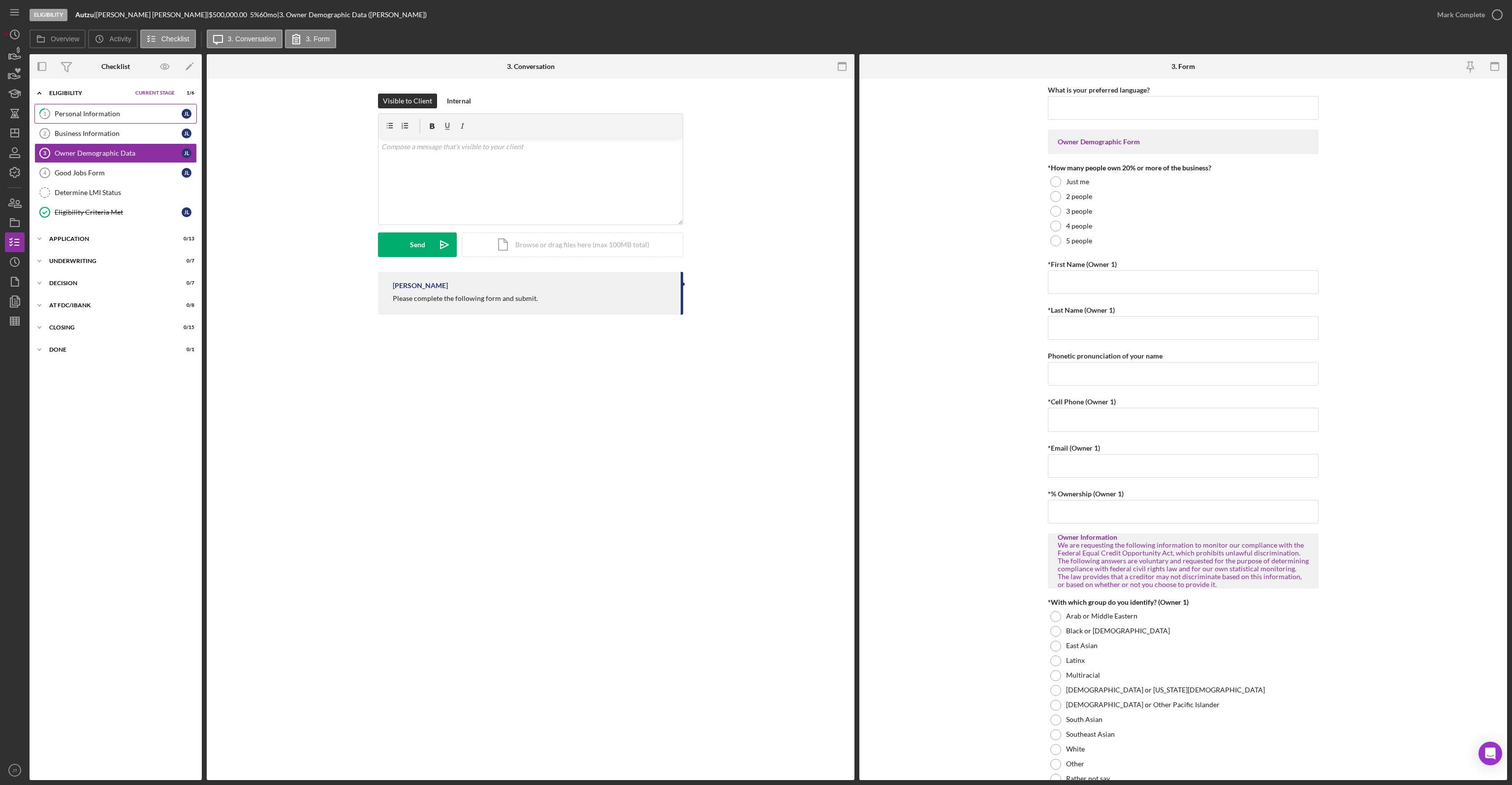
click at [92, 115] on div "Personal Information" at bounding box center [118, 113] width 127 height 8
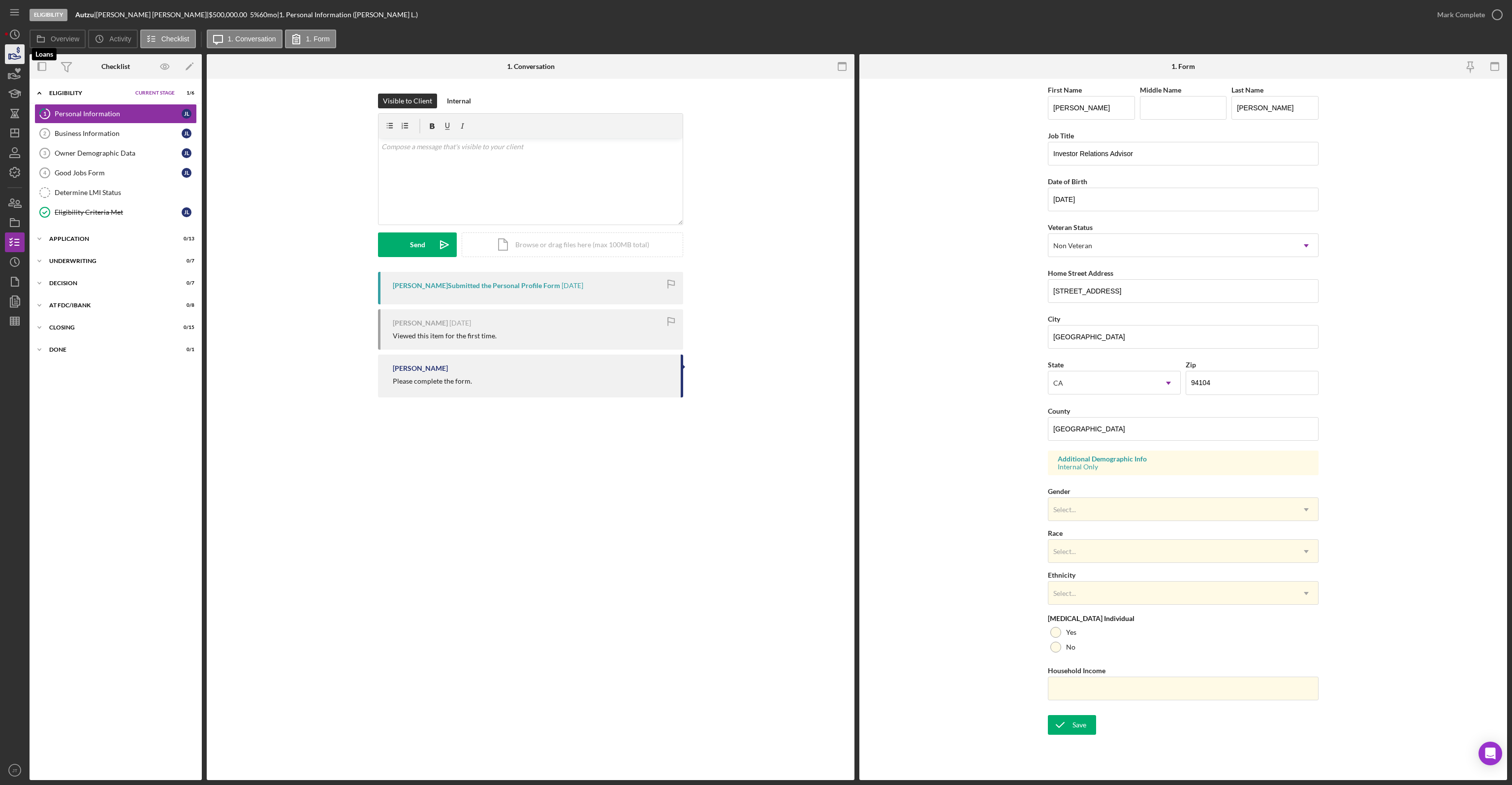
click at [18, 53] on icon "button" at bounding box center [15, 54] width 25 height 25
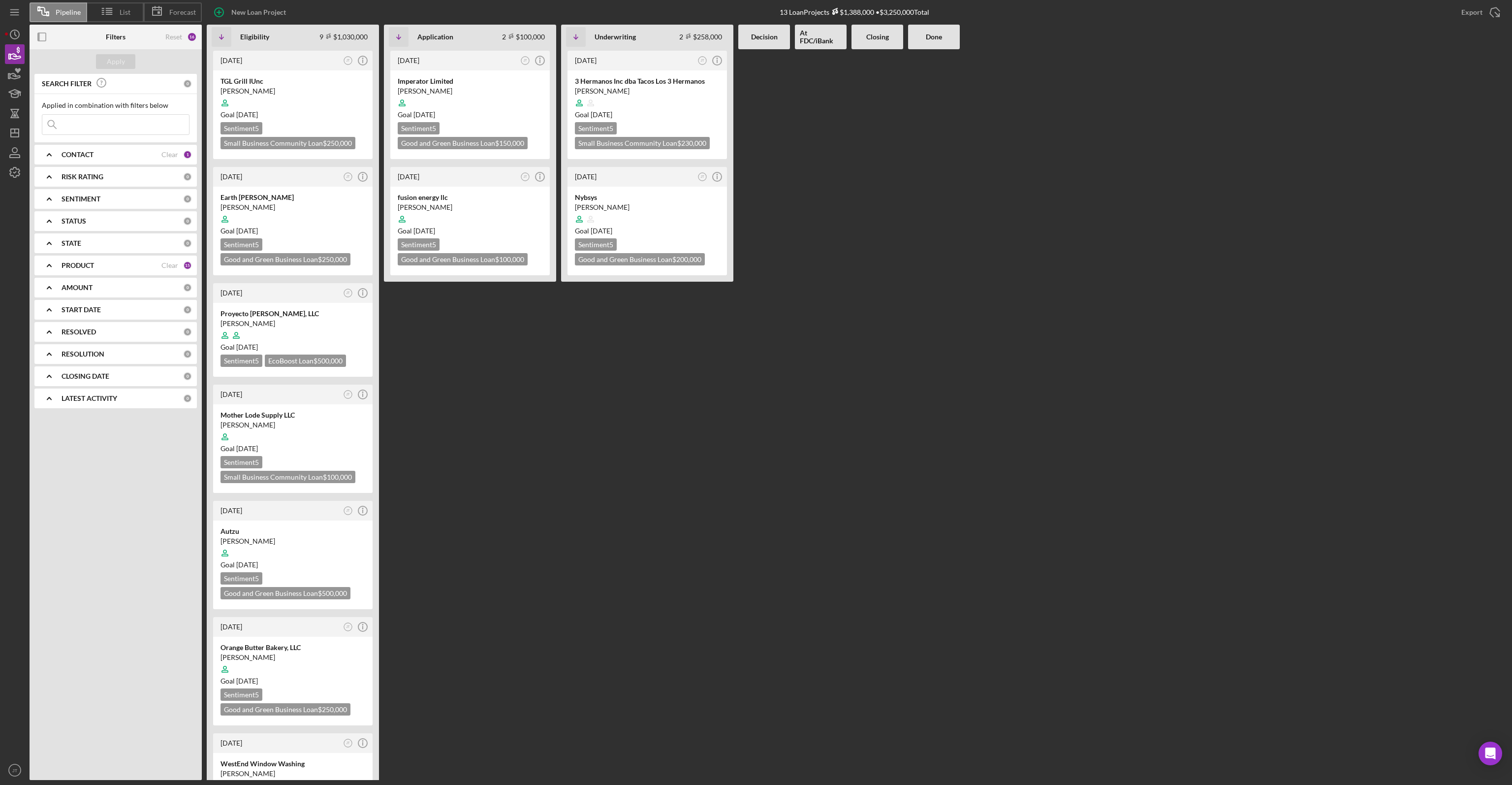
click at [984, 292] on div "[DATE] JT Icon/Info TGL Grill IUnc [PERSON_NAME] Goal [DATE] Sentiment 5 Small …" at bounding box center [856, 415] width 1300 height 730
click at [1072, 150] on div "[DATE] JT Icon/Info TGL Grill IUnc [PERSON_NAME] Goal [DATE] Sentiment 5 Small …" at bounding box center [856, 415] width 1300 height 730
